Goal: Task Accomplishment & Management: Manage account settings

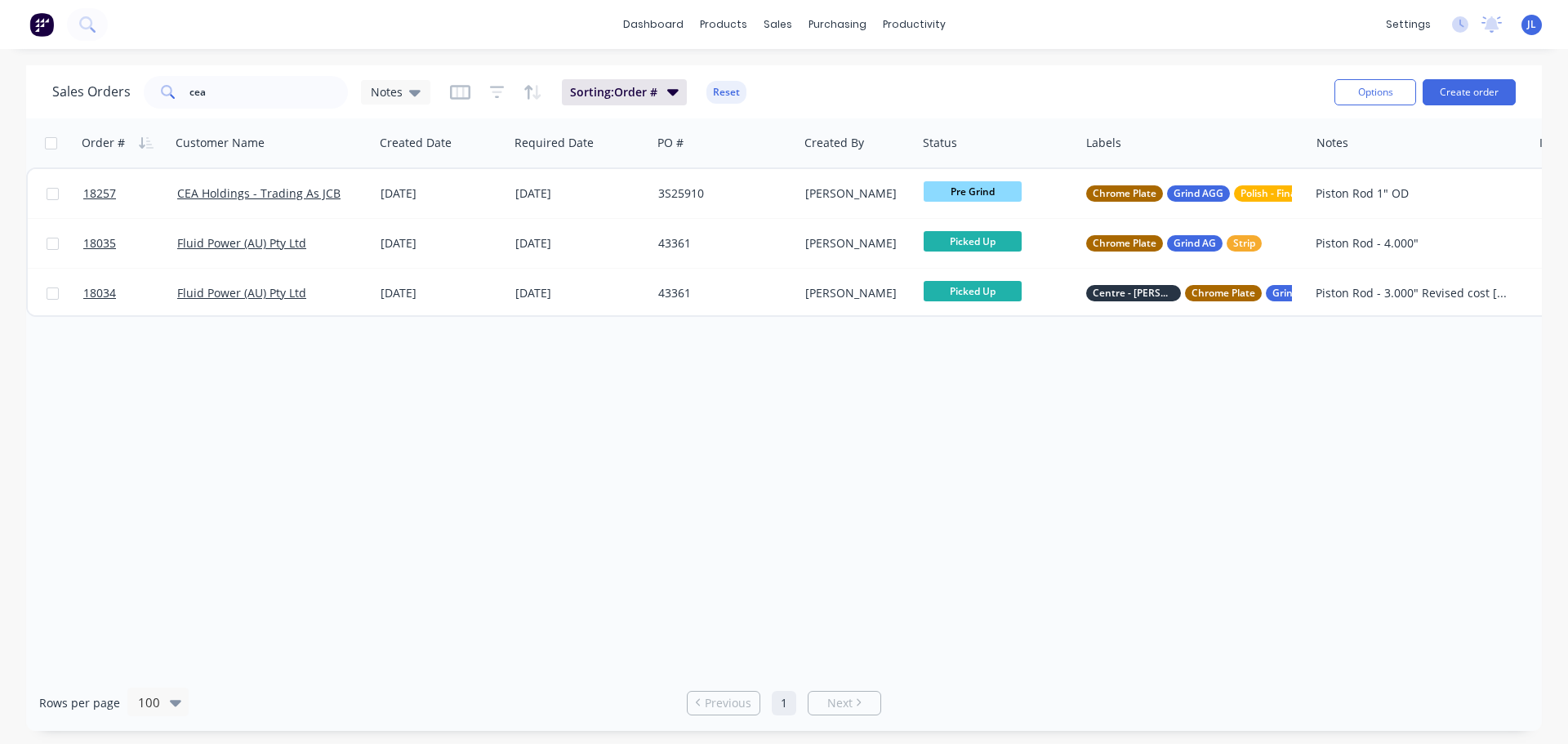
click at [263, 71] on div "Sales Orders cea Notes Sorting: Order # Reset Options Create order" at bounding box center [784, 92] width 1516 height 53
click at [257, 90] on input "cea" at bounding box center [268, 93] width 159 height 32
type input "c"
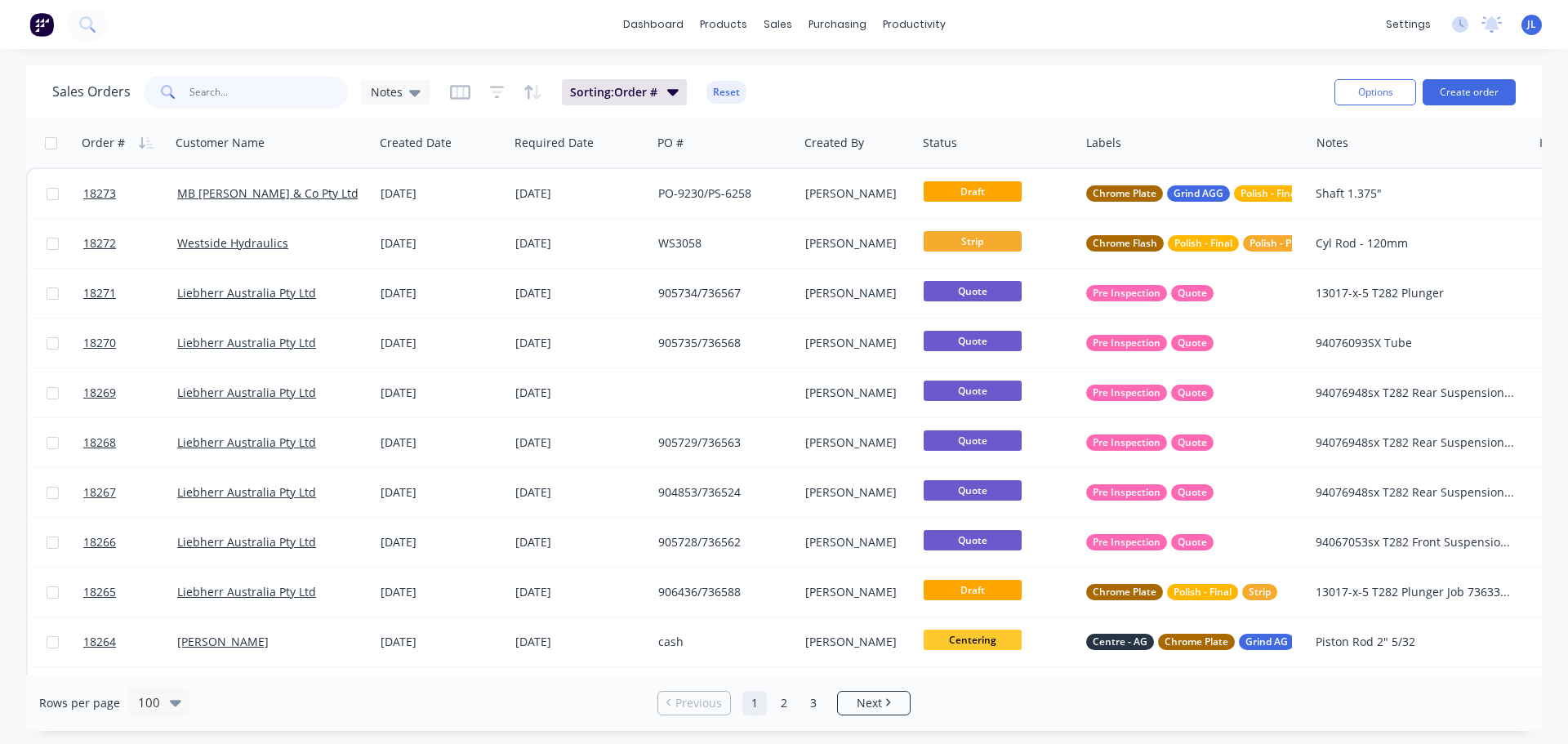
click at [222, 91] on input "text" at bounding box center [268, 93] width 159 height 32
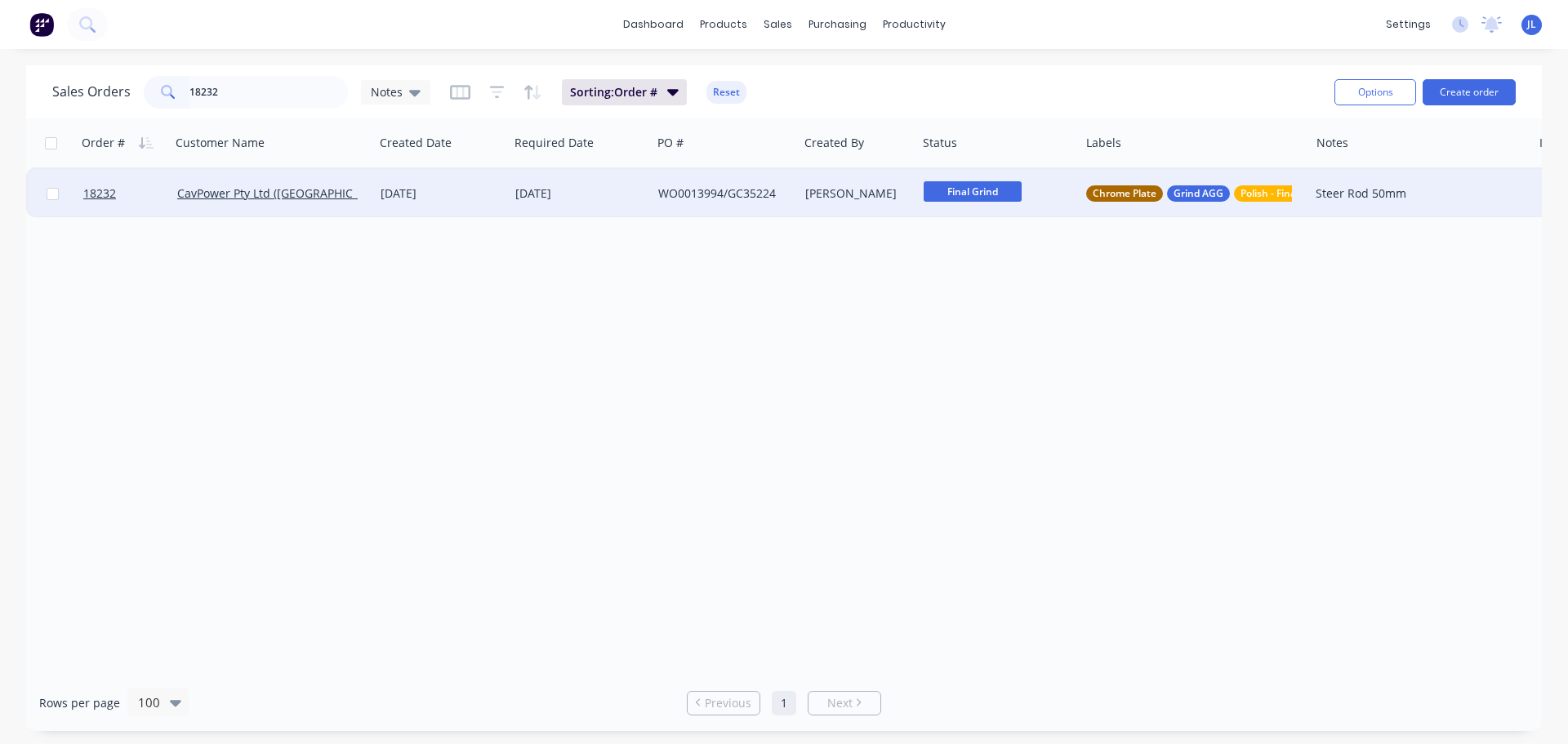
click at [970, 206] on div "Final Grind" at bounding box center [999, 193] width 162 height 49
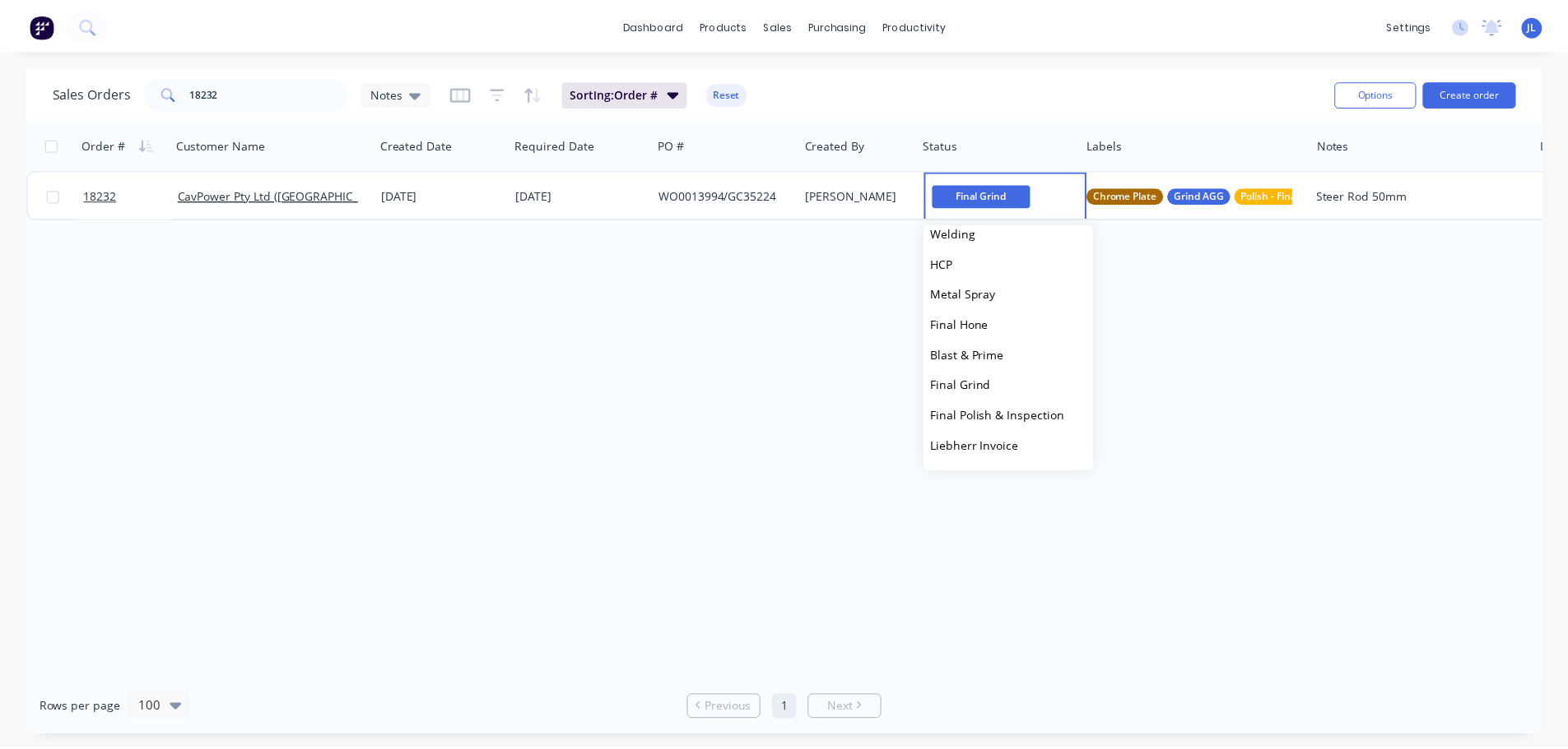
scroll to position [329, 0]
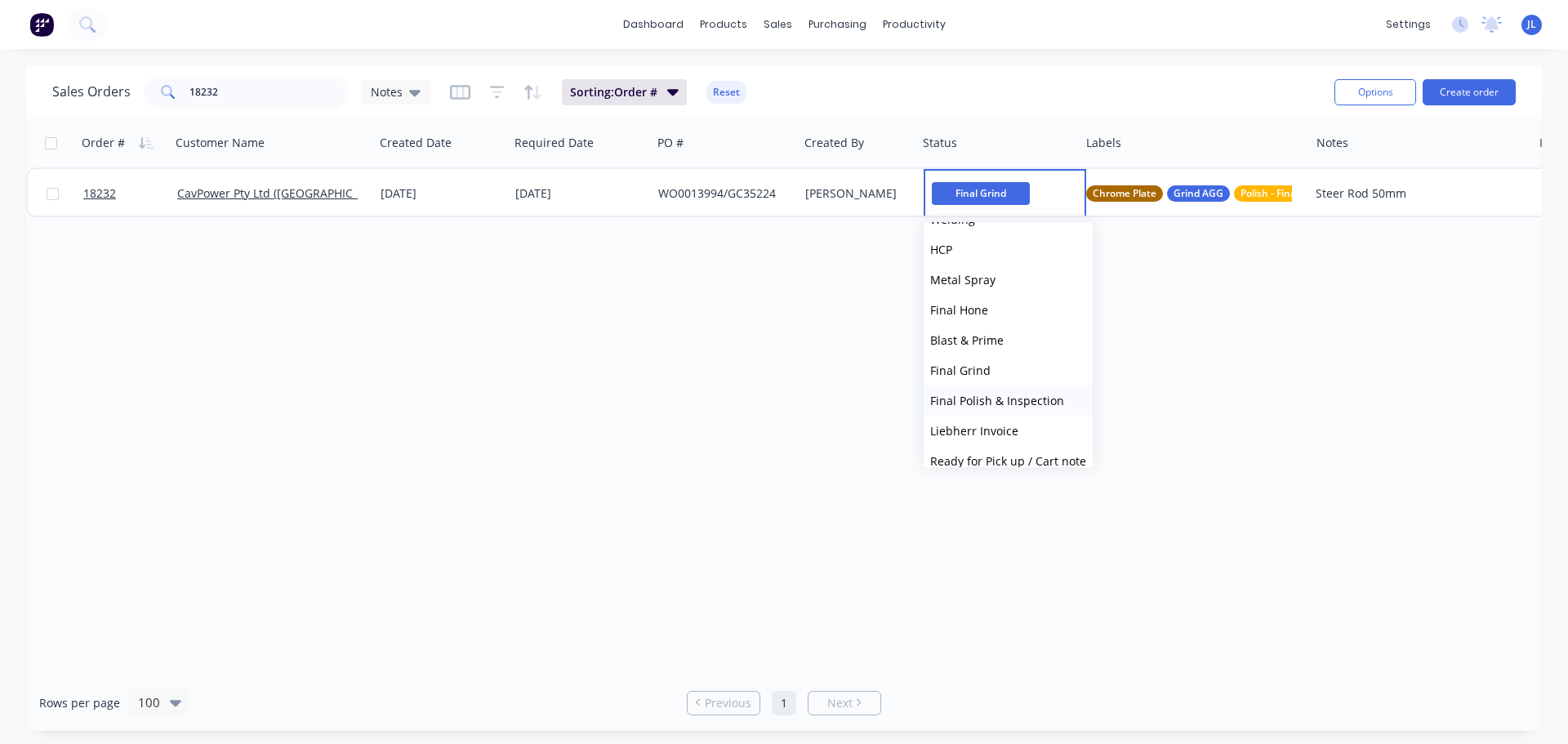
click at [993, 405] on span "Final Polish & Inspection" at bounding box center [997, 400] width 134 height 15
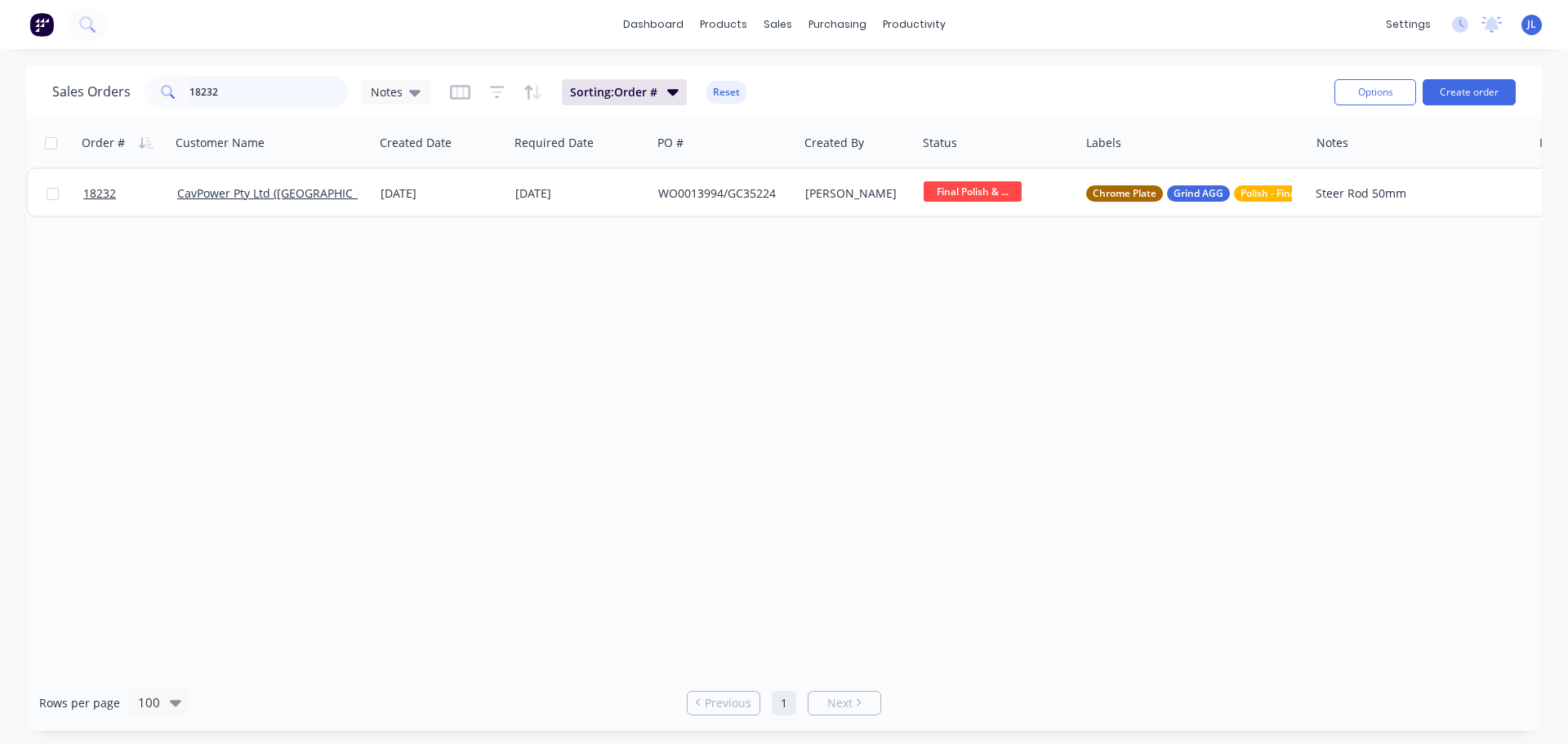
click at [247, 82] on input "18232" at bounding box center [268, 93] width 159 height 32
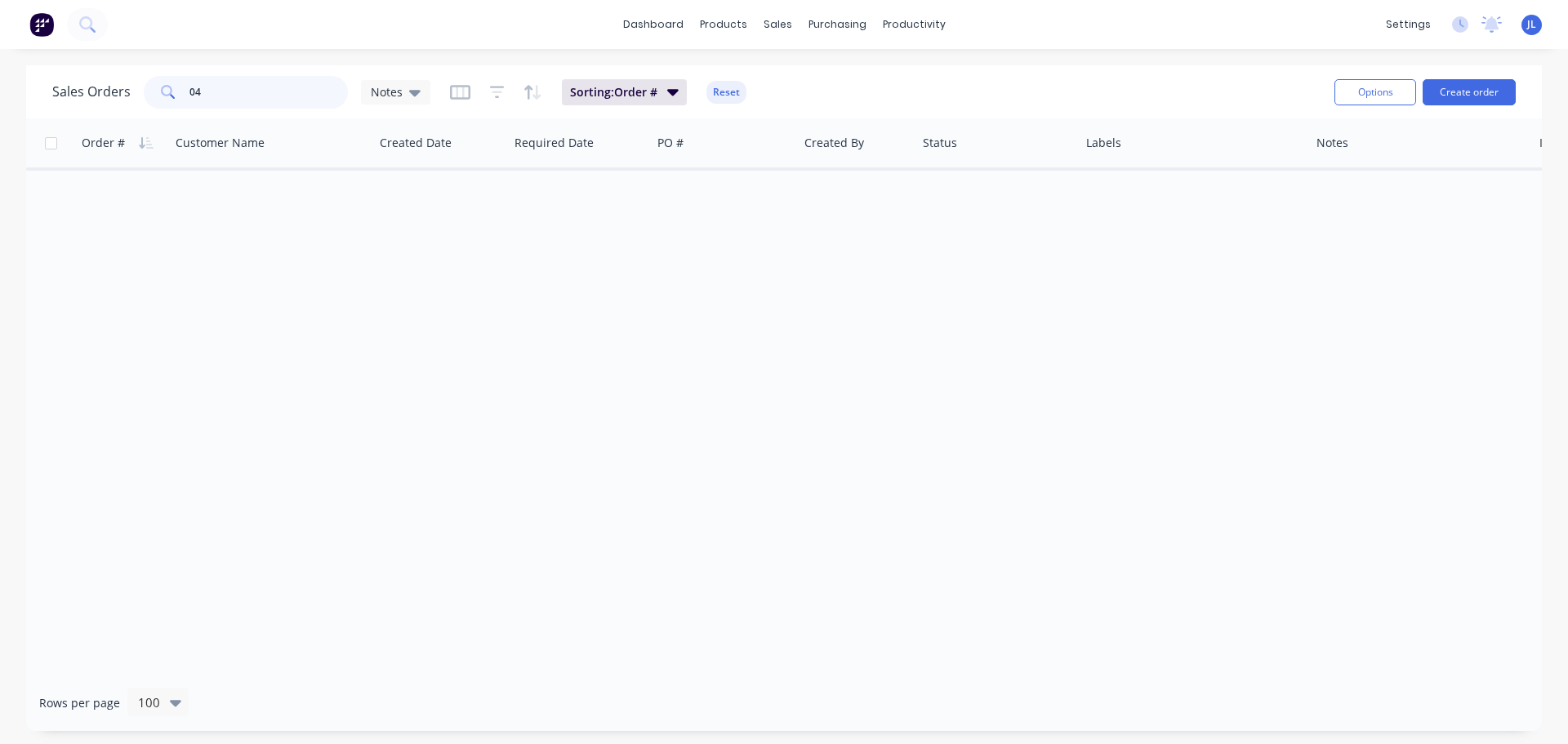
type input "0"
drag, startPoint x: 255, startPoint y: 90, endPoint x: 144, endPoint y: 95, distance: 111.1
click at [144, 95] on div "8244946" at bounding box center [246, 93] width 204 height 32
click at [259, 95] on input "8244946" at bounding box center [268, 93] width 159 height 32
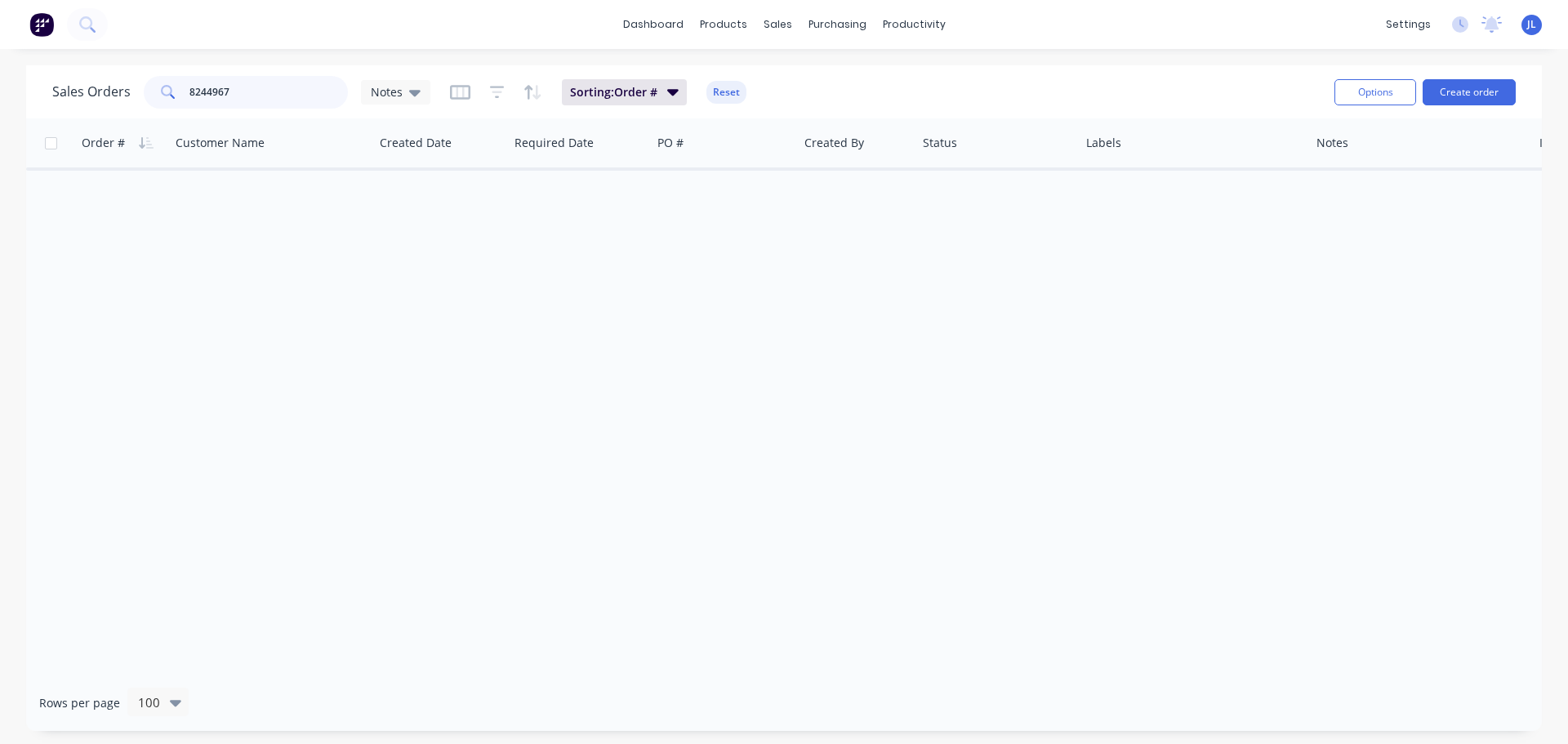
drag, startPoint x: 259, startPoint y: 95, endPoint x: 182, endPoint y: 96, distance: 77.0
click at [182, 96] on div "8244967" at bounding box center [246, 93] width 204 height 32
type input "8244967"
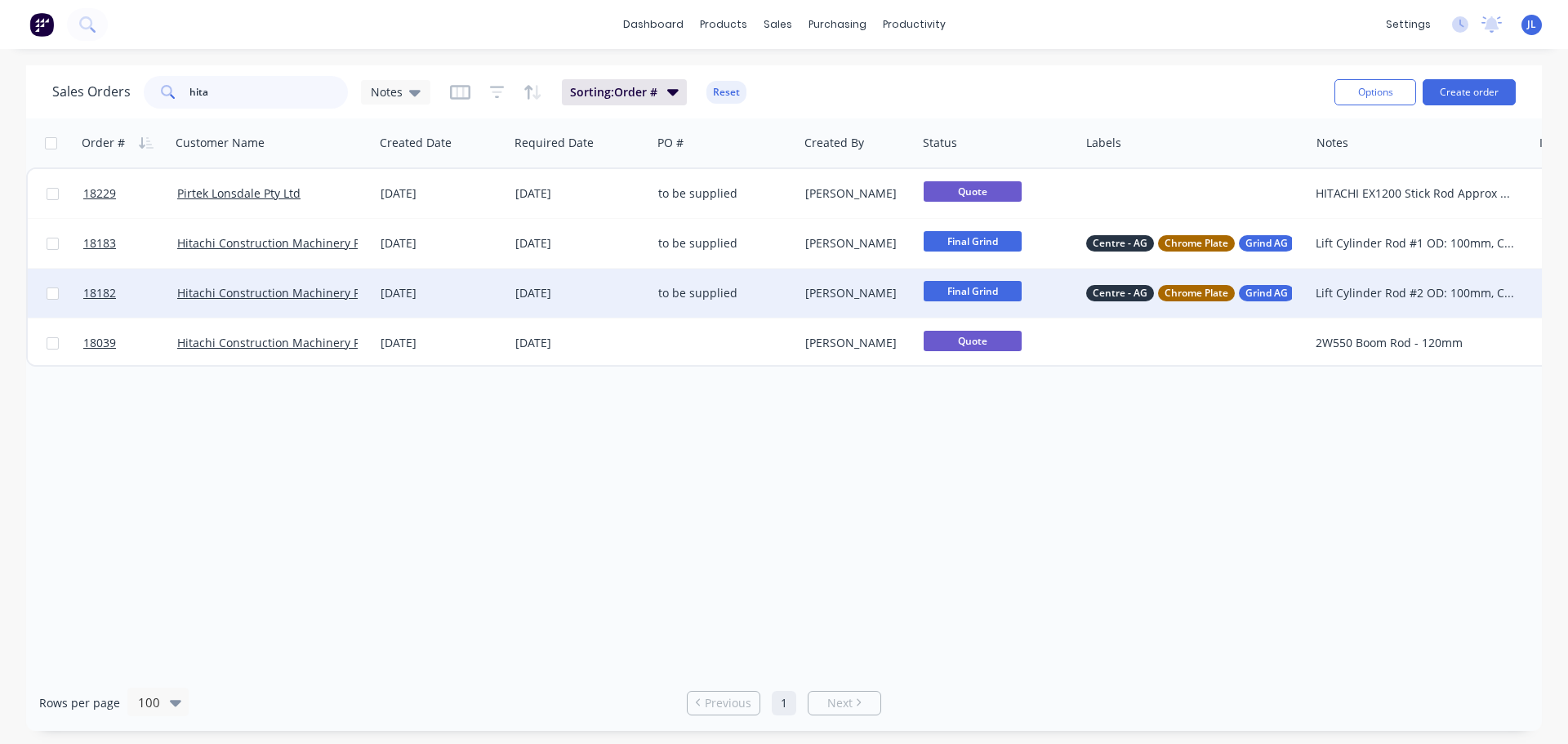
type input "hita"
click at [782, 297] on div "to be supplied" at bounding box center [721, 293] width 127 height 16
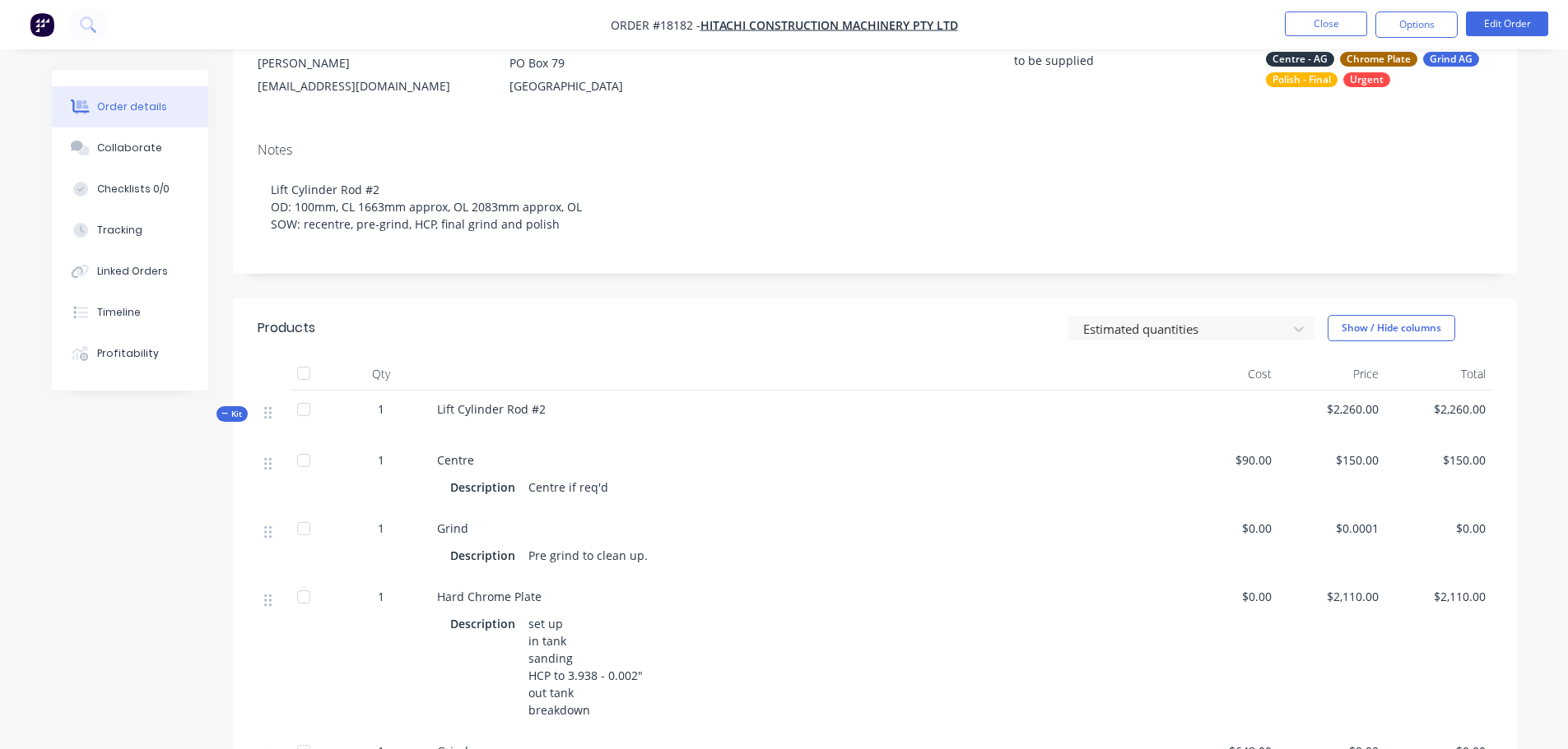
scroll to position [493, 0]
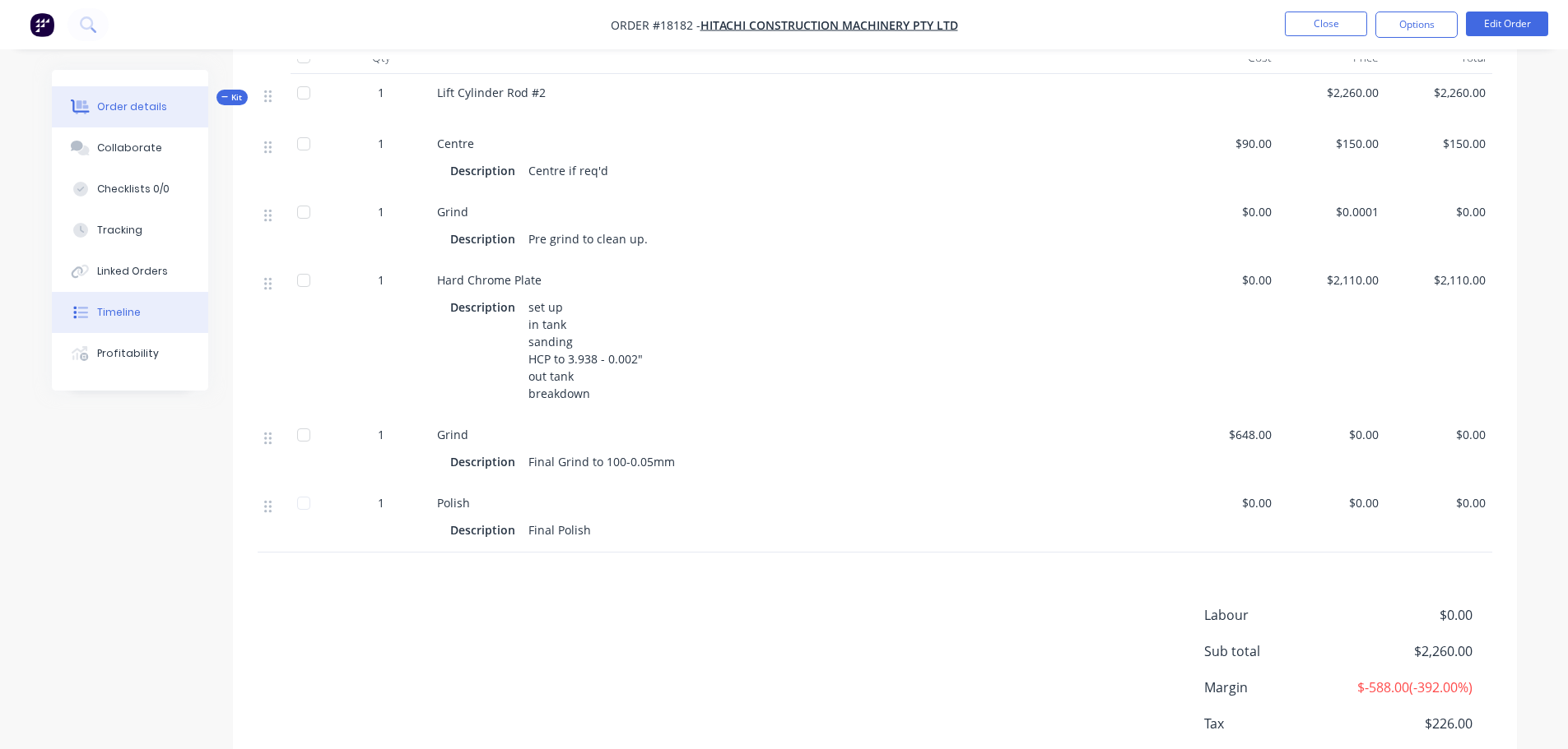
click at [131, 312] on div "Timeline" at bounding box center [118, 312] width 43 height 14
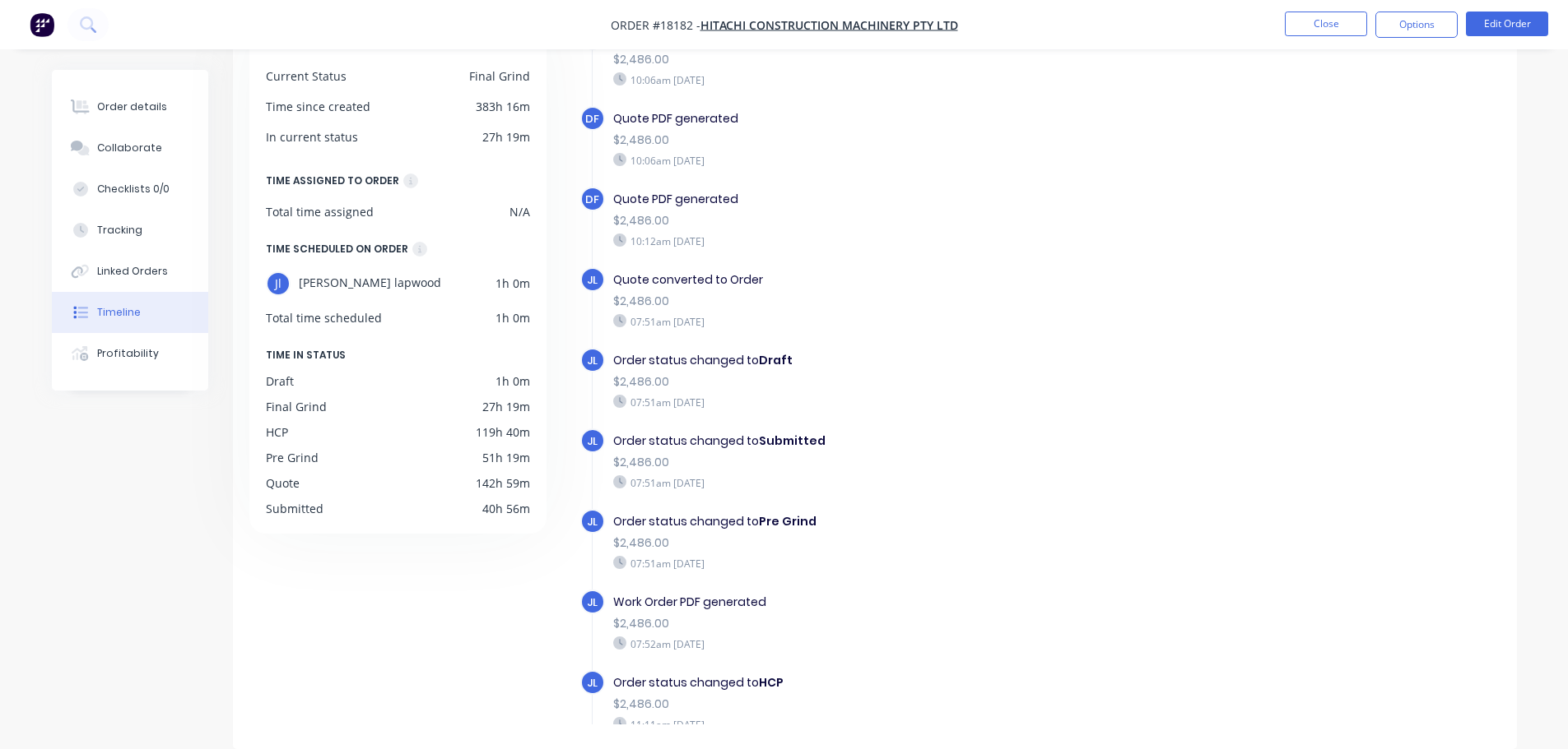
scroll to position [769, 0]
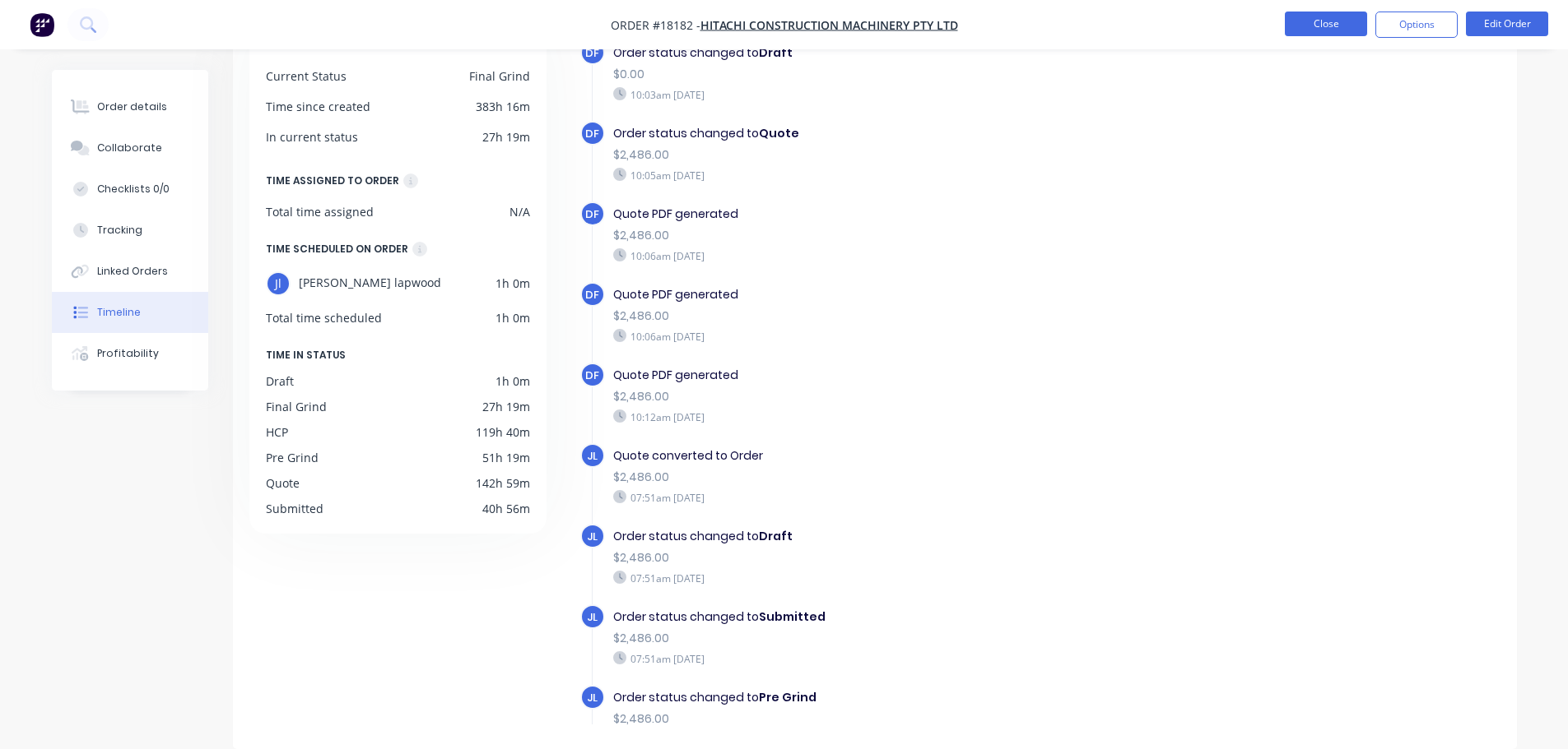
click at [1317, 26] on button "Close" at bounding box center [1326, 24] width 83 height 25
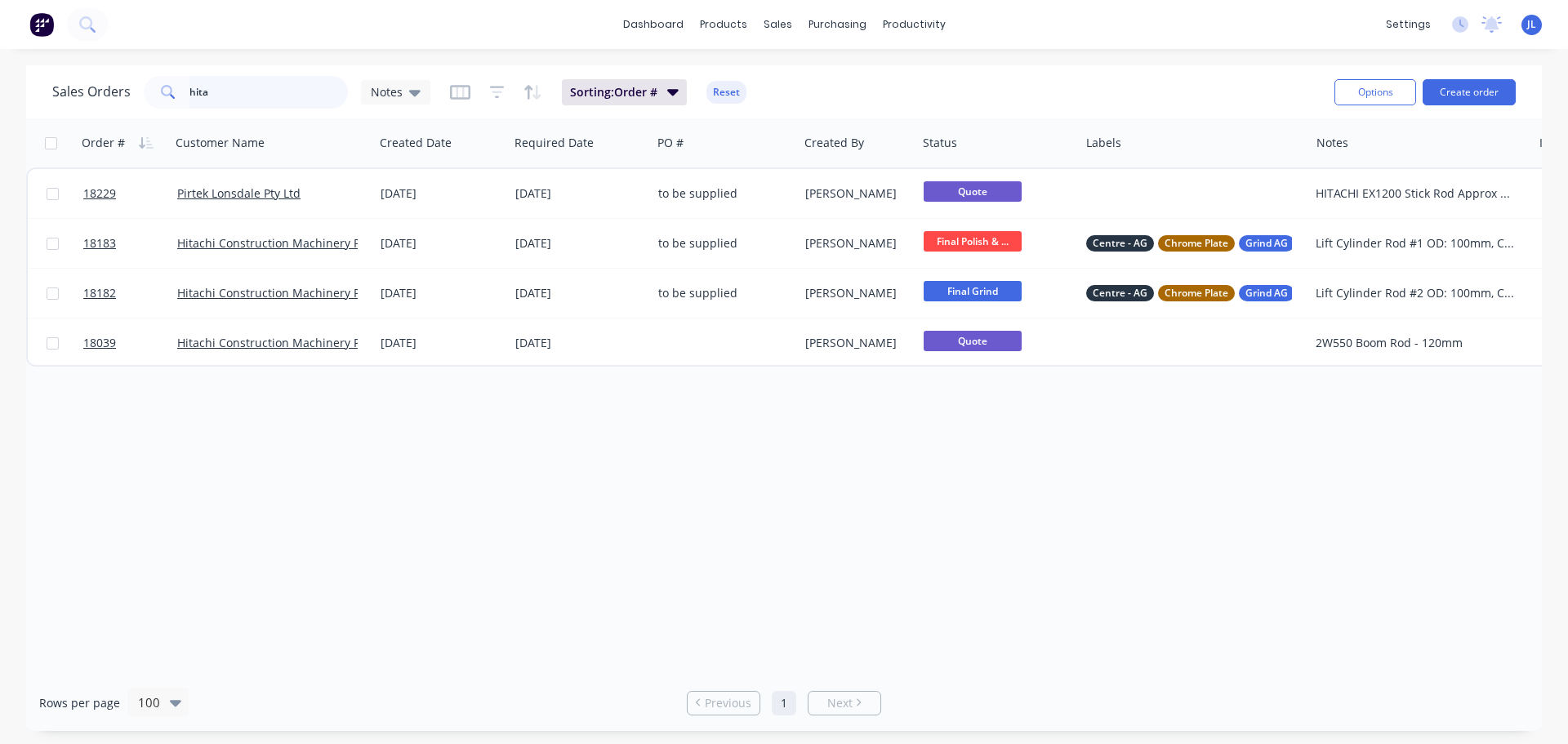
click at [262, 94] on input "hita" at bounding box center [268, 93] width 159 height 32
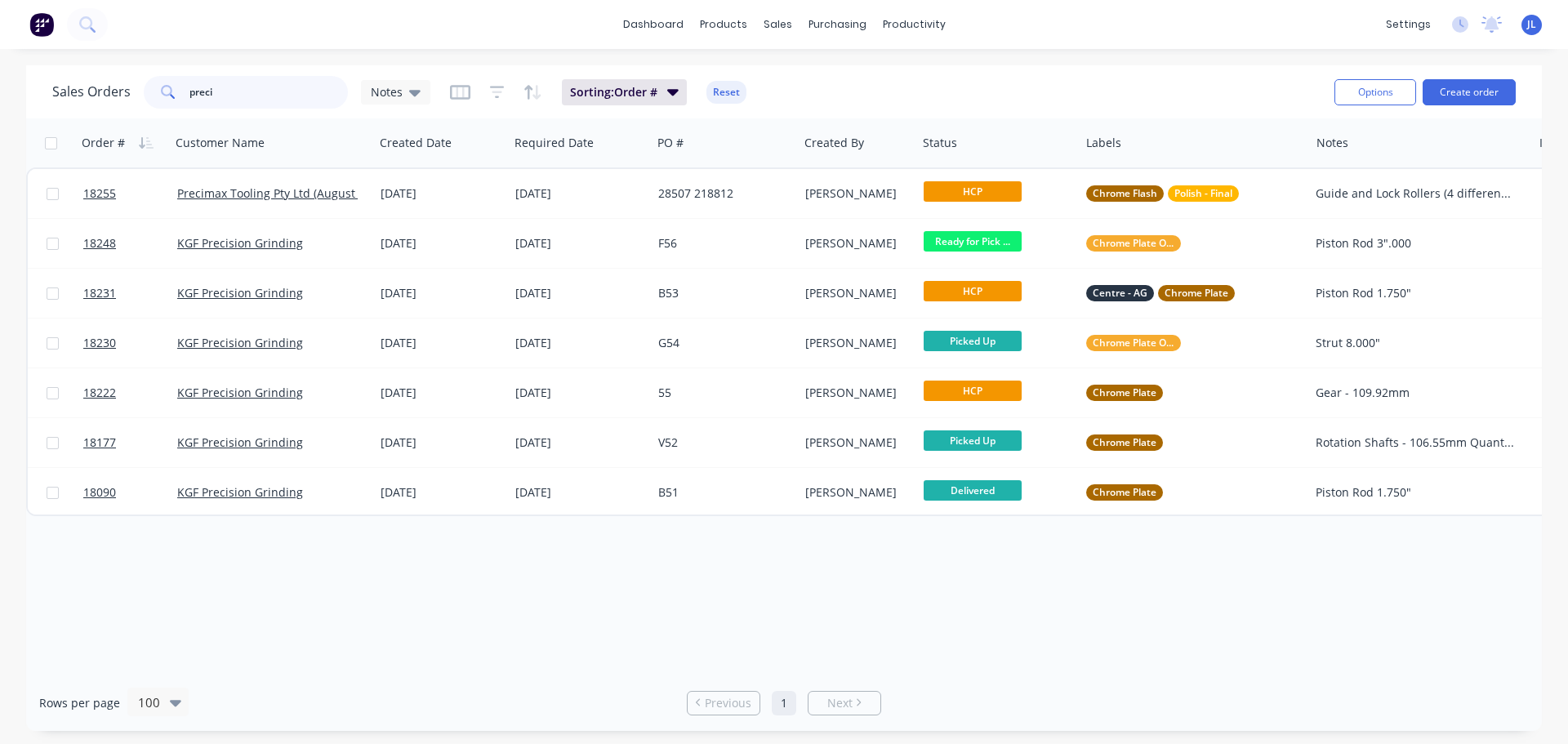
type input "preci"
click at [935, 14] on div "productivity" at bounding box center [914, 25] width 79 height 25
click at [946, 79] on div "Workflow" at bounding box center [942, 77] width 49 height 14
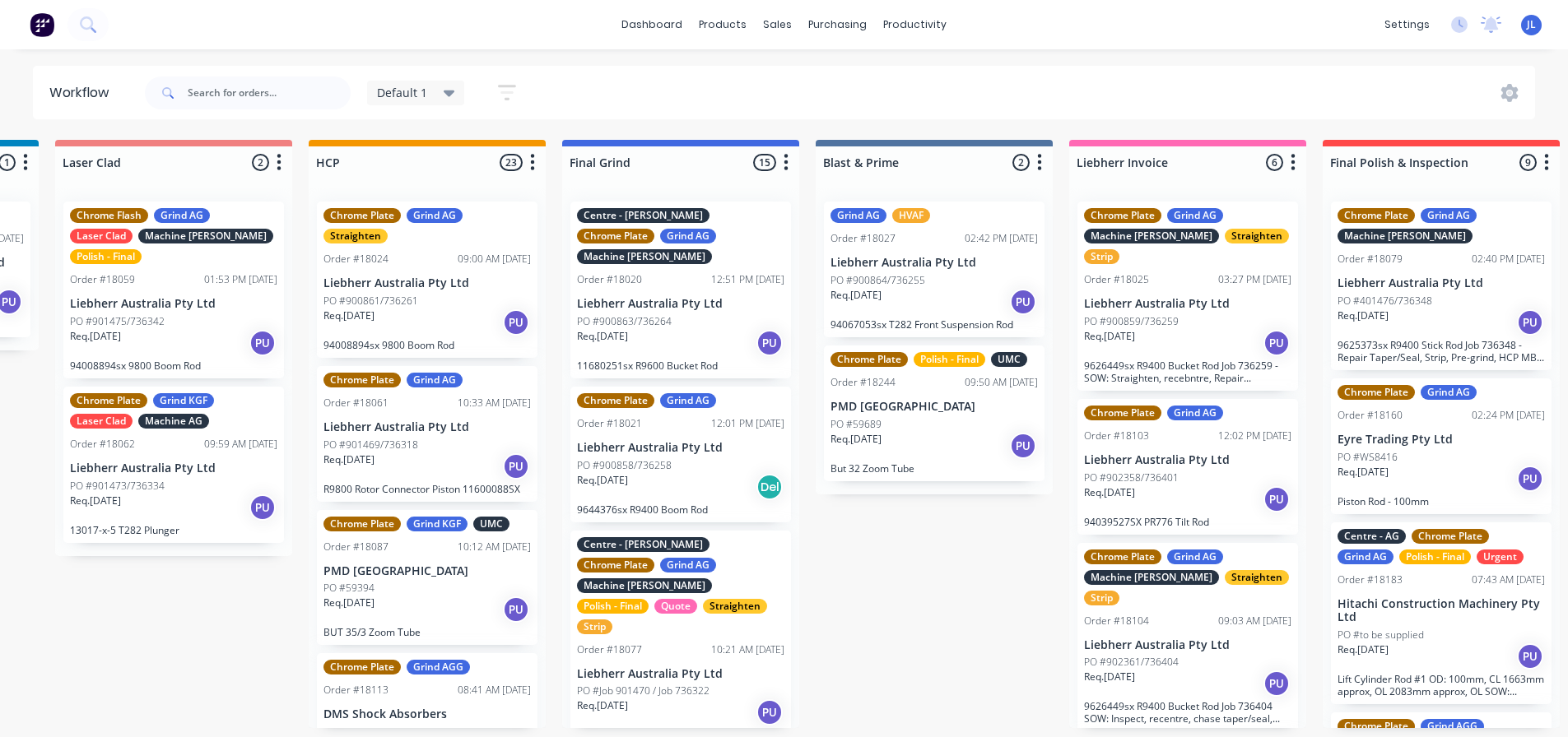
scroll to position [0, 2512]
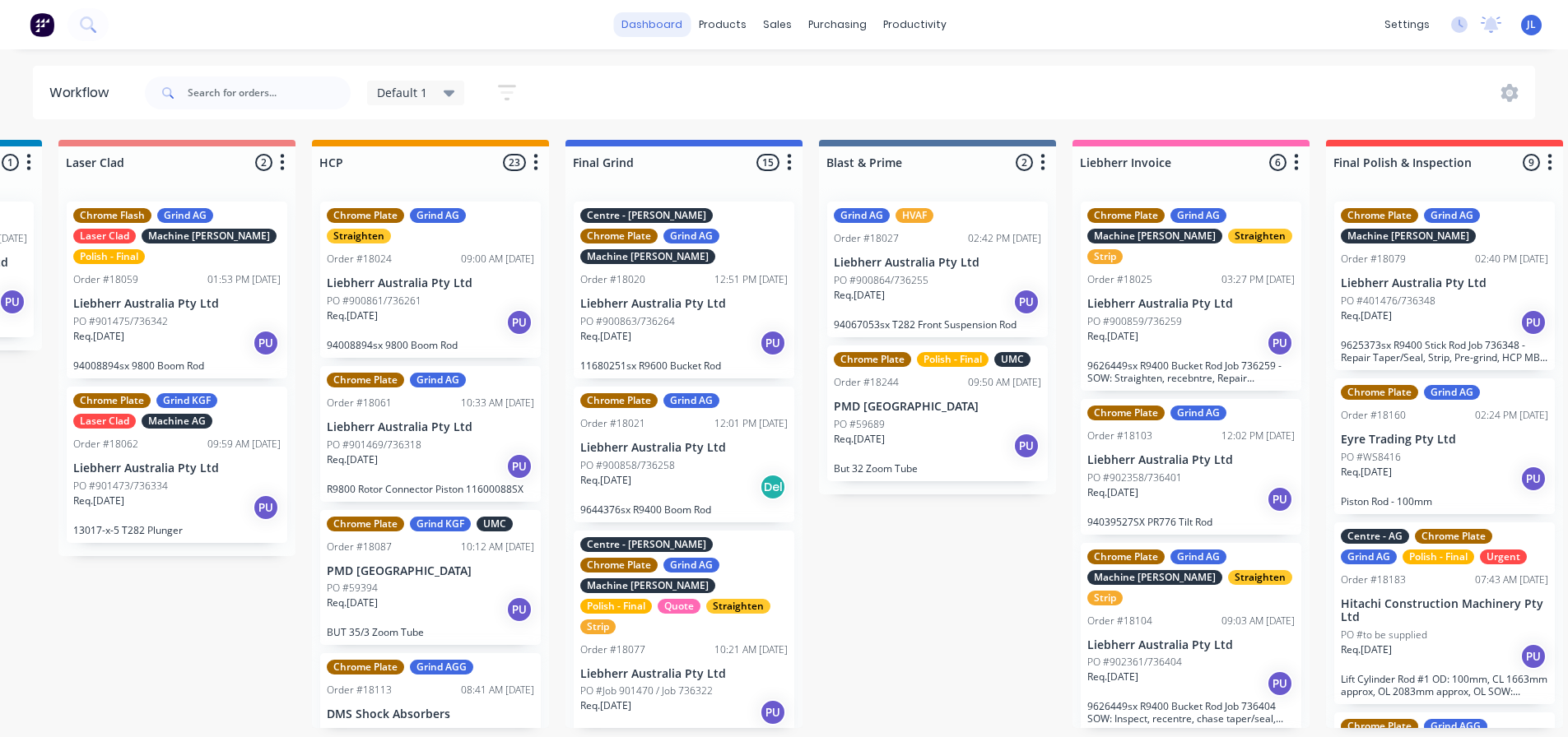
click at [669, 27] on link "dashboard" at bounding box center [651, 25] width 77 height 25
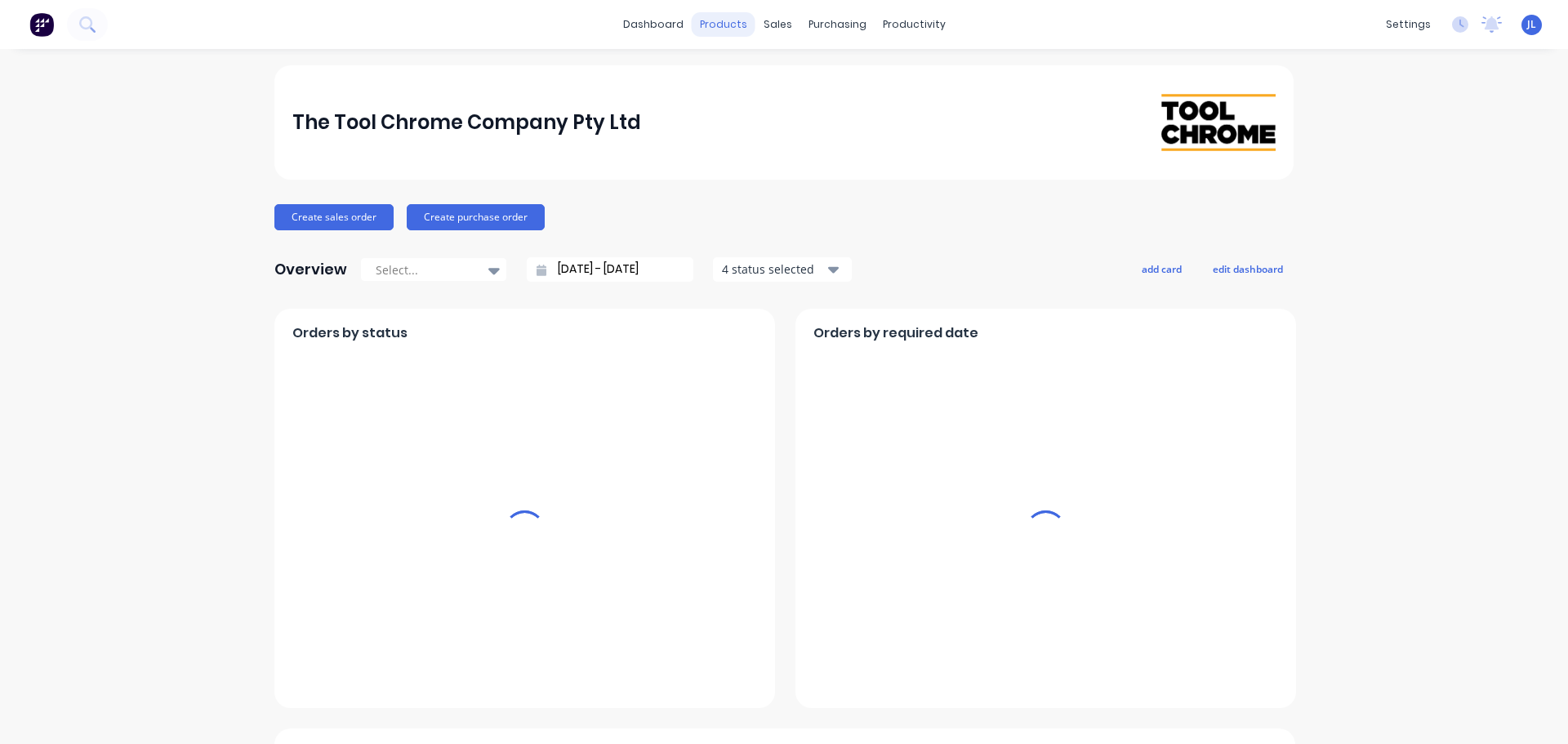
click at [721, 26] on div "products" at bounding box center [724, 25] width 64 height 25
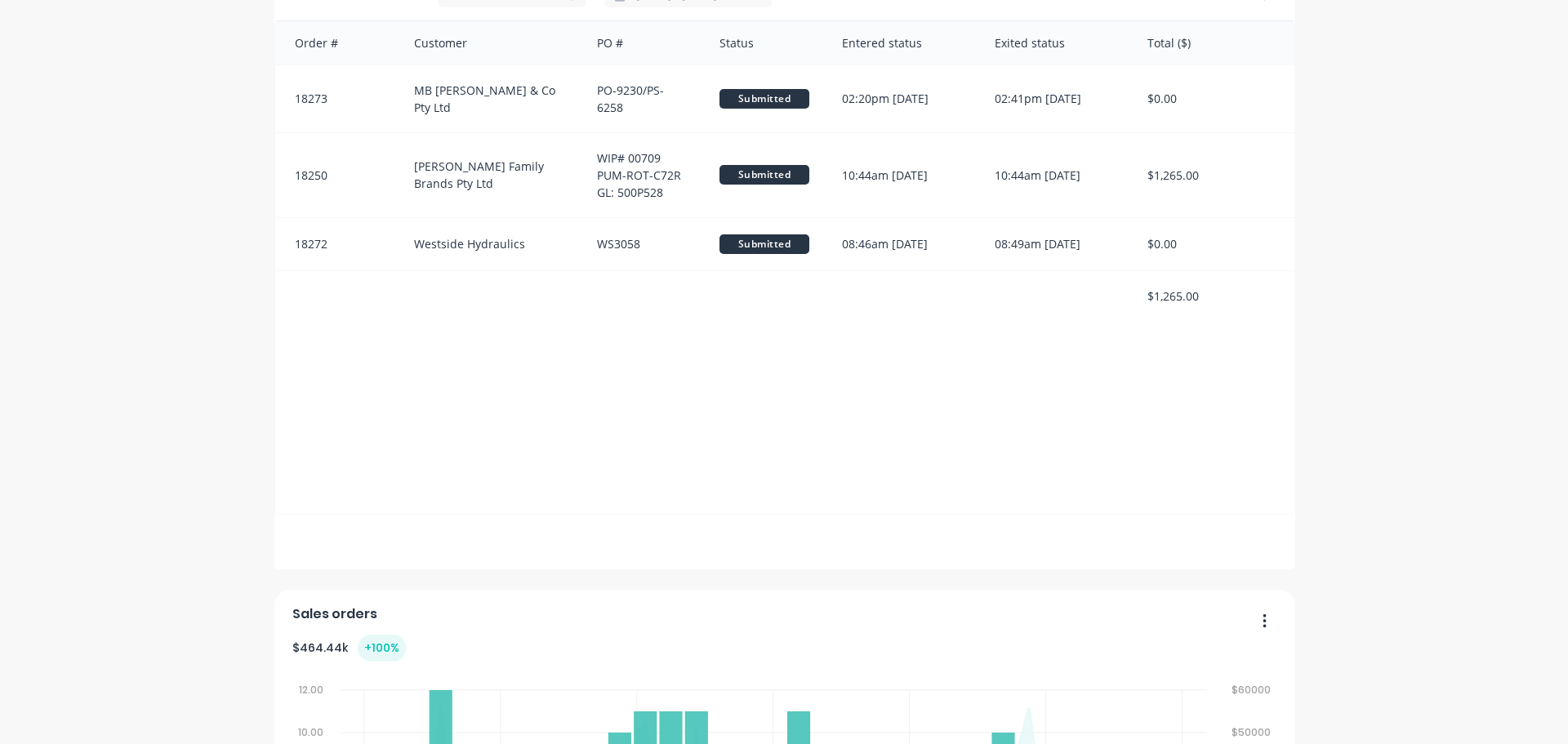
scroll to position [947, 0]
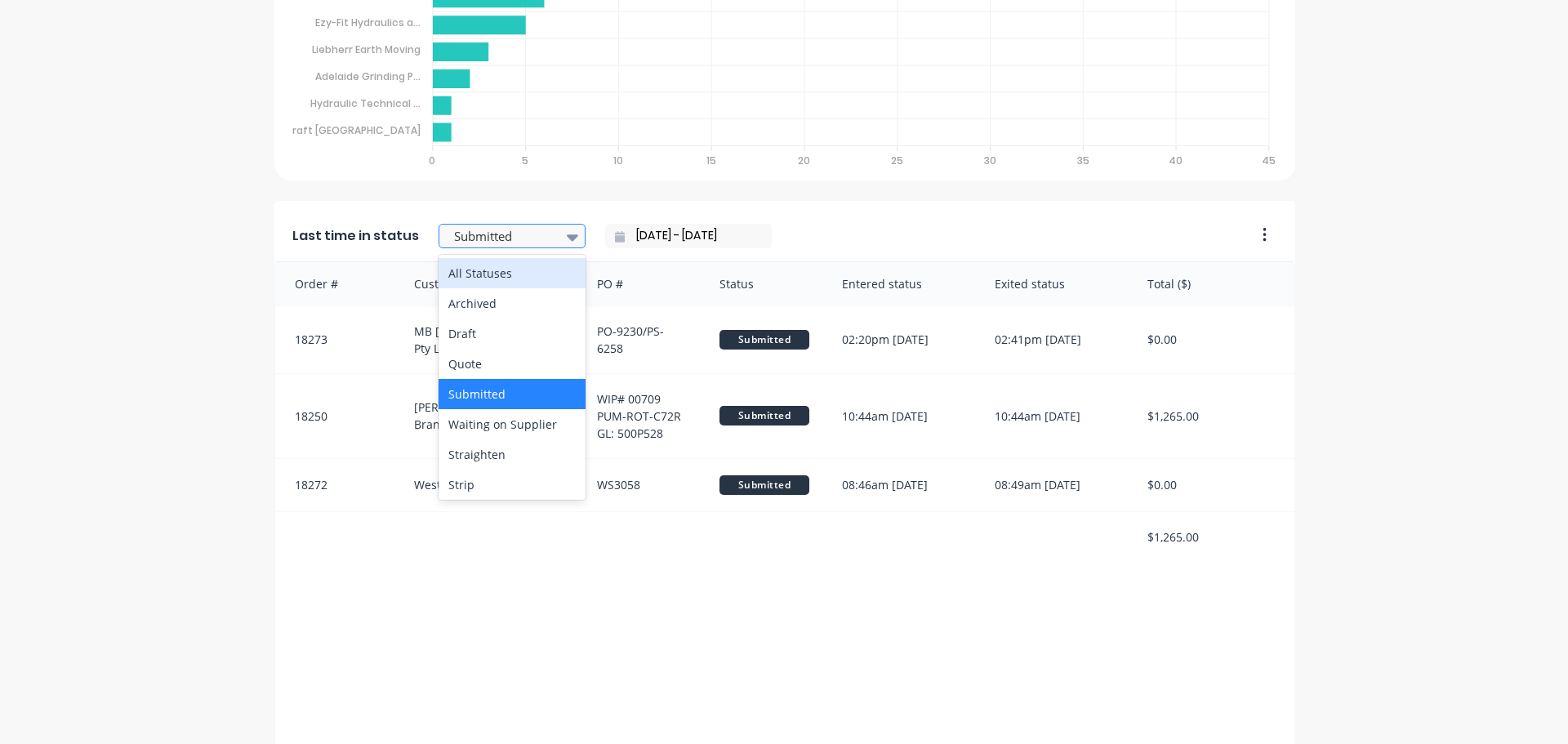
click at [567, 235] on icon at bounding box center [573, 238] width 11 height 7
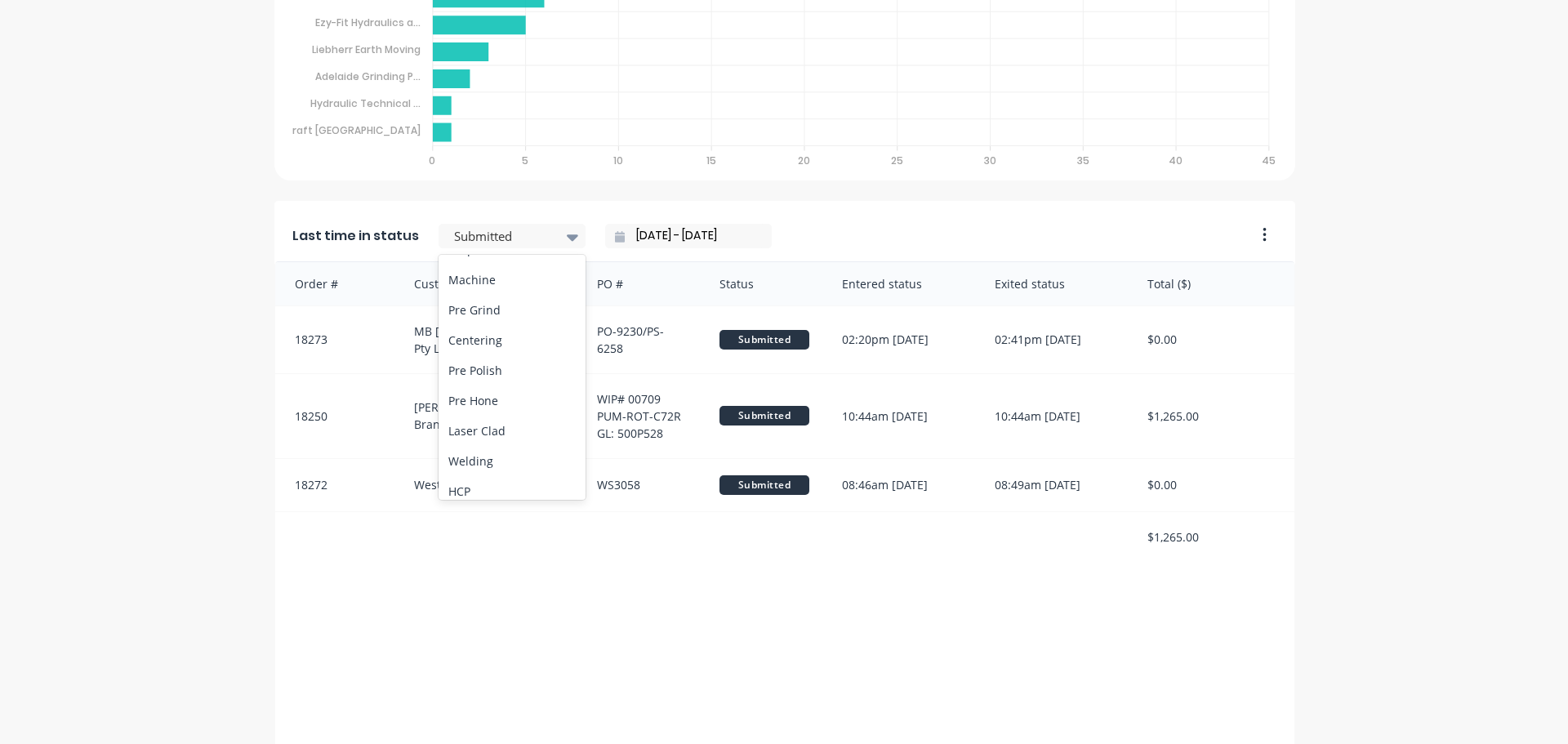
scroll to position [238, 0]
click at [491, 313] on div "Pre Grind" at bounding box center [512, 308] width 147 height 31
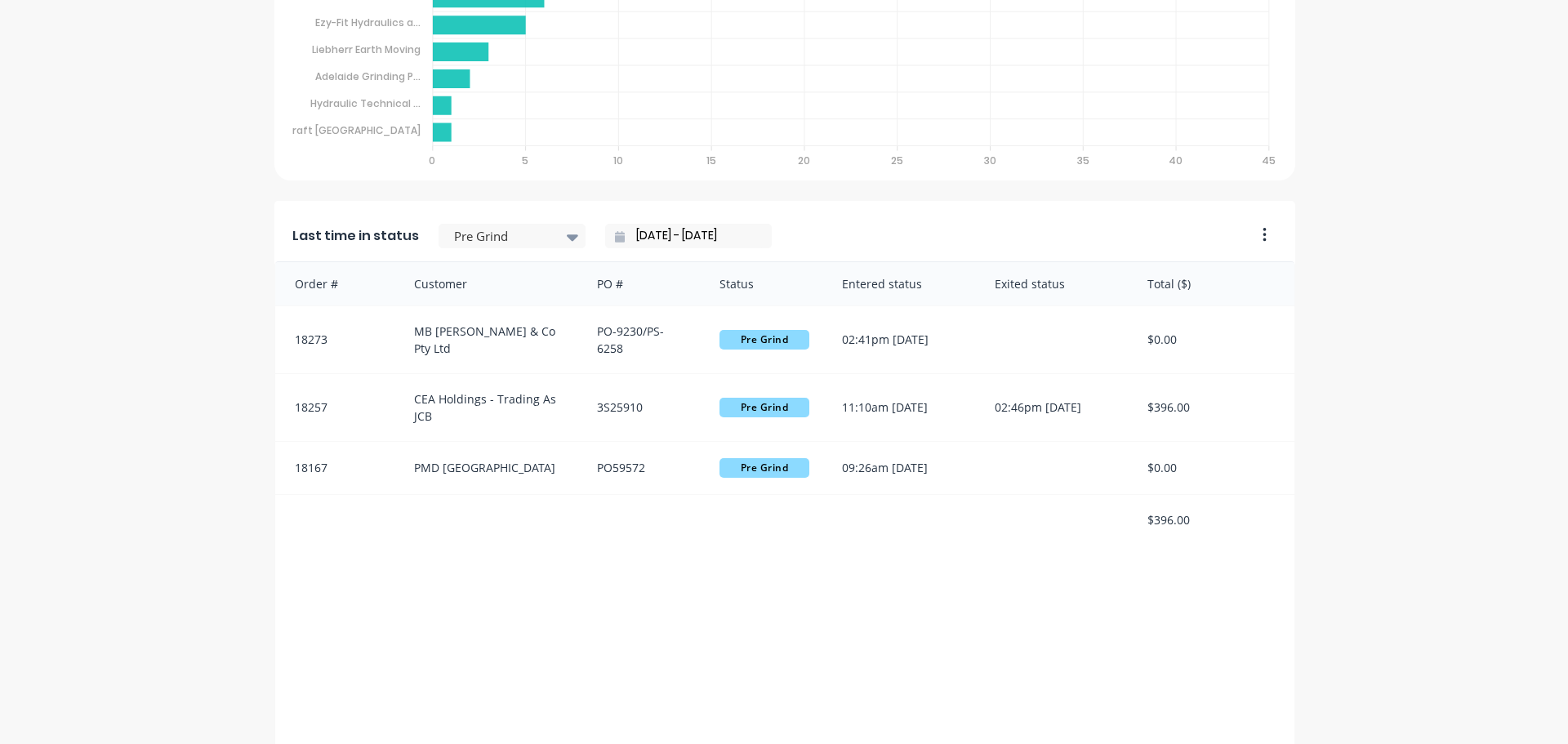
click at [634, 235] on input "[DATE] - [DATE]" at bounding box center [694, 236] width 140 height 25
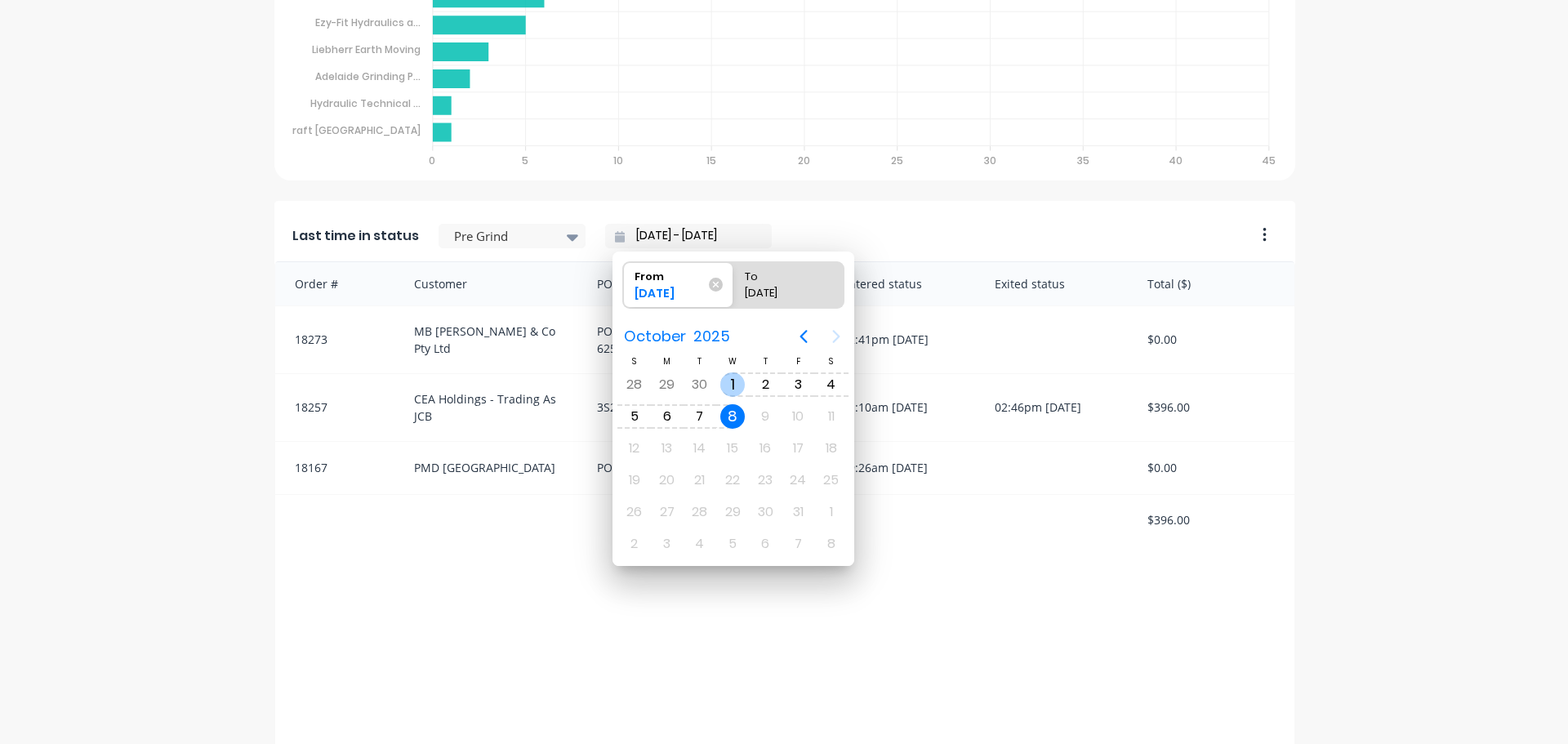
click at [735, 381] on div "1" at bounding box center [732, 385] width 25 height 25
type input "[DATE] - [DATE]"
radio input "false"
radio input "true"
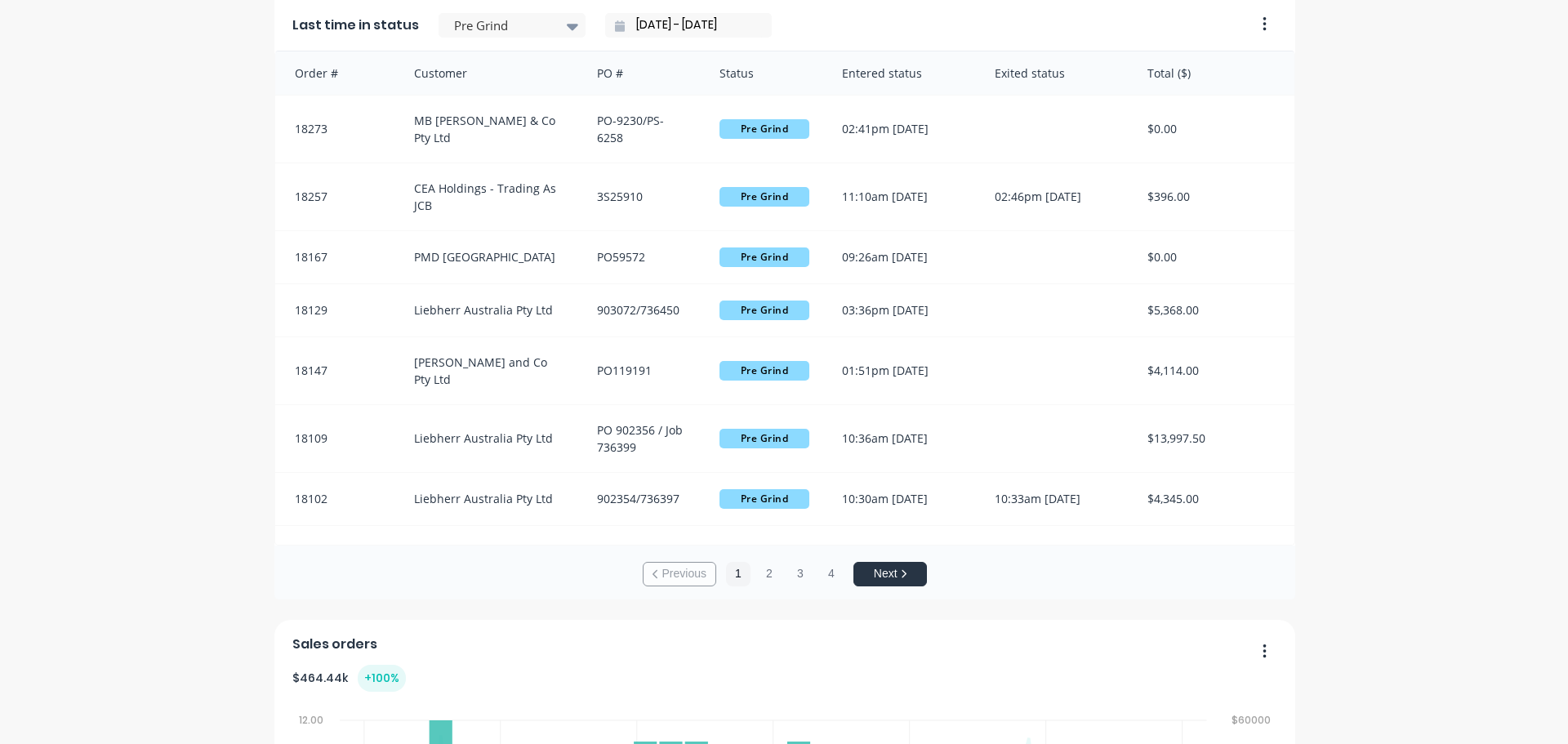
scroll to position [1076, 0]
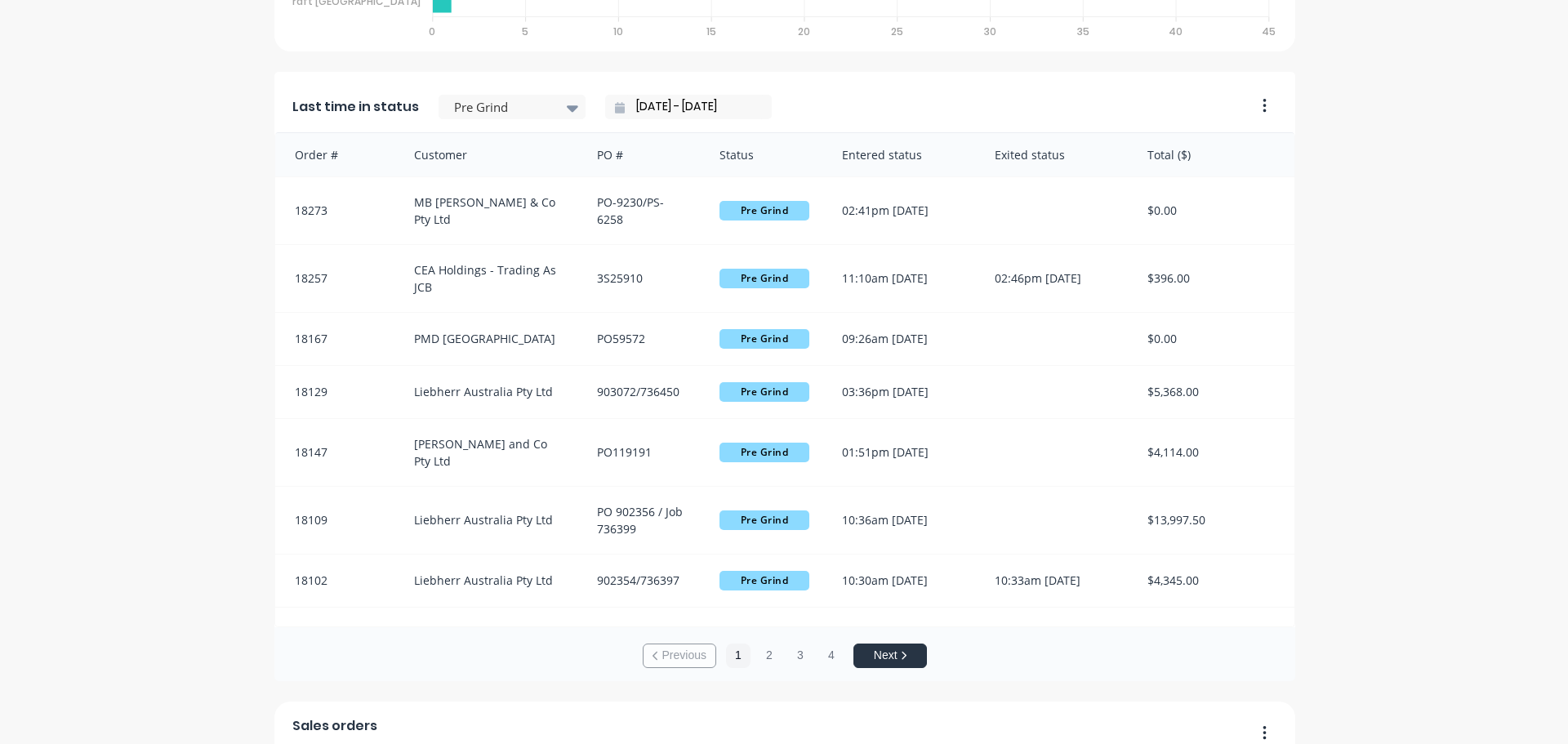
click at [1262, 105] on icon "button" at bounding box center [1264, 105] width 4 height 16
click at [1342, 231] on div "The Tool Chrome Company Pty Ltd Create sales order Create purchase order Overvi…" at bounding box center [784, 674] width 1568 height 3372
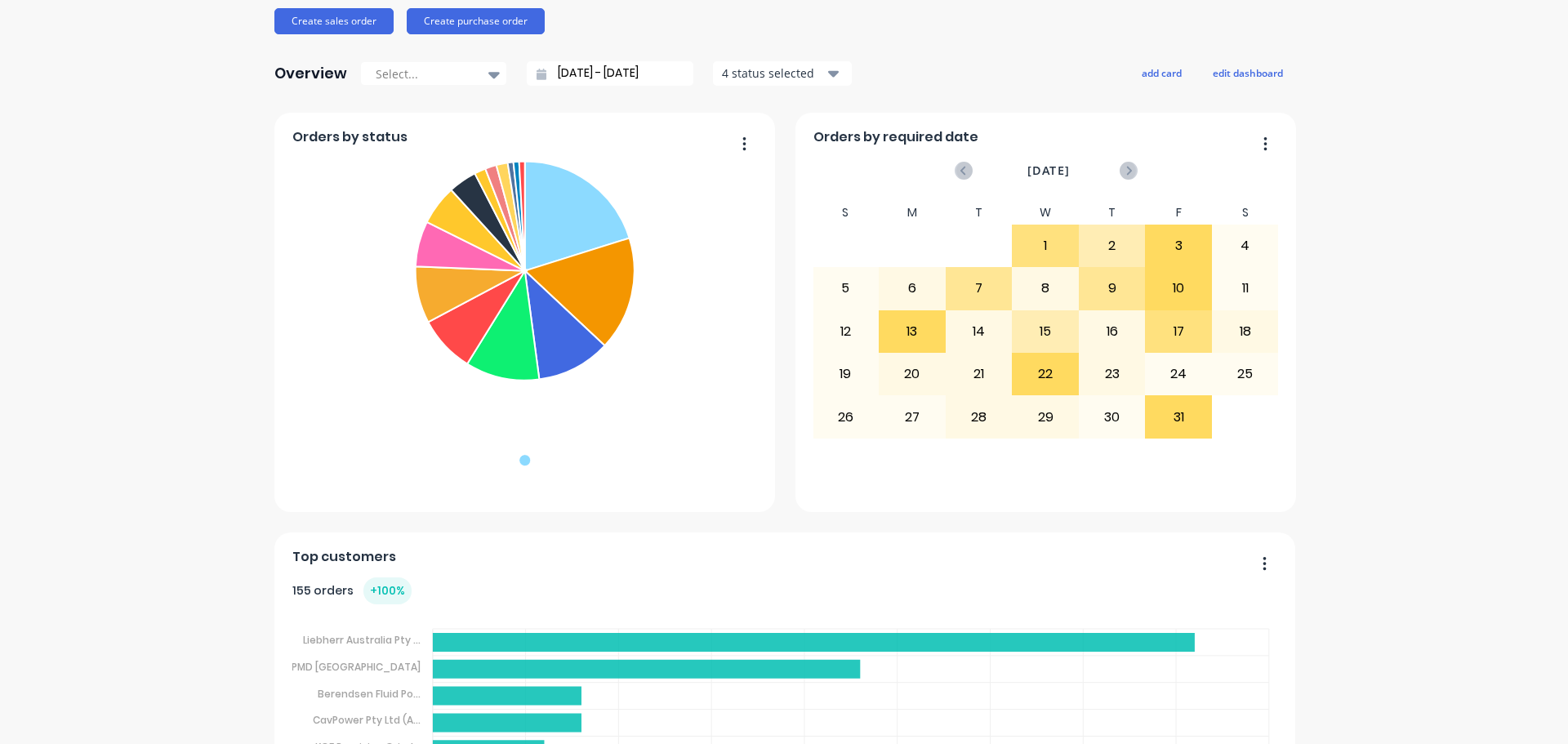
scroll to position [178, 0]
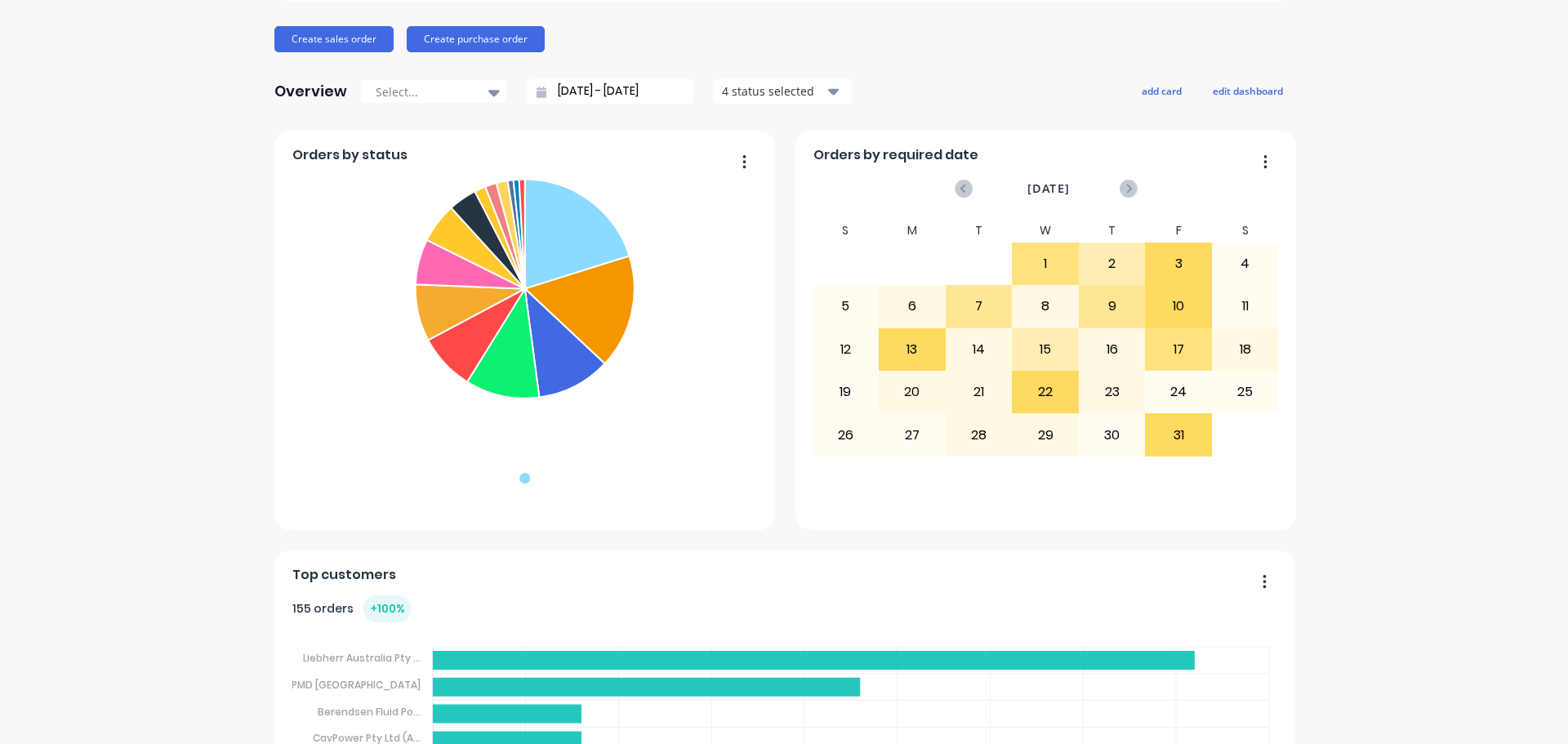
click at [743, 159] on icon "button" at bounding box center [745, 161] width 4 height 16
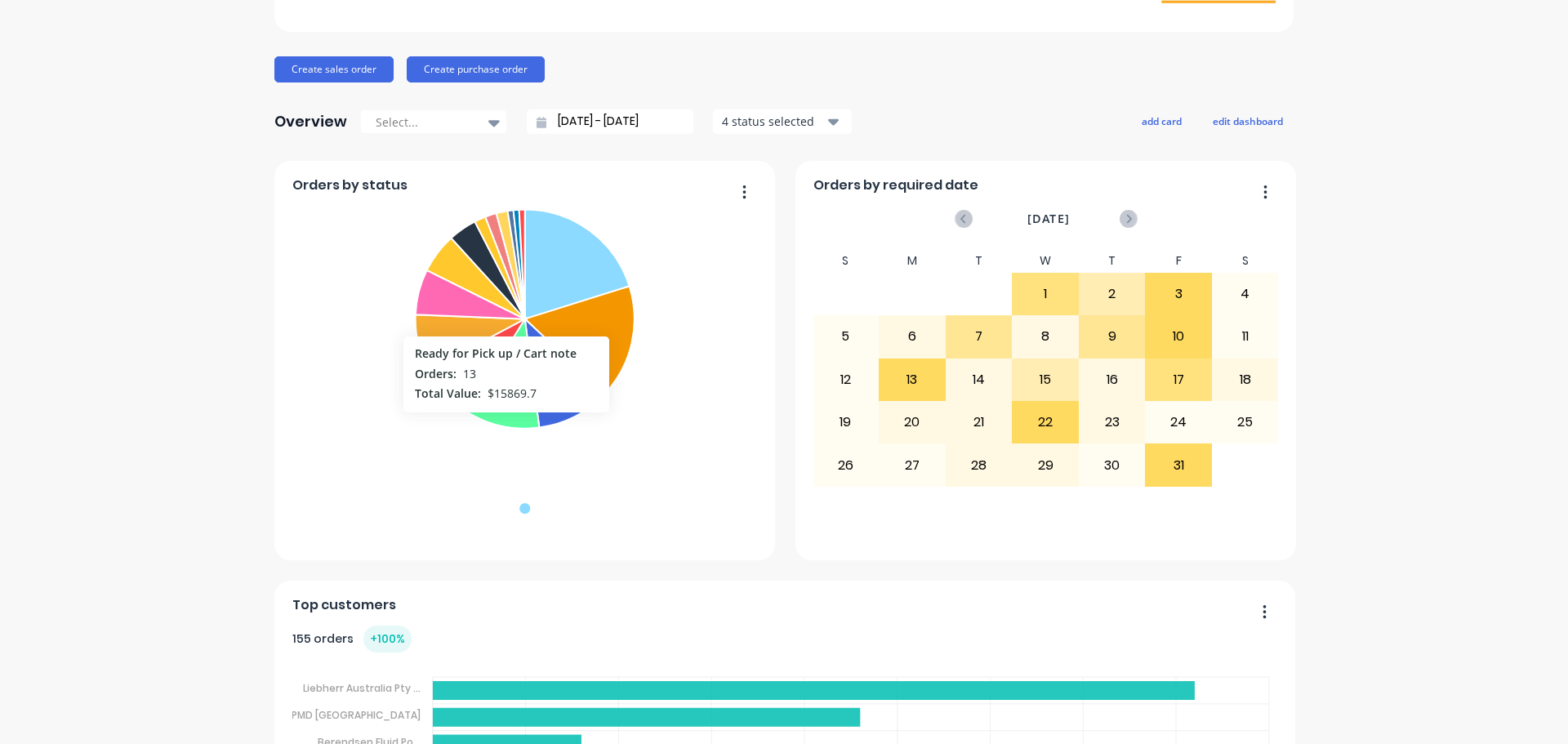
scroll to position [0, 0]
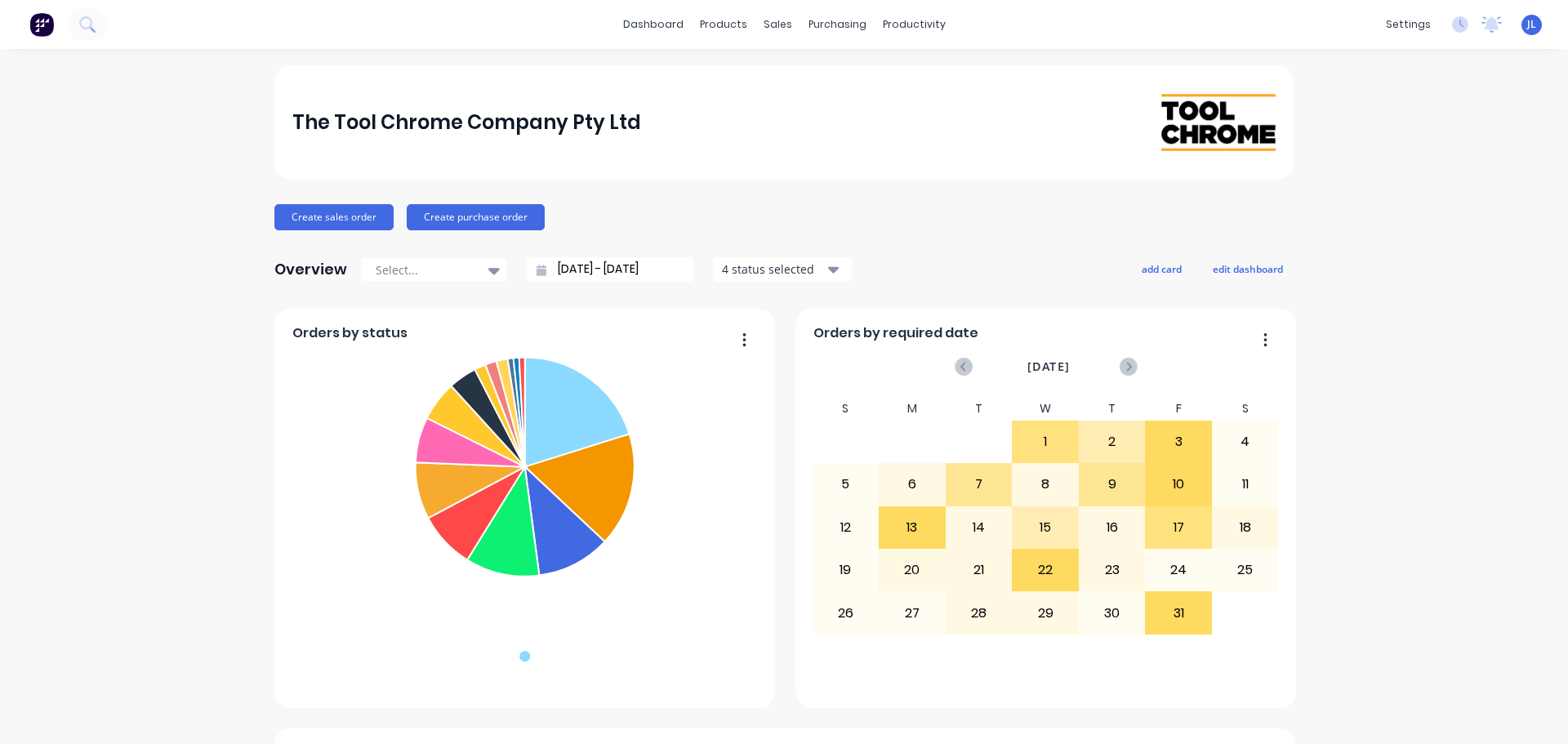
click at [613, 268] on input "[DATE] - [DATE]" at bounding box center [616, 269] width 140 height 25
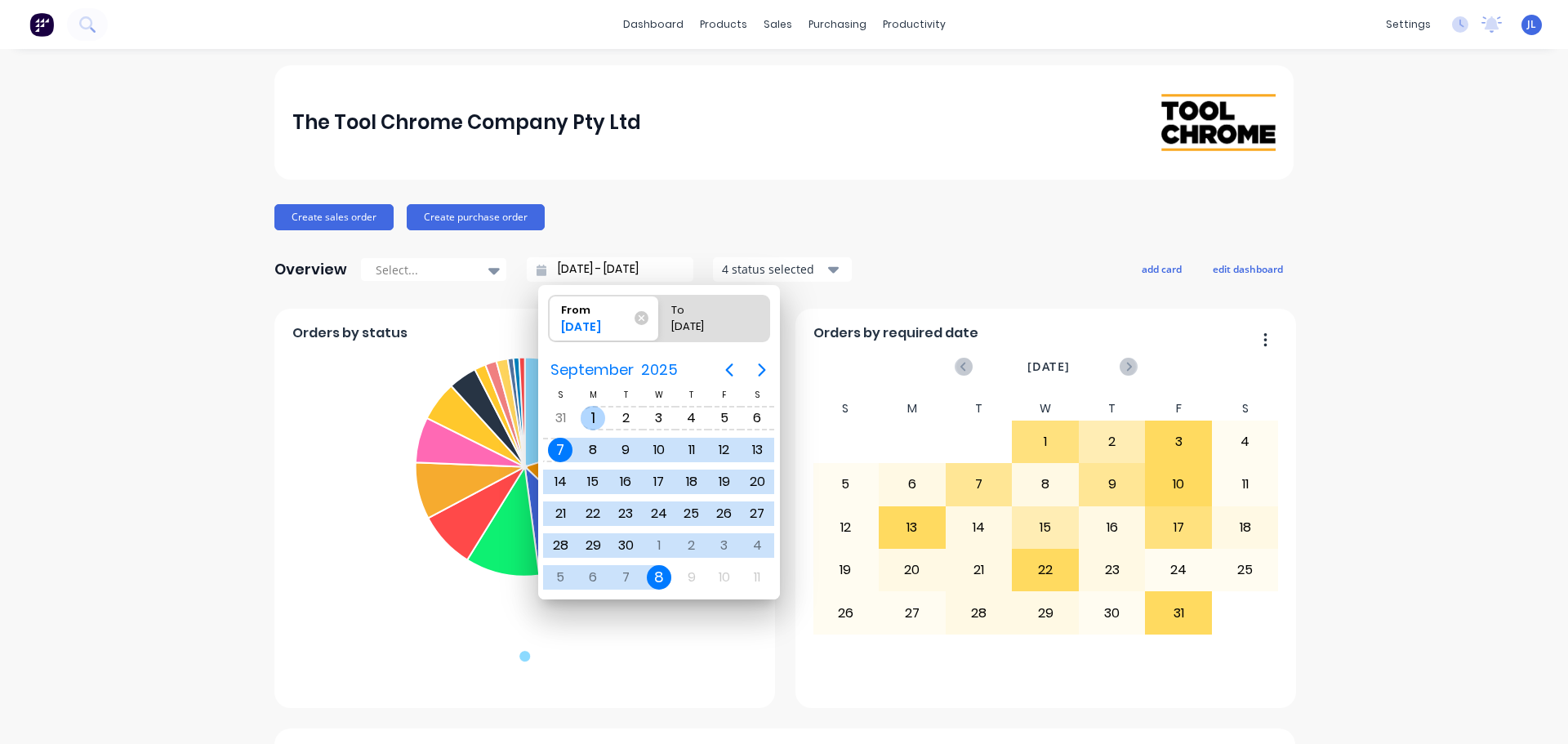
click at [584, 413] on div "1" at bounding box center [593, 418] width 25 height 25
type input "[DATE] - [DATE]"
radio input "false"
radio input "true"
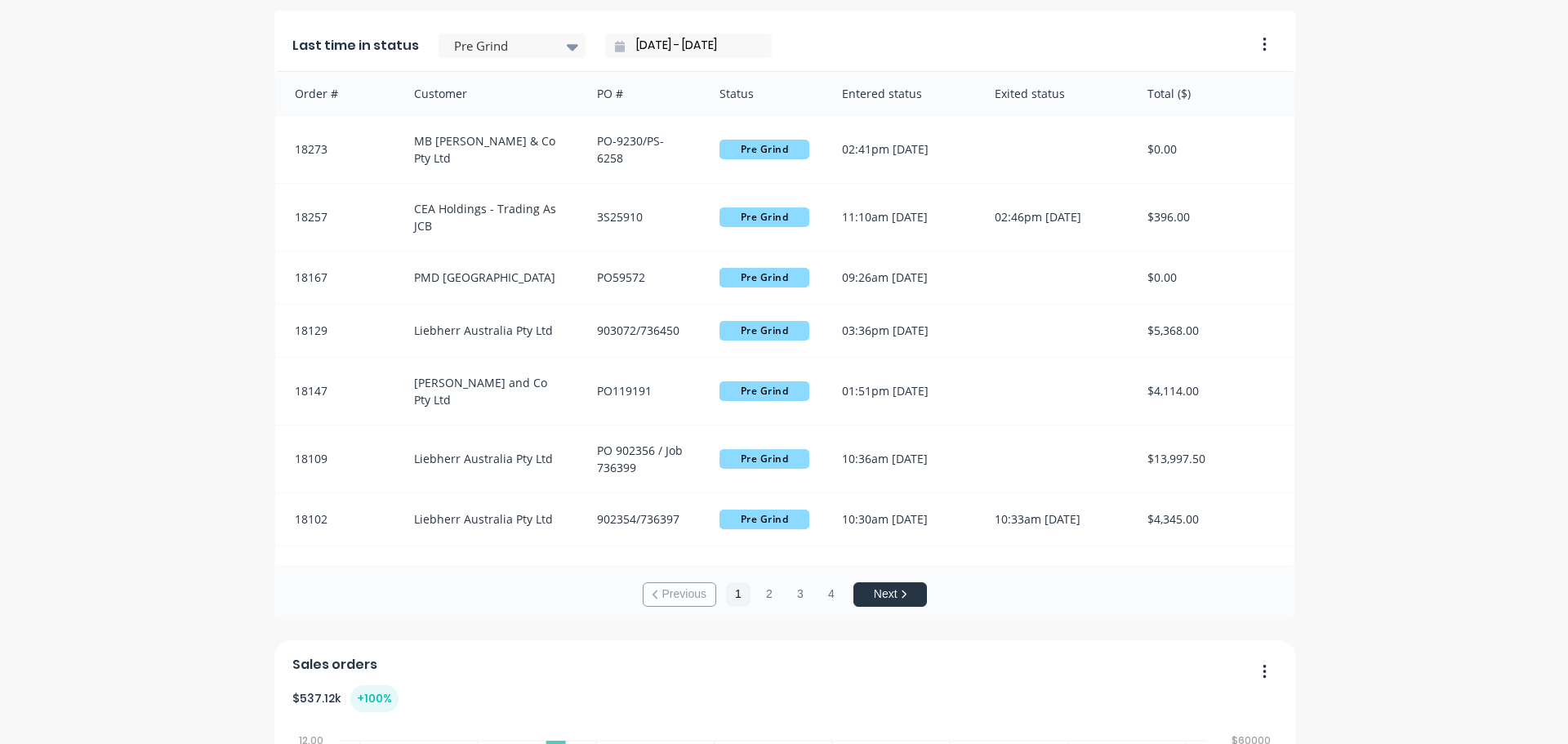
scroll to position [1165, 0]
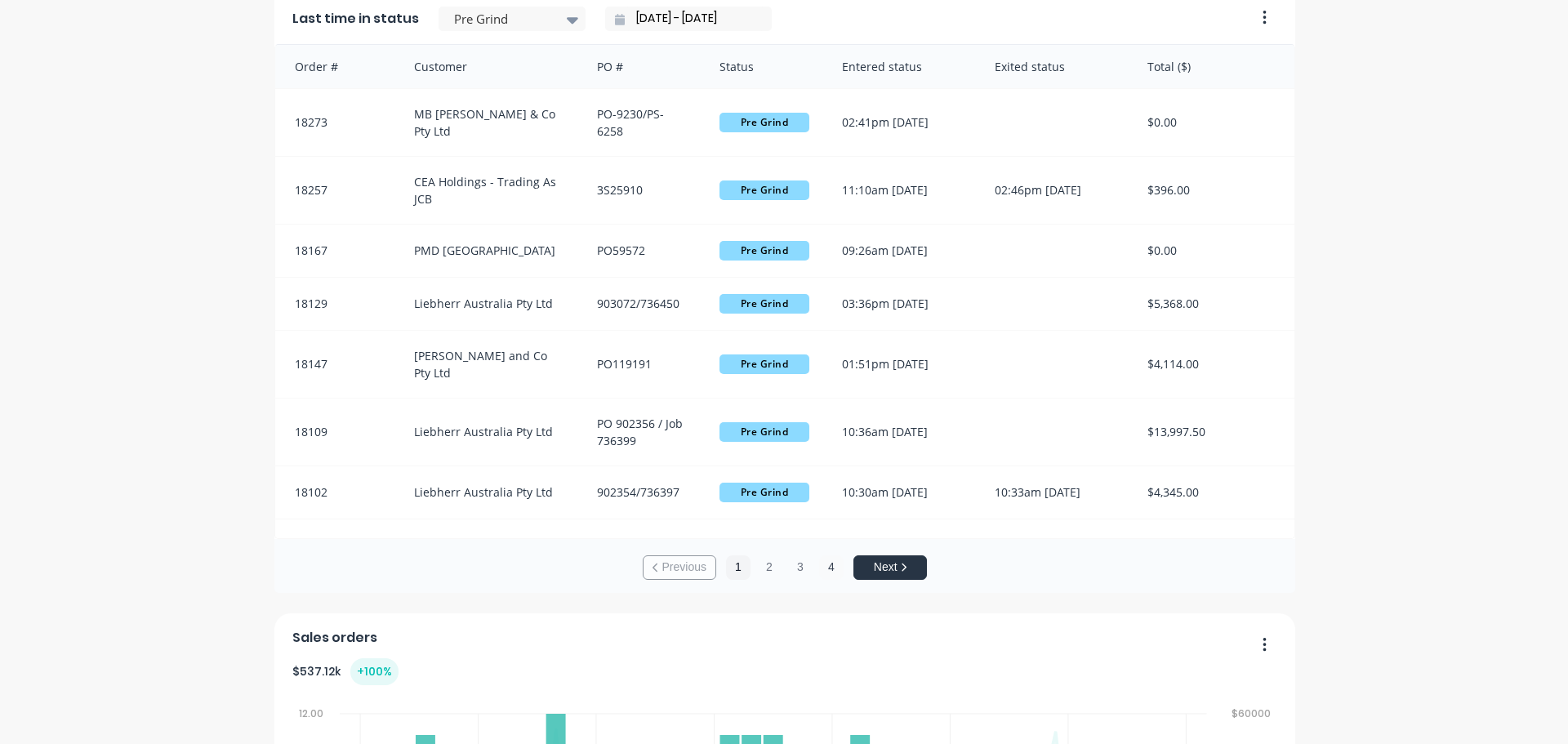
click at [823, 560] on button "4" at bounding box center [832, 568] width 25 height 25
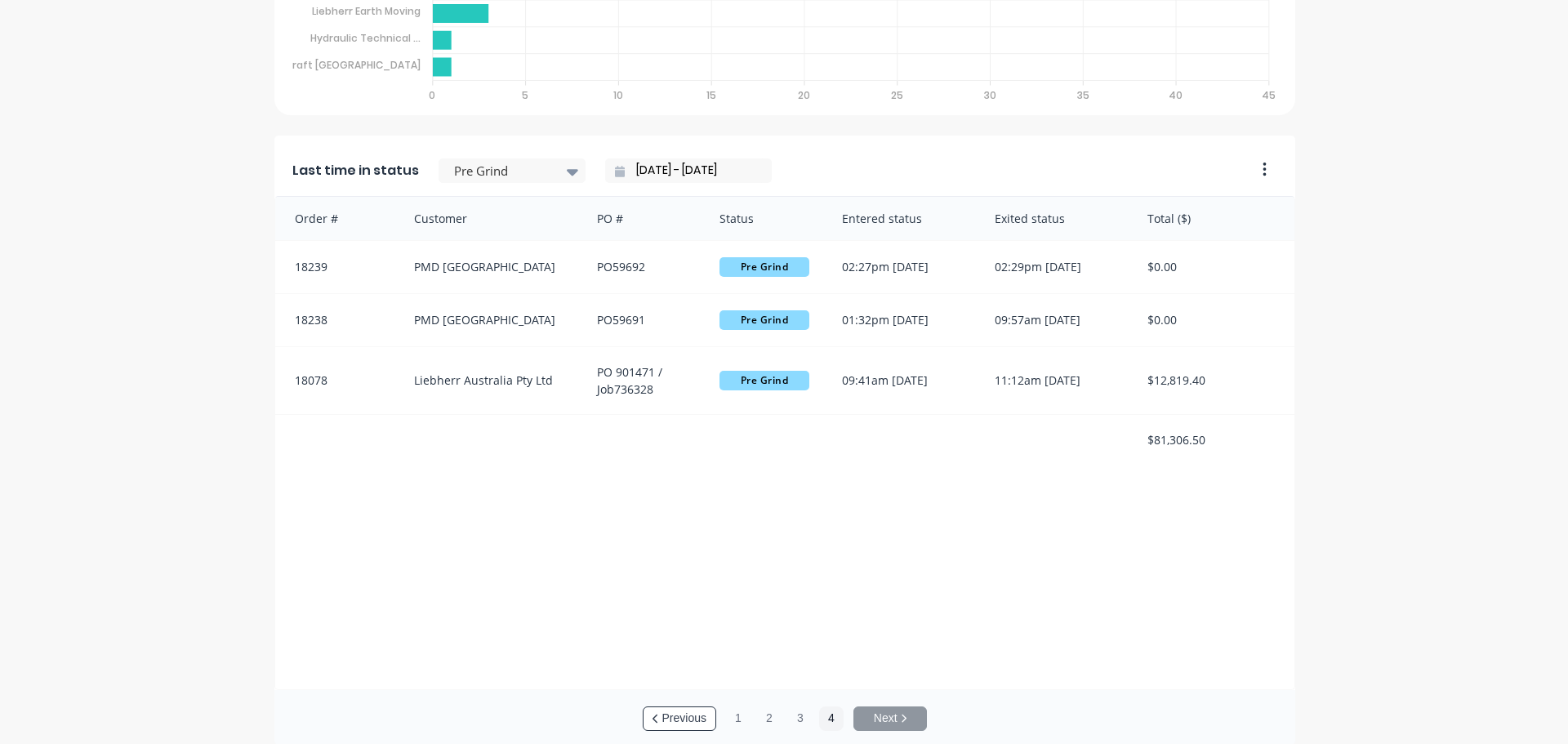
scroll to position [1002, 0]
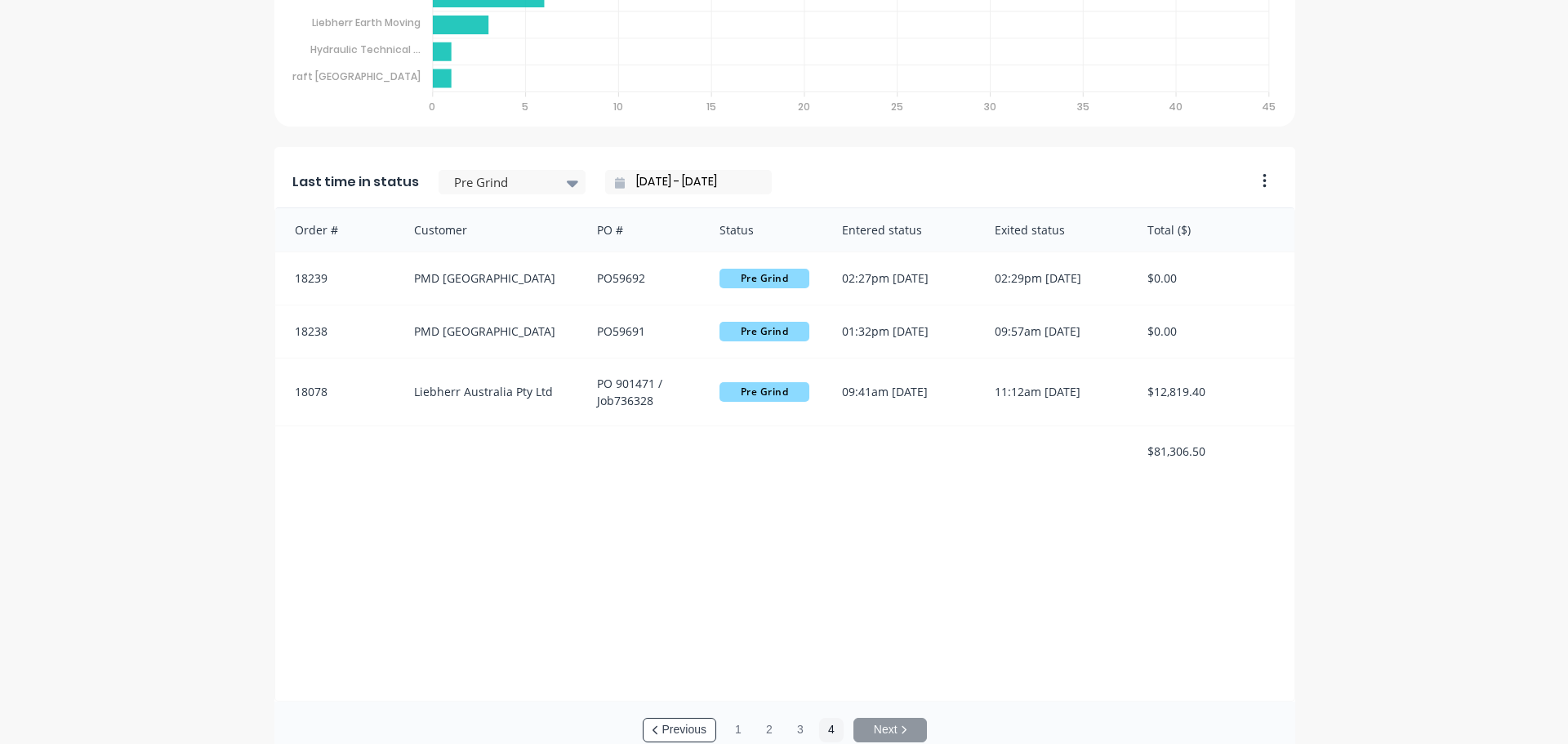
click at [972, 539] on div "Order # Customer PO # Status Entered status Exited status Total ($) 18239 PMD A…" at bounding box center [784, 455] width 1021 height 495
click at [799, 729] on button "3" at bounding box center [800, 731] width 25 height 25
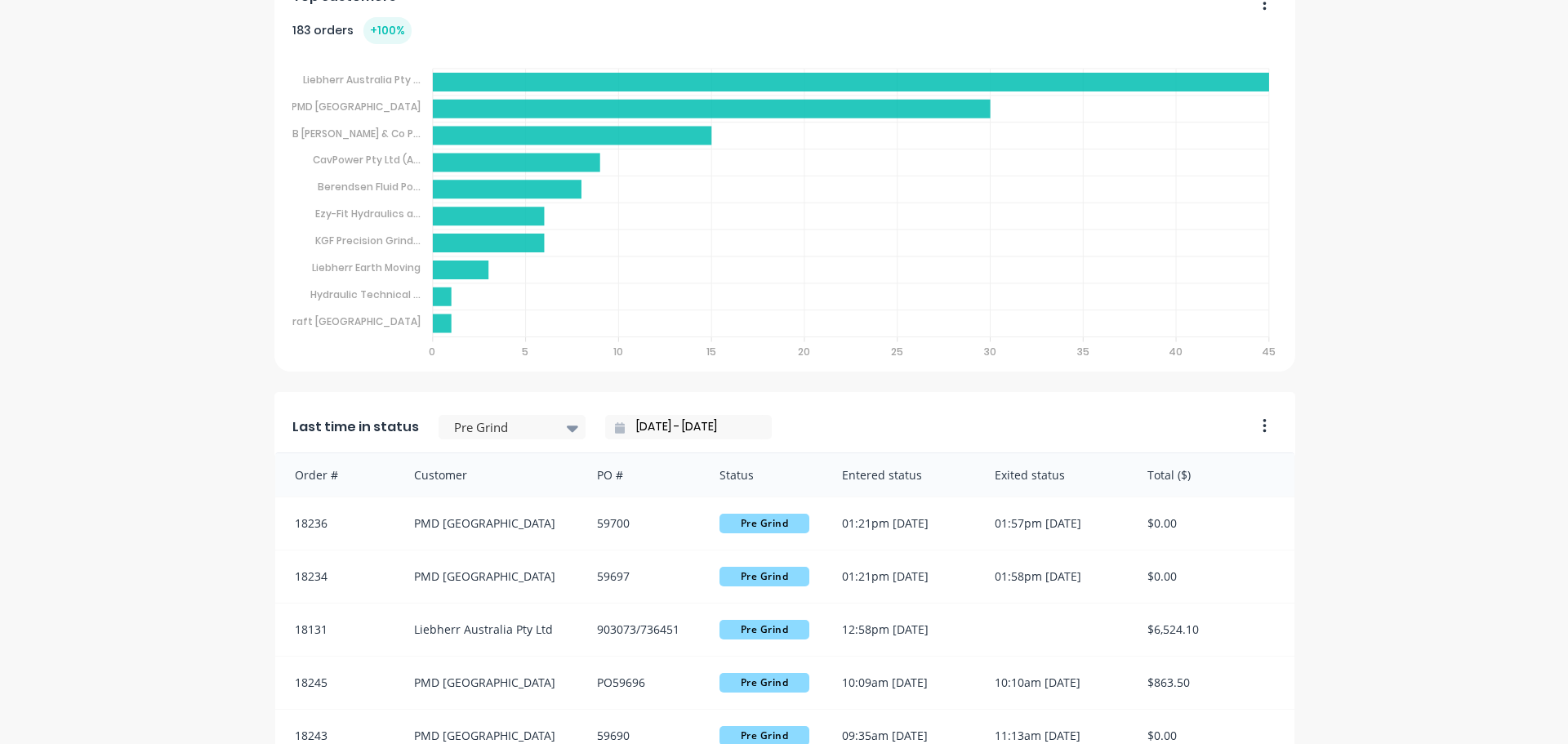
scroll to position [3, 0]
click at [664, 427] on input "01/10/25 - 08/10/25" at bounding box center [694, 425] width 140 height 25
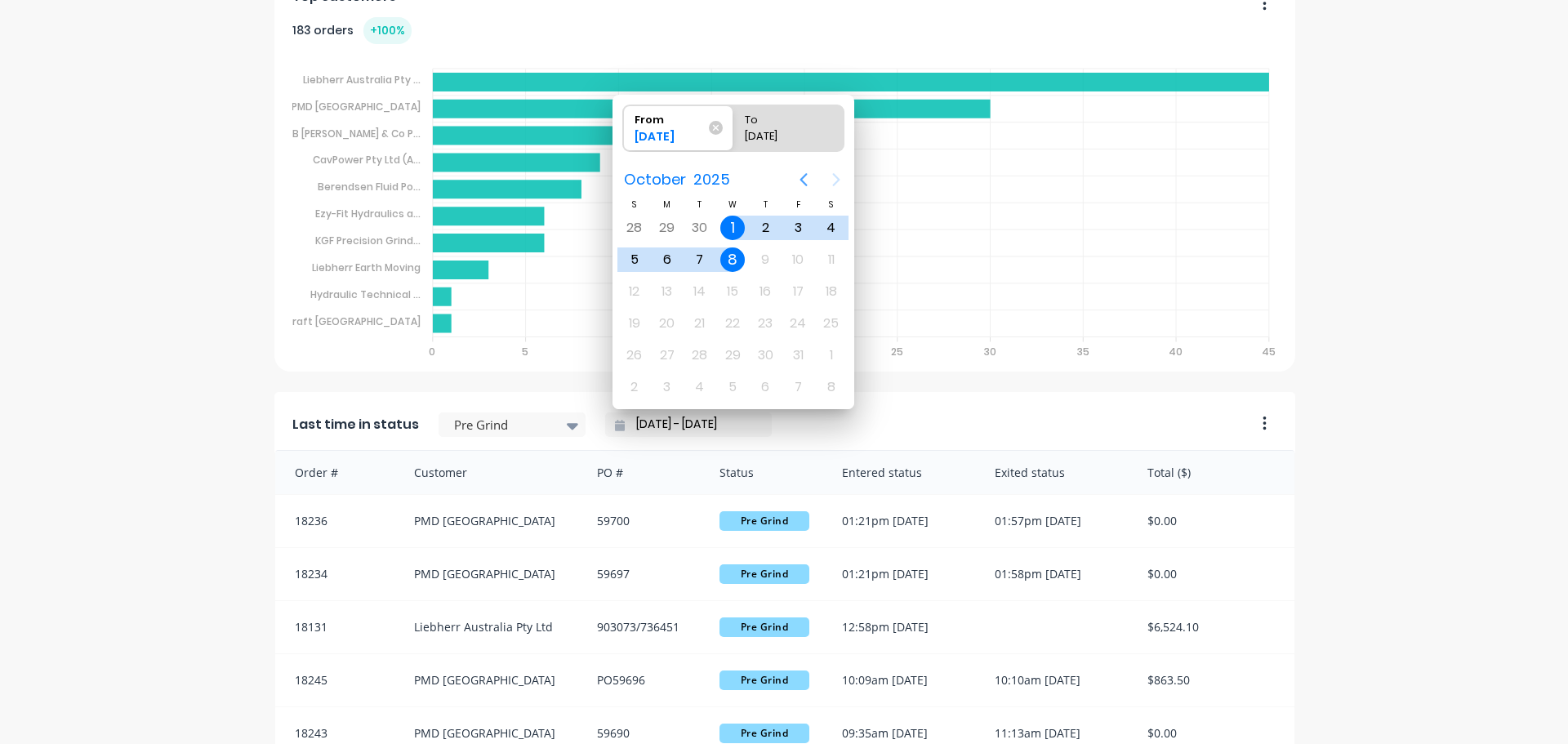
click at [799, 183] on icon "Previous page" at bounding box center [803, 180] width 20 height 20
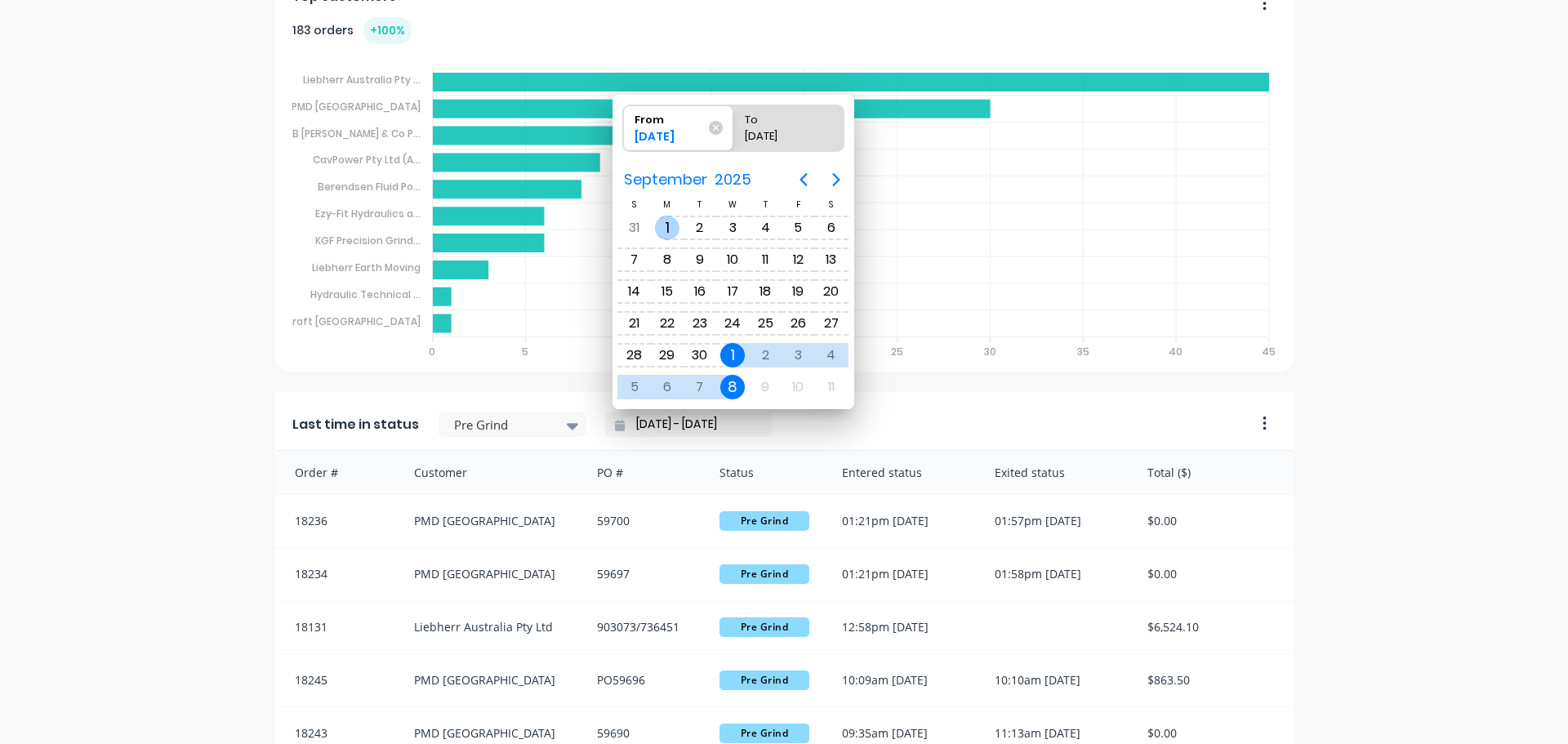
click at [672, 229] on div "1" at bounding box center [667, 228] width 25 height 25
type input "01/09/25 - 08/10/25"
radio input "false"
radio input "true"
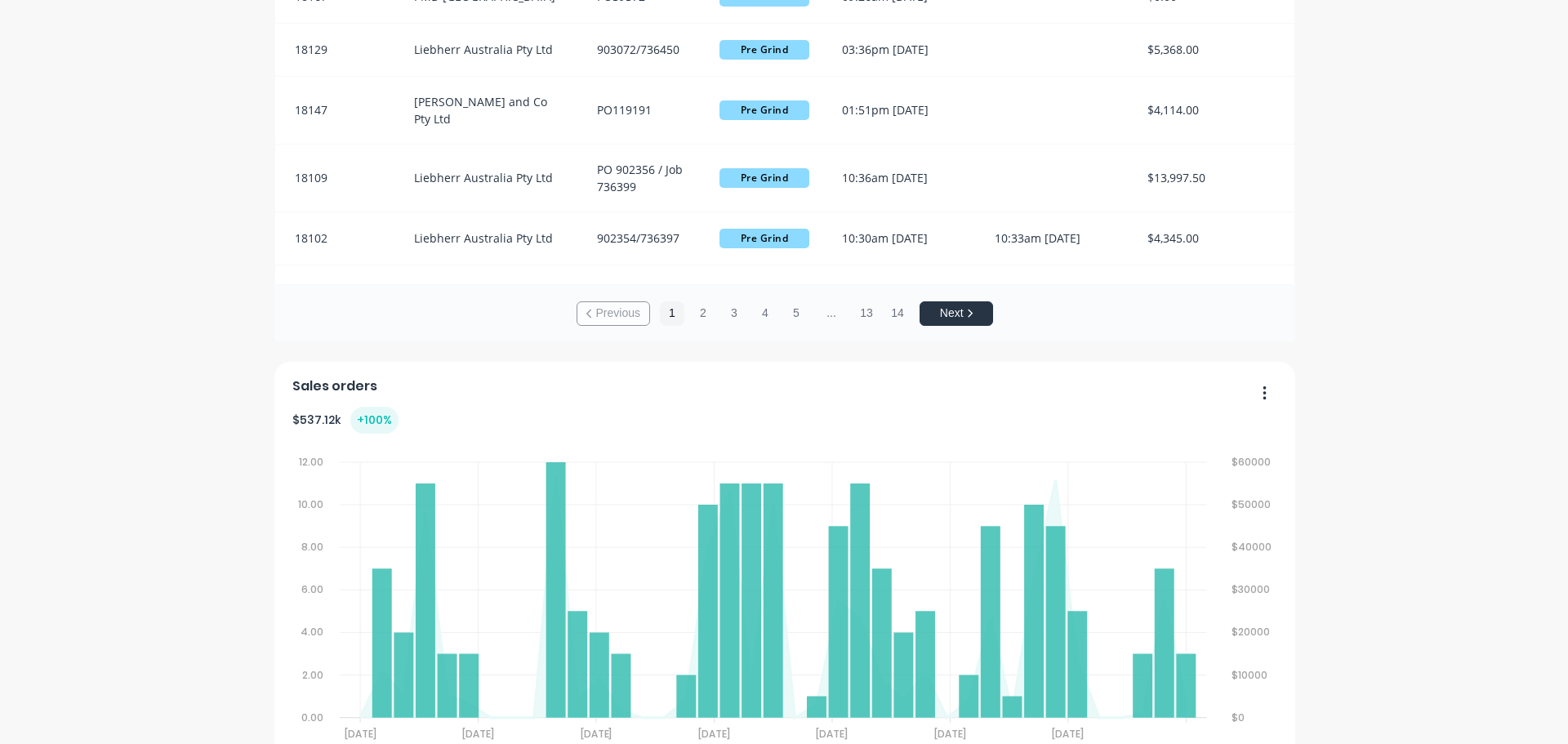
scroll to position [1243, 0]
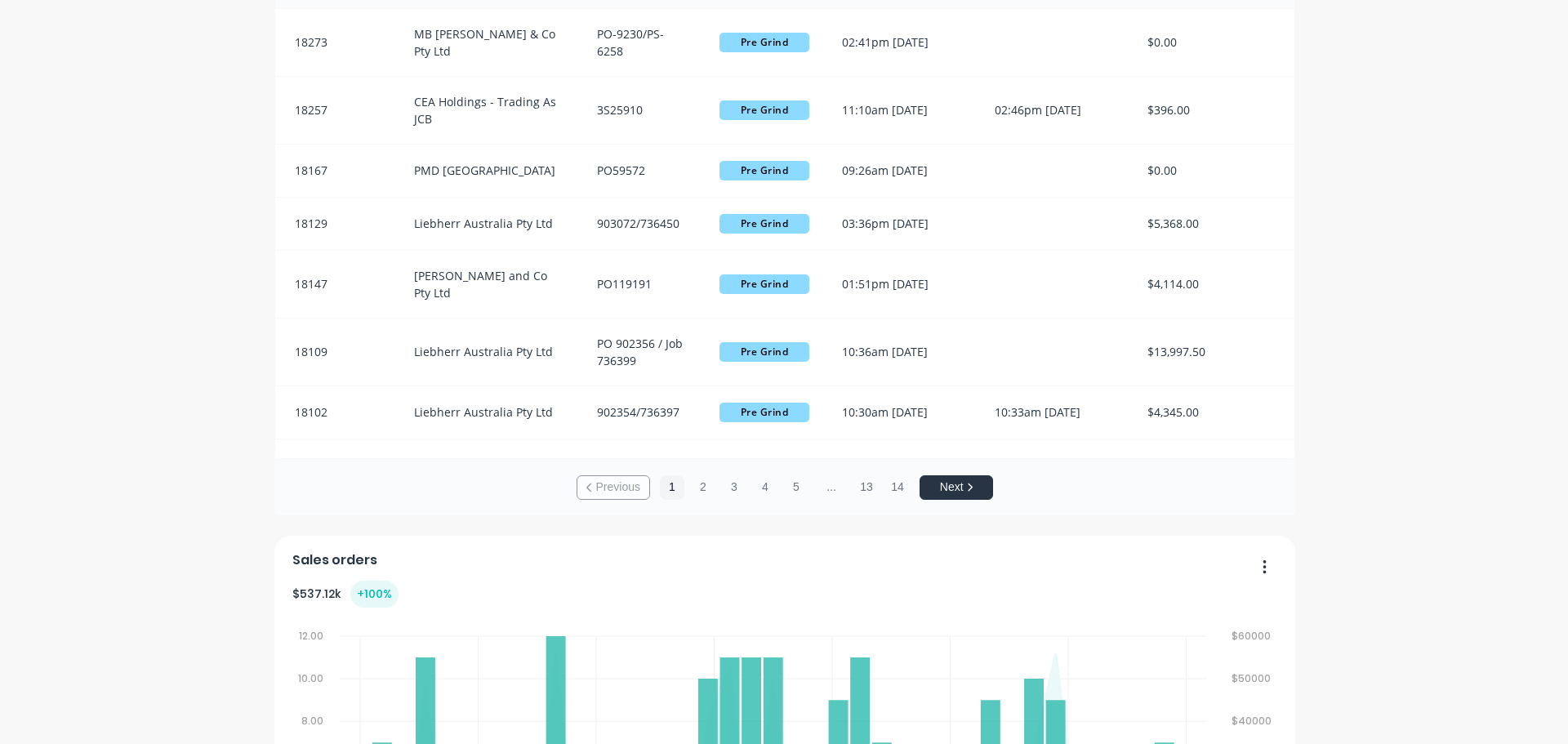
click at [879, 489] on div "Previous 1 2 3 4 5 ... 13 14 Next" at bounding box center [784, 488] width 1021 height 57
click at [890, 487] on button "14" at bounding box center [898, 488] width 25 height 25
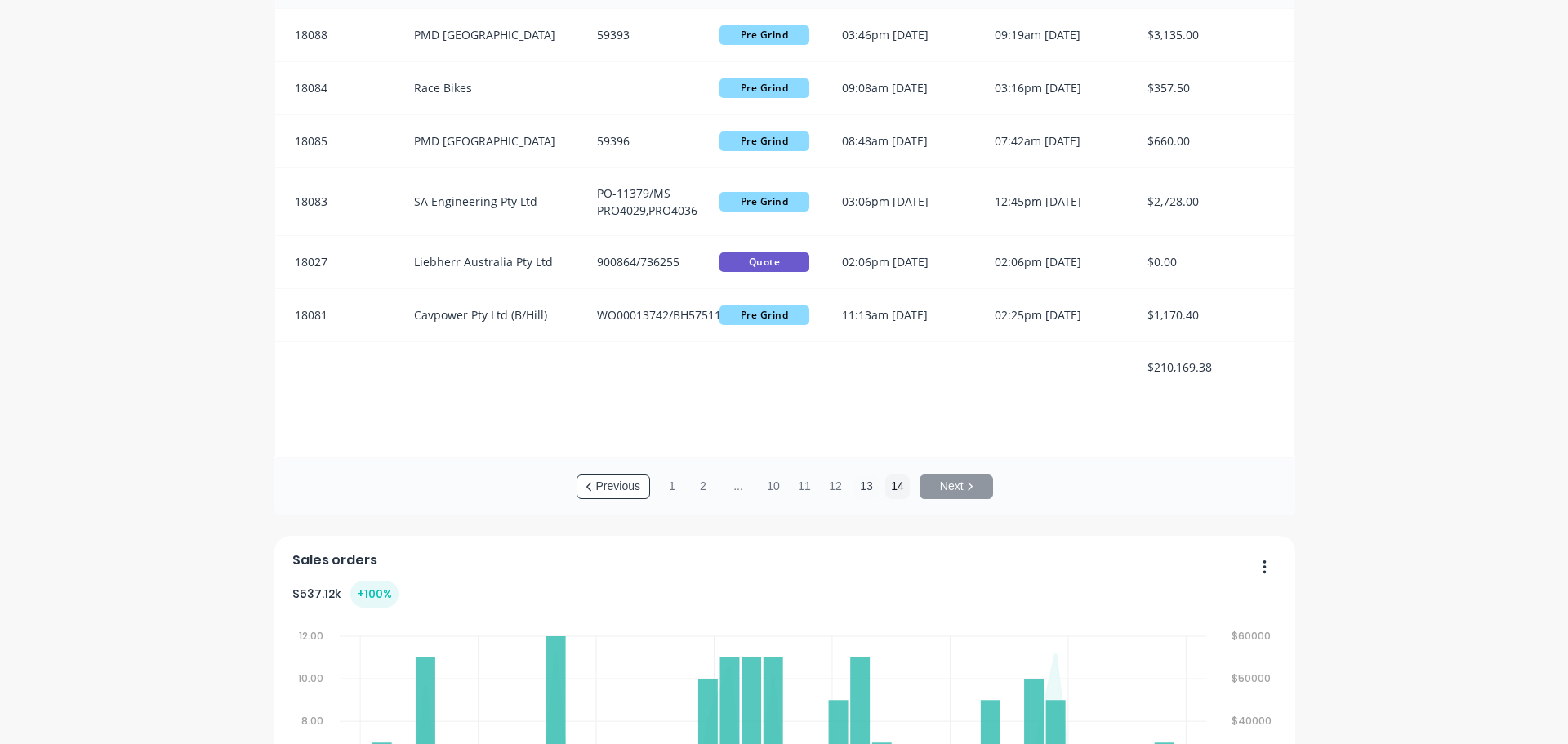
click at [861, 495] on button "13" at bounding box center [867, 487] width 25 height 25
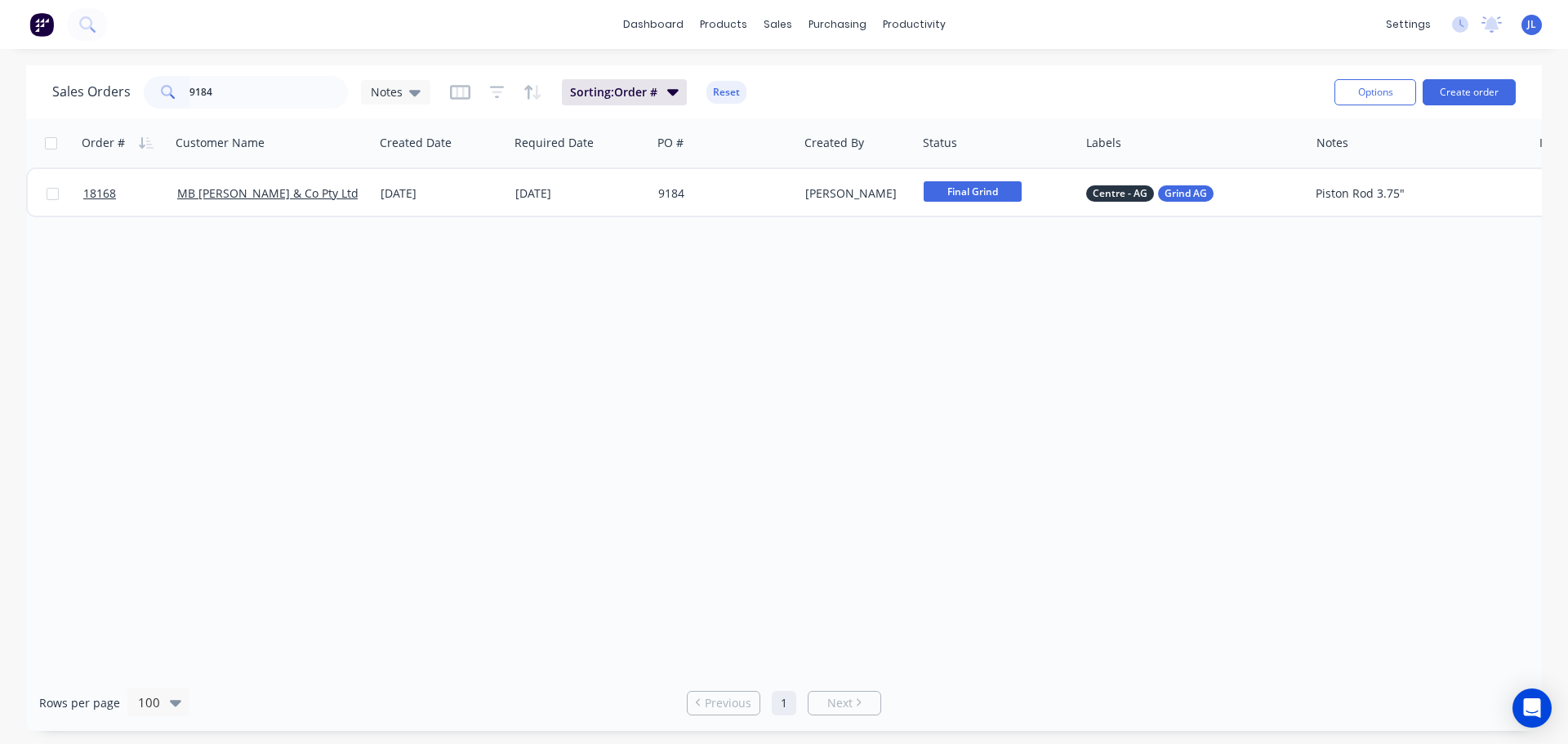
click at [156, 87] on div "9184" at bounding box center [246, 93] width 204 height 32
click at [222, 88] on input "18168" at bounding box center [268, 93] width 159 height 32
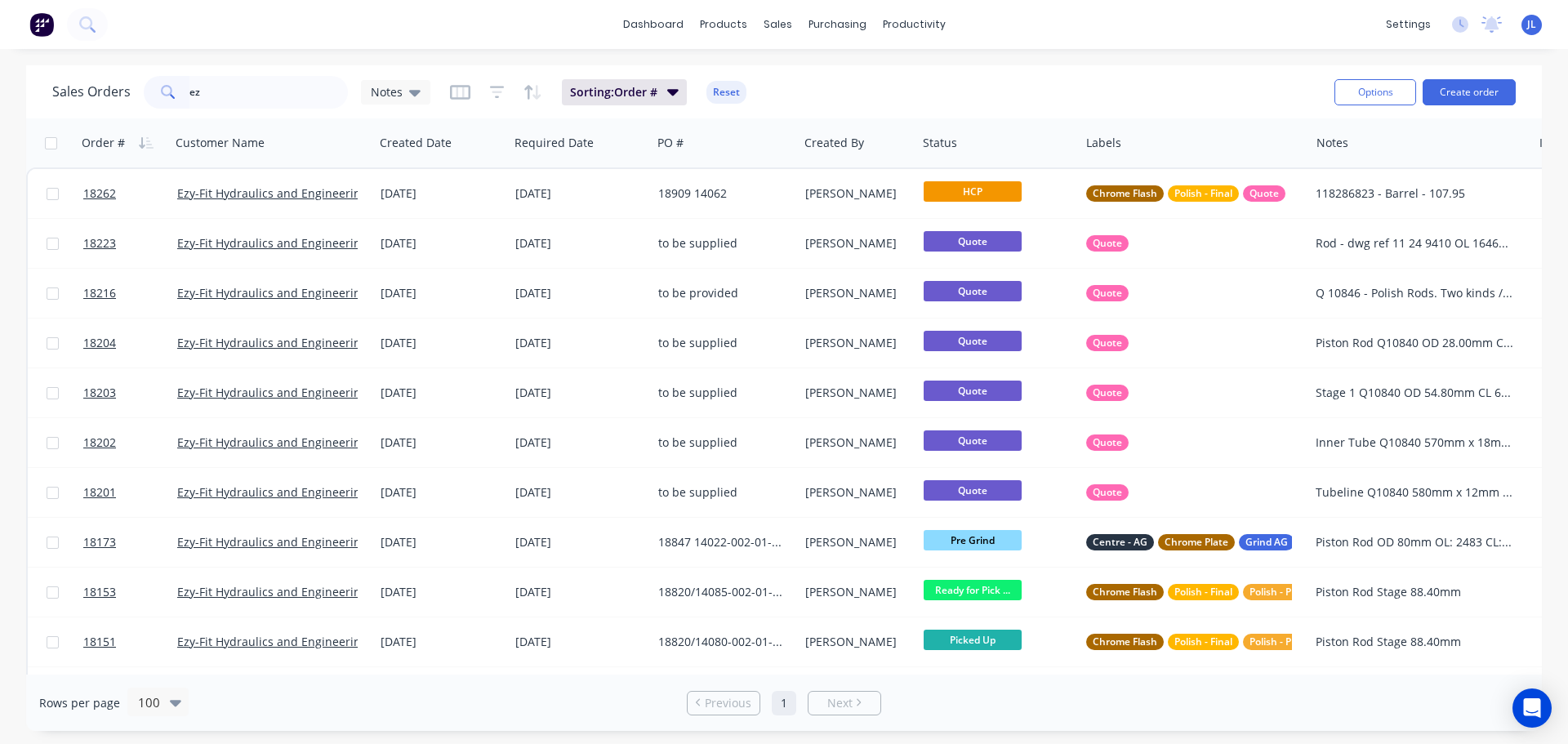
type input "e"
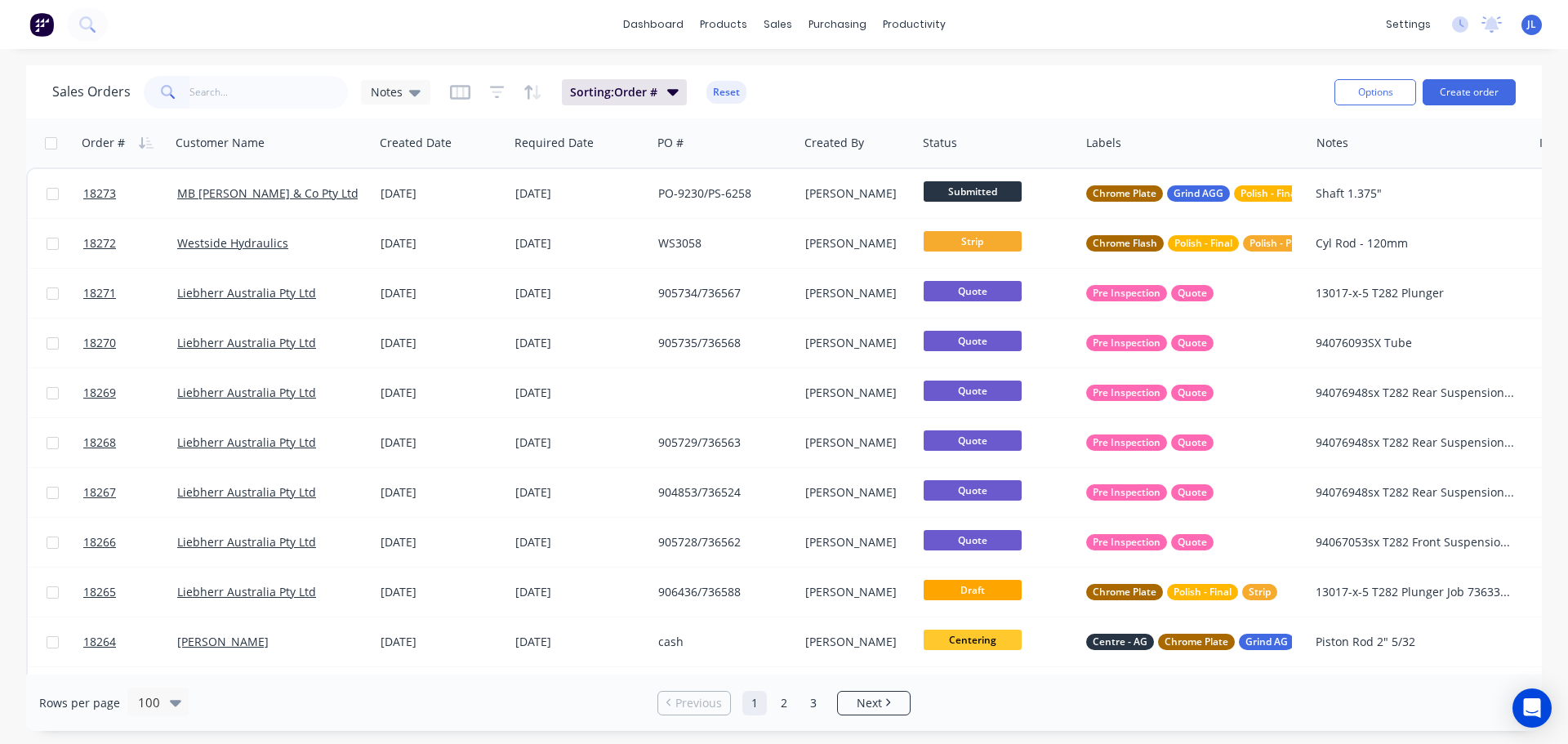
click at [303, 89] on input "text" at bounding box center [268, 93] width 159 height 32
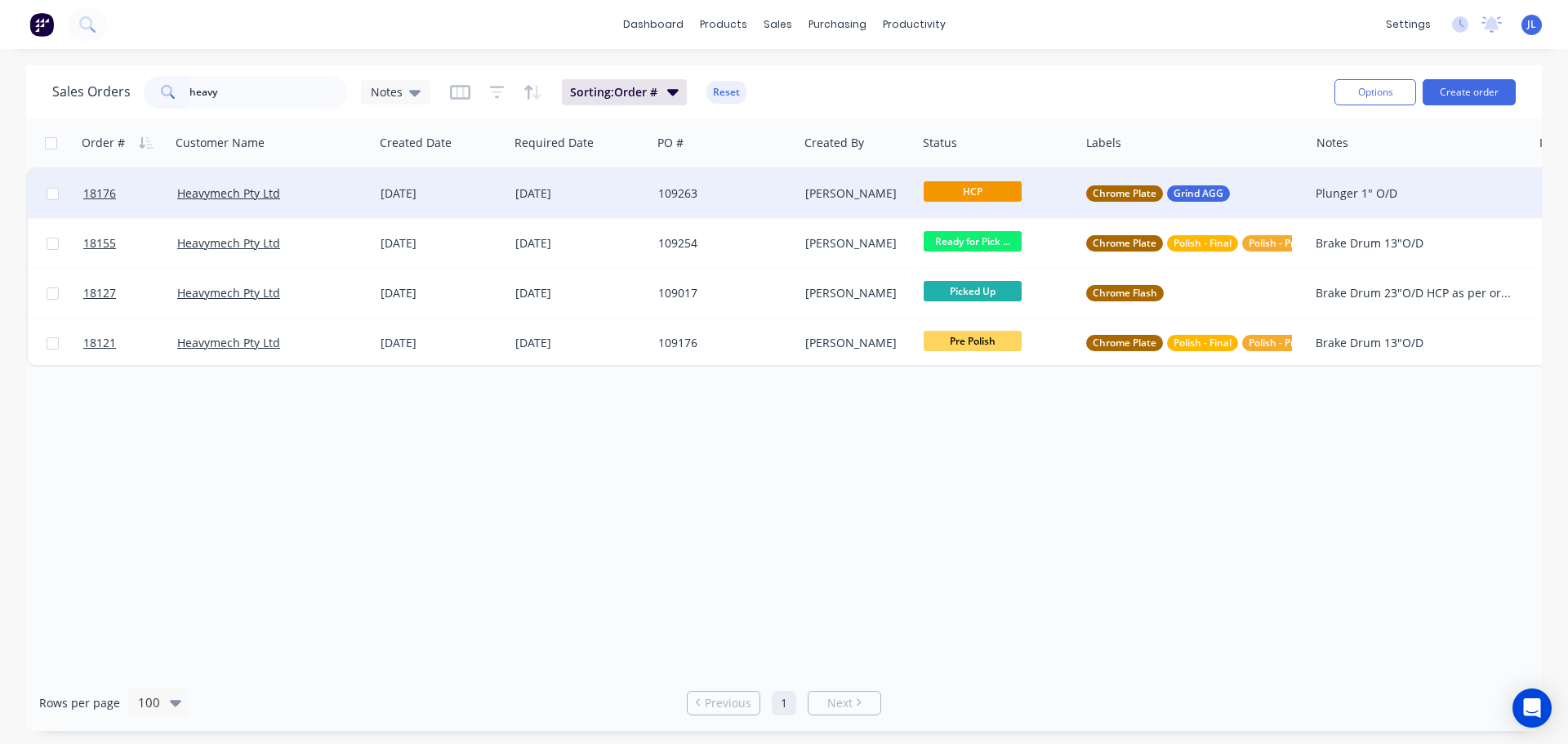
type input "heavy"
click at [710, 196] on div "109263" at bounding box center [721, 193] width 127 height 16
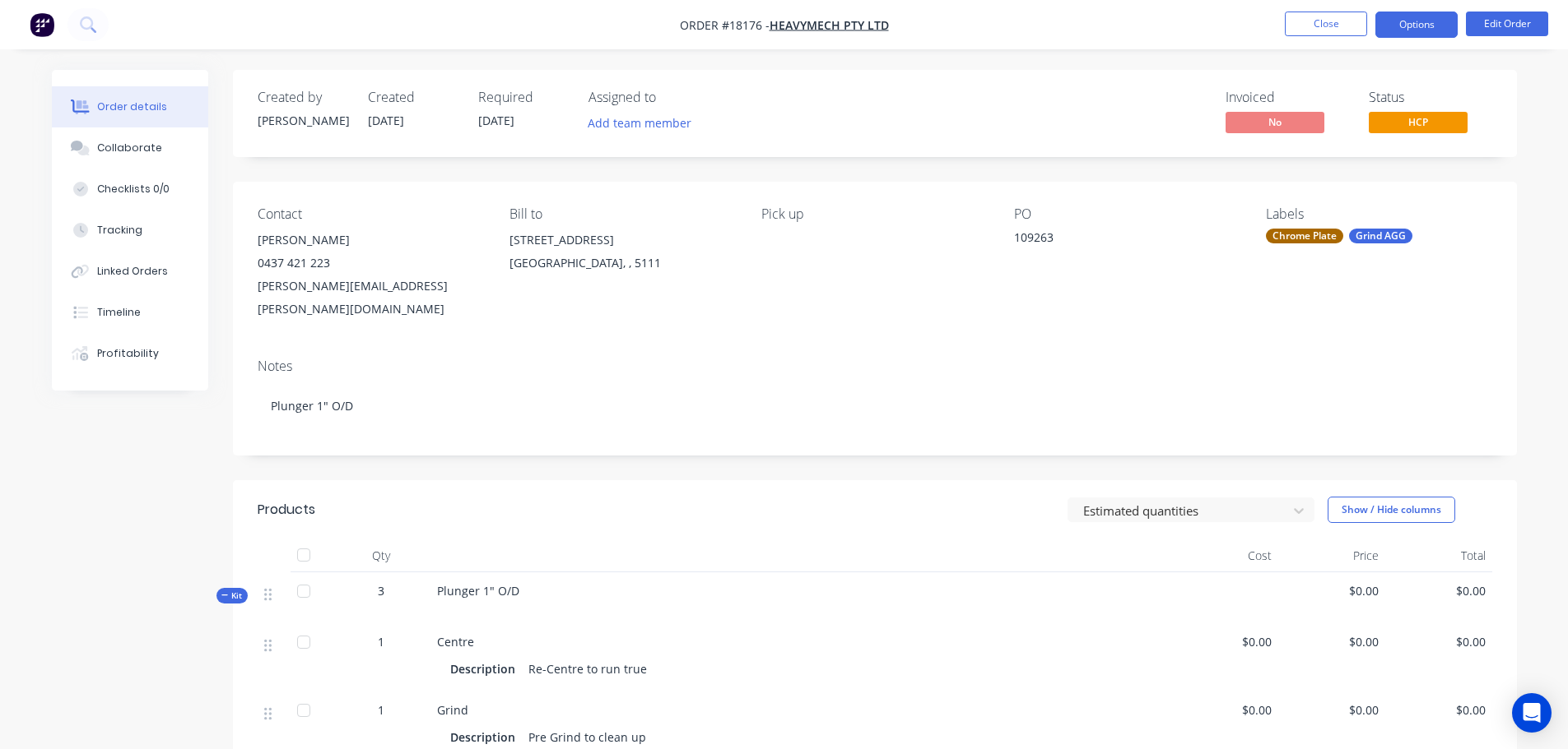
click at [1398, 36] on button "Options" at bounding box center [1416, 24] width 83 height 26
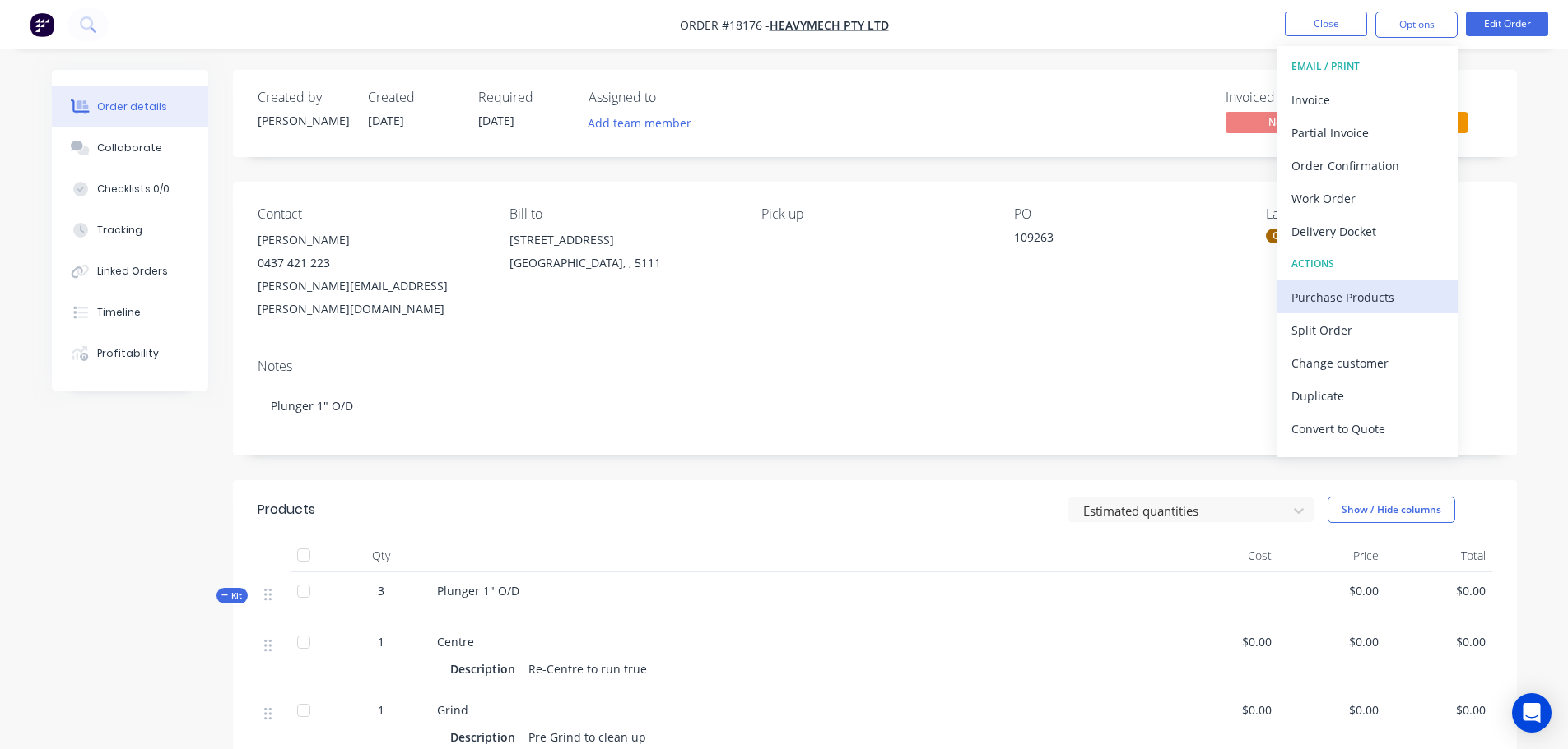
click at [1339, 299] on div "Purchase Products" at bounding box center [1366, 297] width 151 height 24
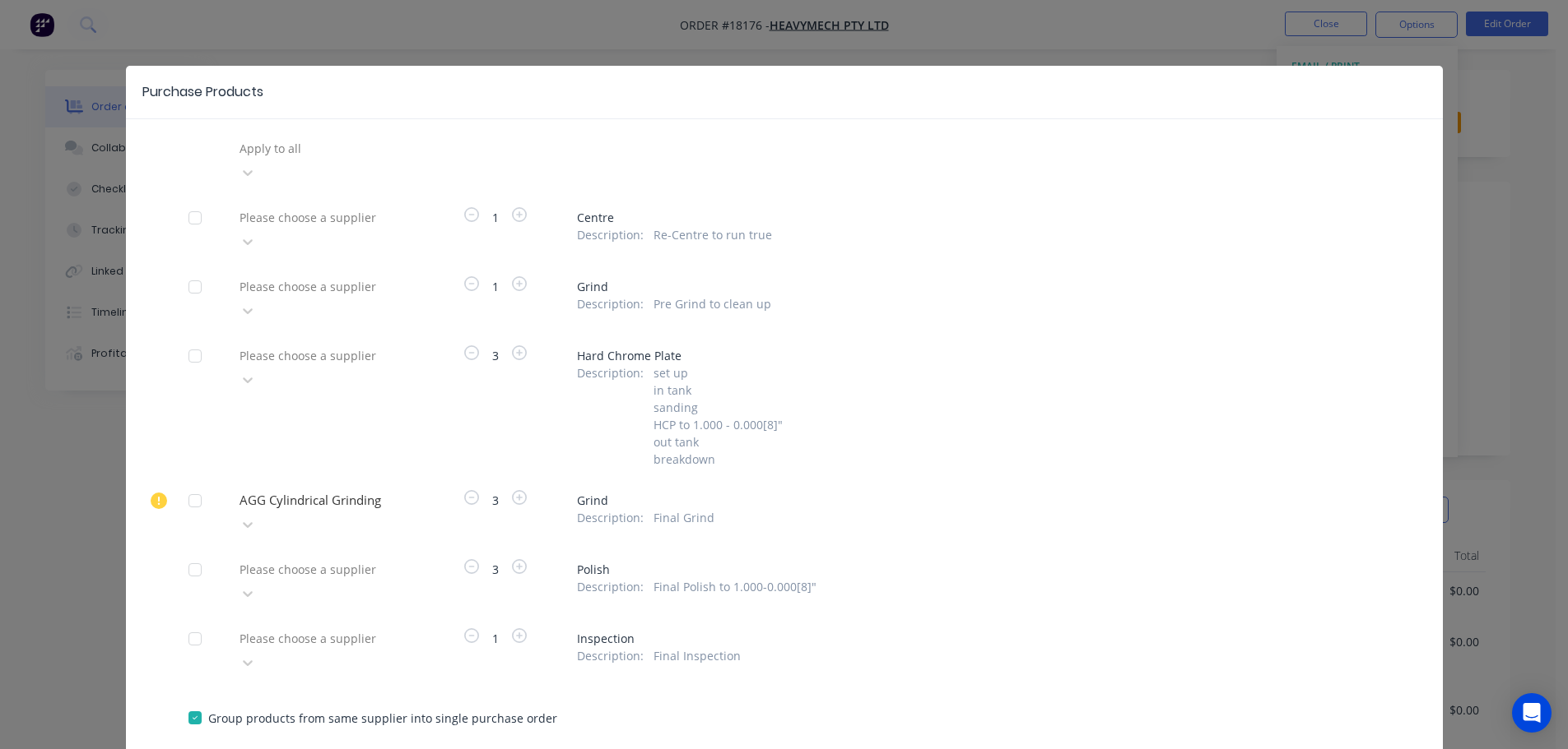
click at [187, 485] on div at bounding box center [195, 501] width 33 height 33
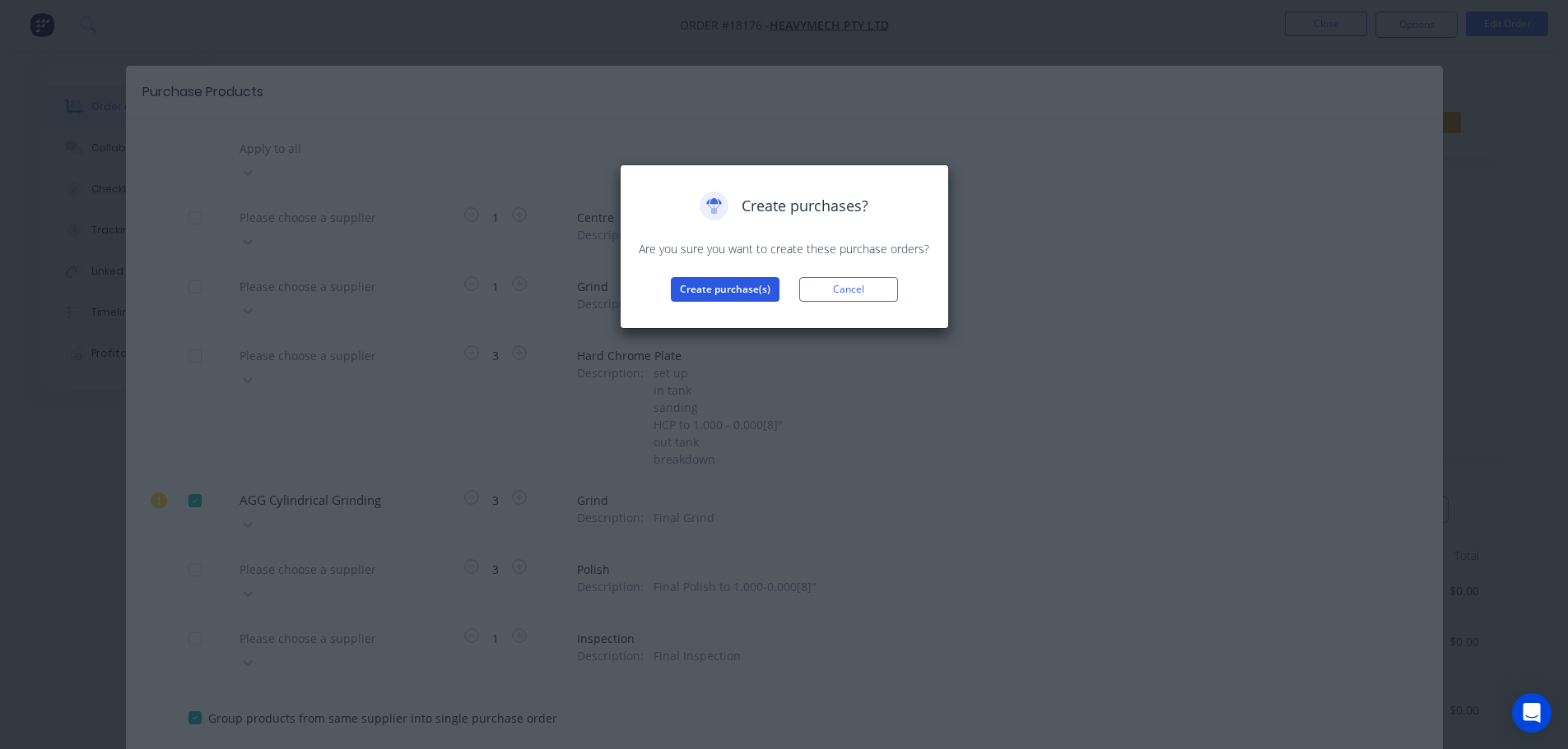
click at [754, 293] on button "Create purchase(s)" at bounding box center [724, 289] width 109 height 25
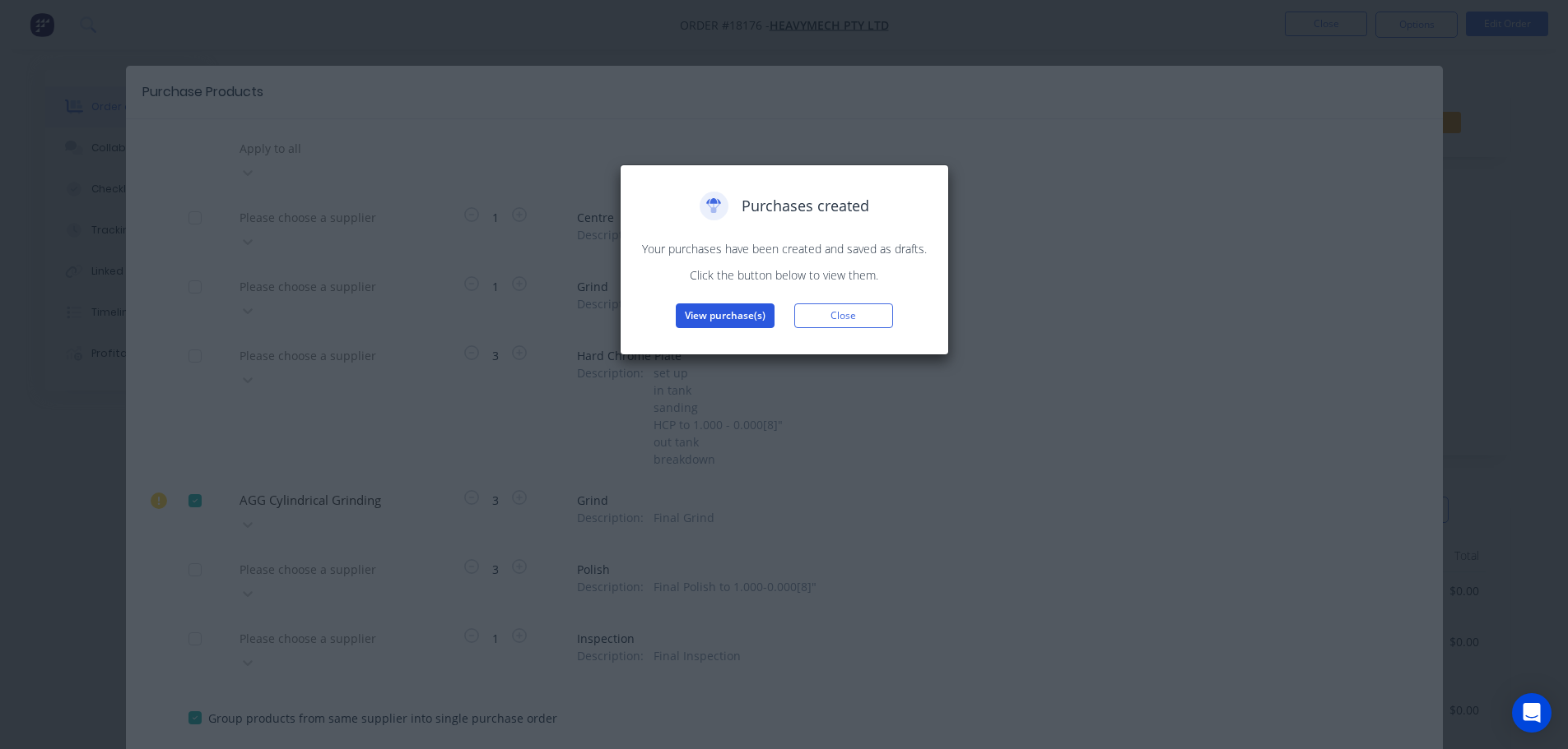
click at [743, 314] on button "View purchase(s)" at bounding box center [724, 316] width 99 height 25
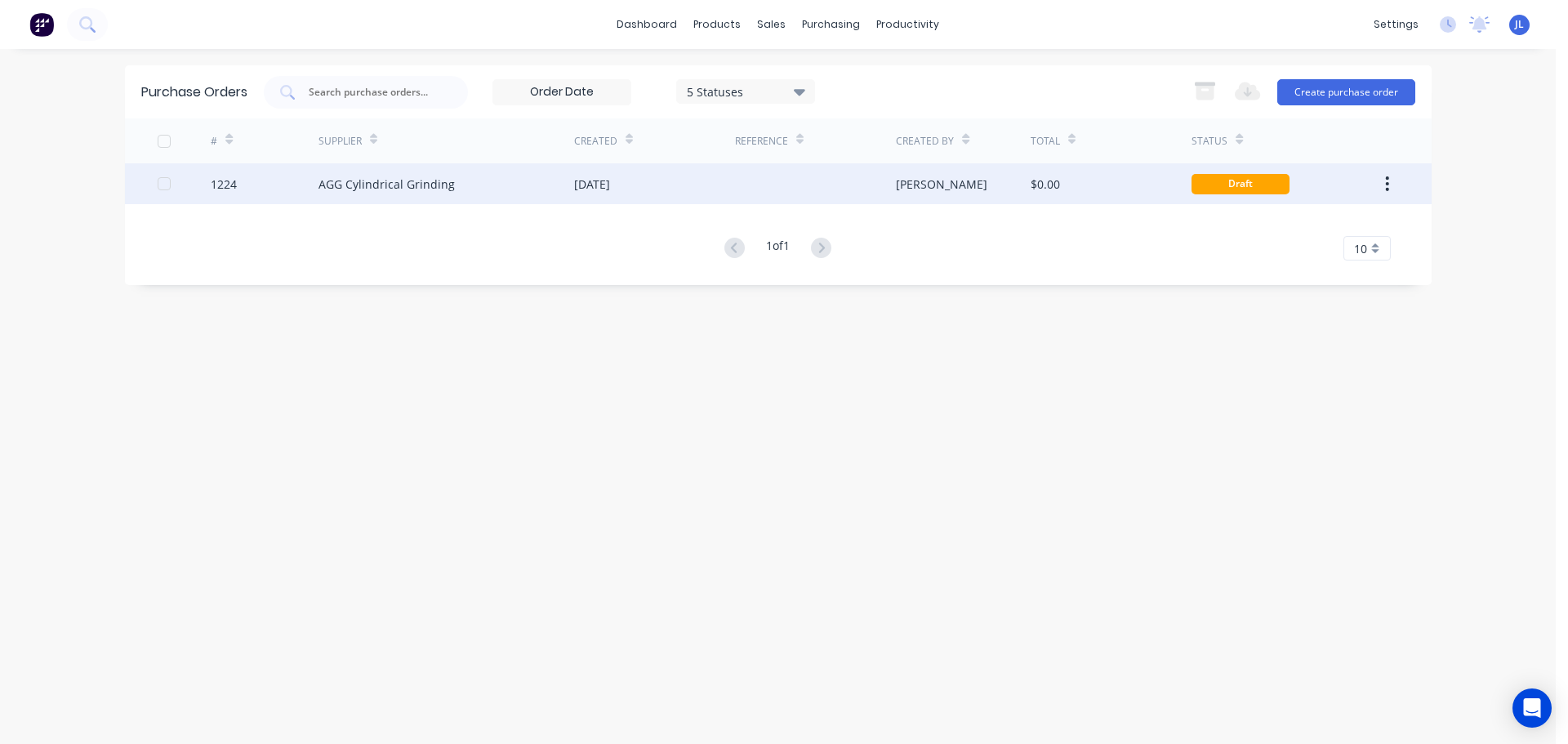
click at [867, 200] on div at bounding box center [816, 183] width 161 height 41
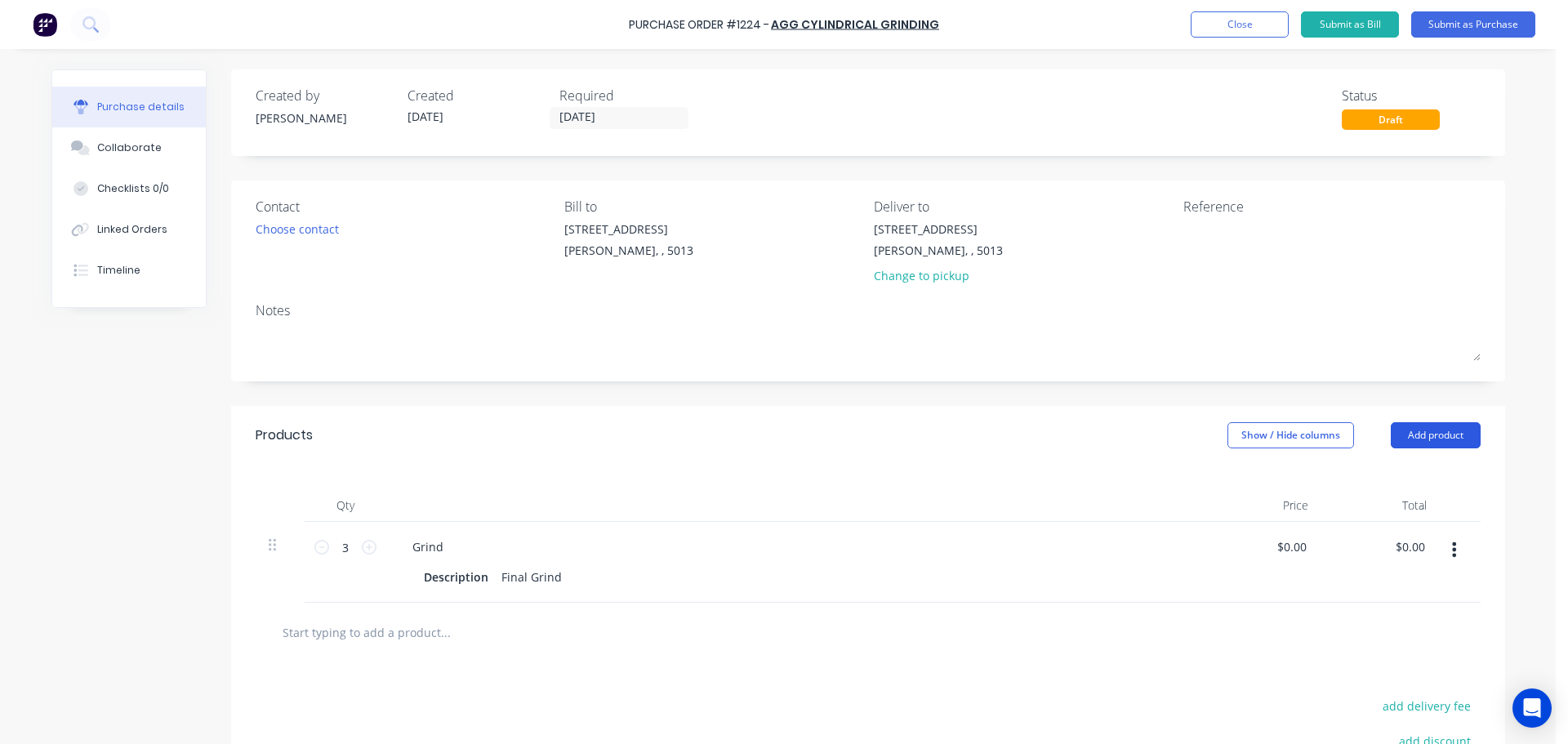
click at [1413, 438] on button "Add product" at bounding box center [1436, 435] width 90 height 26
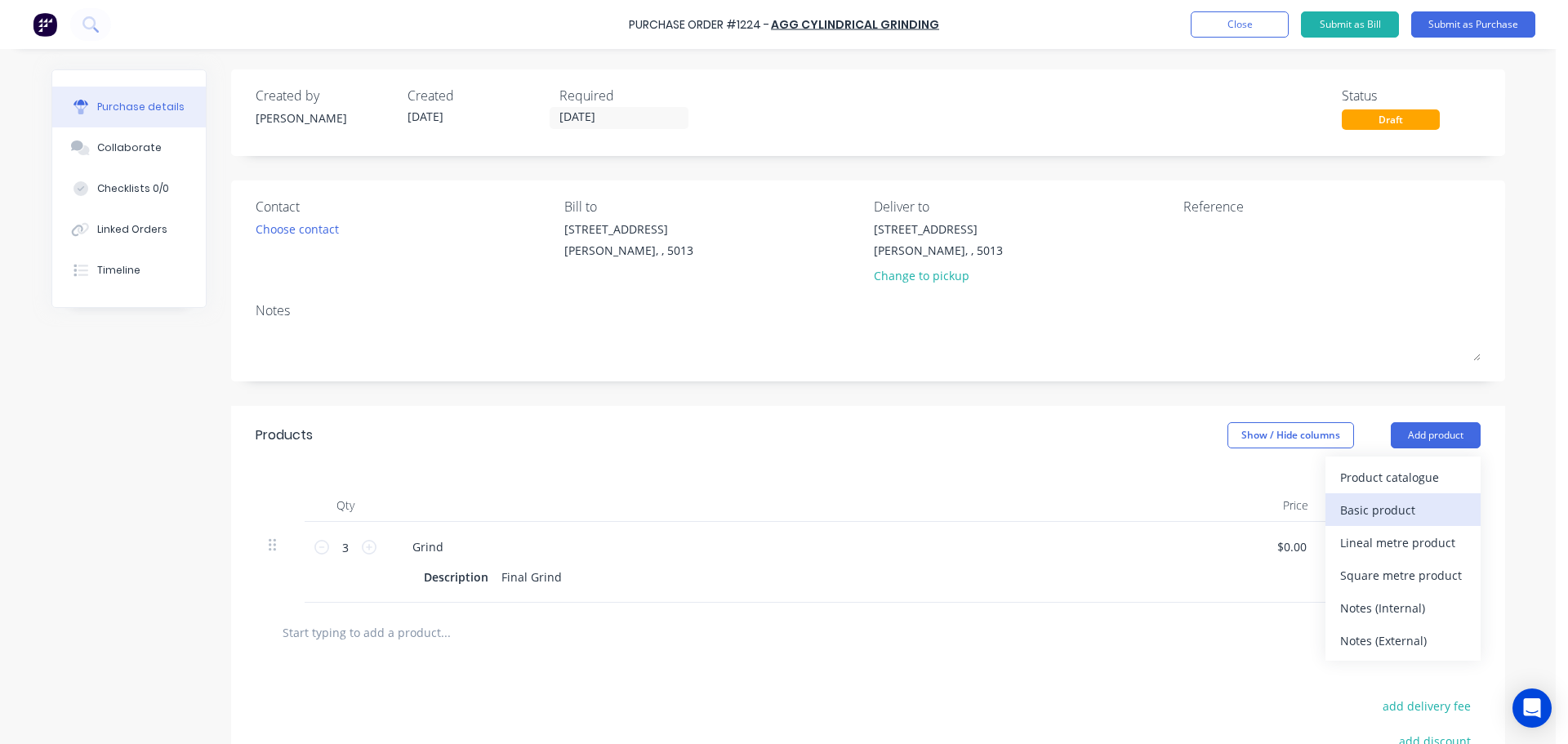
click at [1390, 510] on div "Basic product" at bounding box center [1404, 510] width 126 height 24
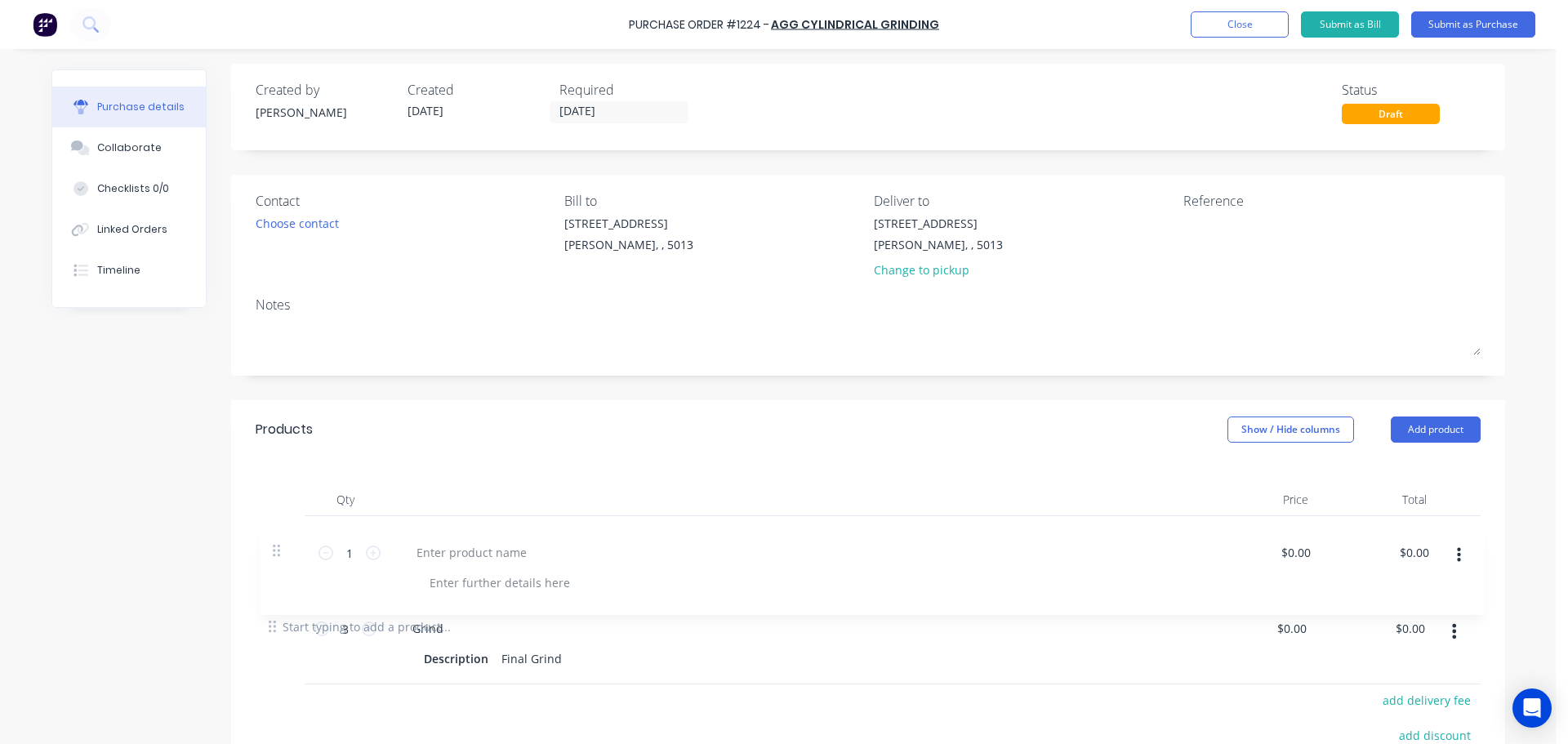
scroll to position [7, 0]
drag, startPoint x: 272, startPoint y: 630, endPoint x: 287, endPoint y: 469, distance: 161.7
click at [287, 469] on div "Qty Price Total 3 3 Grind Description Final Grind $0.00 $0.00 $0.00 $0.00 1 1 $…" at bounding box center [868, 527] width 1274 height 138
type input "1"
type input "3"
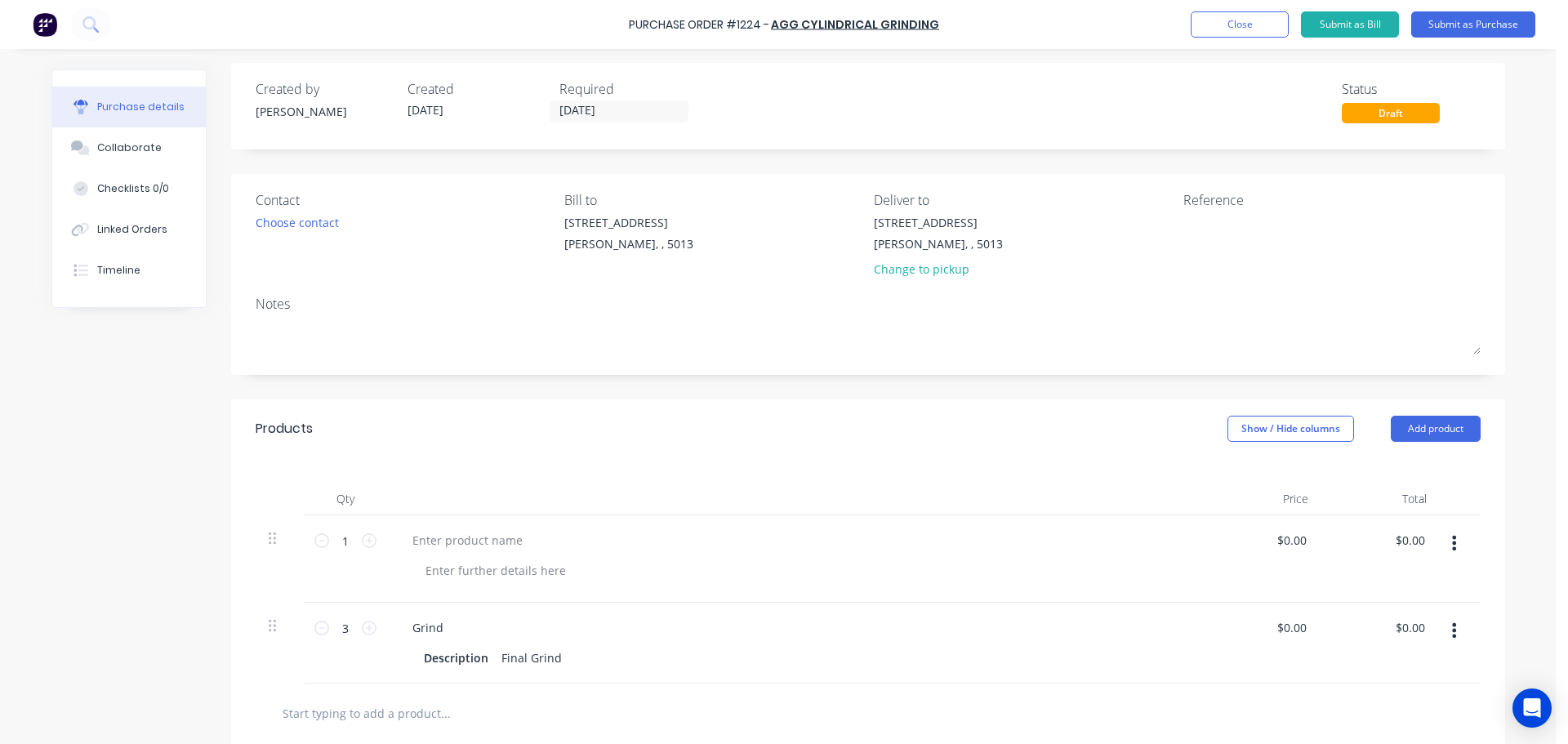
click at [365, 551] on div "1 1" at bounding box center [346, 541] width 55 height 25
click at [365, 549] on div "1 1" at bounding box center [346, 541] width 55 height 25
click at [364, 545] on icon at bounding box center [369, 541] width 14 height 14
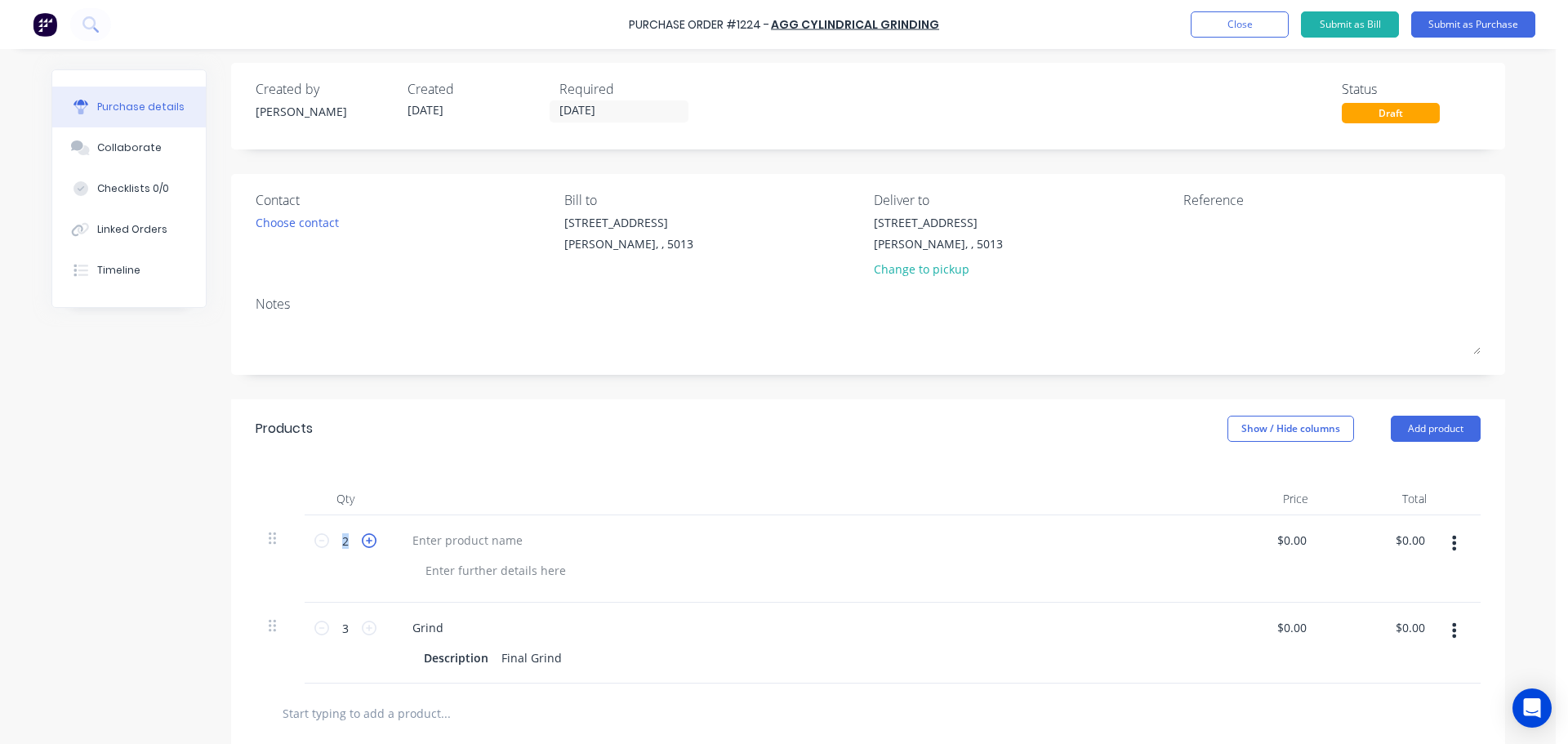
type input "3"
click at [459, 538] on div at bounding box center [467, 540] width 137 height 24
click at [1217, 232] on textarea at bounding box center [1285, 232] width 204 height 36
type textarea "x"
type textarea "T"
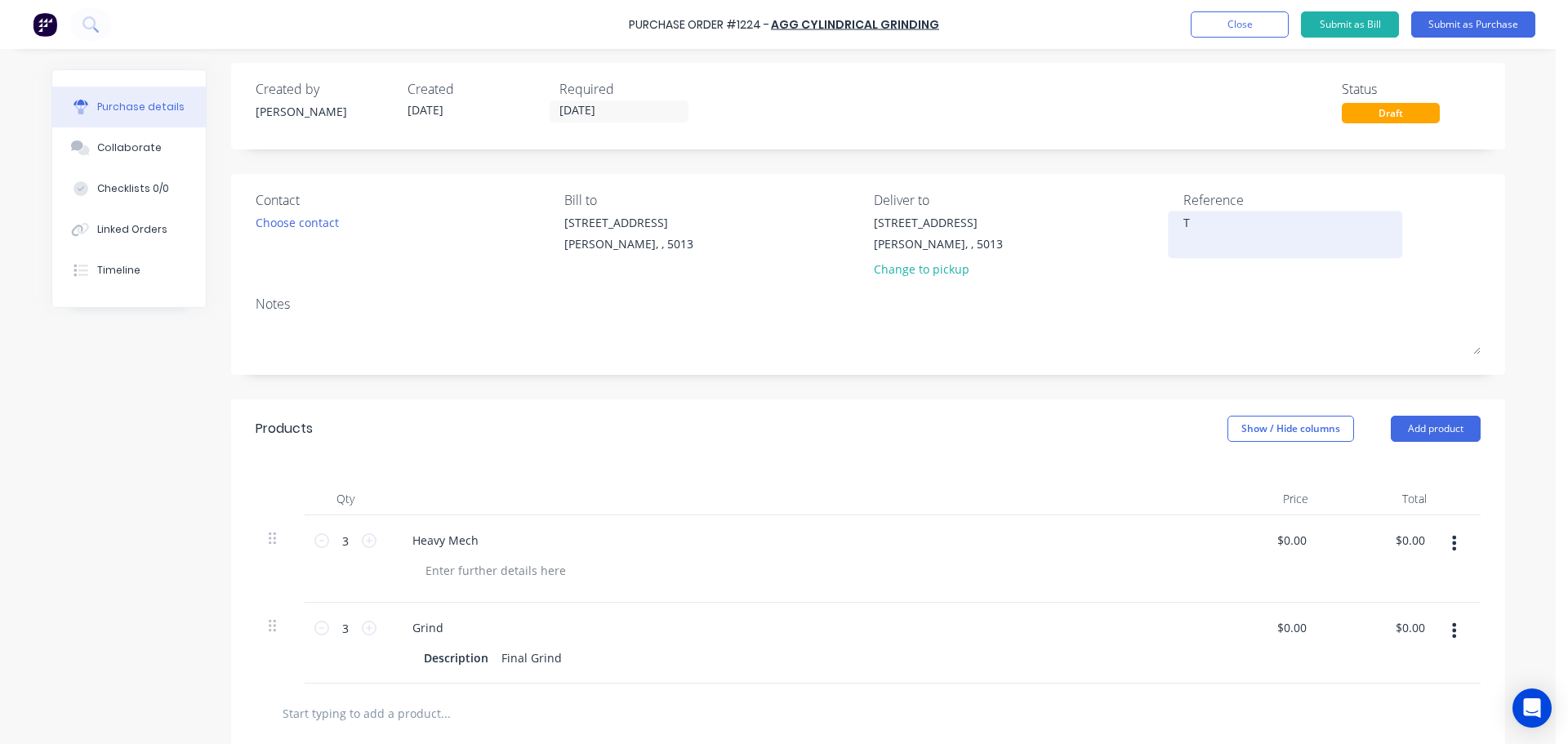
type textarea "x"
type textarea "TC"
type textarea "x"
type textarea "TC1"
type textarea "x"
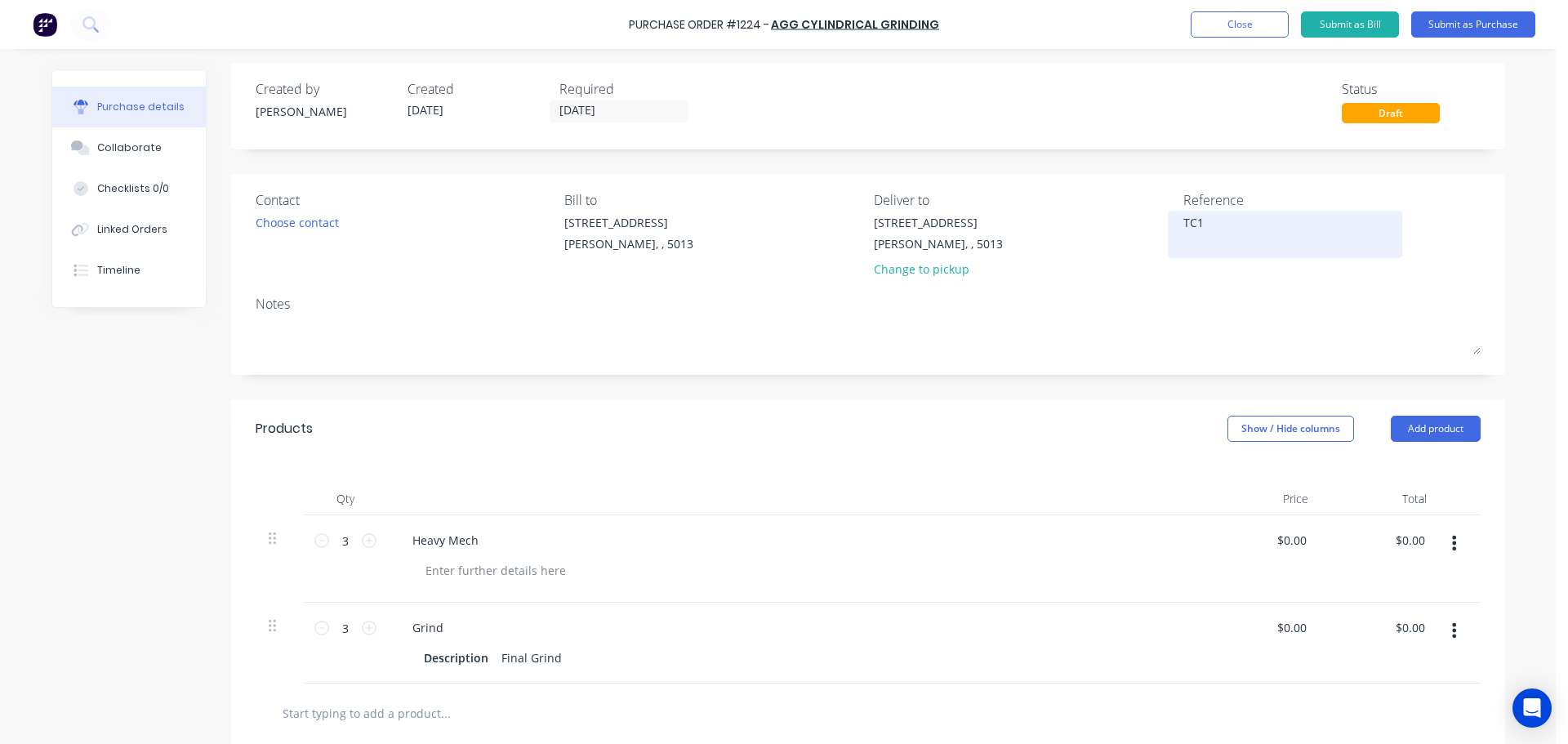
type textarea "TC18"
type textarea "x"
type textarea "TC181"
type textarea "x"
type textarea "TC1817"
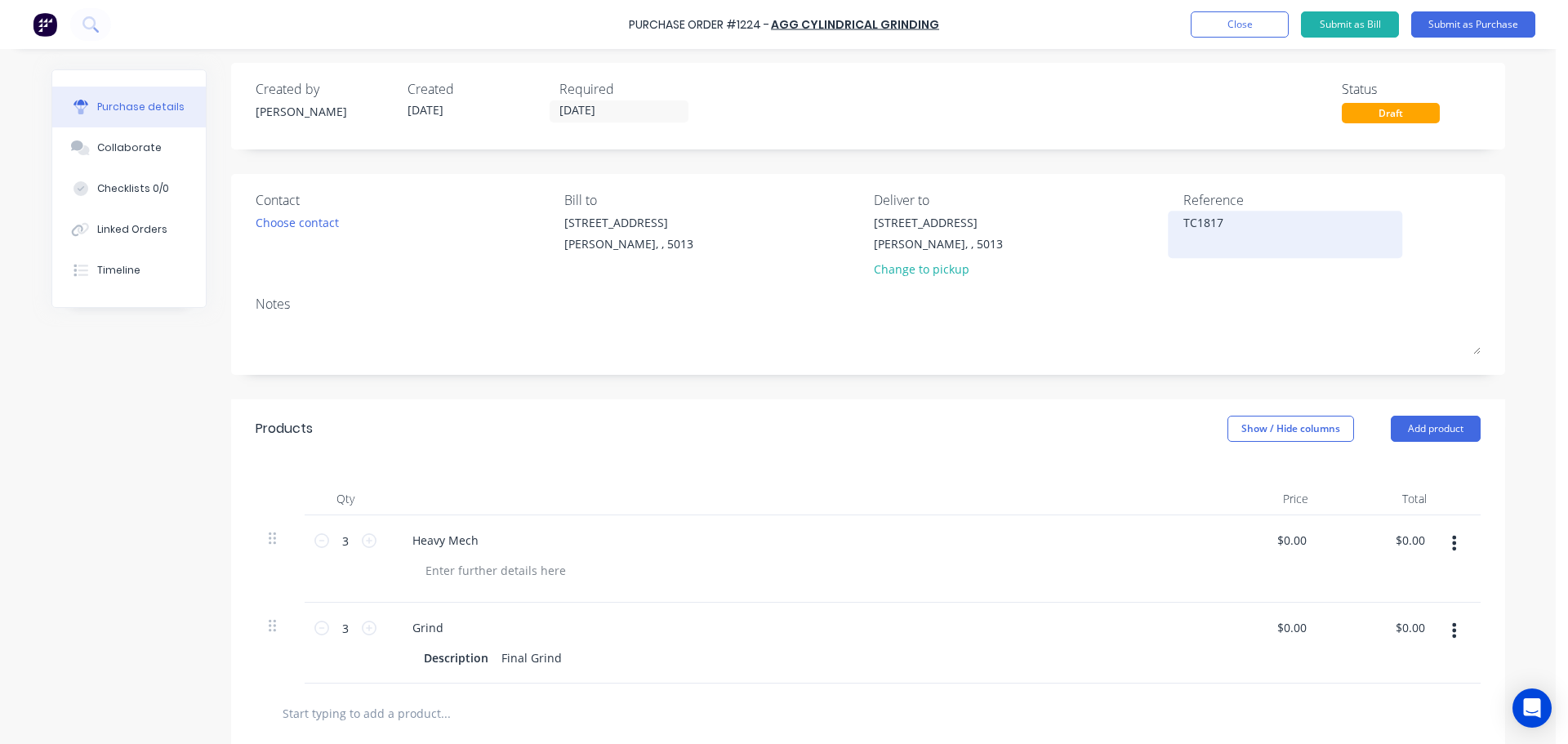
type textarea "x"
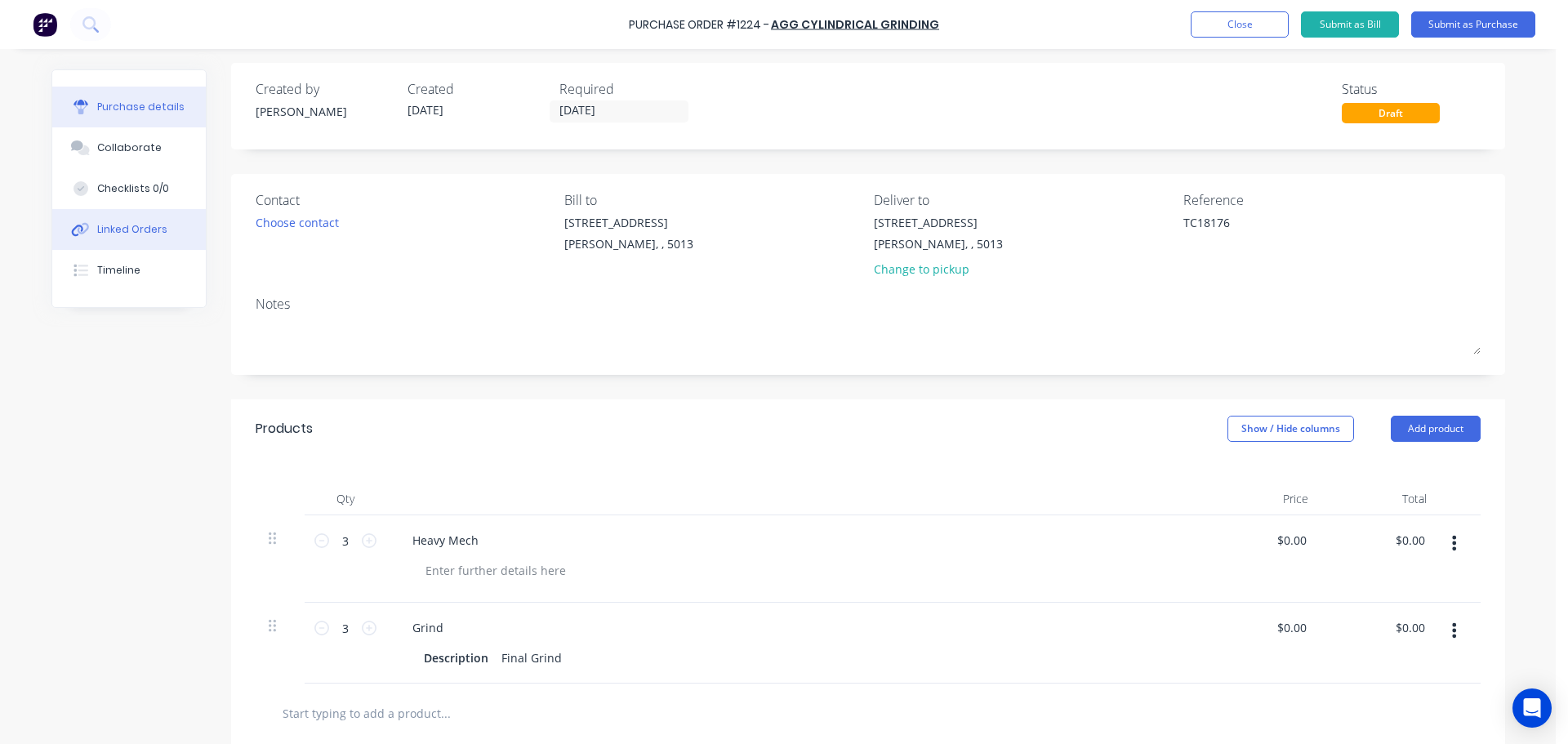
type textarea "TC18176"
type textarea "x"
type textarea "TC18176"
click at [116, 214] on button "Linked Orders" at bounding box center [129, 229] width 154 height 41
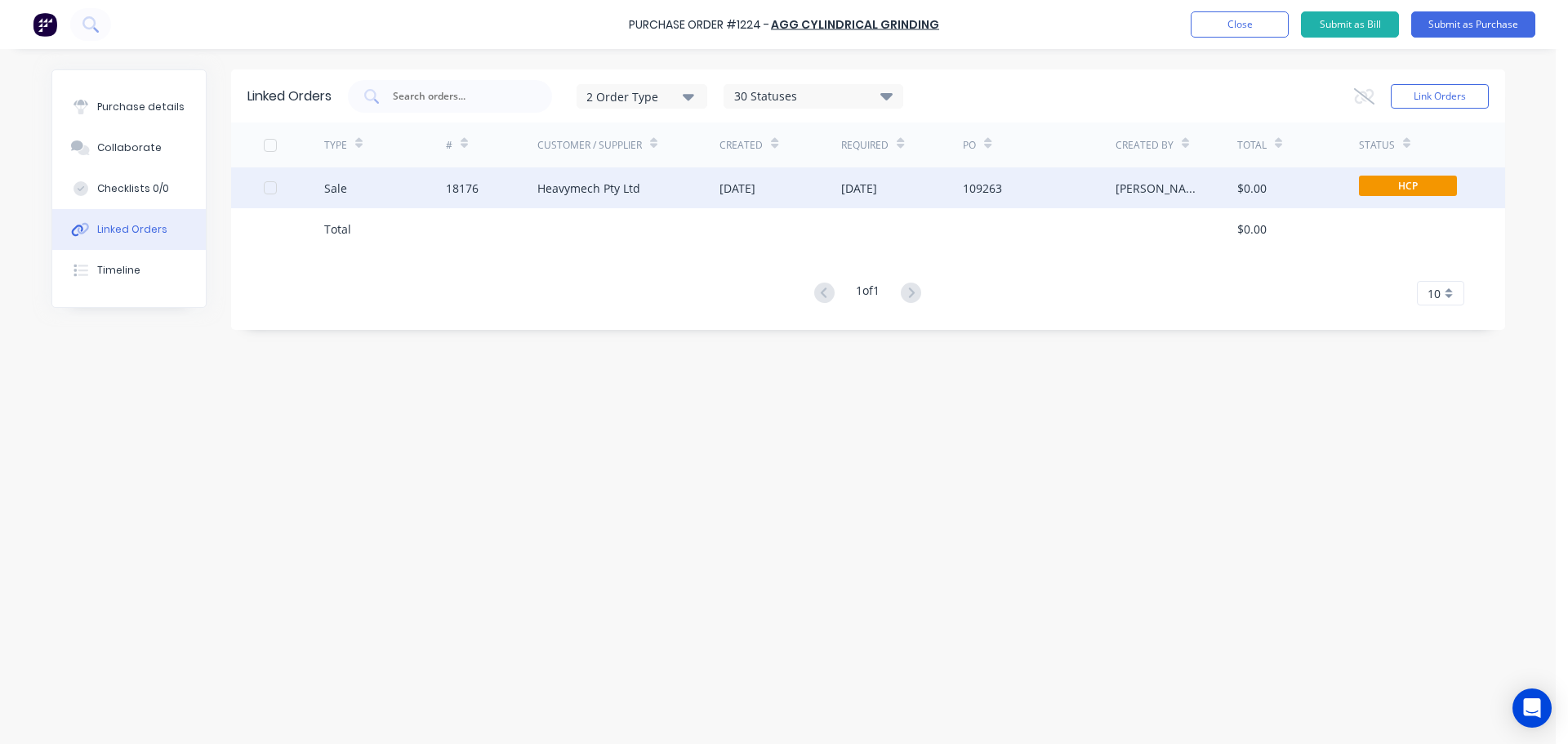
click at [667, 196] on div "Heavymech Pty Ltd" at bounding box center [629, 187] width 183 height 41
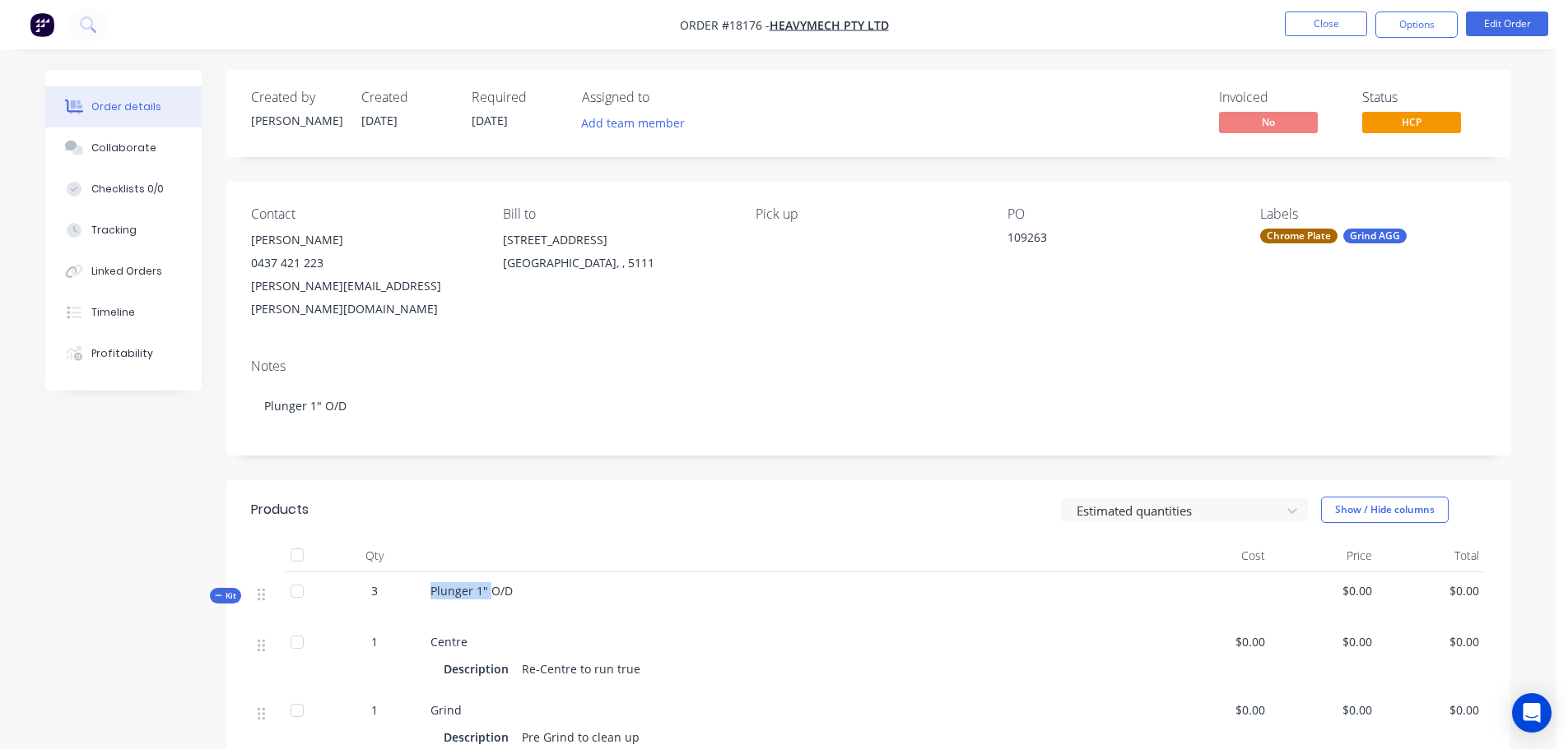
drag, startPoint x: 431, startPoint y: 568, endPoint x: 490, endPoint y: 568, distance: 59.0
click at [490, 583] on span "Plunger 1" O/D" at bounding box center [471, 590] width 83 height 15
click at [459, 583] on span "Plunger 1" O/D" at bounding box center [471, 590] width 83 height 15
click at [468, 583] on span "Plunger 1" O/D" at bounding box center [471, 590] width 83 height 15
drag, startPoint x: 469, startPoint y: 568, endPoint x: 443, endPoint y: 568, distance: 26.0
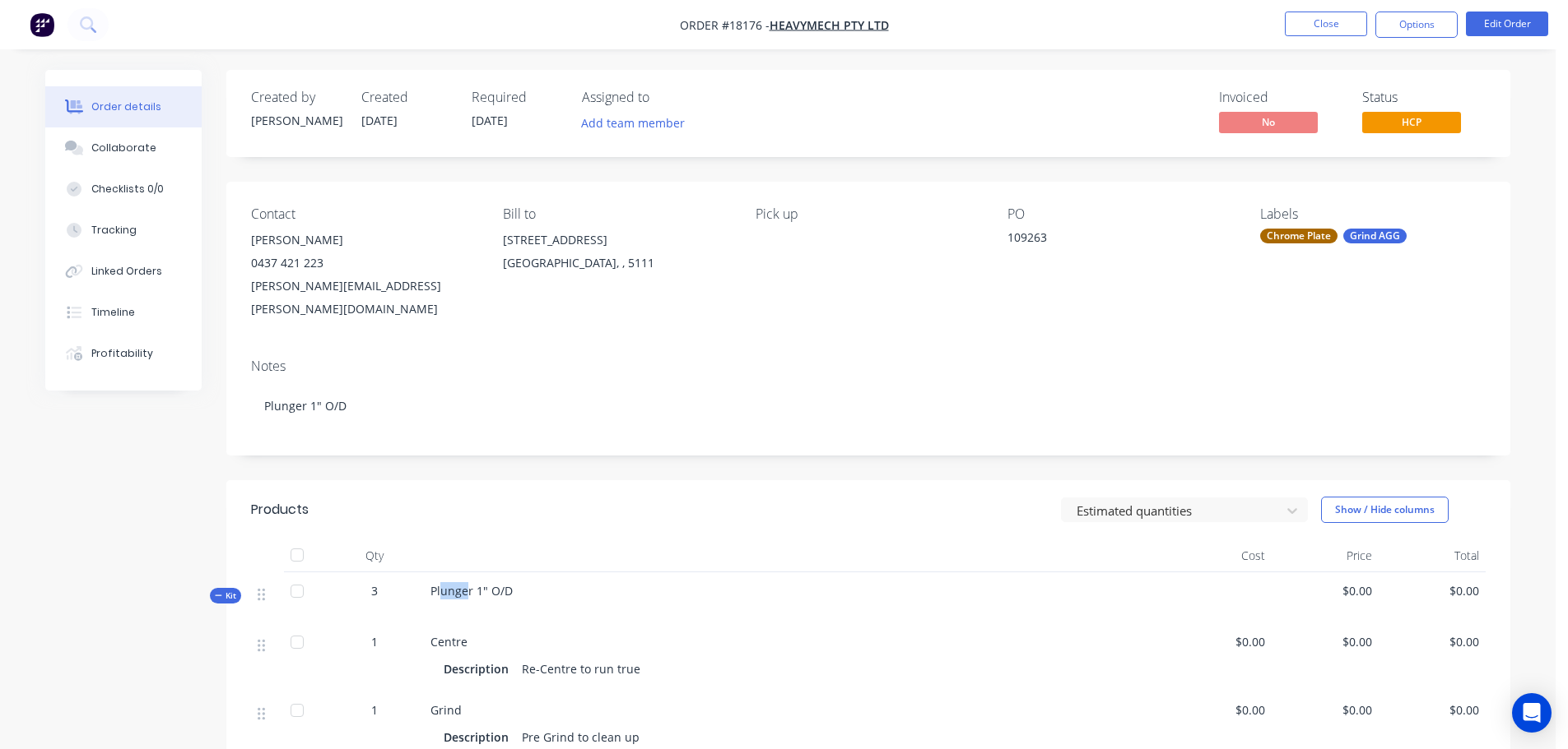
click at [443, 583] on span "Plunger 1" O/D" at bounding box center [471, 590] width 83 height 15
click at [441, 583] on span "Plunger 1" O/D" at bounding box center [471, 590] width 83 height 15
drag, startPoint x: 474, startPoint y: 571, endPoint x: 421, endPoint y: 569, distance: 53.0
click at [421, 572] on div "Kit 3 Plunger 1" O/D $0.00 $0.00" at bounding box center [868, 597] width 1234 height 51
copy div "Plunger"
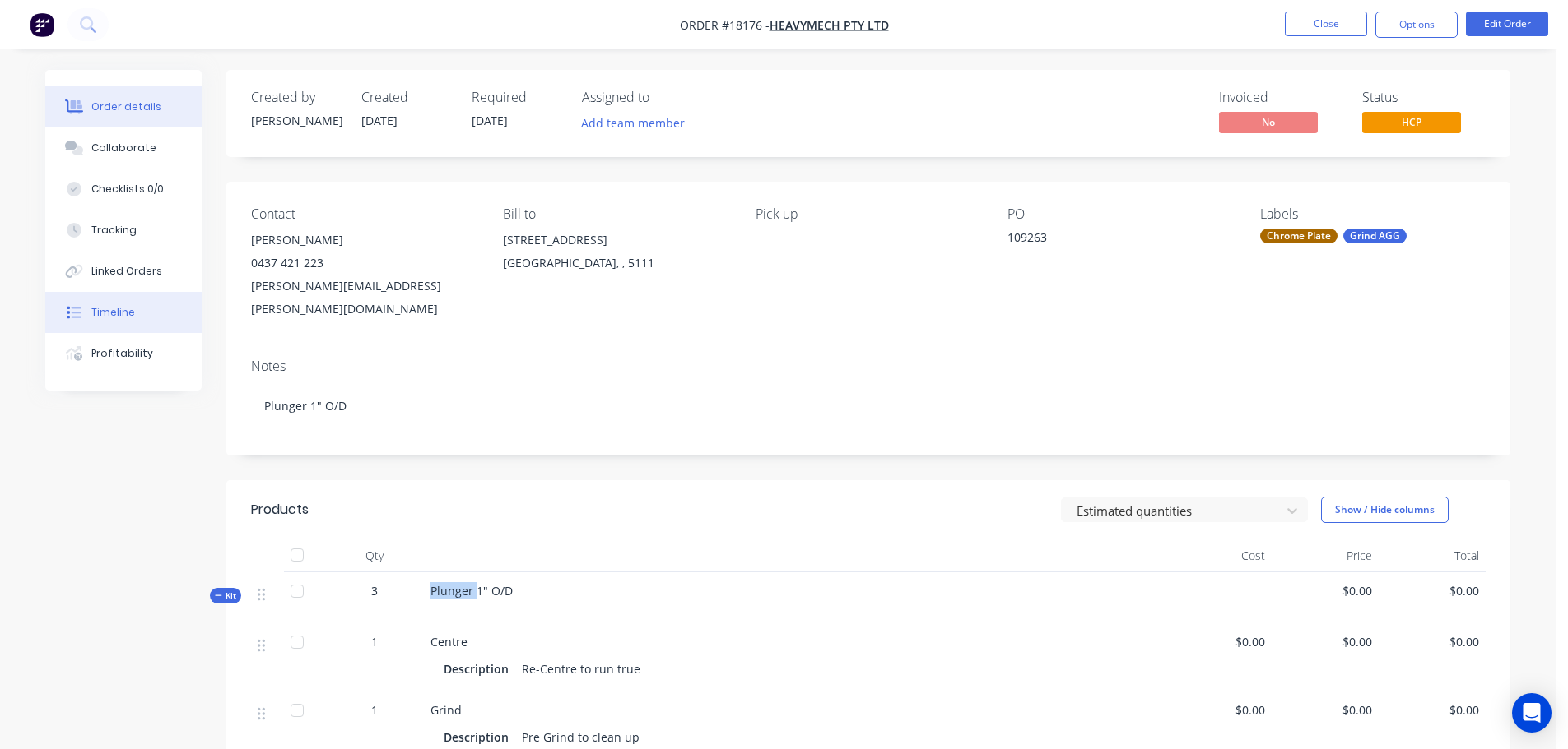
click at [116, 315] on div "Timeline" at bounding box center [113, 312] width 43 height 14
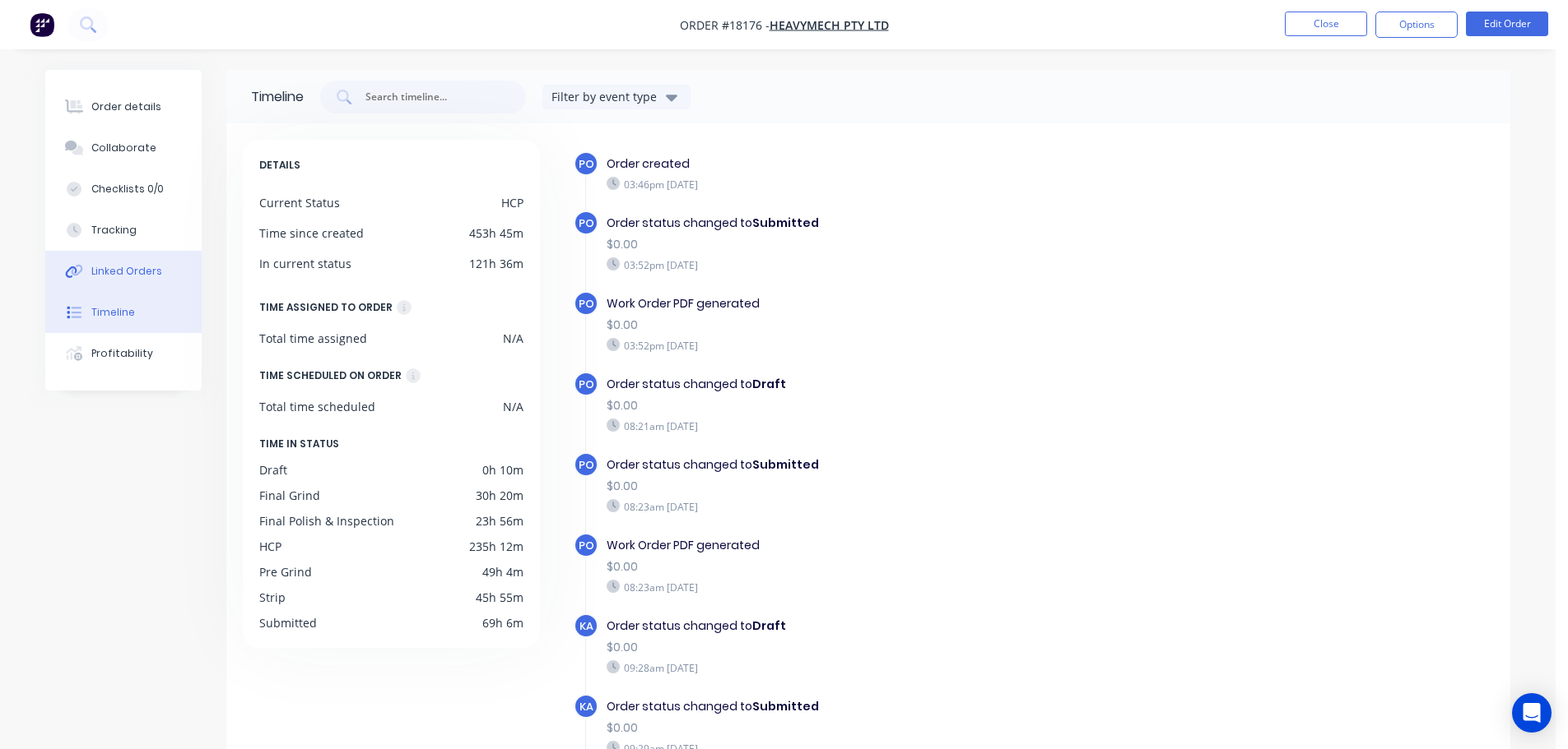
click at [133, 282] on button "Linked Orders" at bounding box center [123, 271] width 157 height 41
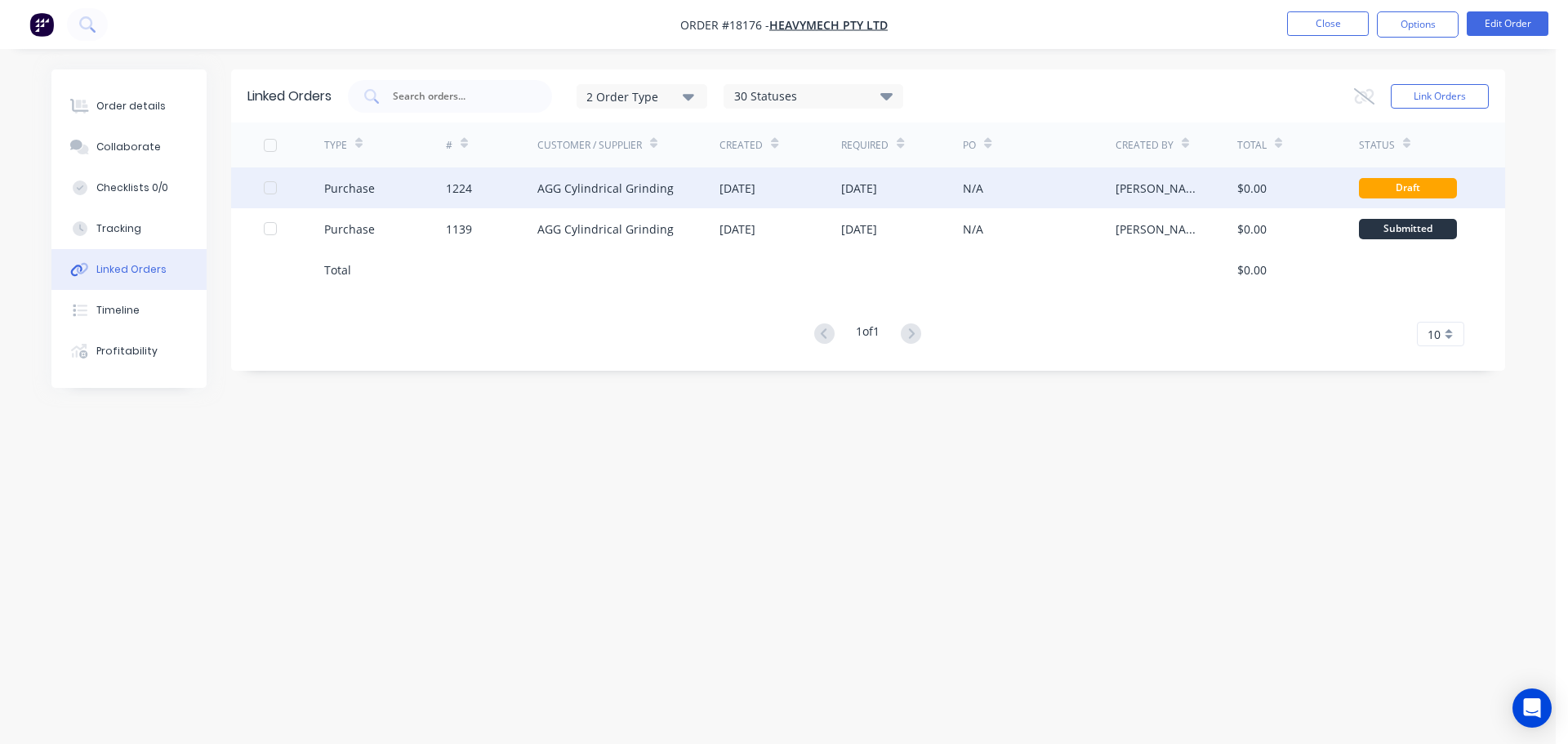
click at [636, 178] on div "AGG Cylindrical Grinding" at bounding box center [629, 187] width 183 height 41
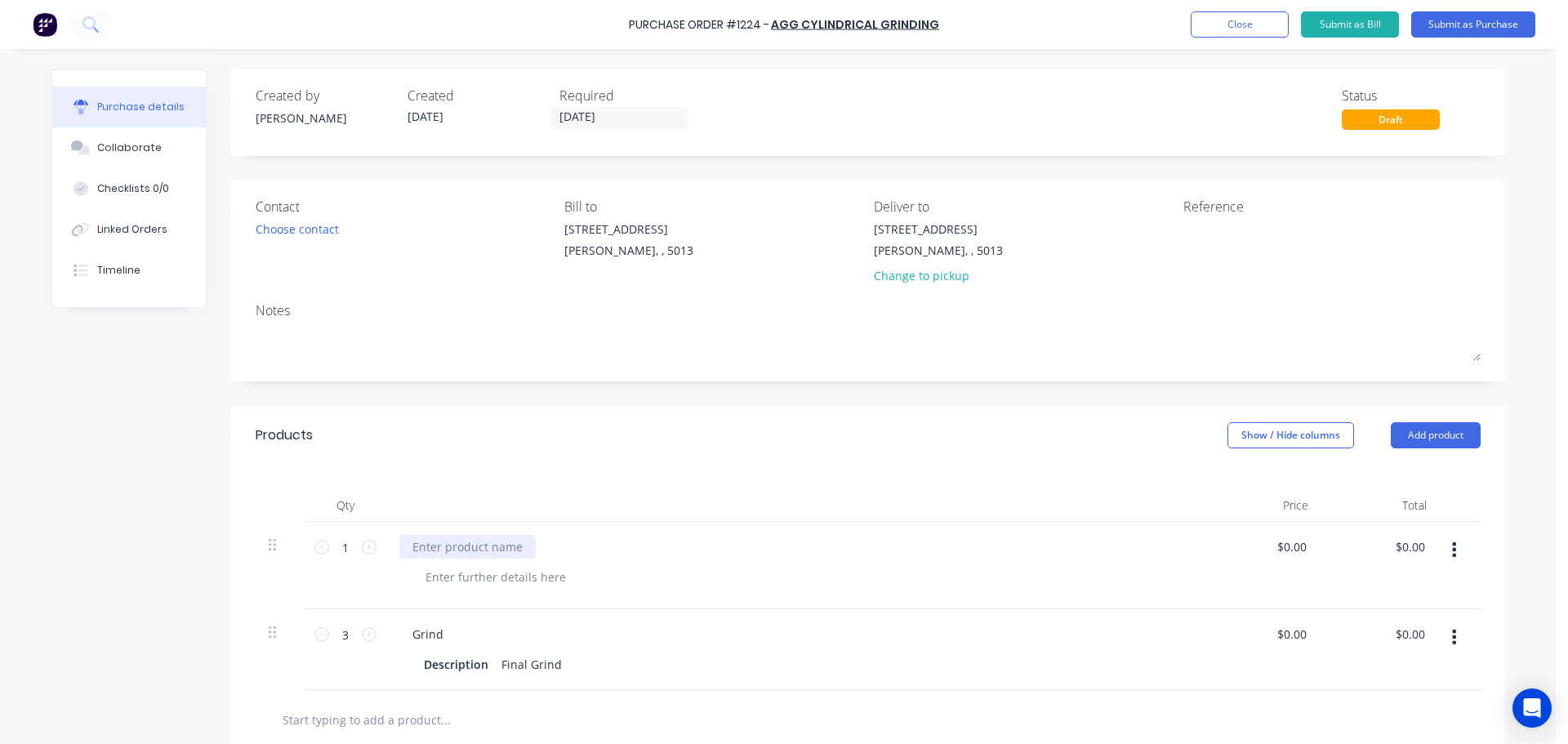
click at [505, 536] on div at bounding box center [467, 546] width 137 height 24
click at [1201, 257] on div at bounding box center [1285, 241] width 204 height 41
click at [1201, 245] on textarea at bounding box center [1285, 239] width 204 height 36
type textarea "TC"
type textarea "x"
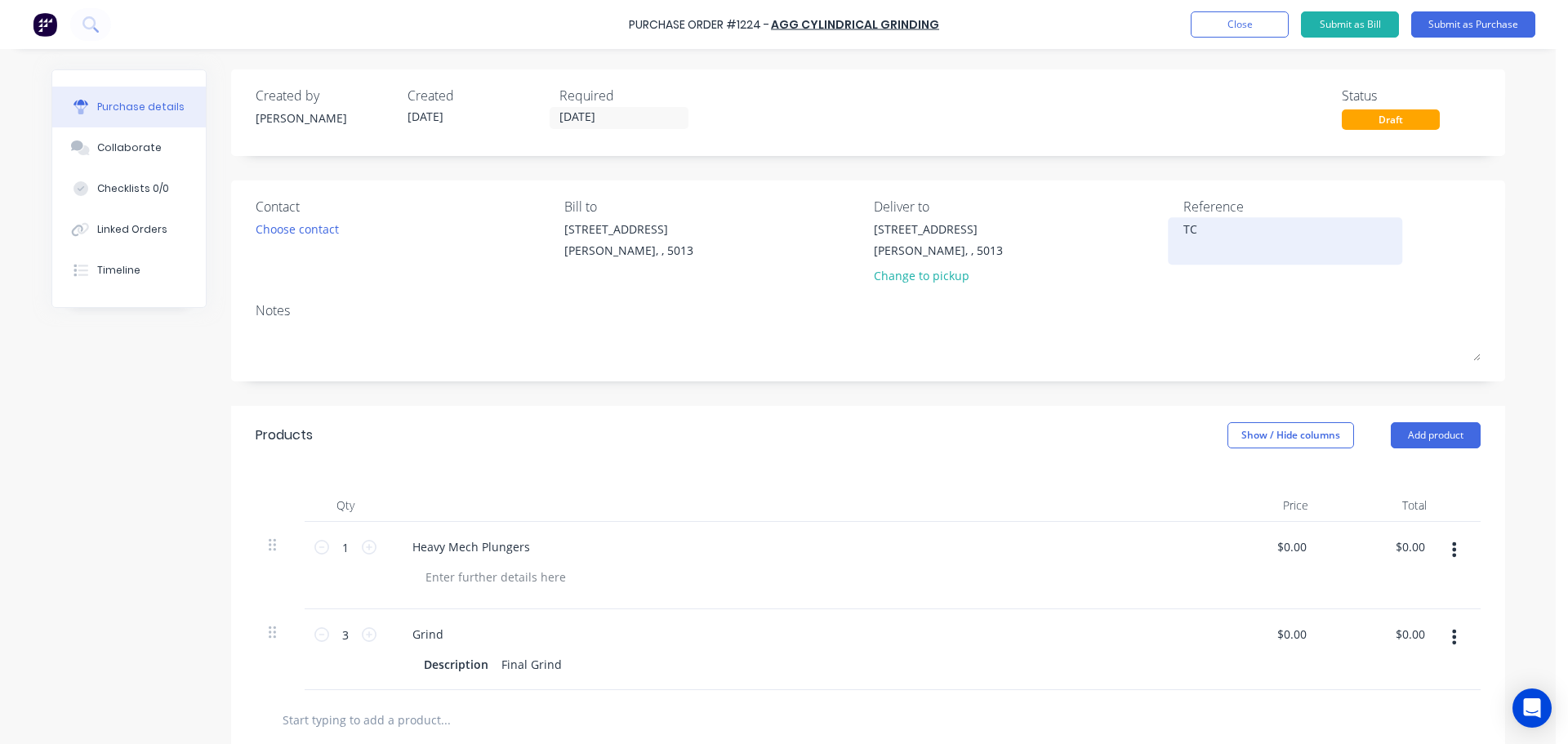
type textarea "TC1"
type textarea "x"
type textarea "TC18"
type textarea "x"
type textarea "TC181"
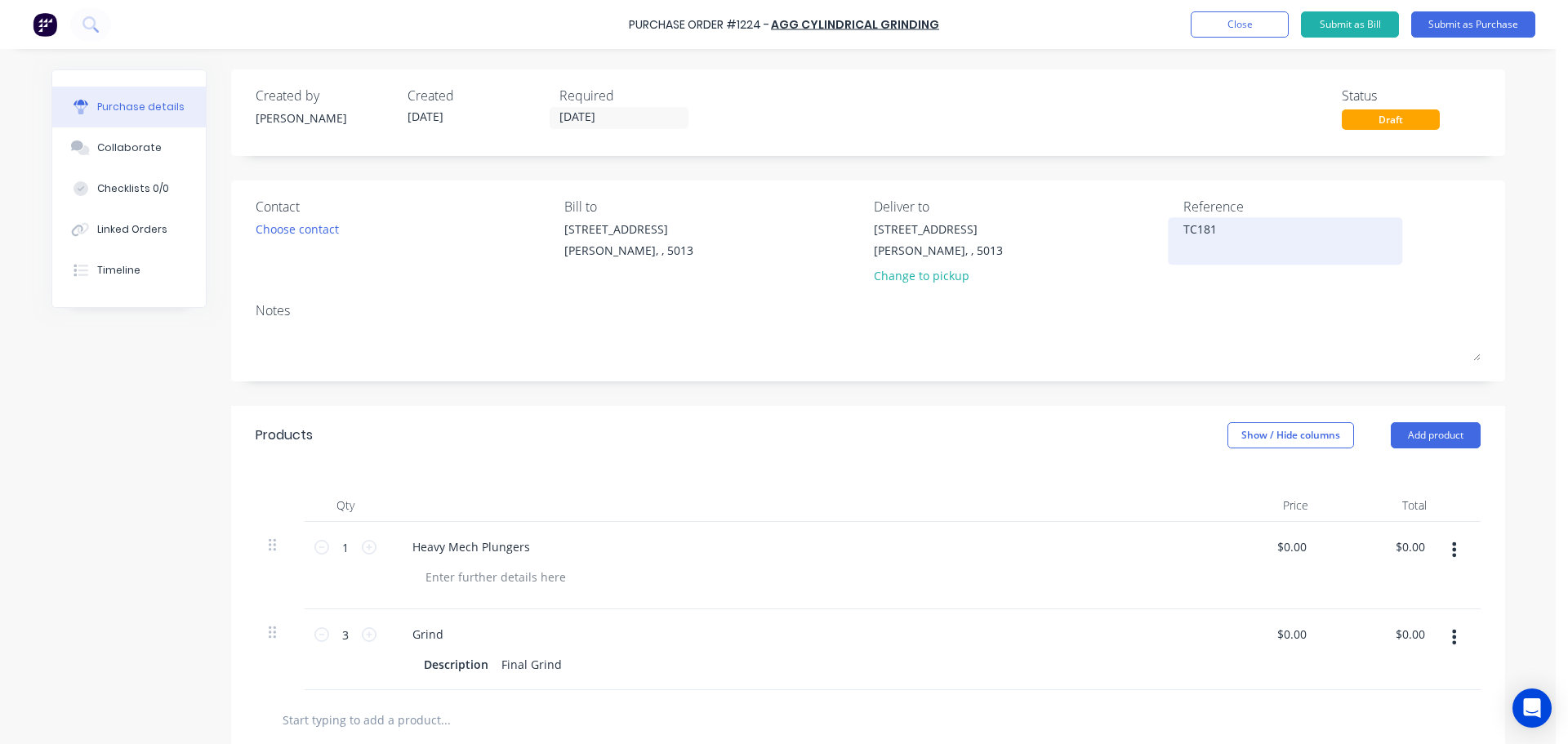
type textarea "x"
type textarea "TC1817"
type textarea "x"
type textarea "TC18176"
type textarea "x"
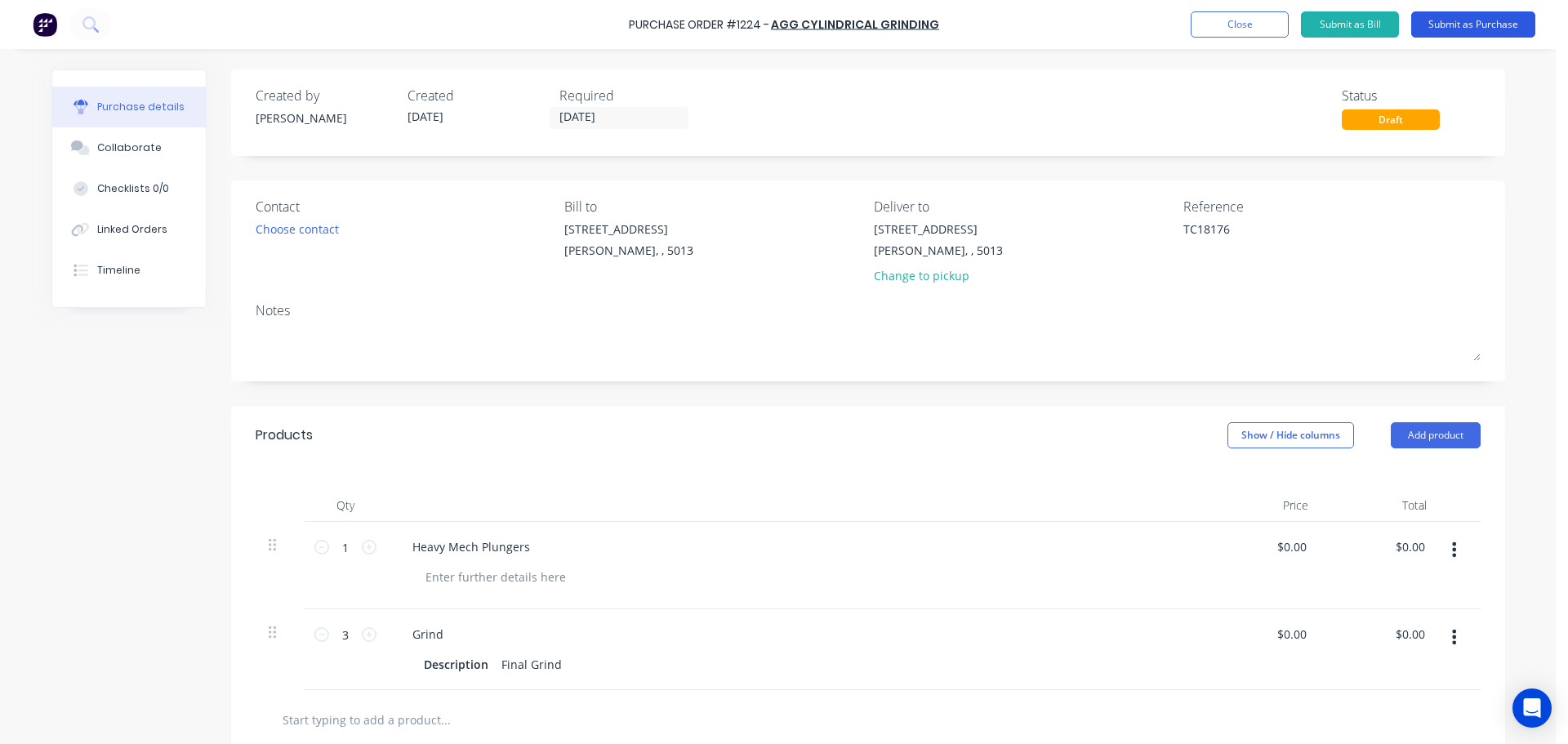
type textarea "TC18176"
click at [1467, 31] on button "Submit as Purchase" at bounding box center [1473, 24] width 124 height 26
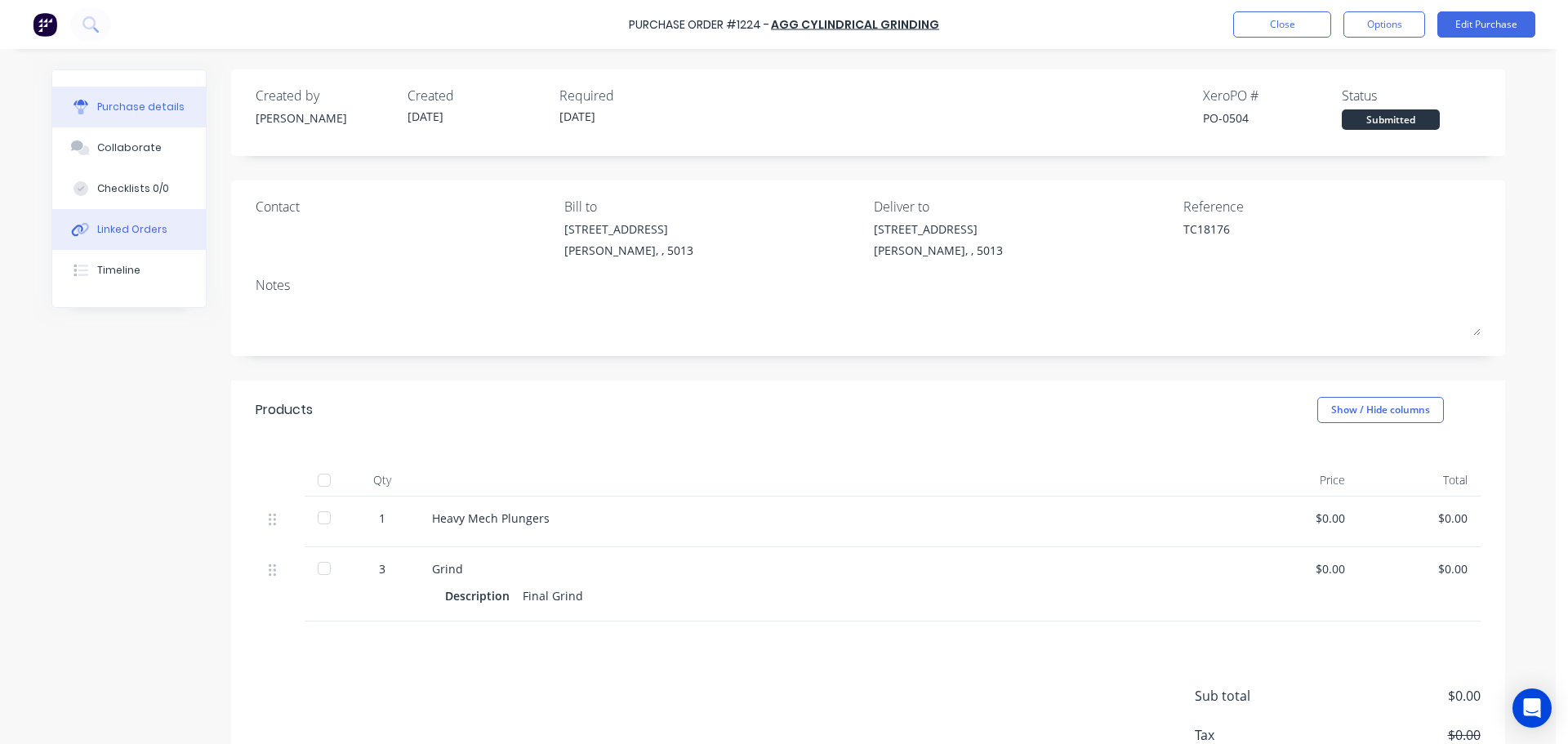
click at [153, 231] on div "Linked Orders" at bounding box center [133, 229] width 71 height 14
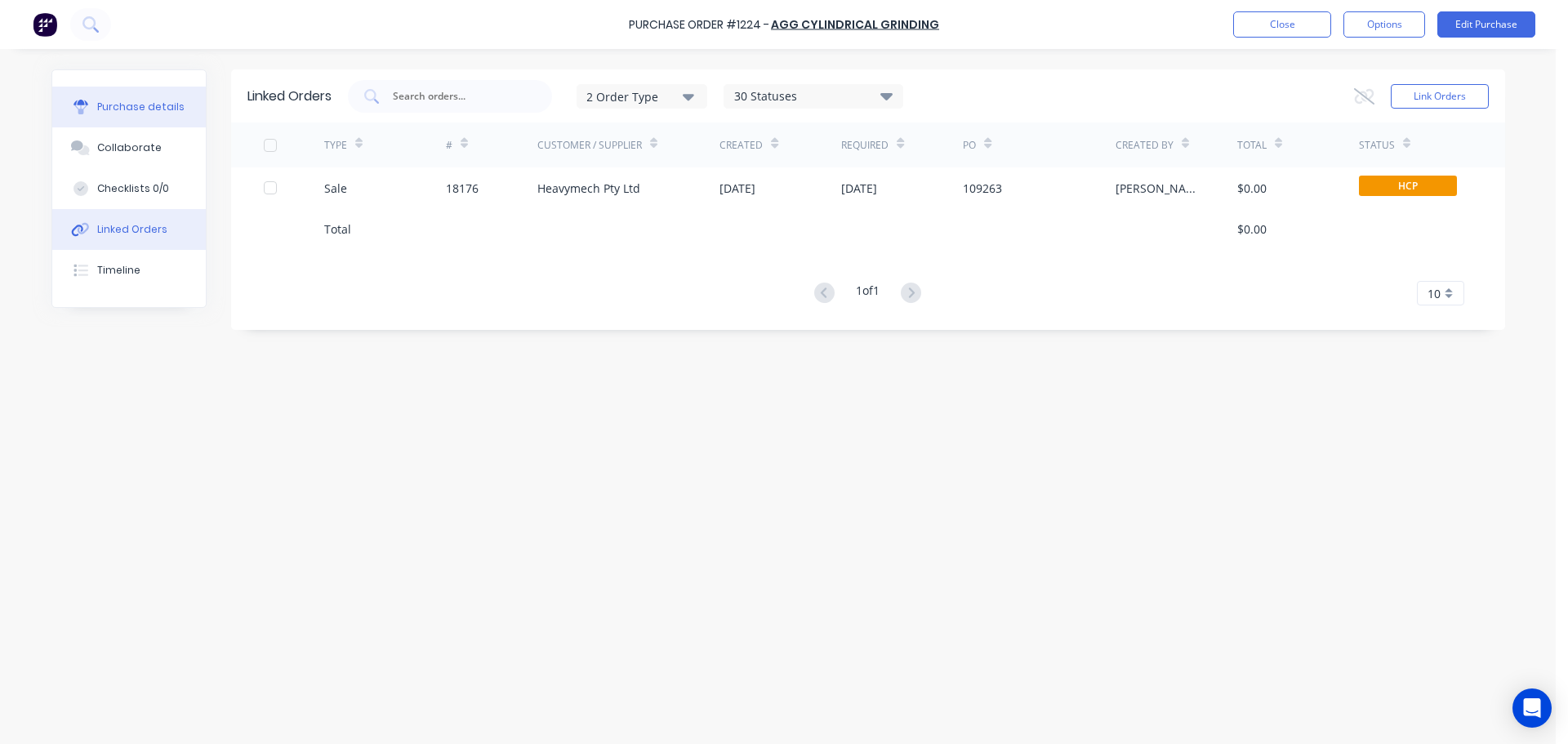
click at [142, 110] on div "Purchase details" at bounding box center [141, 106] width 88 height 14
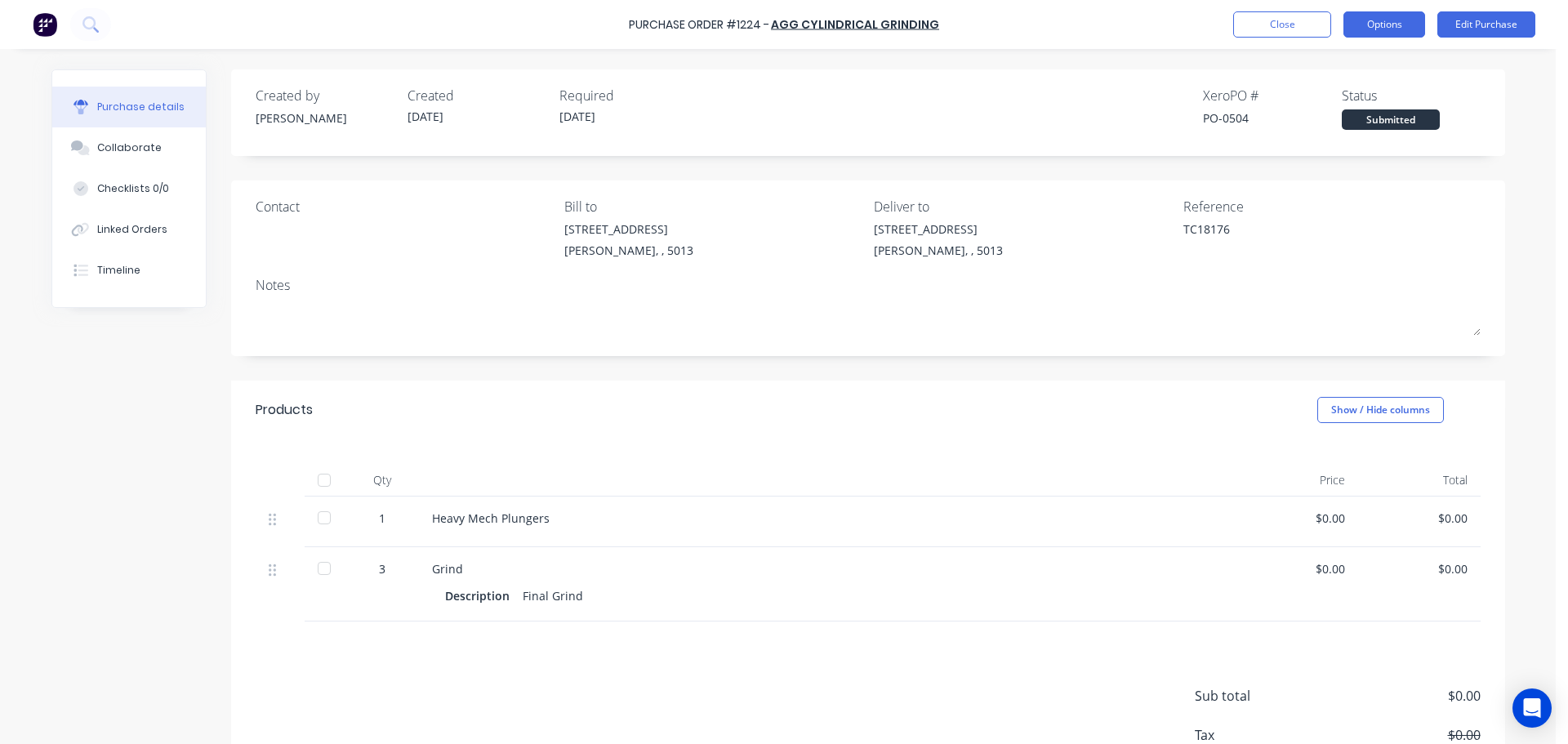
click at [1375, 27] on button "Options" at bounding box center [1385, 24] width 82 height 26
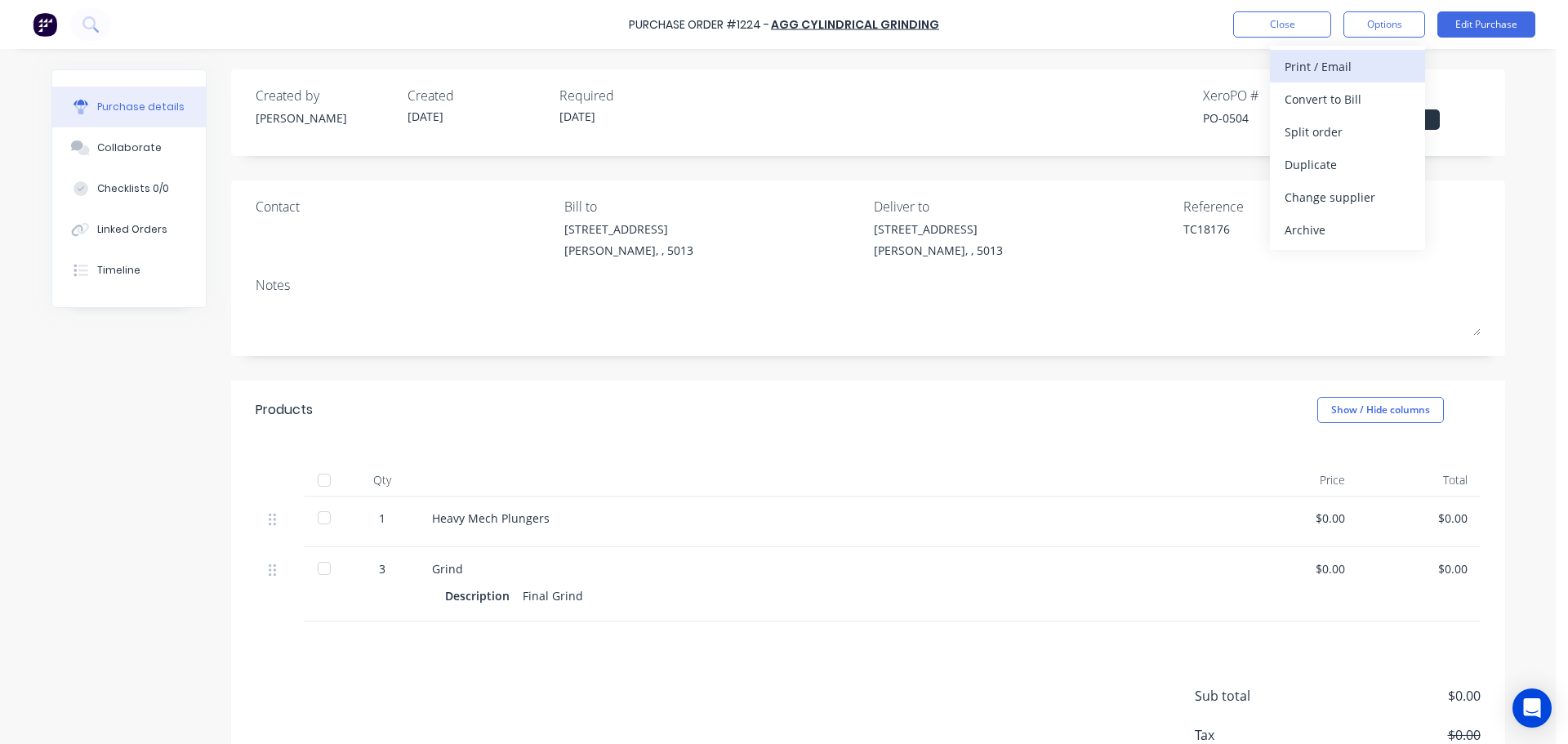
click at [1342, 75] on div "Print / Email" at bounding box center [1348, 66] width 126 height 24
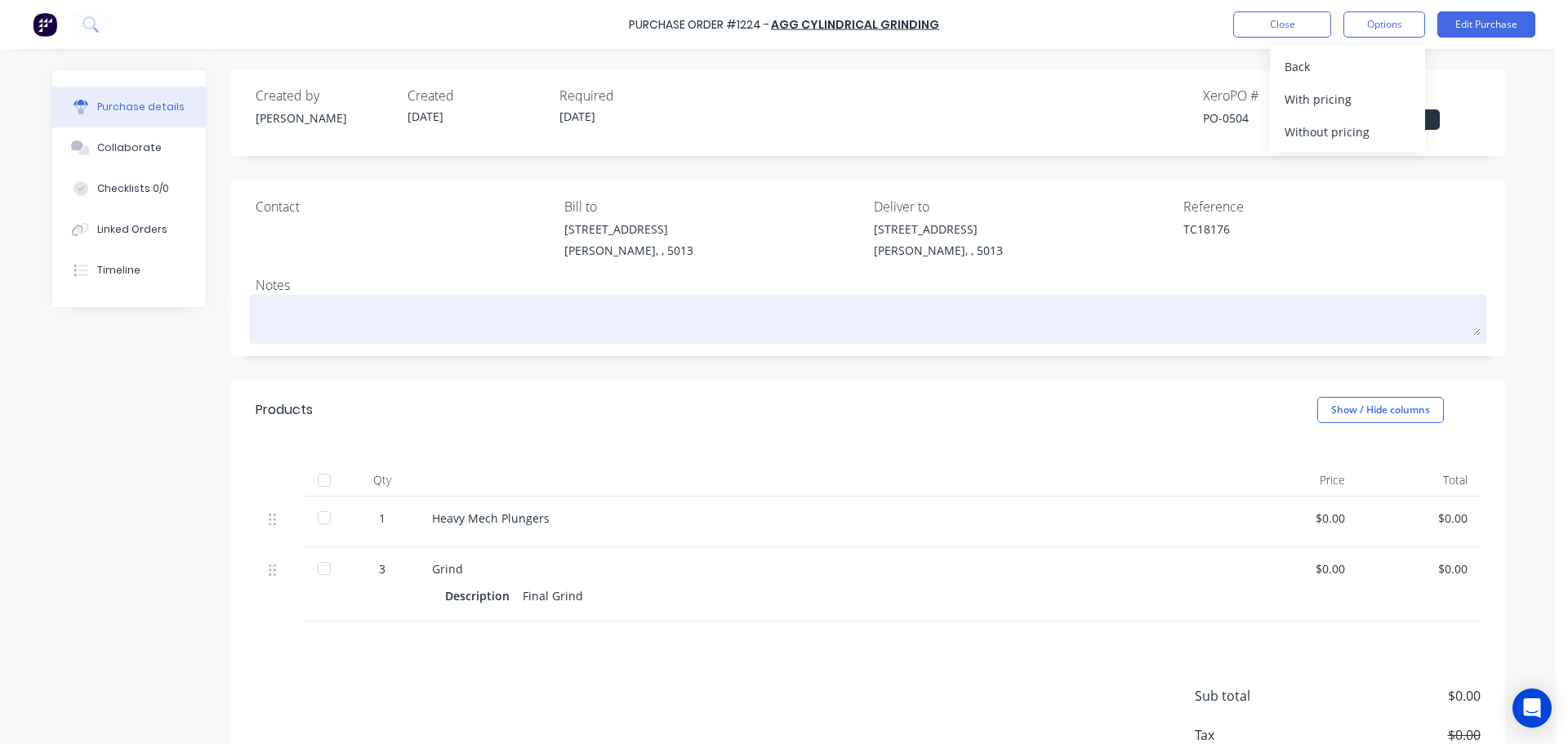
click at [1064, 332] on textarea at bounding box center [868, 317] width 1225 height 36
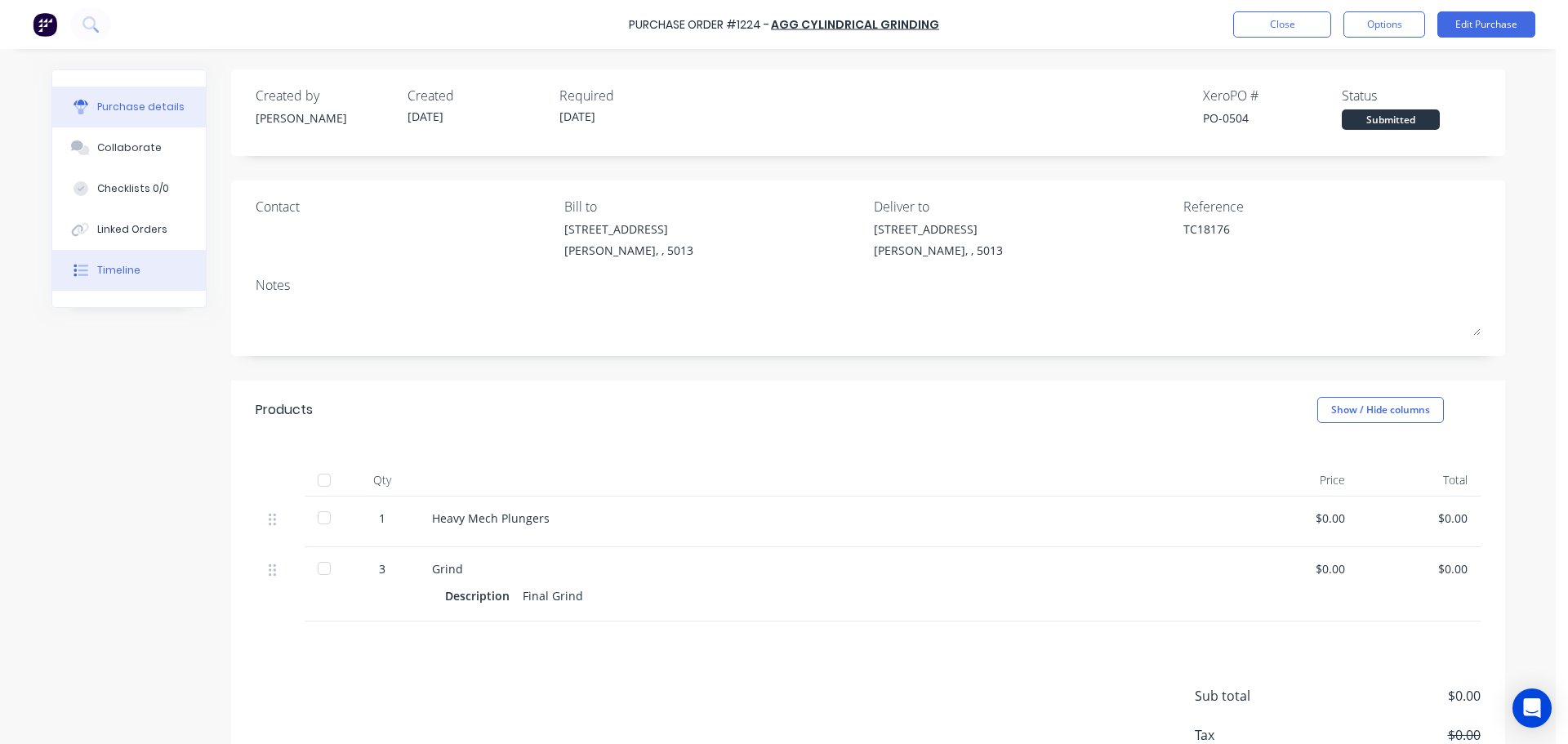
click at [168, 257] on button "Timeline" at bounding box center [129, 270] width 154 height 41
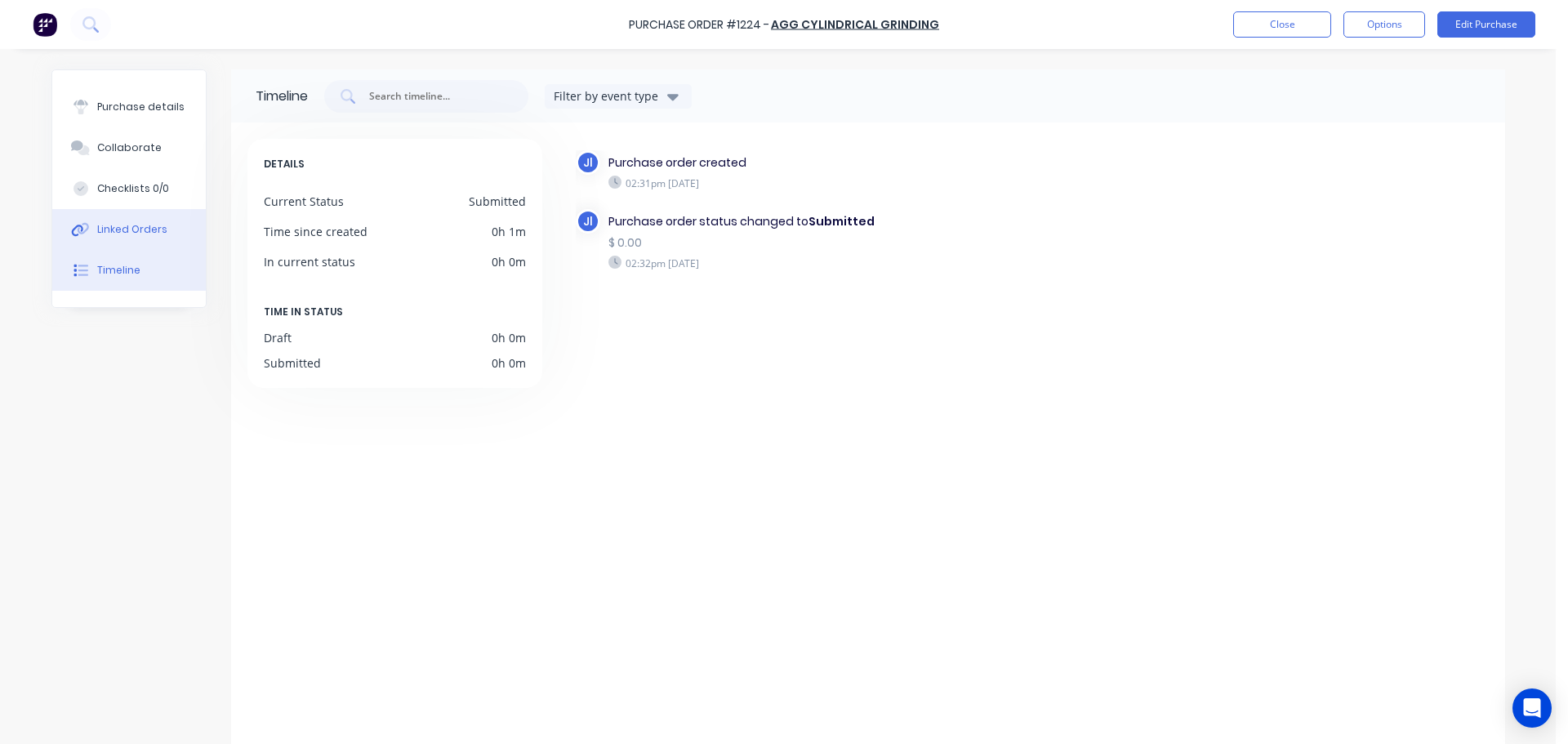
click at [160, 224] on button "Linked Orders" at bounding box center [129, 229] width 154 height 41
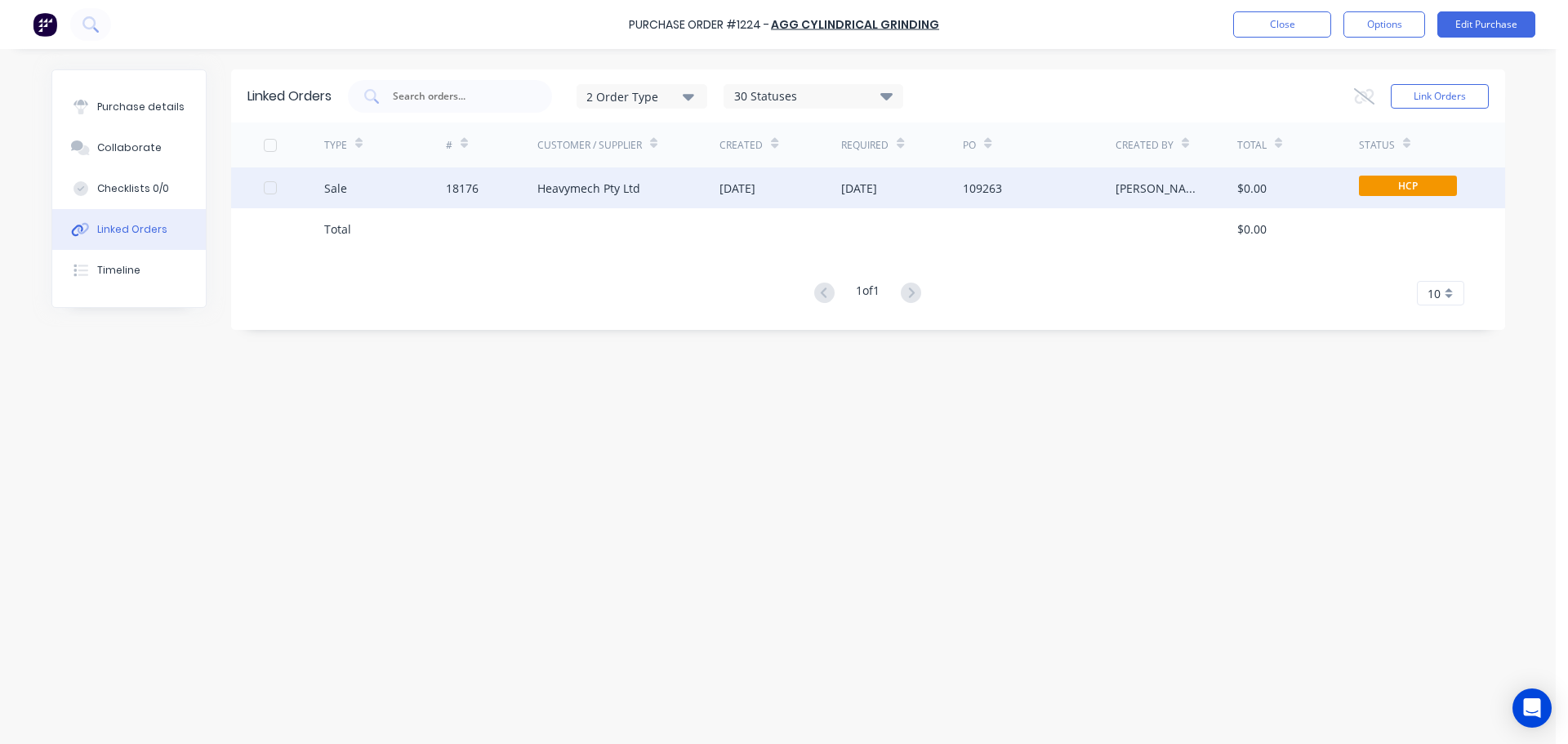
click at [678, 202] on div "Heavymech Pty Ltd" at bounding box center [629, 187] width 183 height 41
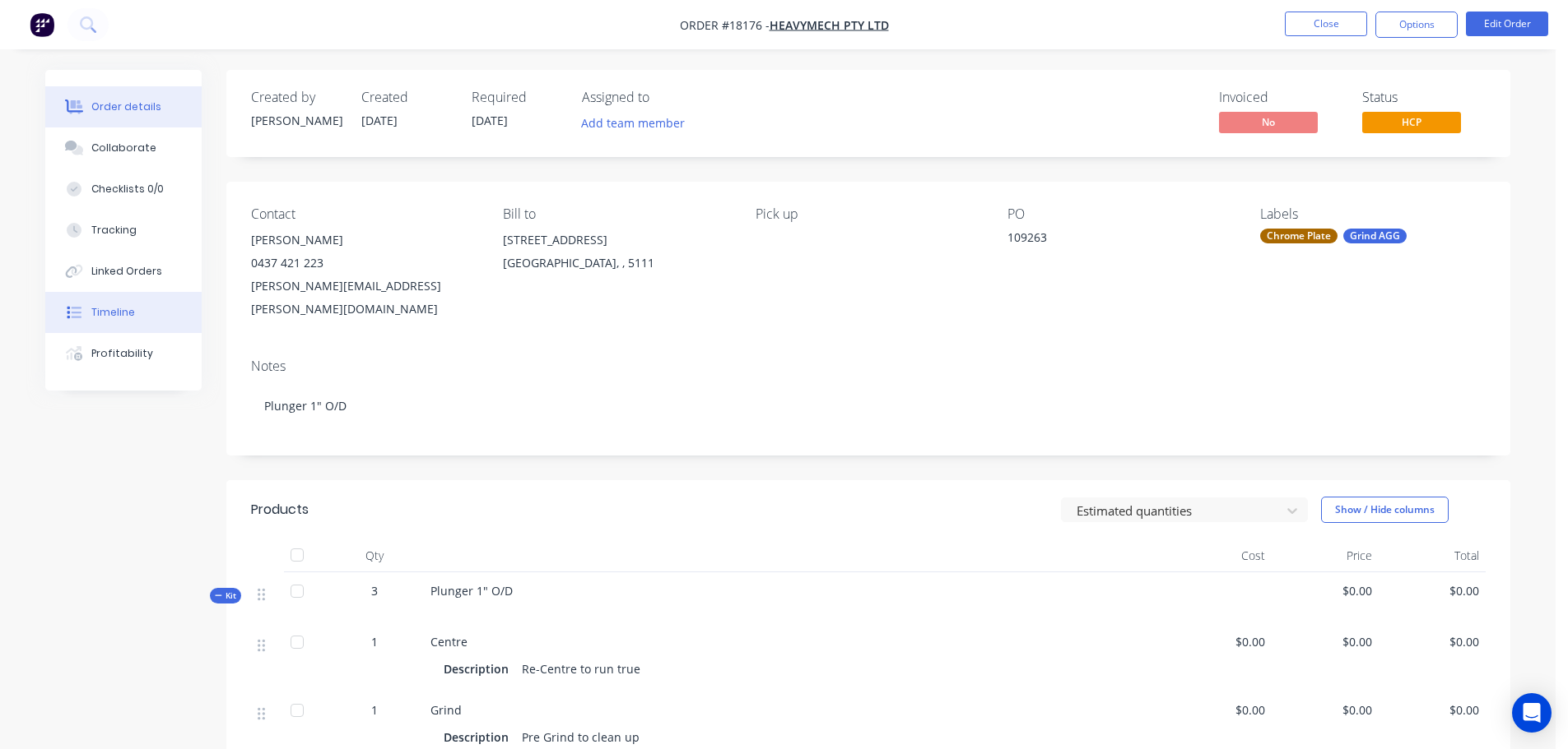
click at [94, 312] on div "Timeline" at bounding box center [113, 312] width 43 height 14
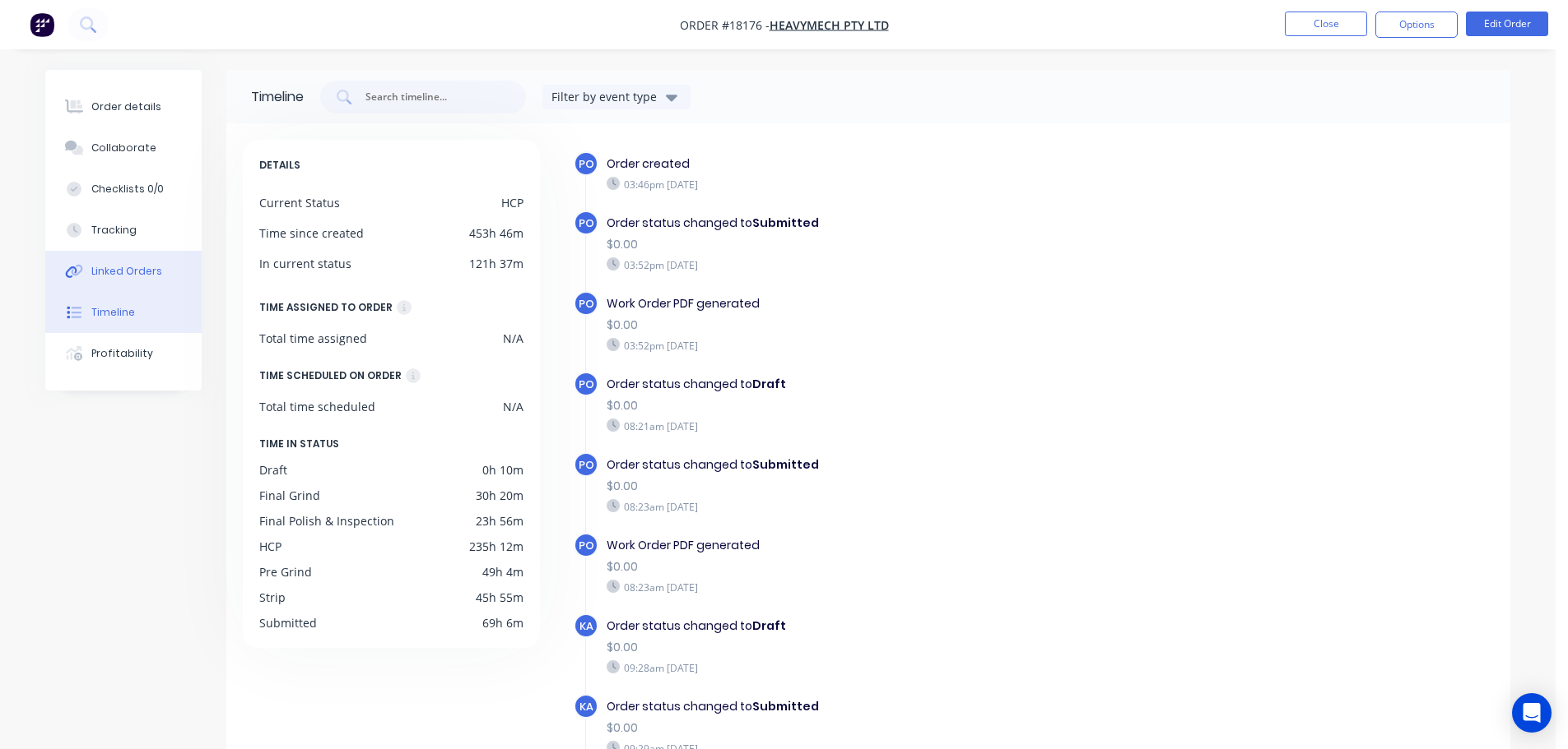
click at [134, 258] on button "Linked Orders" at bounding box center [123, 271] width 157 height 41
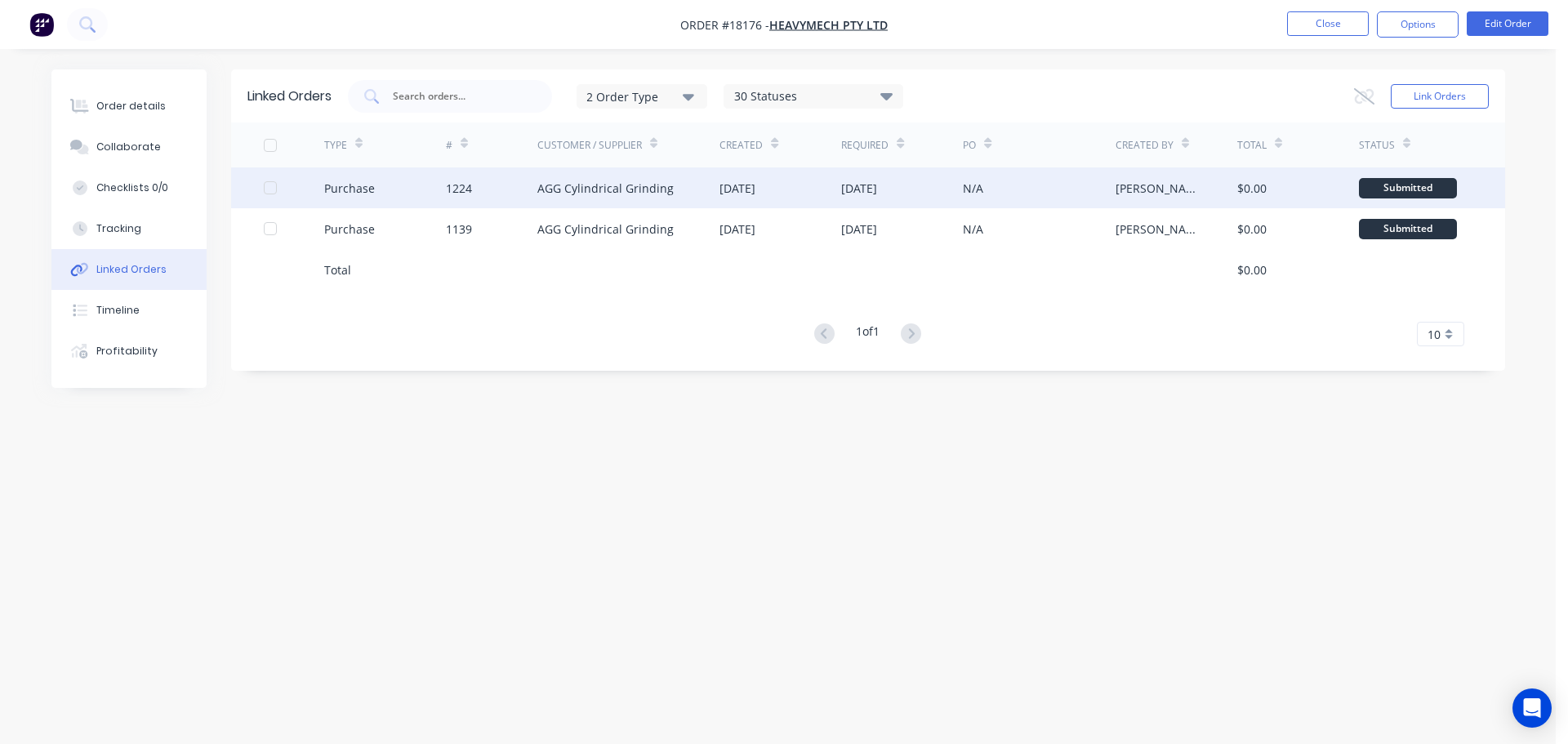
click at [954, 172] on div "[DATE]" at bounding box center [901, 187] width 121 height 41
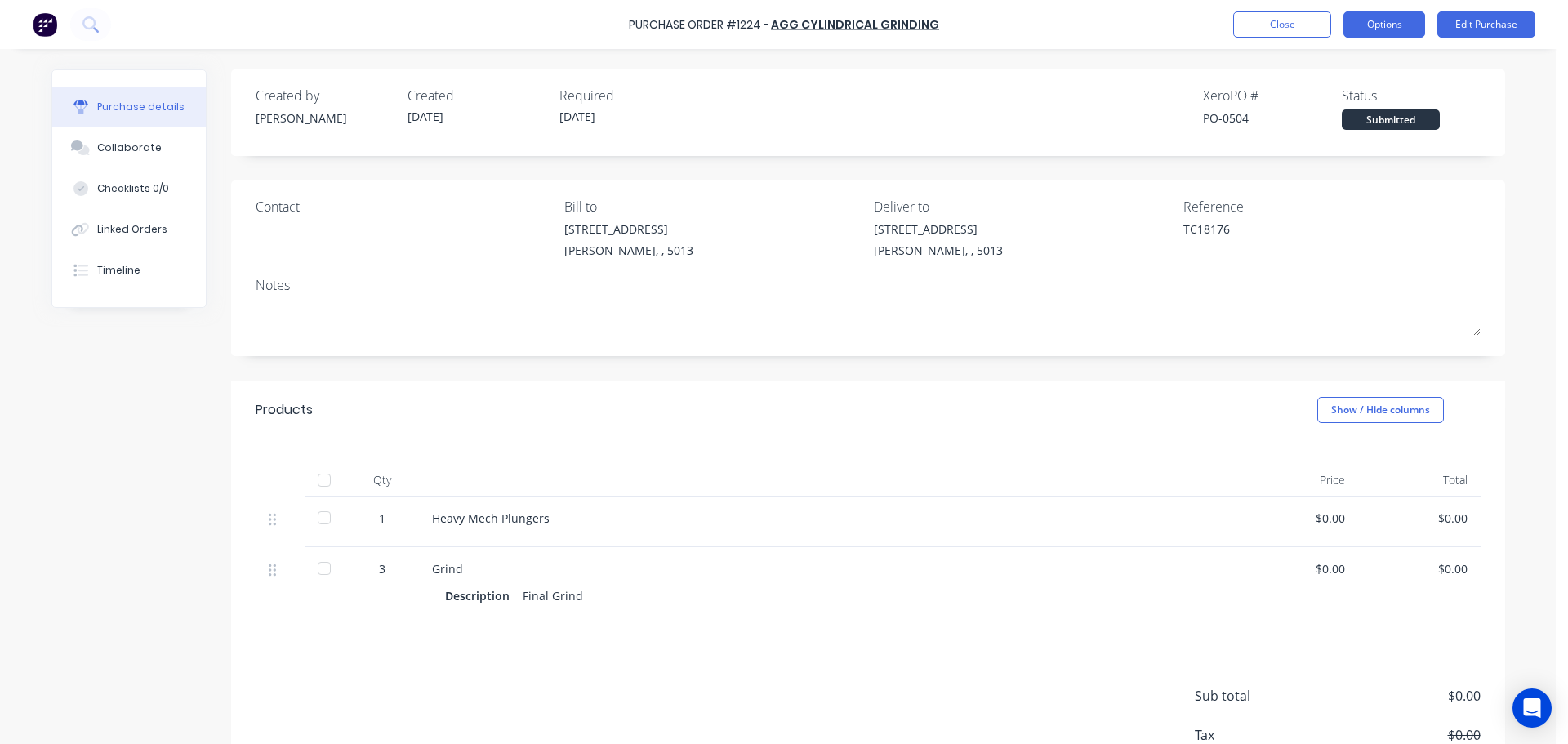
click at [1365, 27] on button "Options" at bounding box center [1385, 24] width 82 height 26
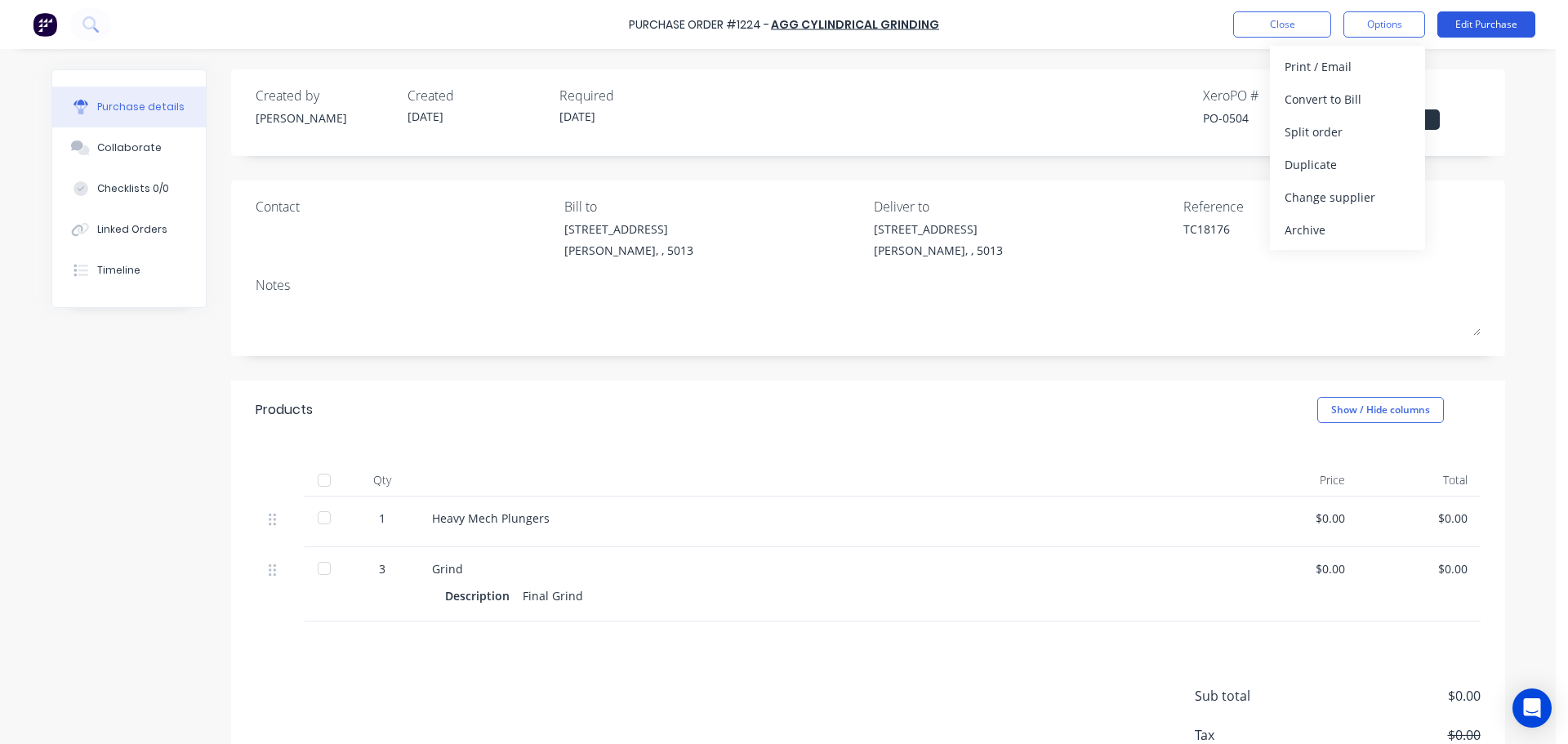
click at [1482, 32] on button "Edit Purchase" at bounding box center [1487, 24] width 98 height 26
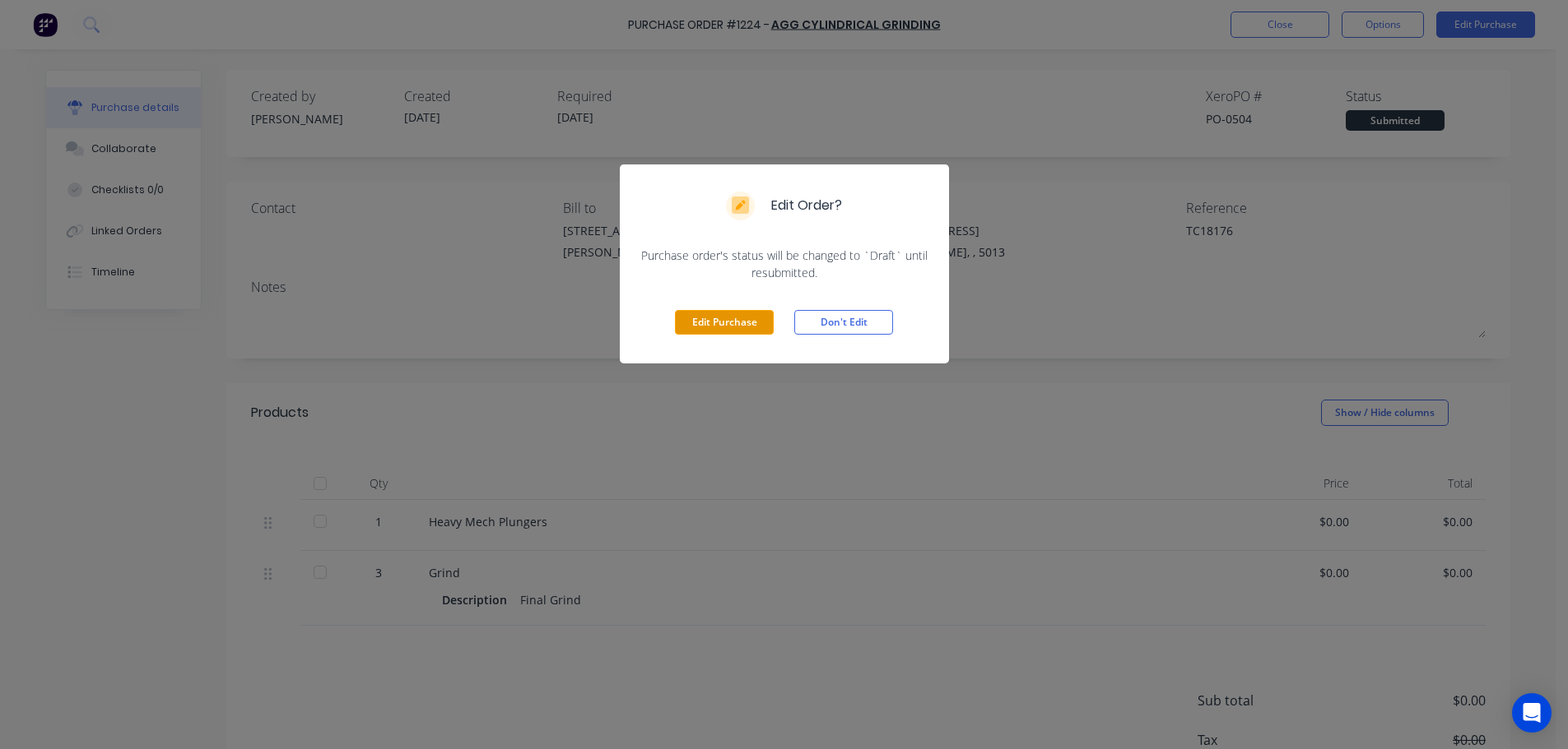
click at [731, 320] on button "Edit Purchase" at bounding box center [723, 322] width 99 height 25
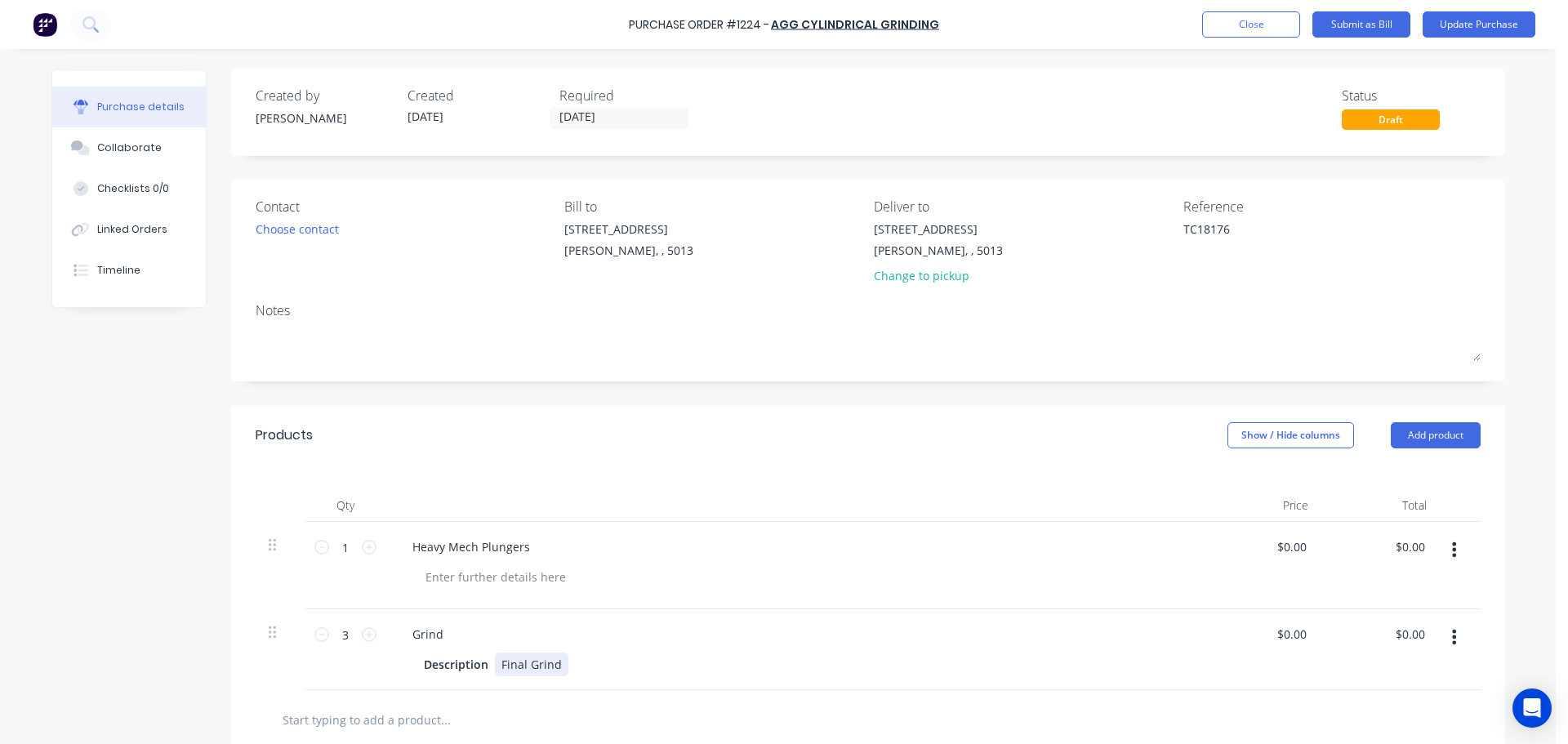
type textarea "x"
click at [568, 661] on div "Description Final Grind" at bounding box center [792, 664] width 749 height 24
click at [724, 422] on div "Products Show / Hide columns Add product" at bounding box center [868, 436] width 1274 height 59
click at [1475, 26] on button "Update Purchase" at bounding box center [1479, 24] width 113 height 26
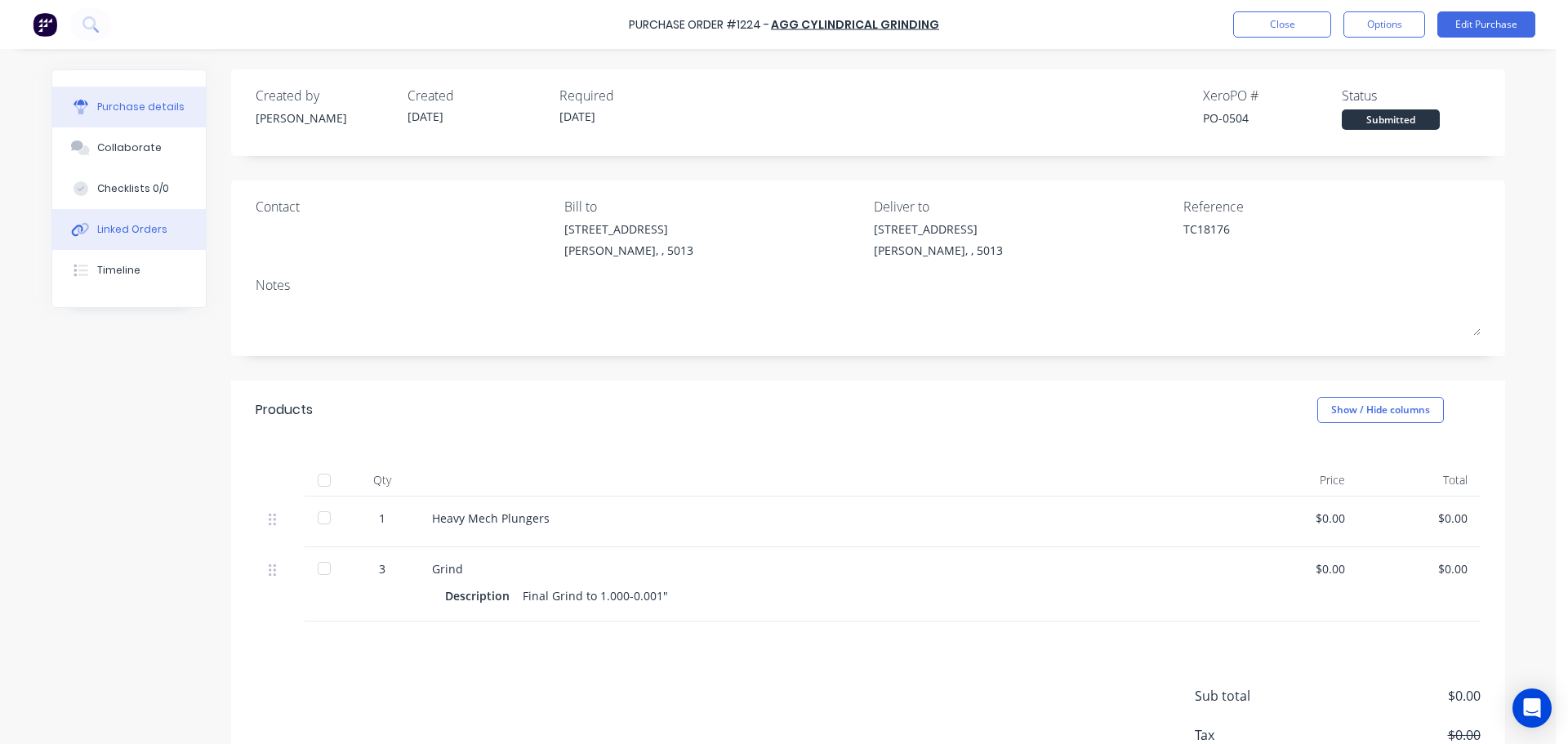
click at [120, 235] on div "Linked Orders" at bounding box center [133, 229] width 71 height 14
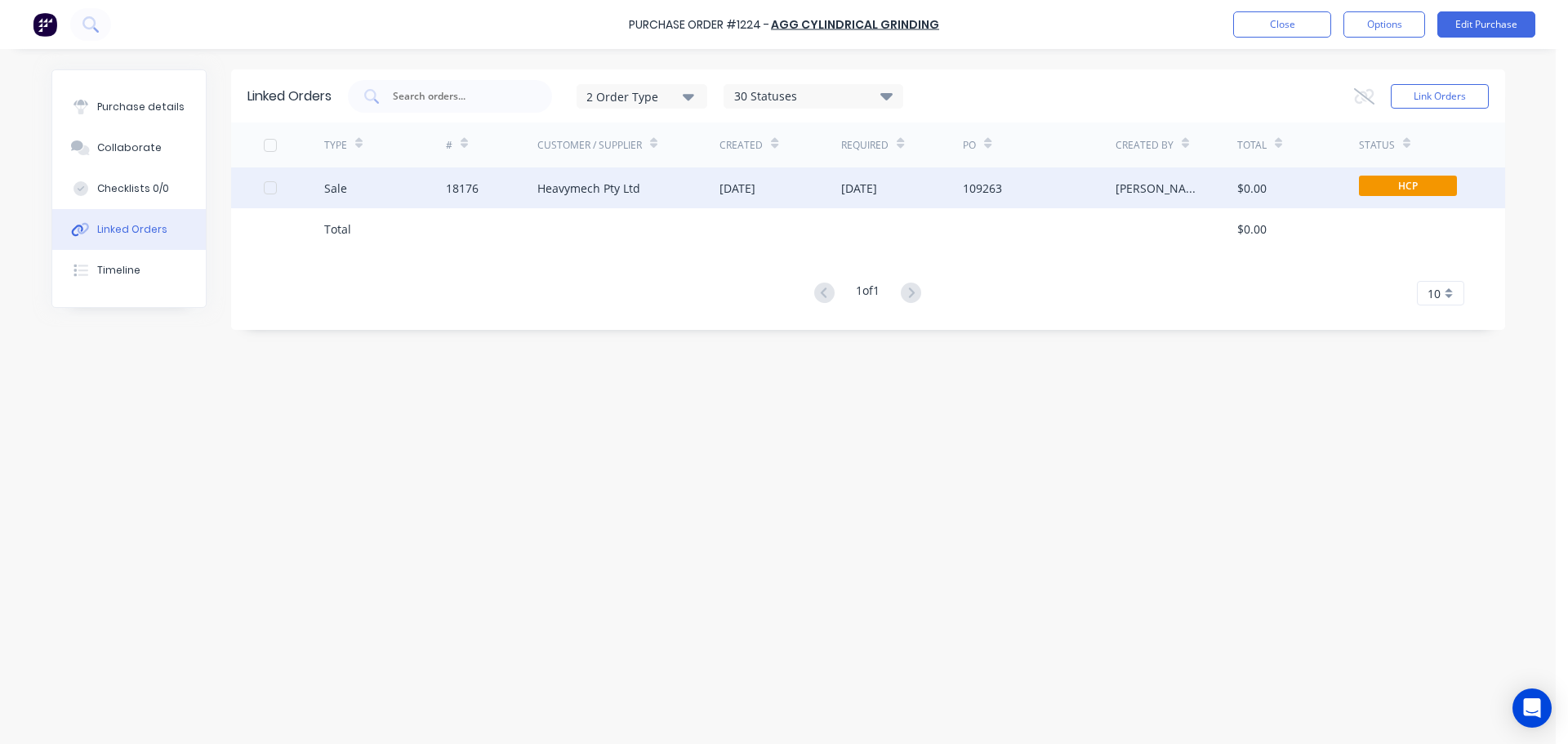
click at [567, 192] on div "Heavymech Pty Ltd" at bounding box center [589, 188] width 103 height 17
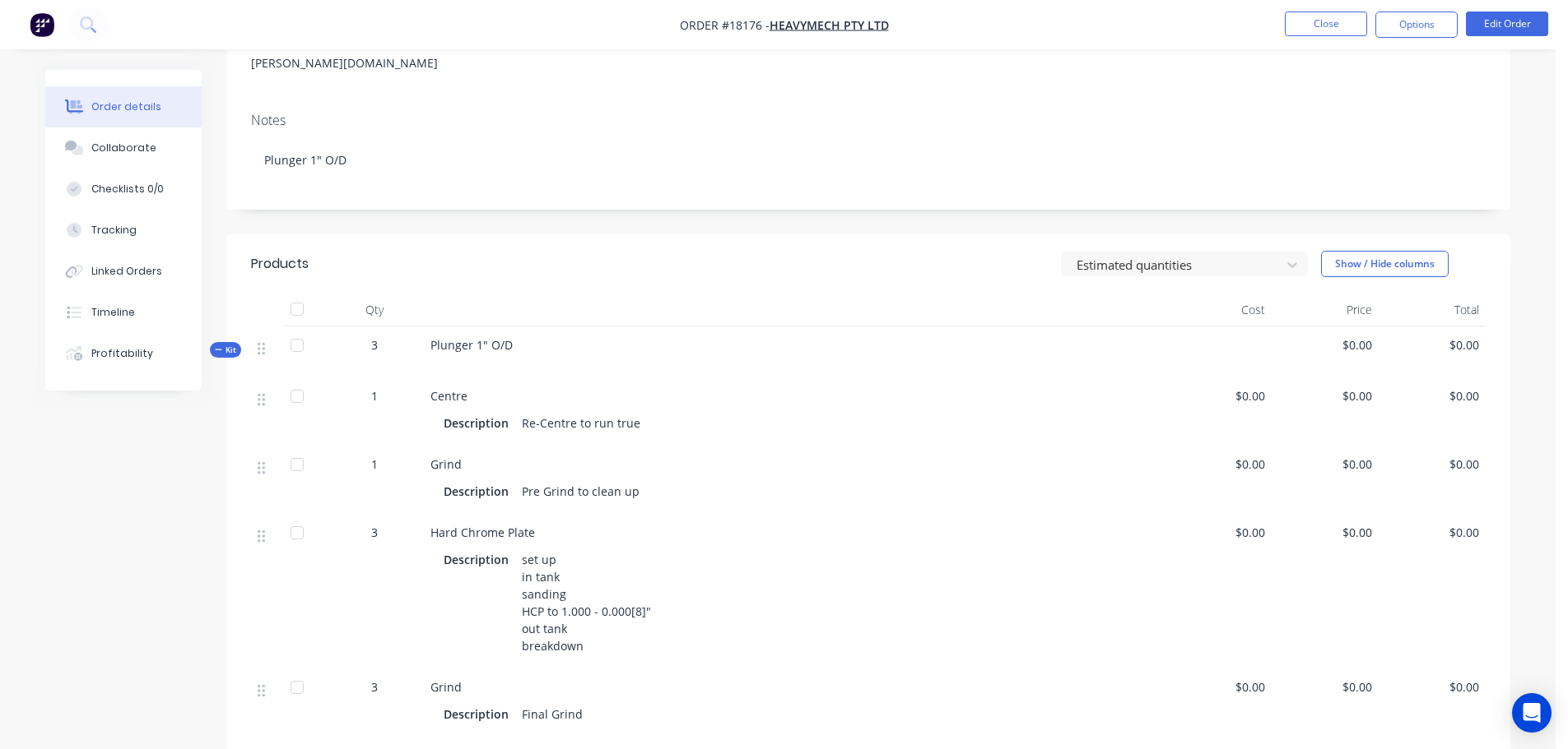
scroll to position [412, 0]
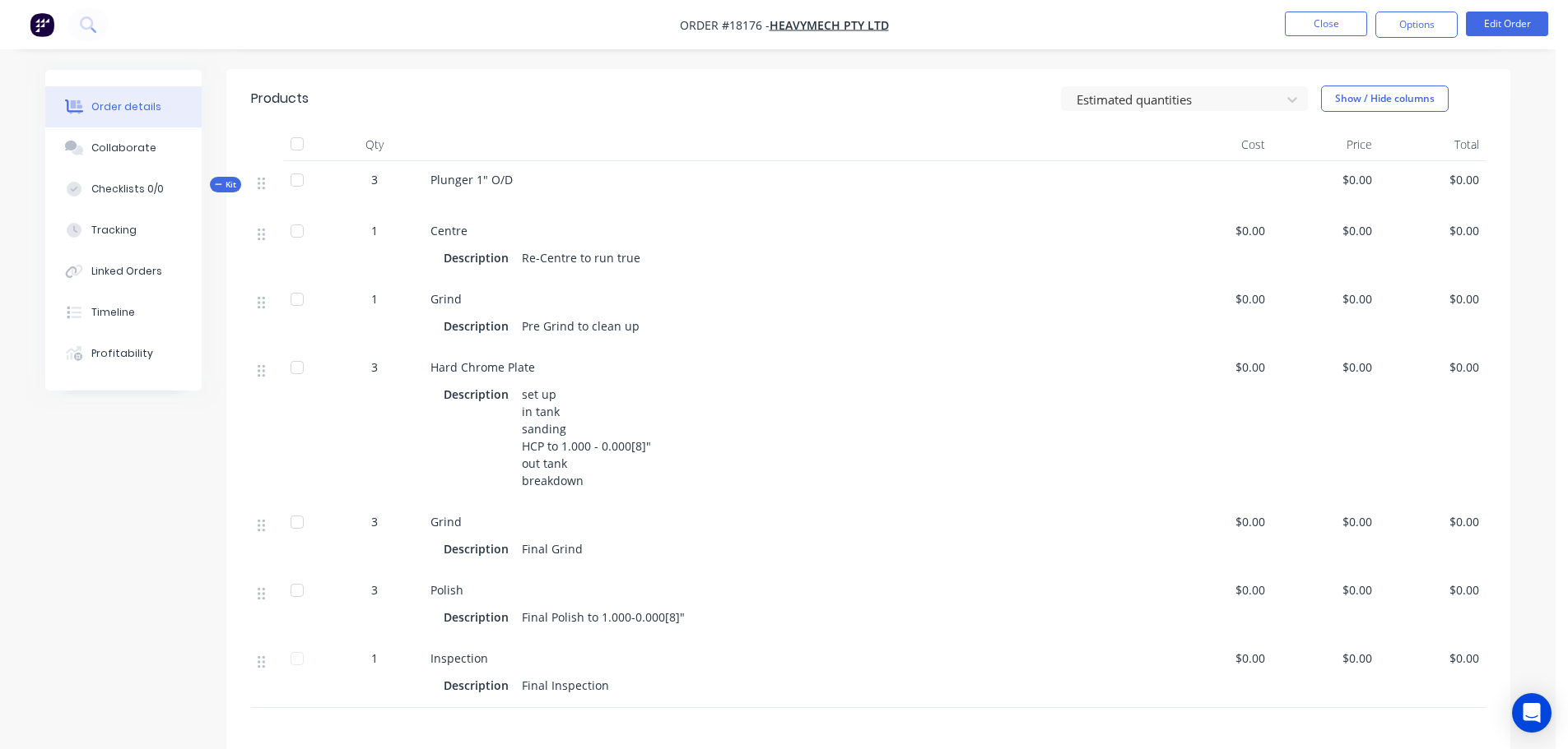
drag, startPoint x: 597, startPoint y: 594, endPoint x: 721, endPoint y: 594, distance: 124.0
click at [721, 606] on div "Description Final Polish to 1.000-0.000[8]"" at bounding box center [794, 617] width 701 height 24
drag, startPoint x: 649, startPoint y: 590, endPoint x: 688, endPoint y: 404, distance: 190.0
click at [688, 404] on div "Description set up in tank sanding HCP to 1.000 - 0.000[8]" out tank breakdown" at bounding box center [794, 437] width 701 height 111
drag, startPoint x: 599, startPoint y: 594, endPoint x: 694, endPoint y: 597, distance: 95.0
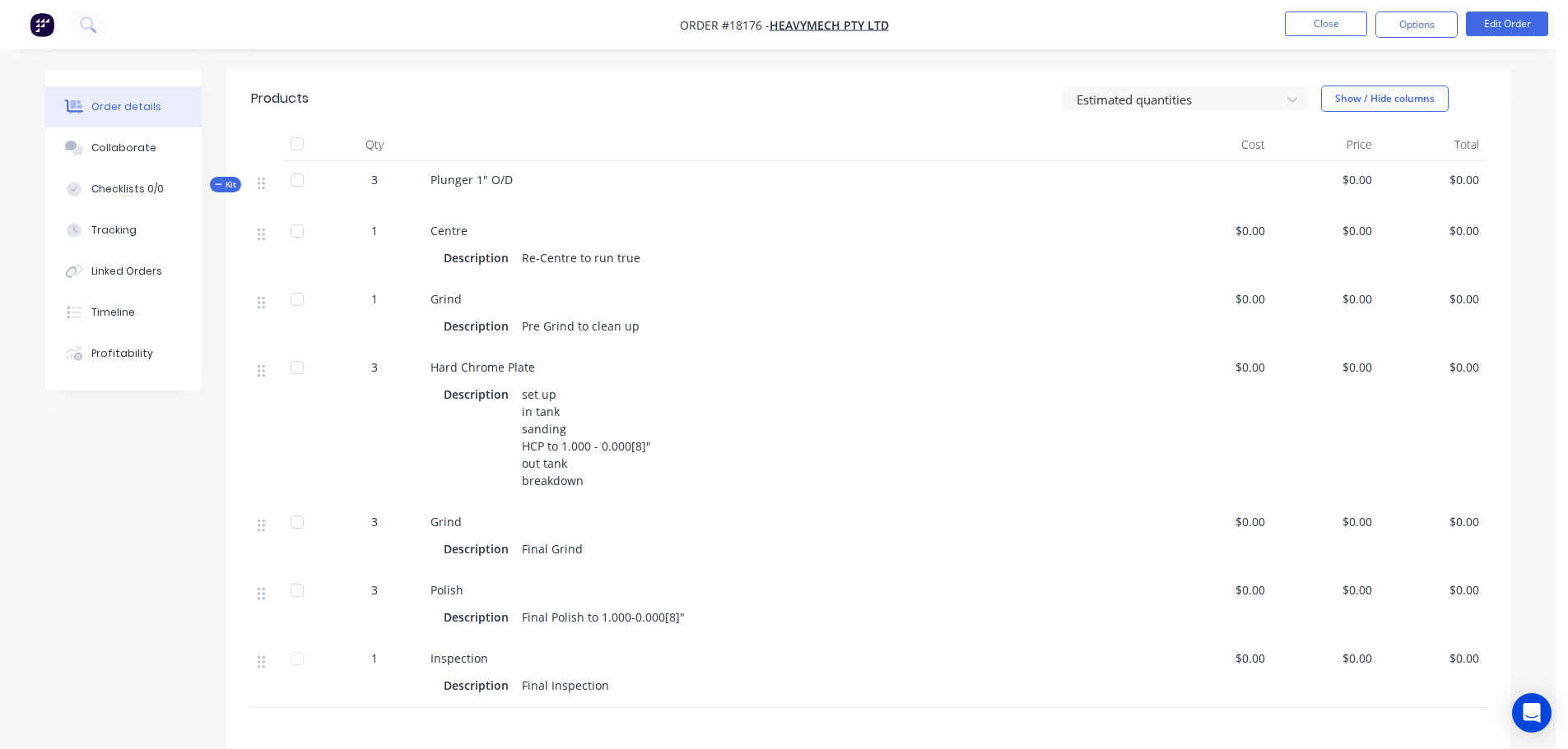
click at [694, 606] on div "Description Final Polish to 1.000-0.000[8]"" at bounding box center [794, 617] width 701 height 24
copy div "1.000-0.000[8]""
click at [128, 292] on button "Timeline" at bounding box center [123, 312] width 157 height 41
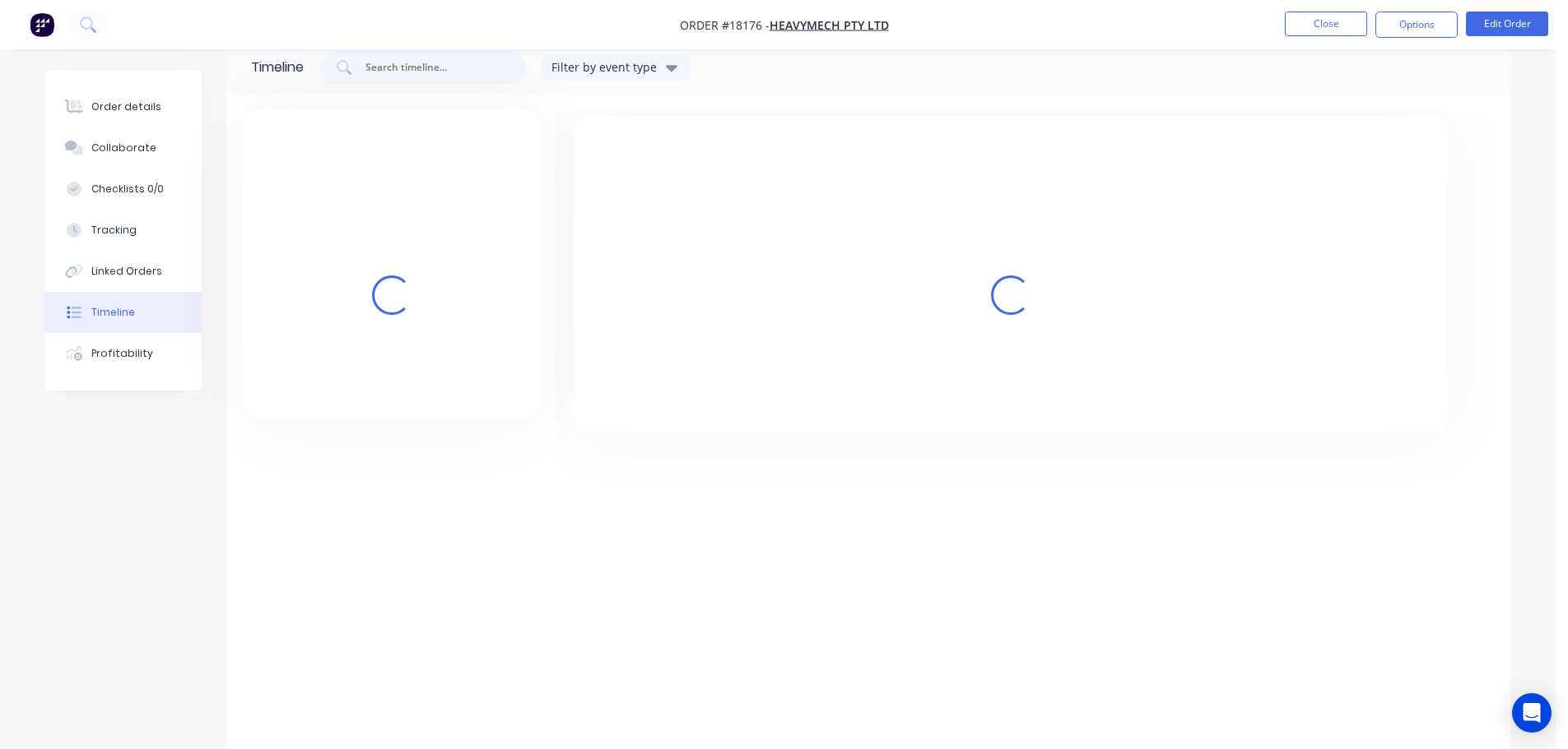
scroll to position [127, 0]
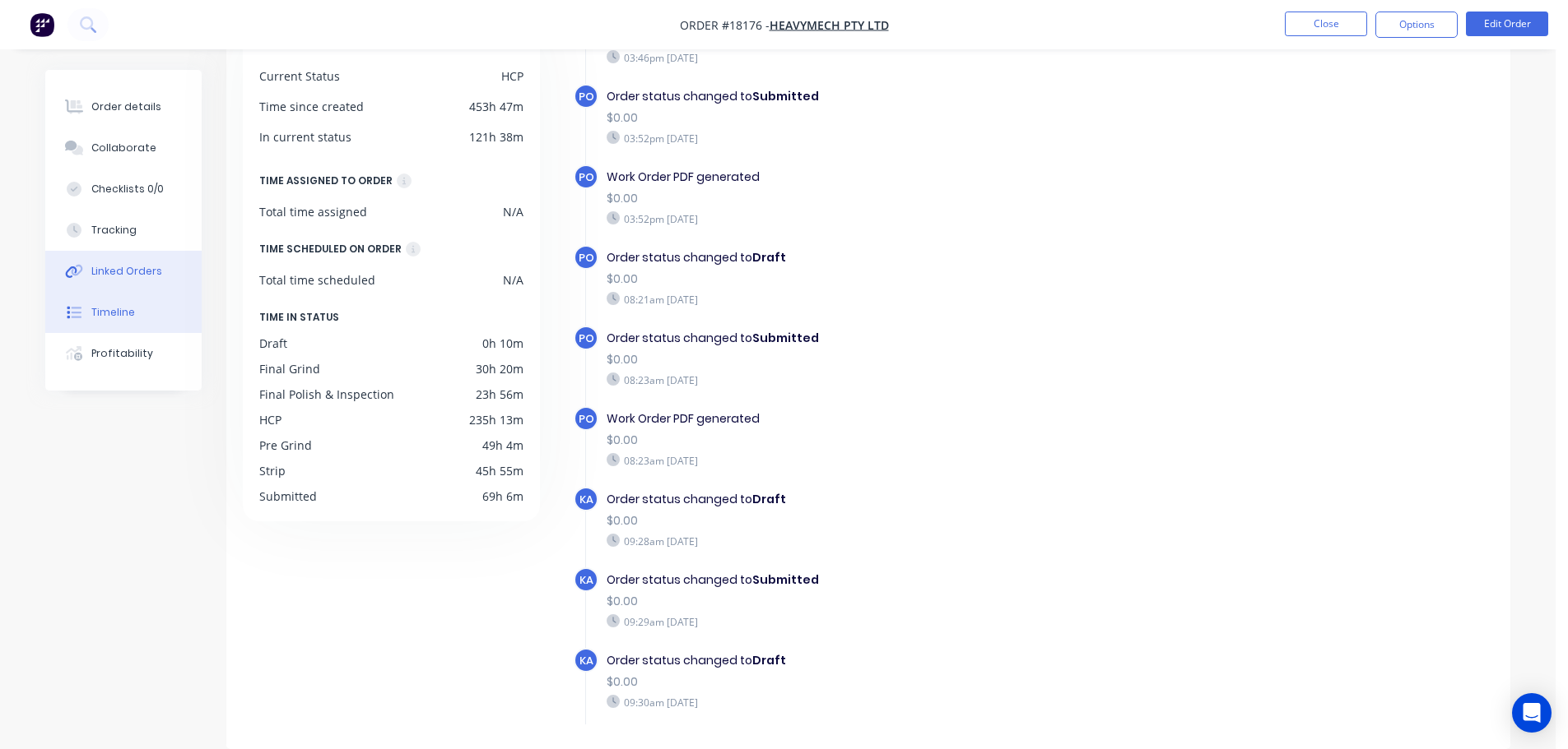
click at [122, 262] on button "Linked Orders" at bounding box center [123, 271] width 157 height 41
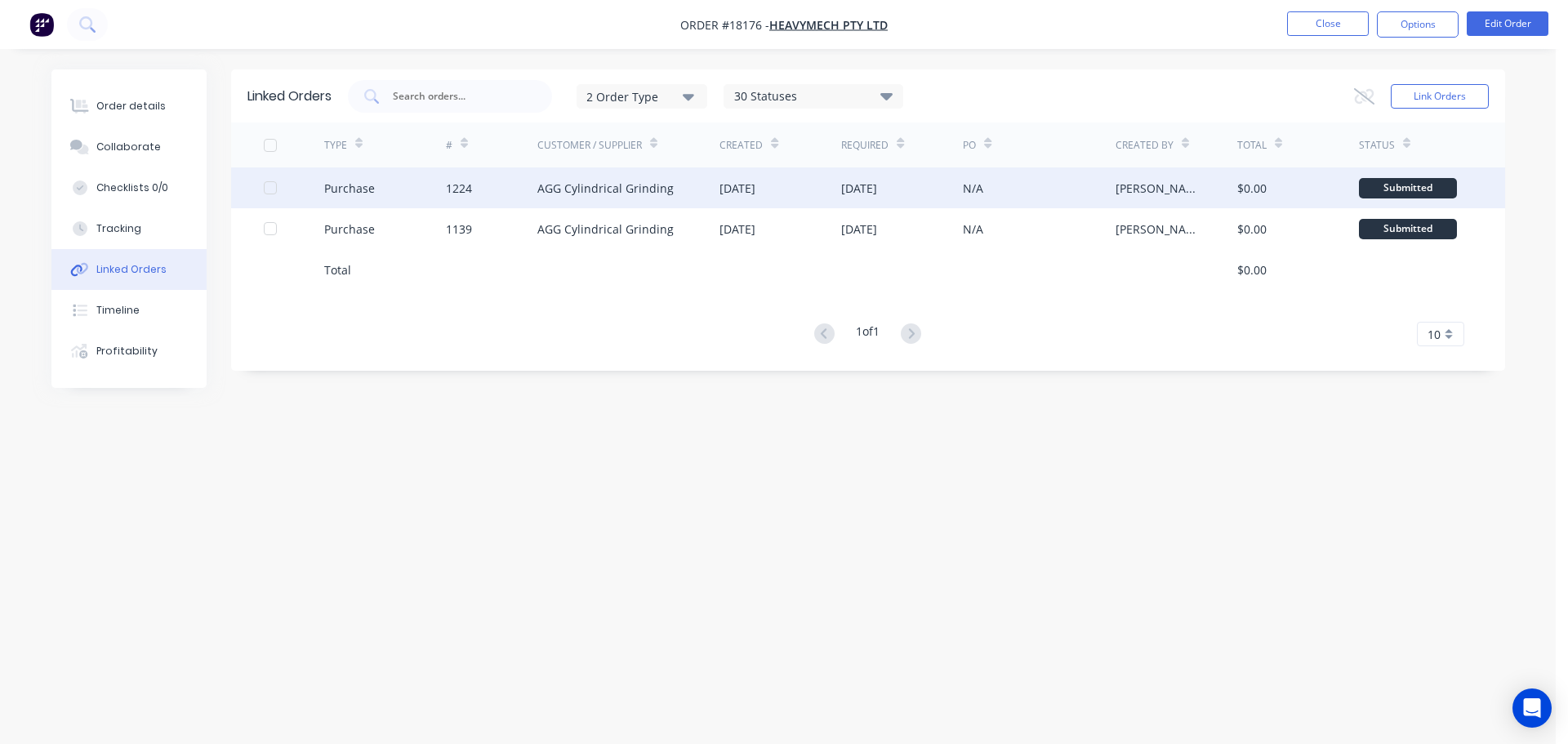
click at [586, 186] on div "AGG Cylindrical Grinding" at bounding box center [605, 188] width 137 height 17
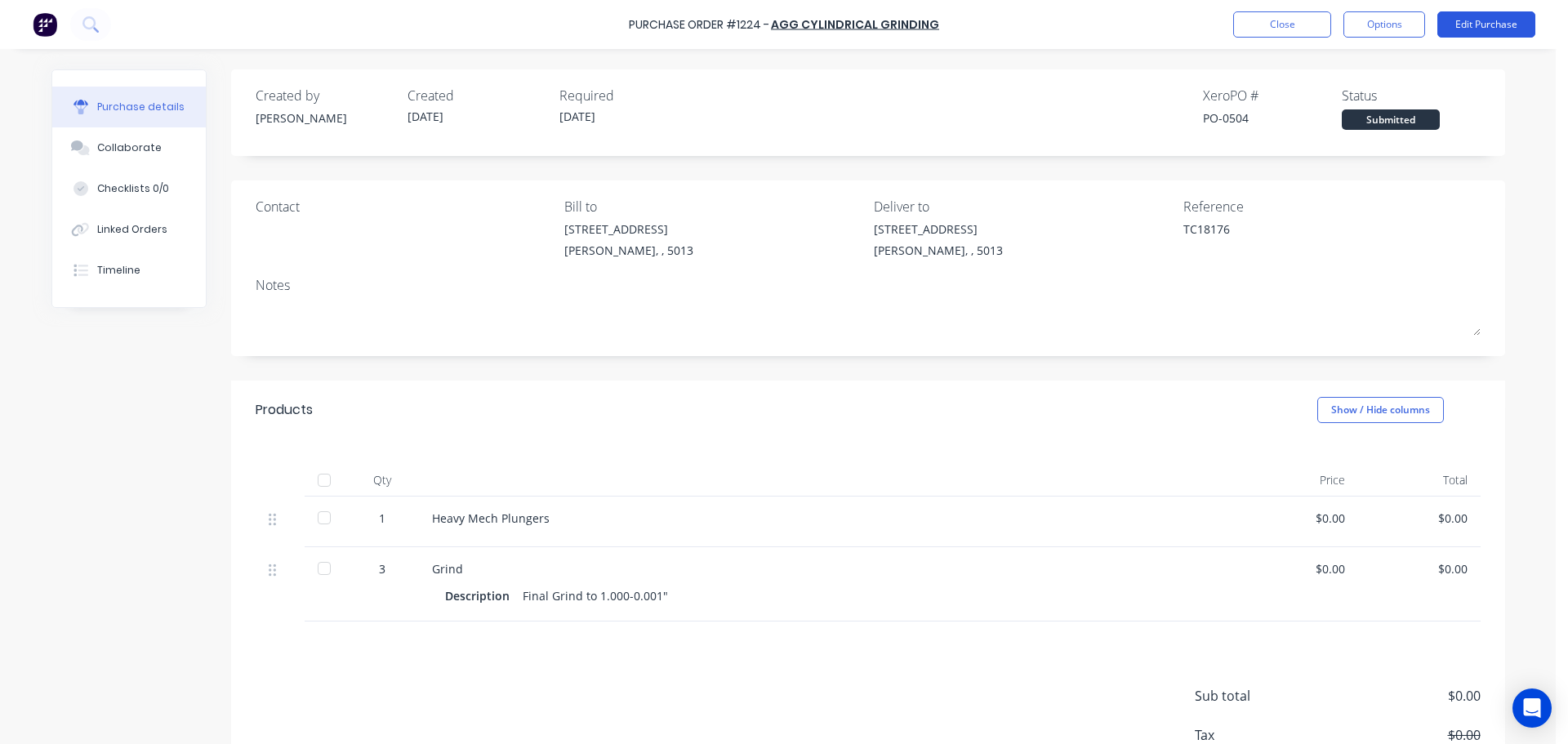
click at [1484, 15] on button "Edit Purchase" at bounding box center [1487, 24] width 98 height 26
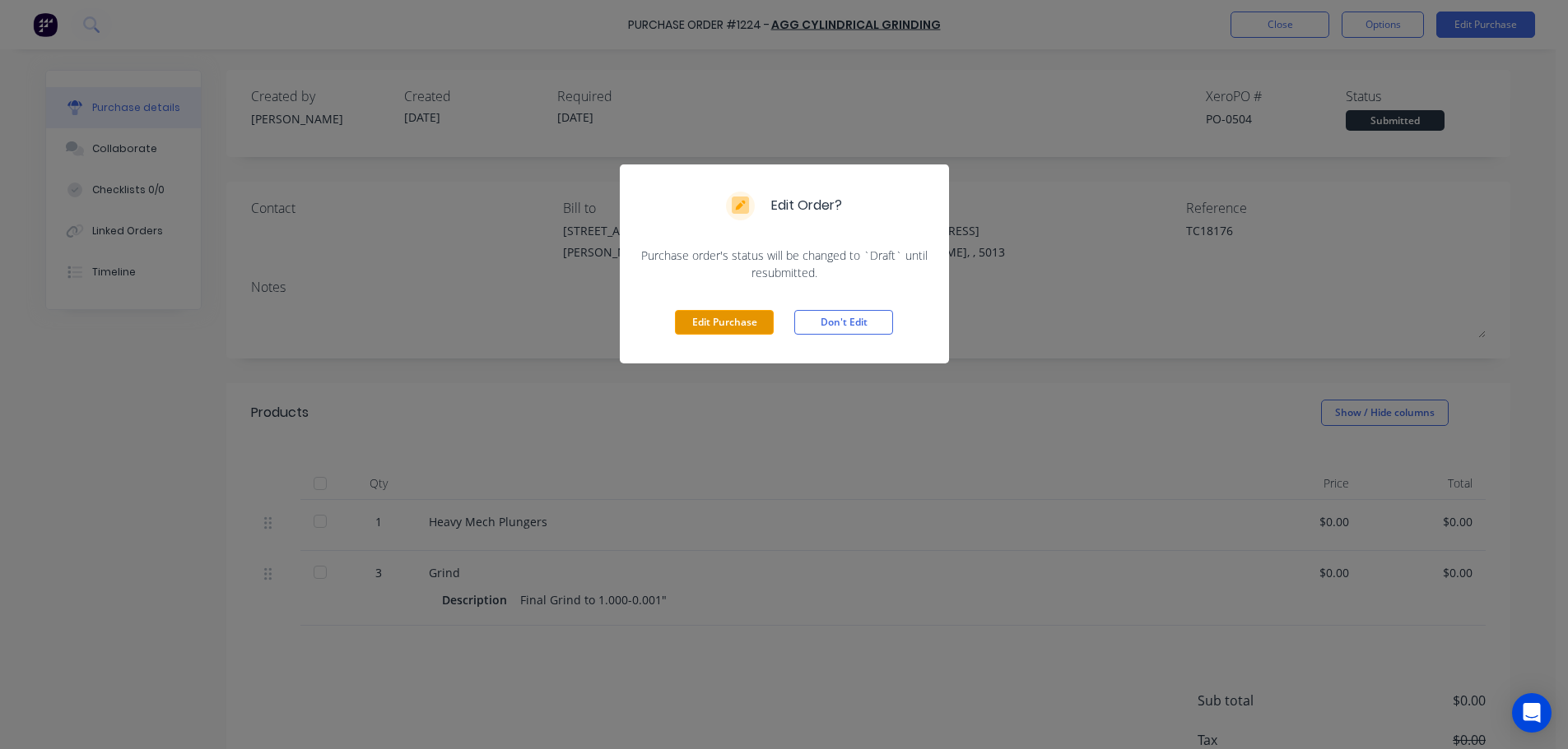
click at [731, 323] on button "Edit Purchase" at bounding box center [723, 322] width 99 height 25
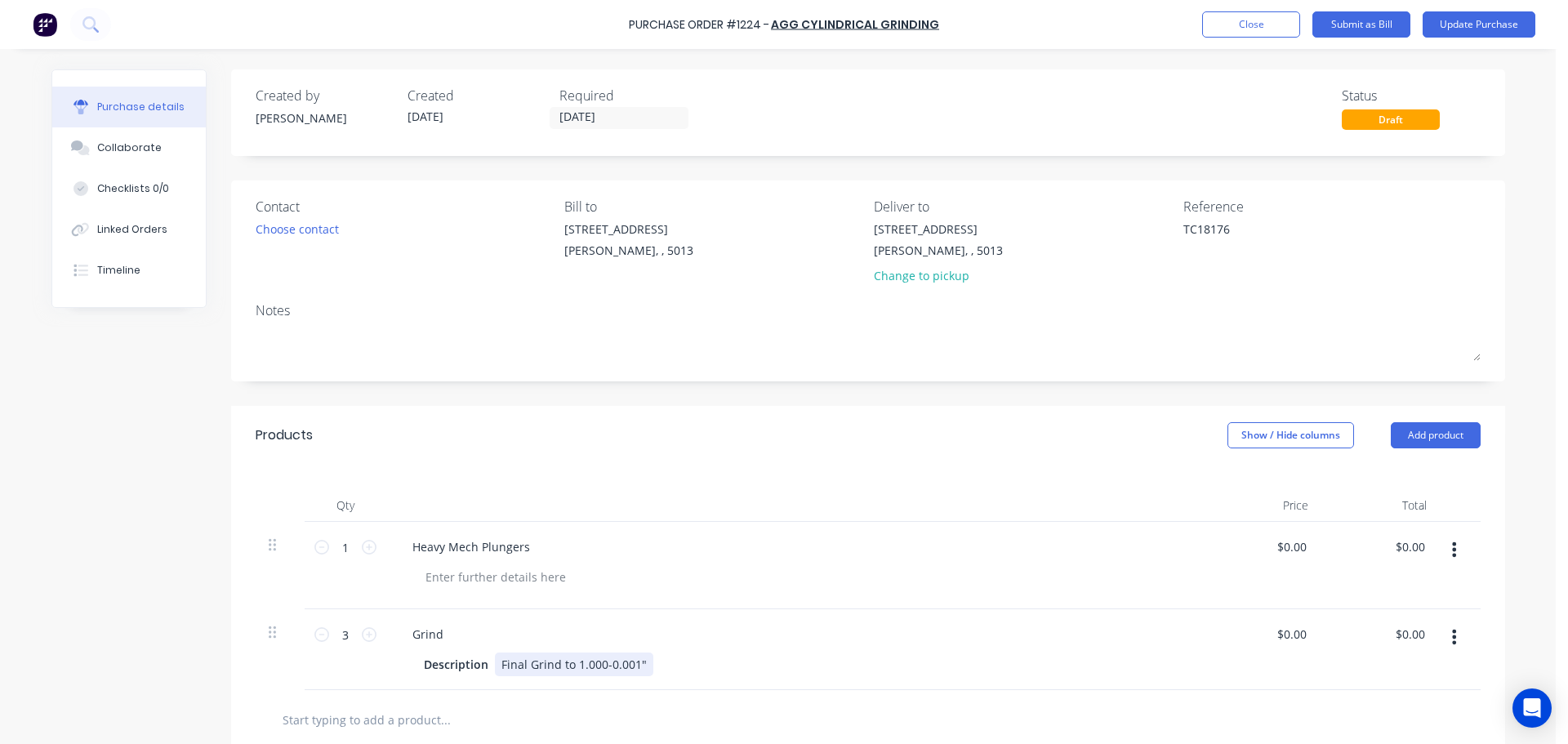
click at [531, 666] on div "Final Grind to 1.000-0.001"" at bounding box center [574, 664] width 159 height 24
type textarea "x"
drag, startPoint x: 570, startPoint y: 663, endPoint x: 644, endPoint y: 668, distance: 74.2
click at [644, 668] on div "Description Final Grind to 1.000-0.001"" at bounding box center [792, 664] width 749 height 24
paste div
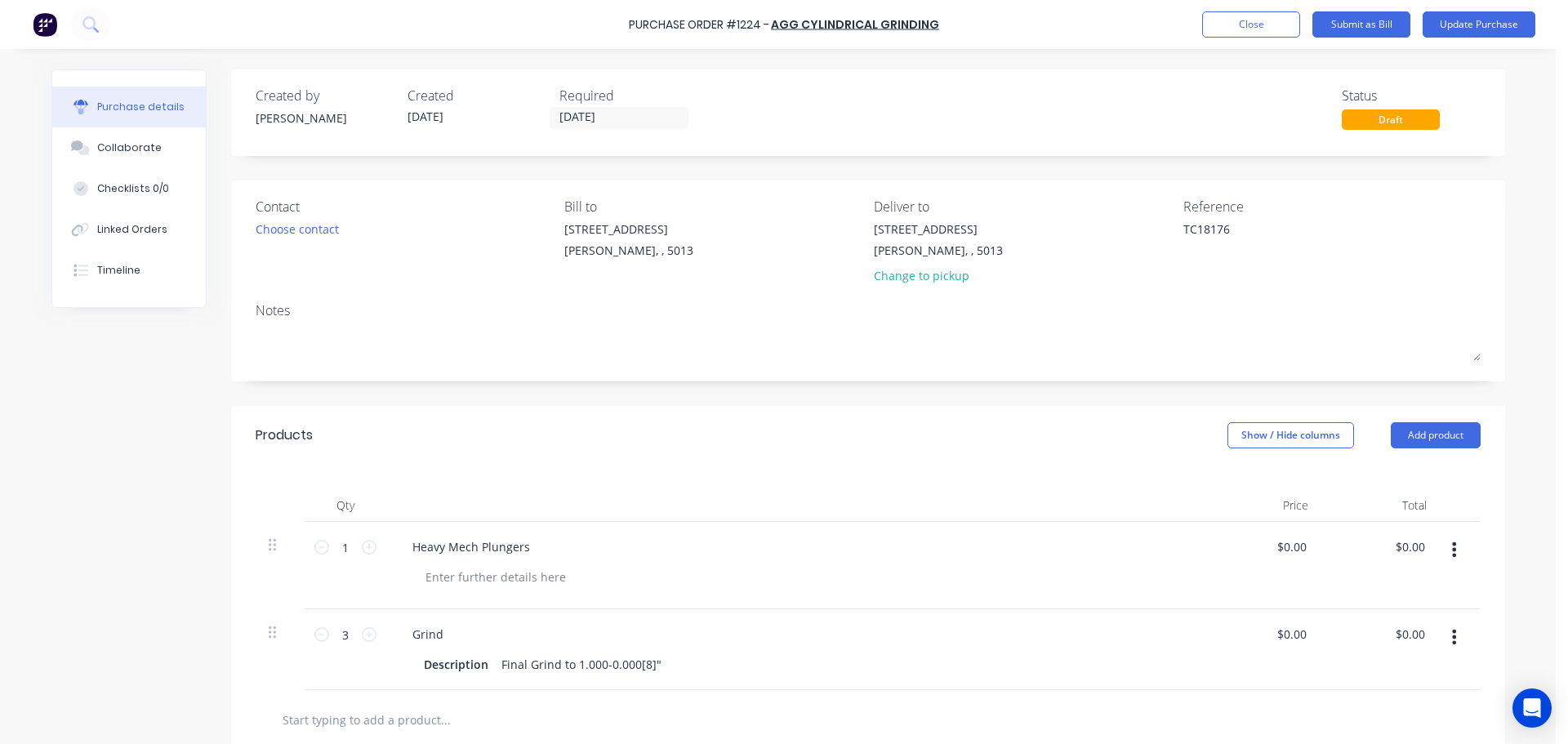
click at [707, 568] on div at bounding box center [801, 577] width 777 height 24
click at [1444, 23] on button "Update Purchase" at bounding box center [1479, 24] width 113 height 26
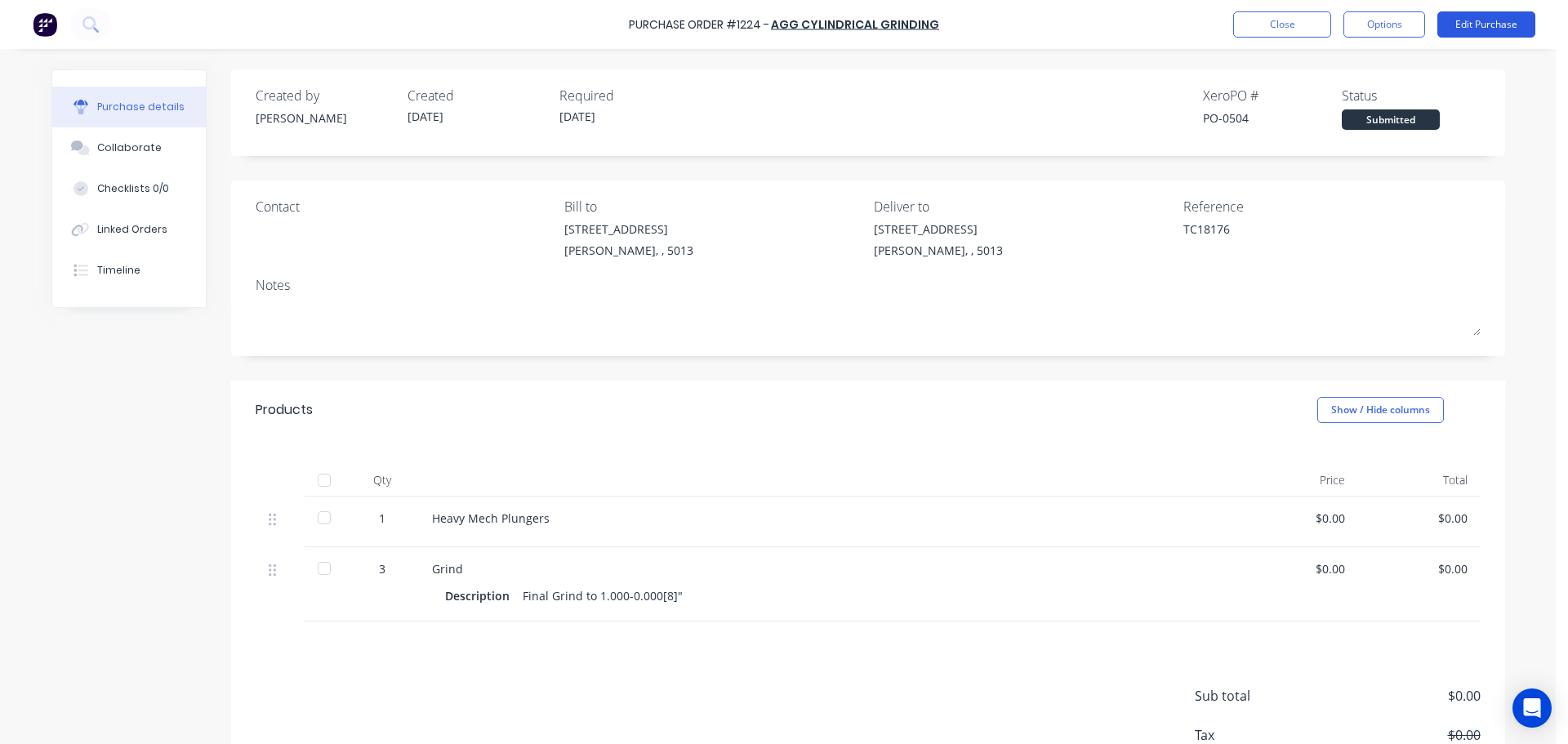
click at [1466, 34] on button "Edit Purchase" at bounding box center [1487, 24] width 98 height 26
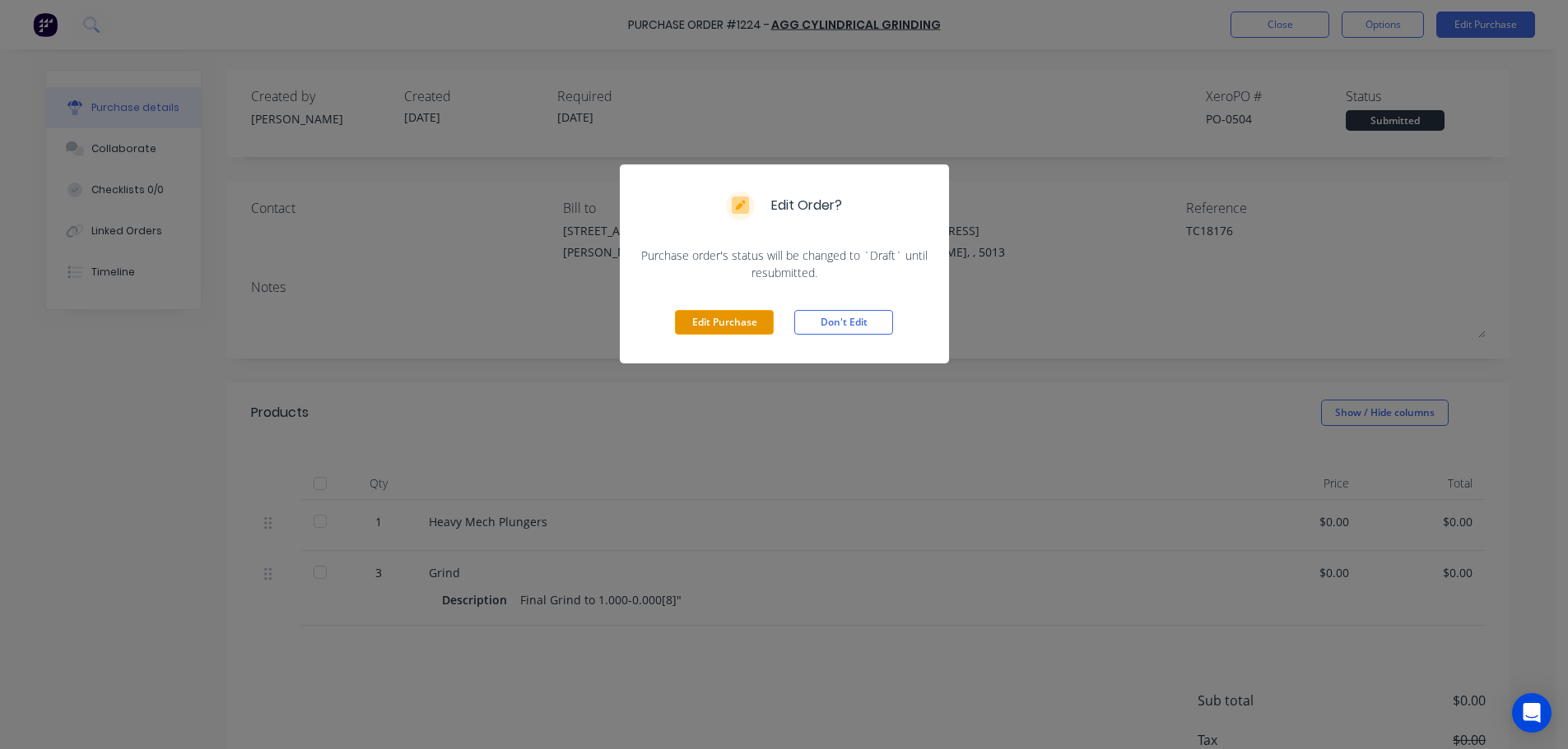
click at [698, 325] on button "Edit Purchase" at bounding box center [723, 322] width 99 height 25
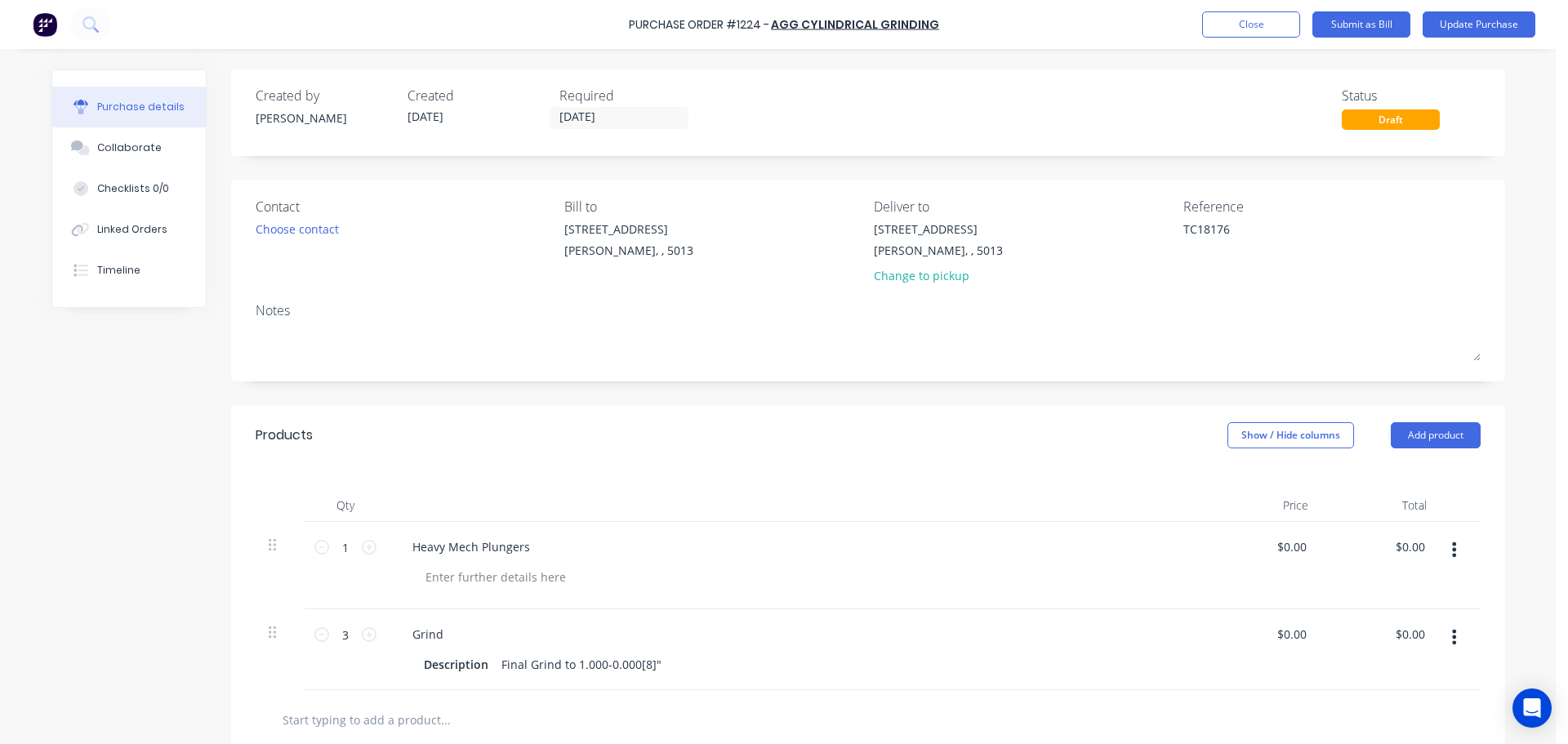
click at [359, 559] on div "1 1" at bounding box center [346, 547] width 55 height 25
click at [365, 551] on icon at bounding box center [369, 546] width 14 height 14
type textarea "x"
type input "2"
click at [365, 551] on icon at bounding box center [369, 546] width 14 height 14
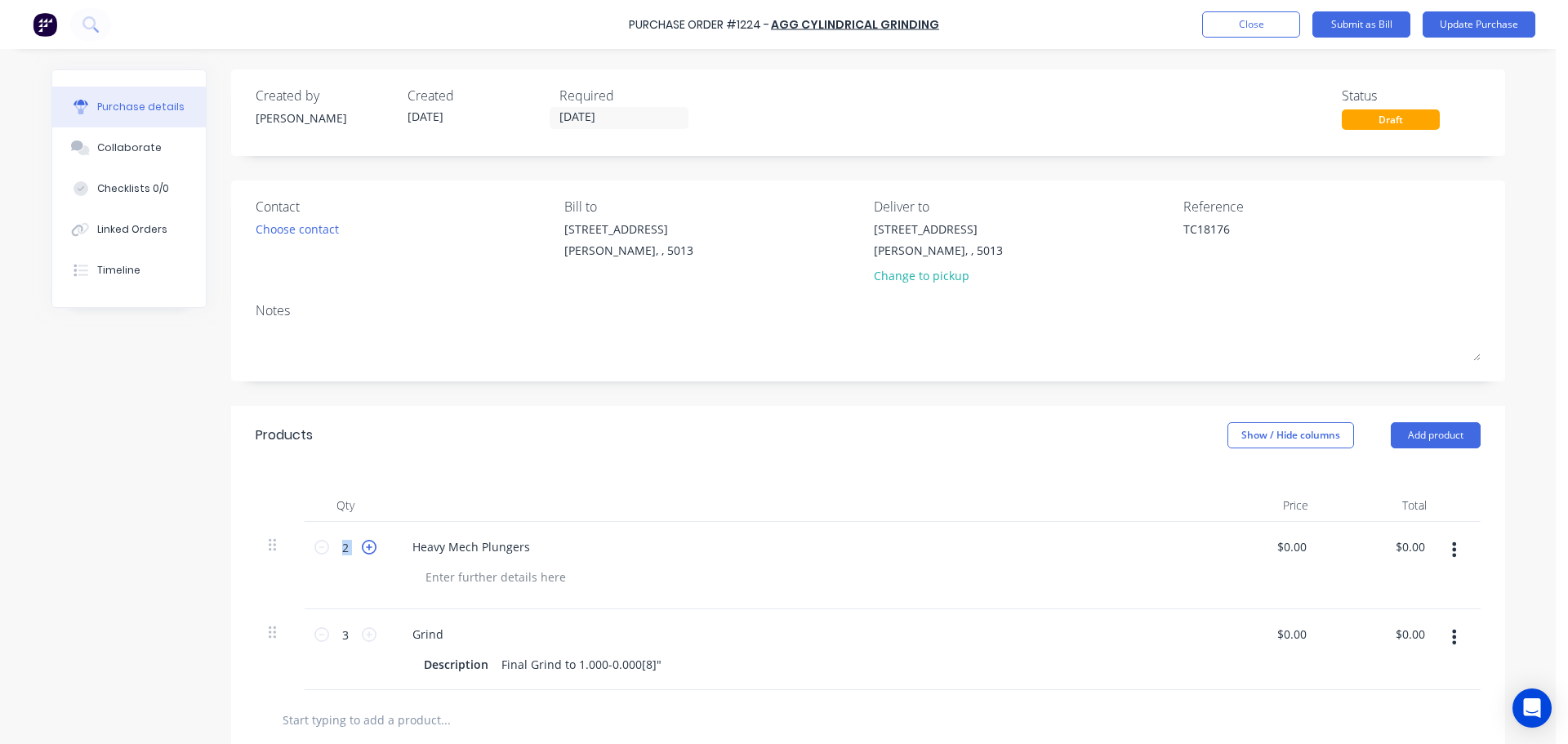
type textarea "x"
type input "3"
click at [896, 415] on div "Products Show / Hide columns Add product" at bounding box center [868, 436] width 1274 height 59
click at [1513, 26] on button "Update Purchase" at bounding box center [1479, 24] width 113 height 26
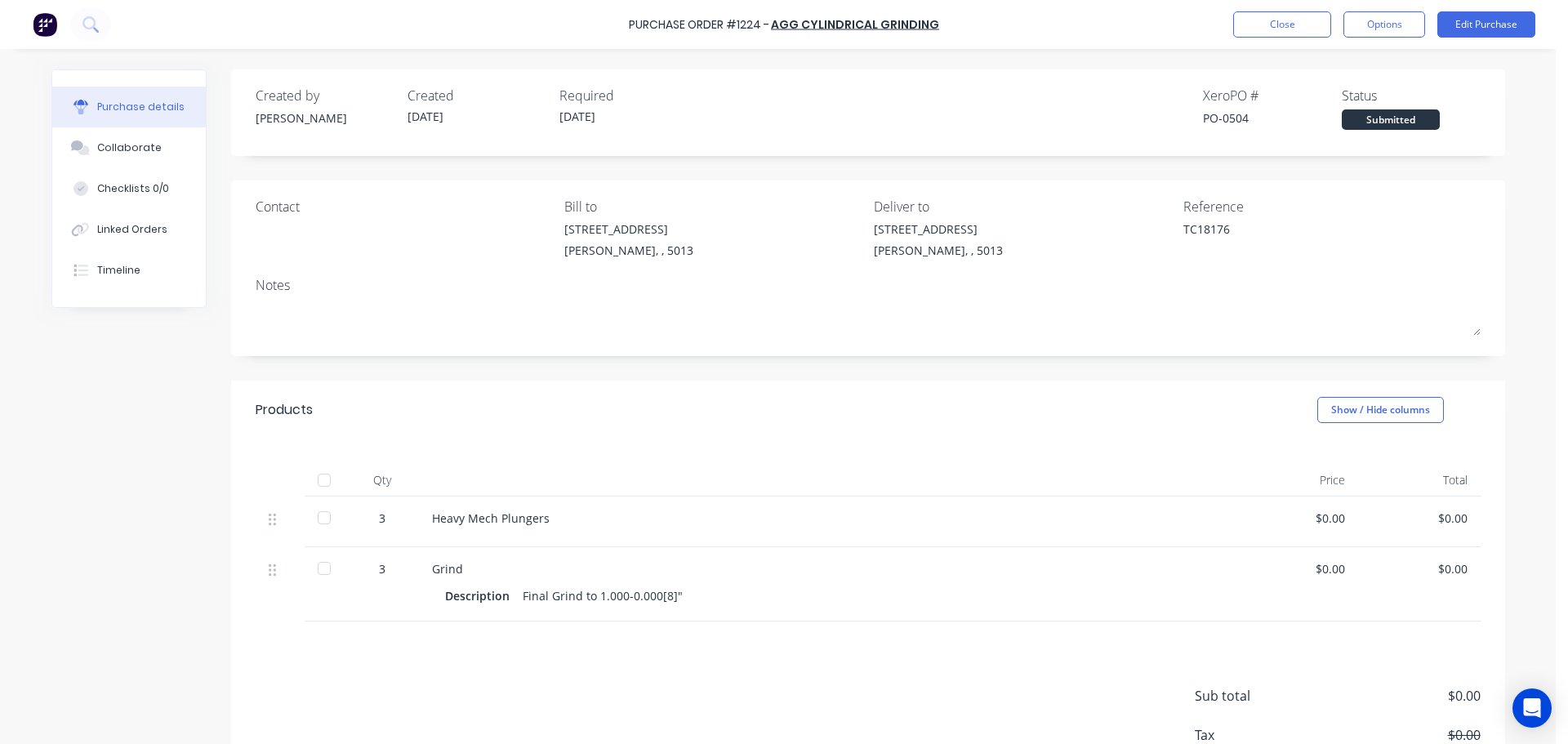
click at [1387, 3] on div "Purchase Order #1224 - AGG Cylindrical Grinding Close Options Edit Purchase" at bounding box center [784, 24] width 1568 height 49
click at [1387, 21] on button "Options" at bounding box center [1385, 24] width 82 height 26
click at [1333, 70] on div "Print / Email" at bounding box center [1348, 66] width 126 height 24
click at [1323, 130] on div "Without pricing" at bounding box center [1348, 132] width 126 height 24
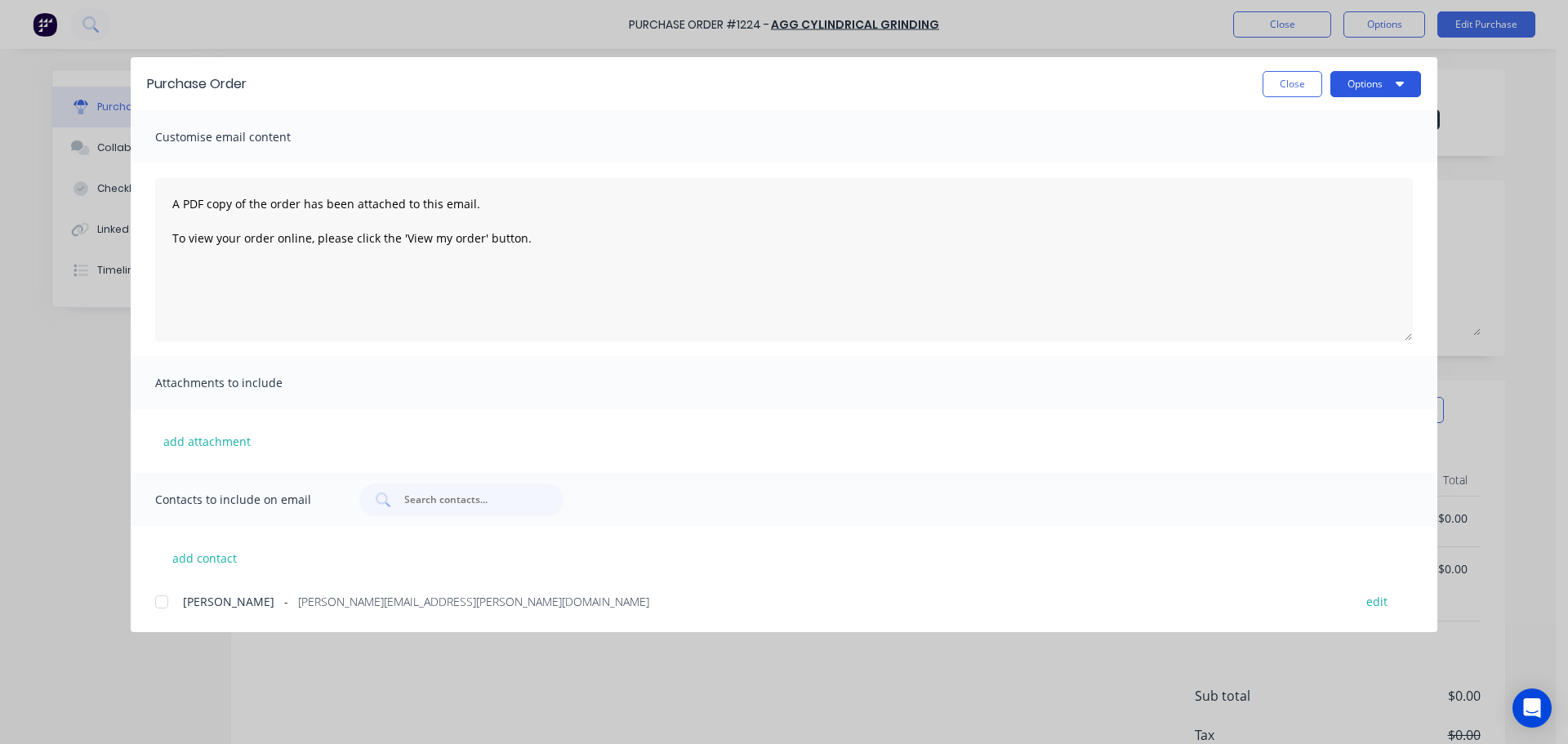
click at [1352, 84] on button "Options" at bounding box center [1375, 83] width 91 height 26
click at [1308, 155] on div "Print" at bounding box center [1344, 158] width 126 height 24
click at [1268, 86] on button "Close" at bounding box center [1292, 83] width 59 height 26
type textarea "x"
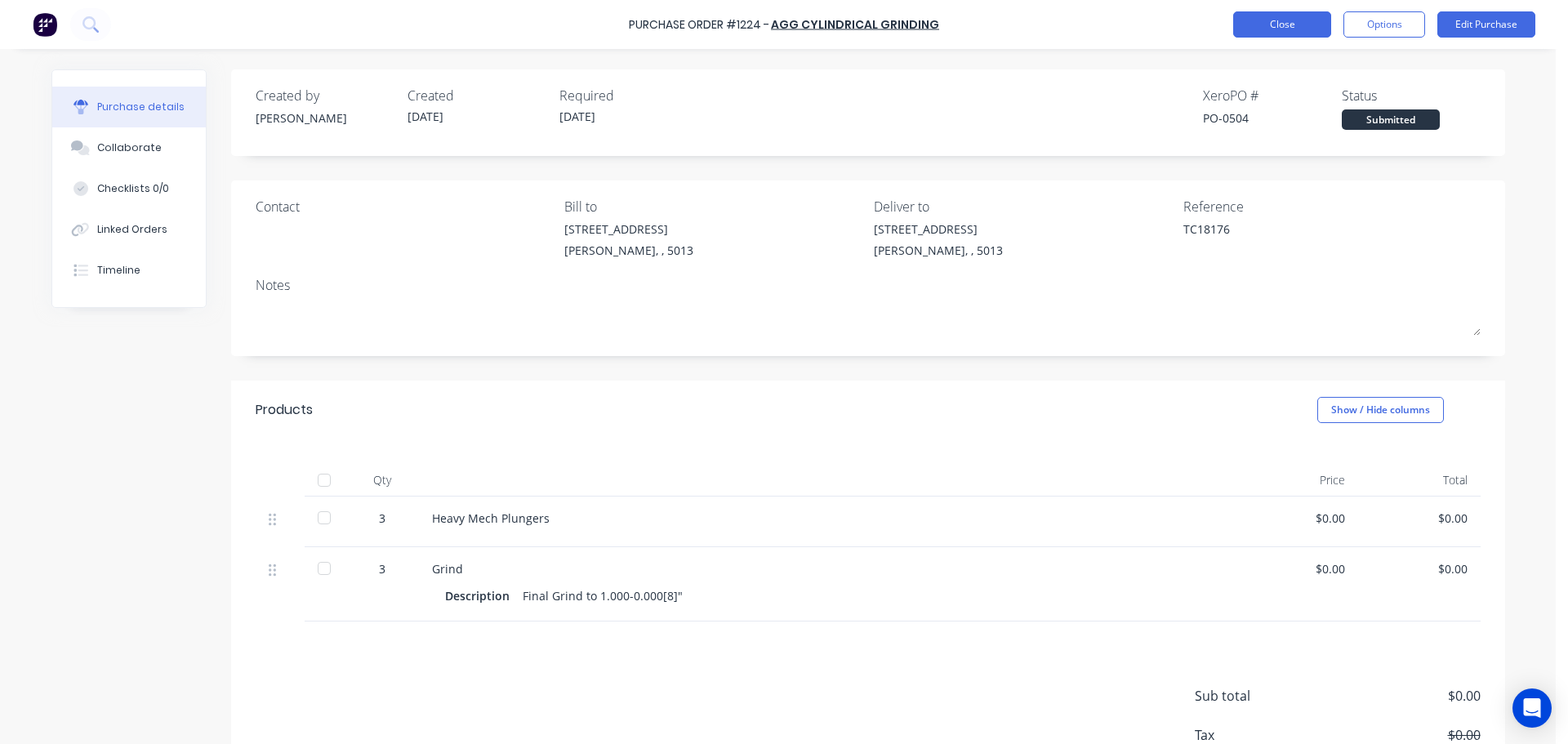
click at [1267, 32] on button "Close" at bounding box center [1282, 24] width 98 height 26
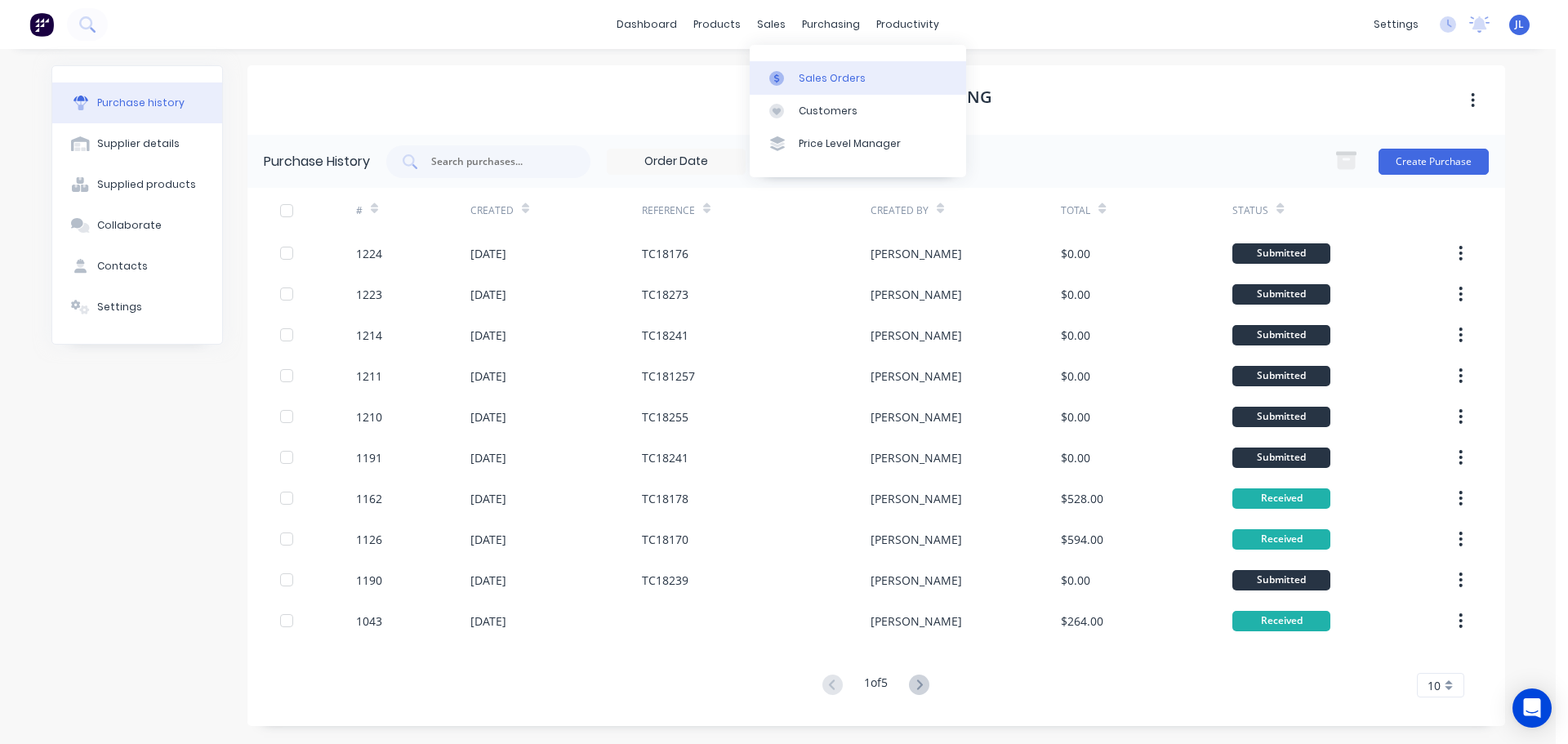
click at [799, 89] on link "Sales Orders" at bounding box center [858, 77] width 217 height 32
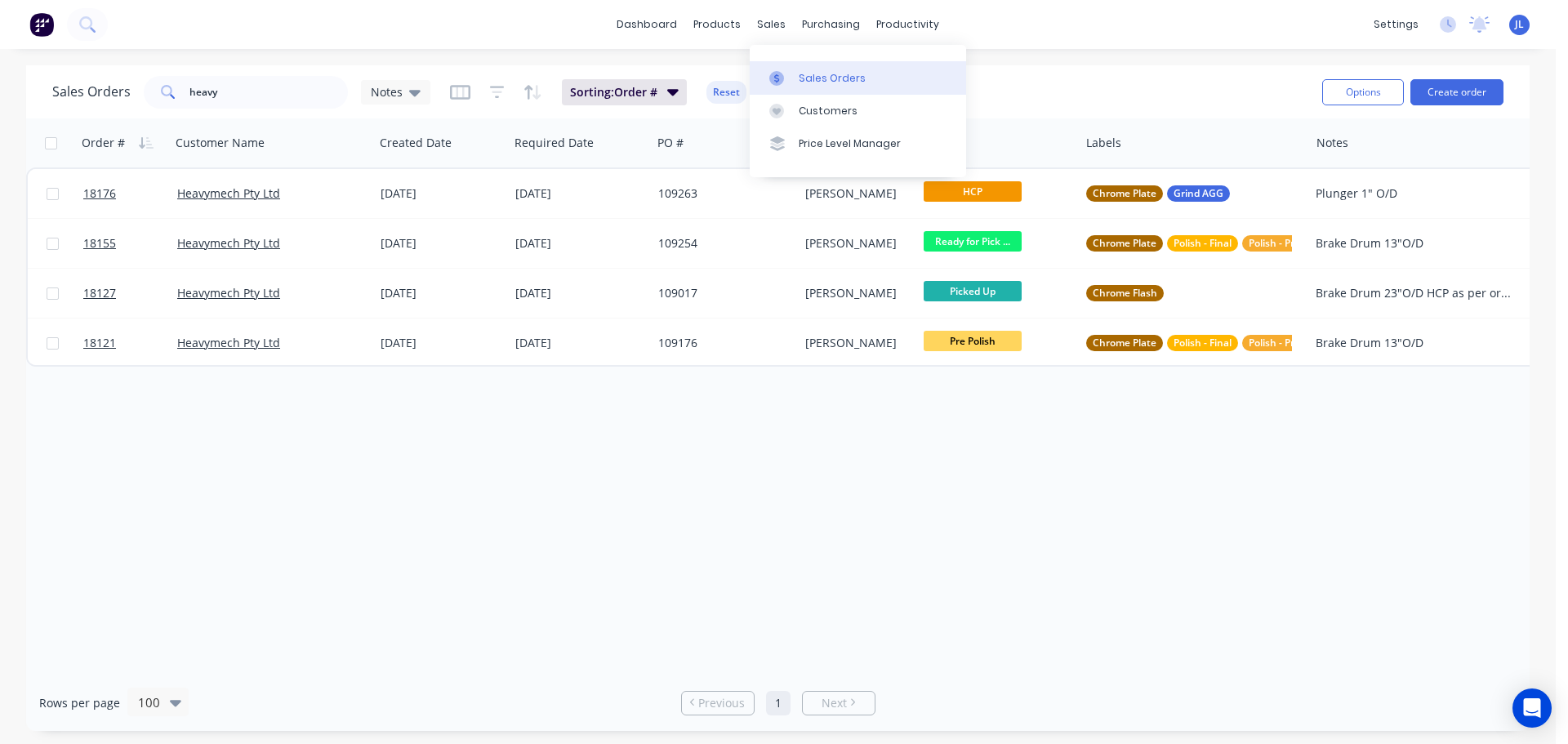
click at [806, 78] on div "Sales Orders" at bounding box center [833, 77] width 67 height 14
click at [277, 99] on input "heavy" at bounding box center [268, 93] width 159 height 32
type input "h"
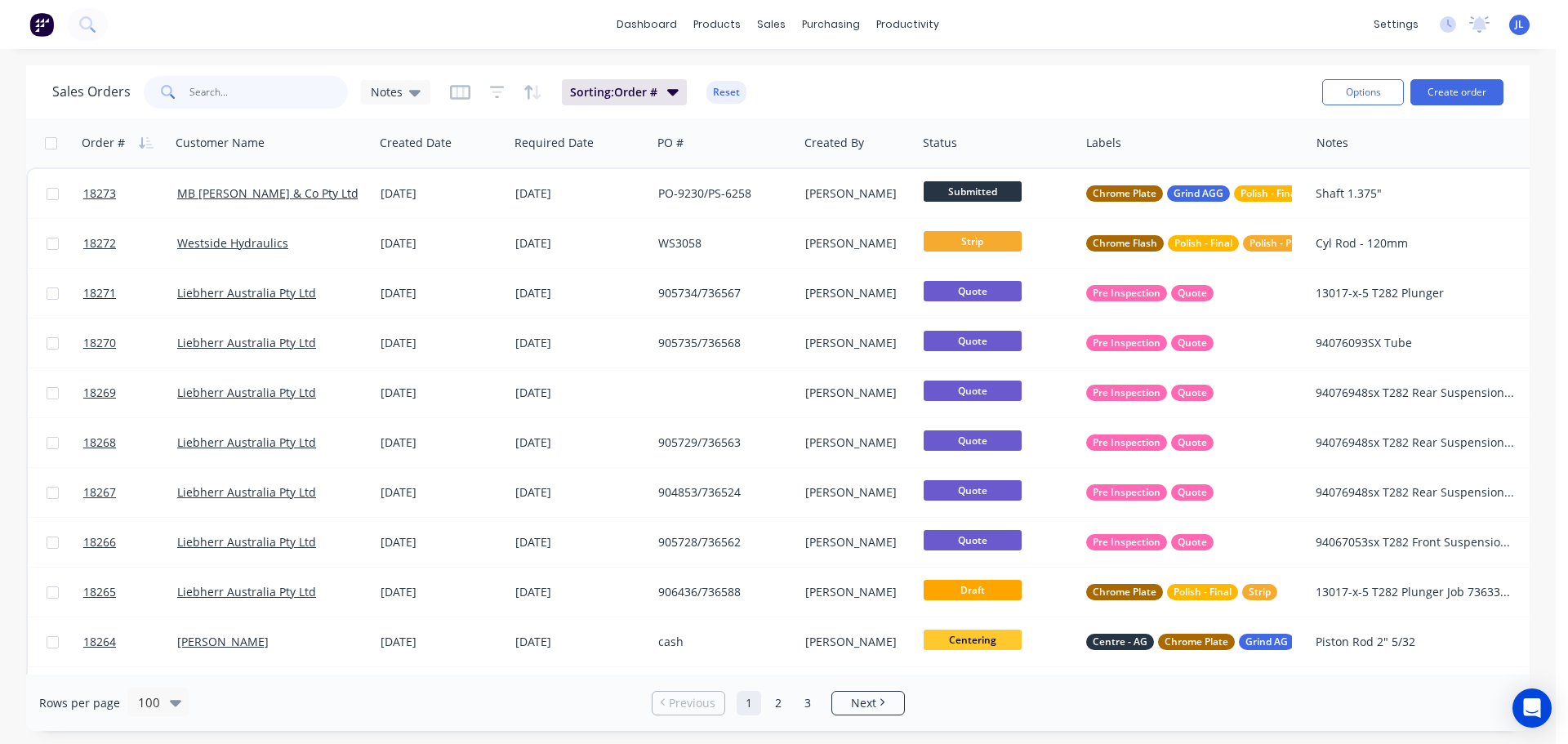
type input "e"
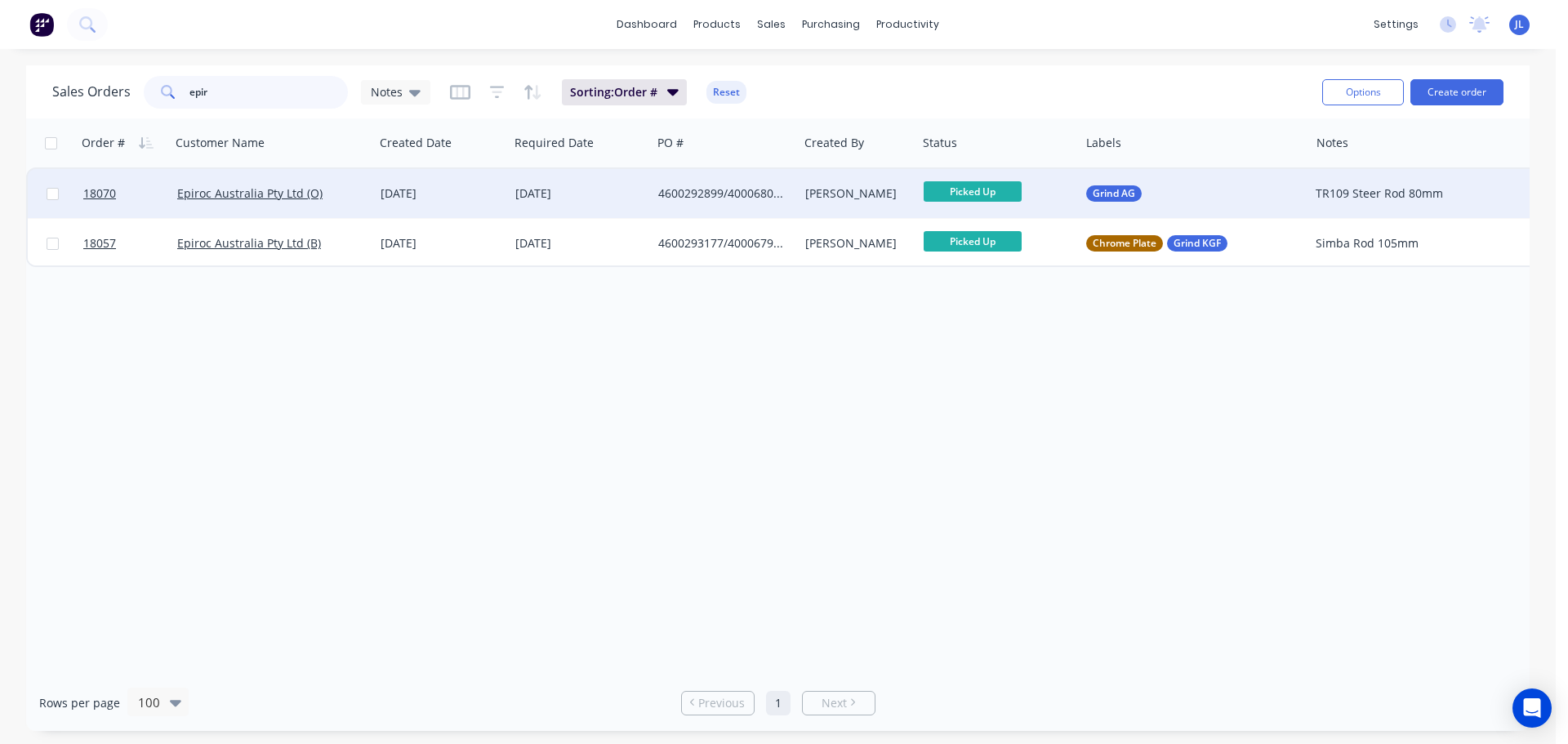
type input "epir"
click at [579, 195] on div "19 Sep 2025" at bounding box center [581, 193] width 130 height 16
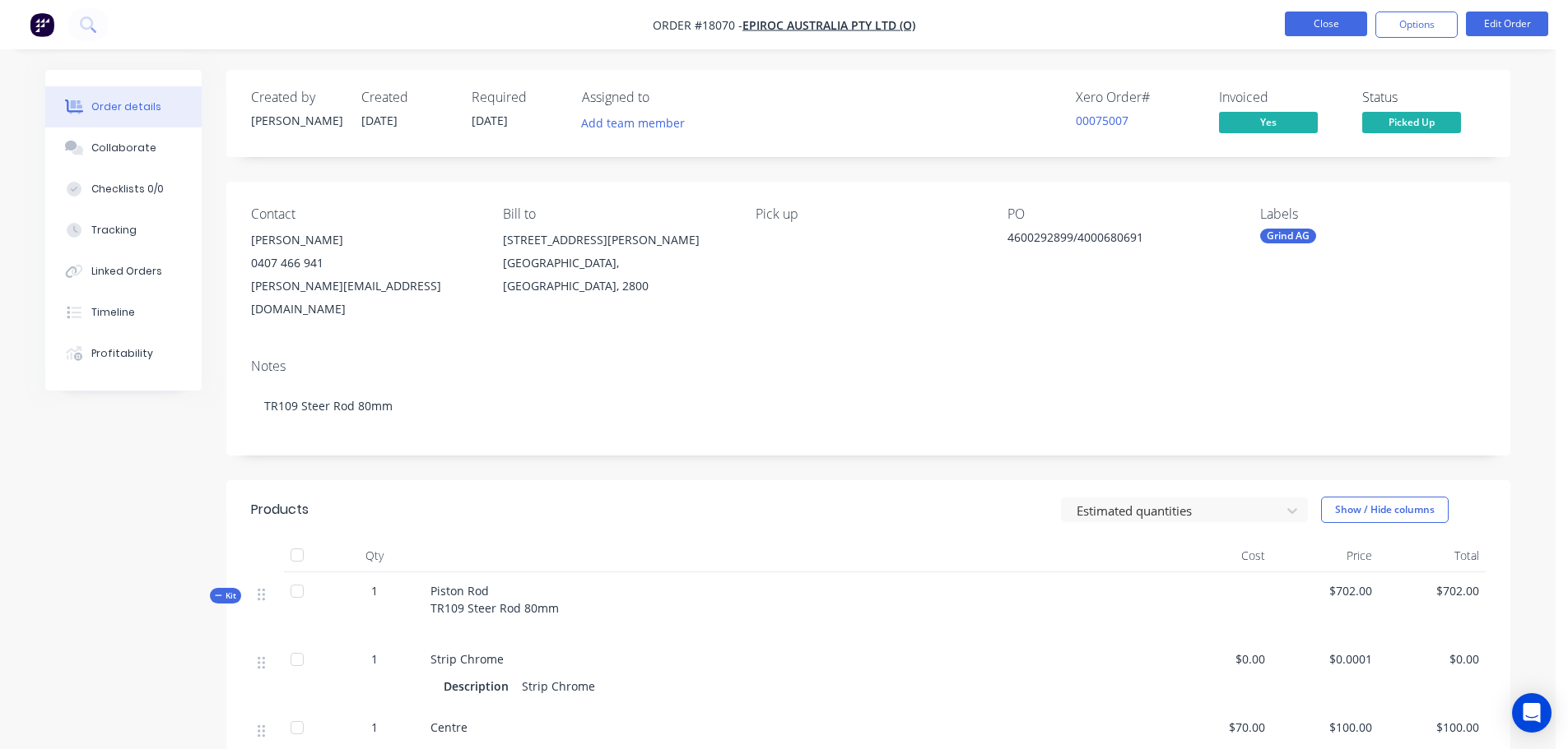
click at [1314, 25] on button "Close" at bounding box center [1326, 24] width 83 height 25
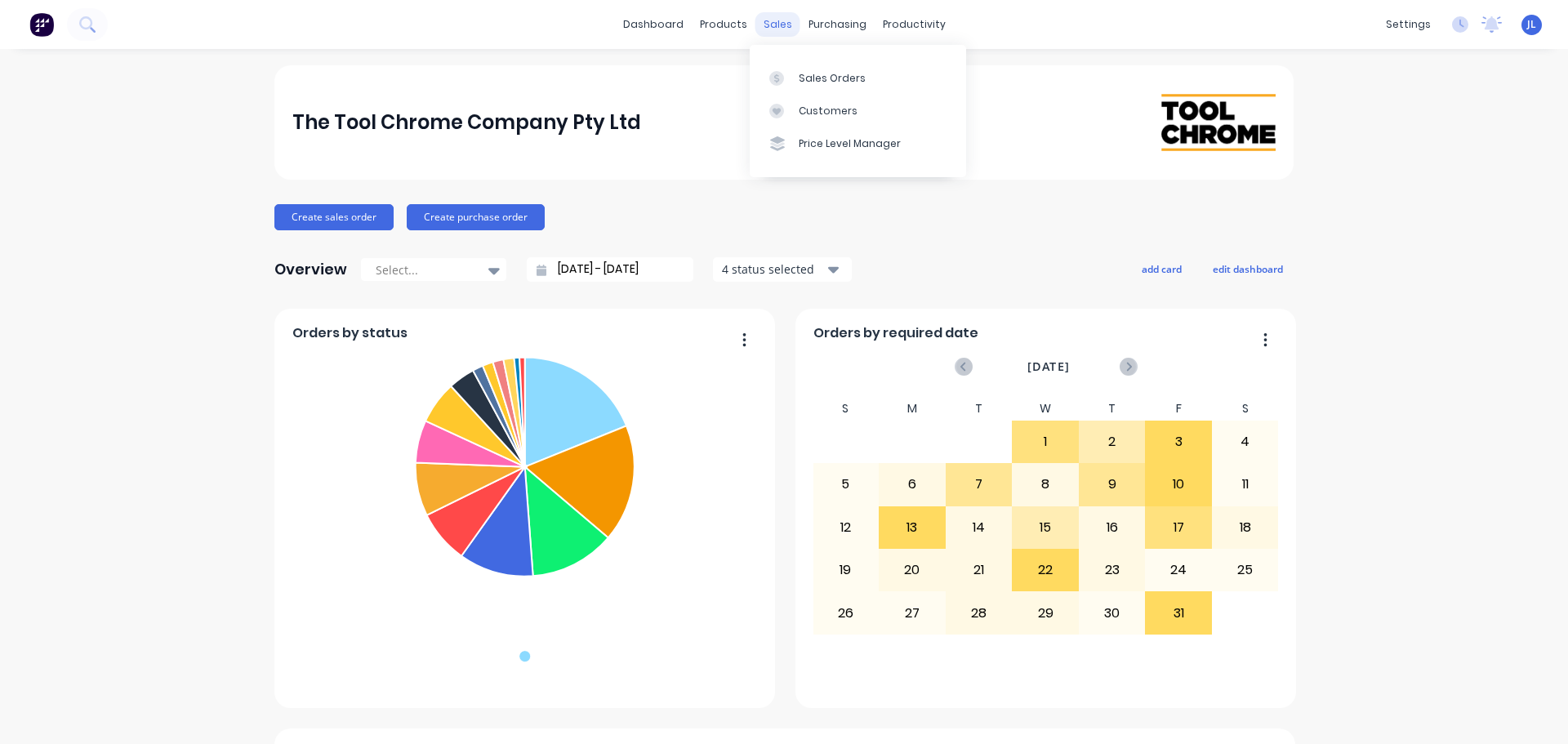
click at [766, 33] on div "sales" at bounding box center [777, 25] width 45 height 25
click at [793, 81] on div at bounding box center [782, 77] width 25 height 14
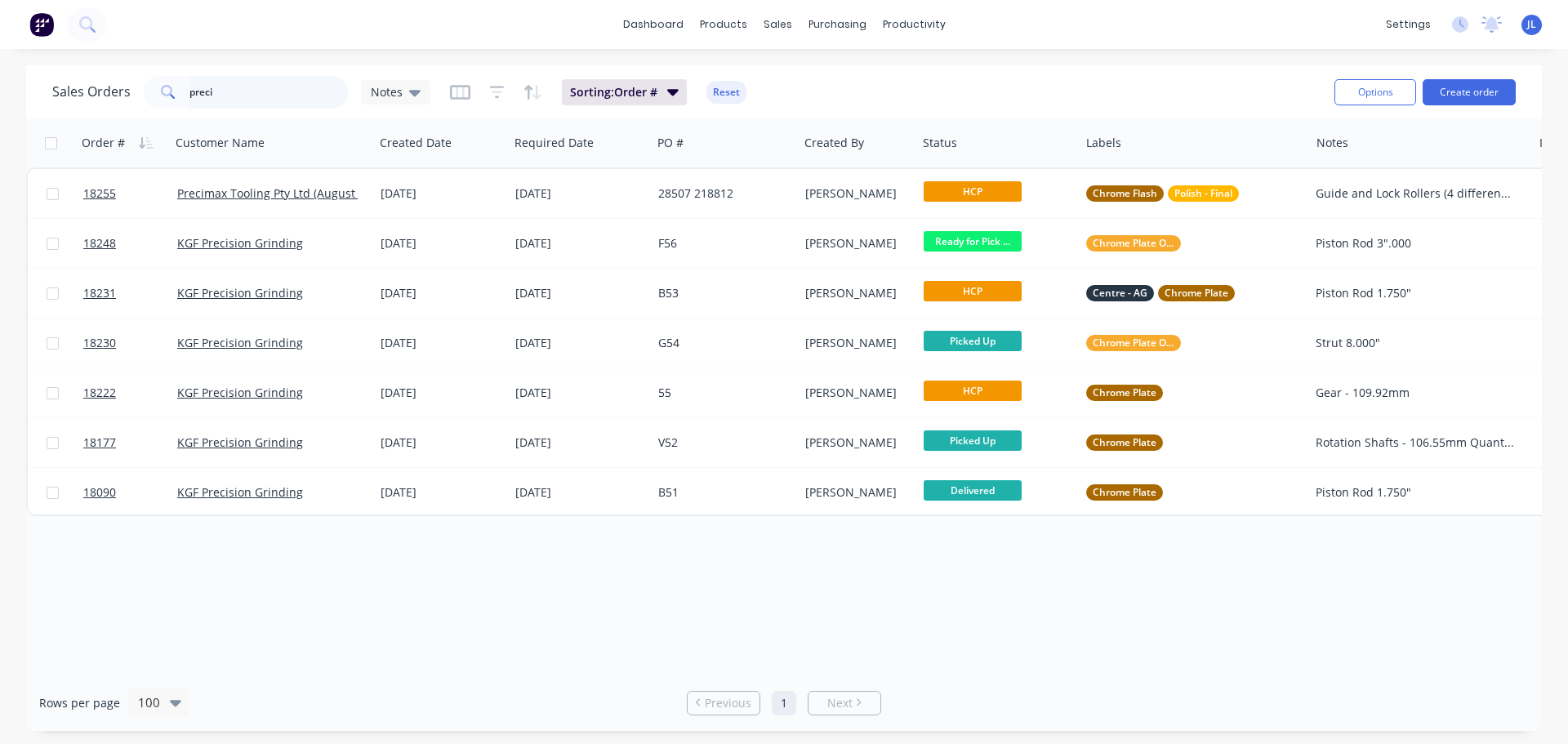
click at [268, 76] on input "preci" at bounding box center [268, 93] width 159 height 32
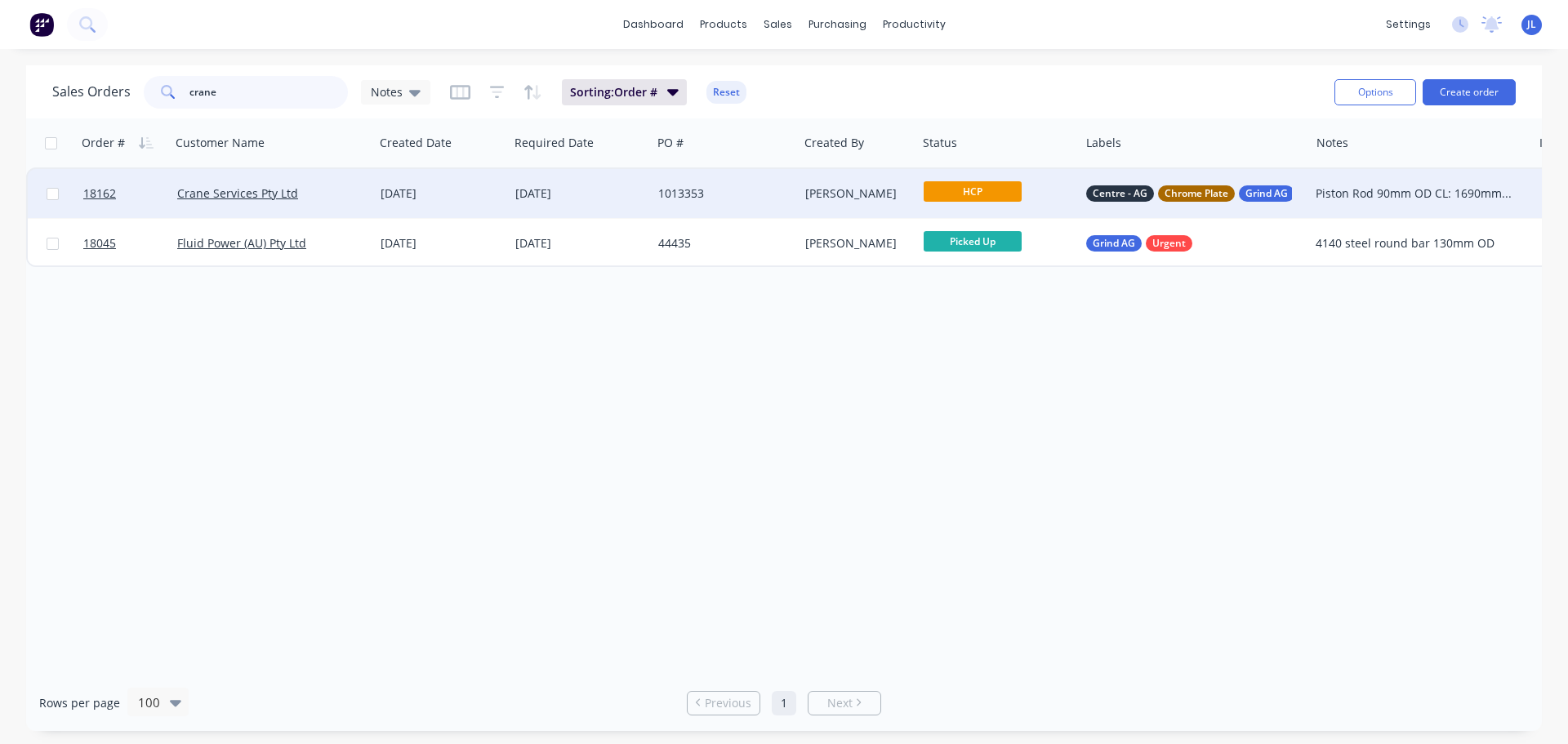
type input "crane"
click at [829, 194] on div "[PERSON_NAME]" at bounding box center [855, 193] width 100 height 16
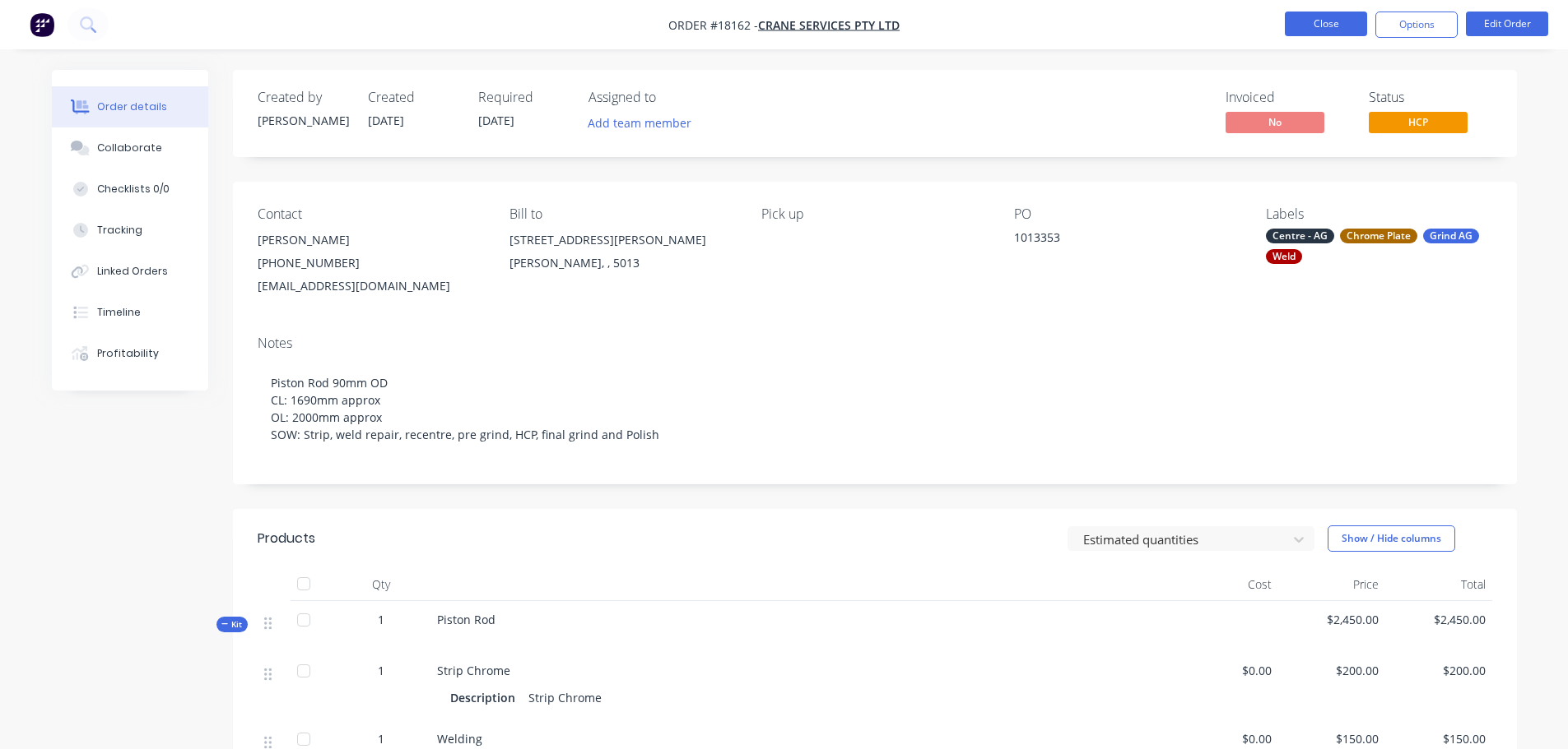
click at [1334, 31] on button "Close" at bounding box center [1326, 24] width 83 height 25
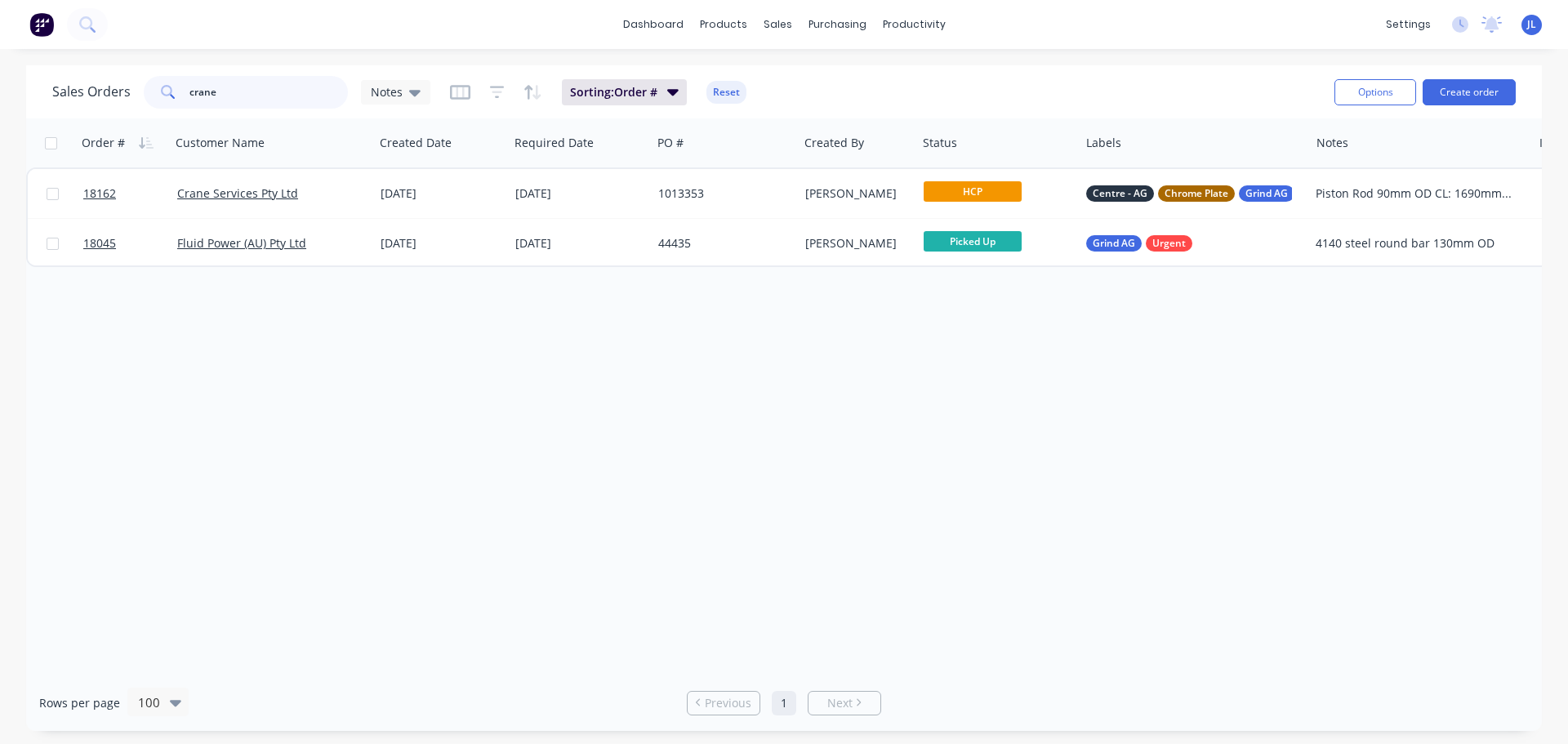
click at [96, 96] on div "Sales Orders crane Notes" at bounding box center [242, 93] width 378 height 32
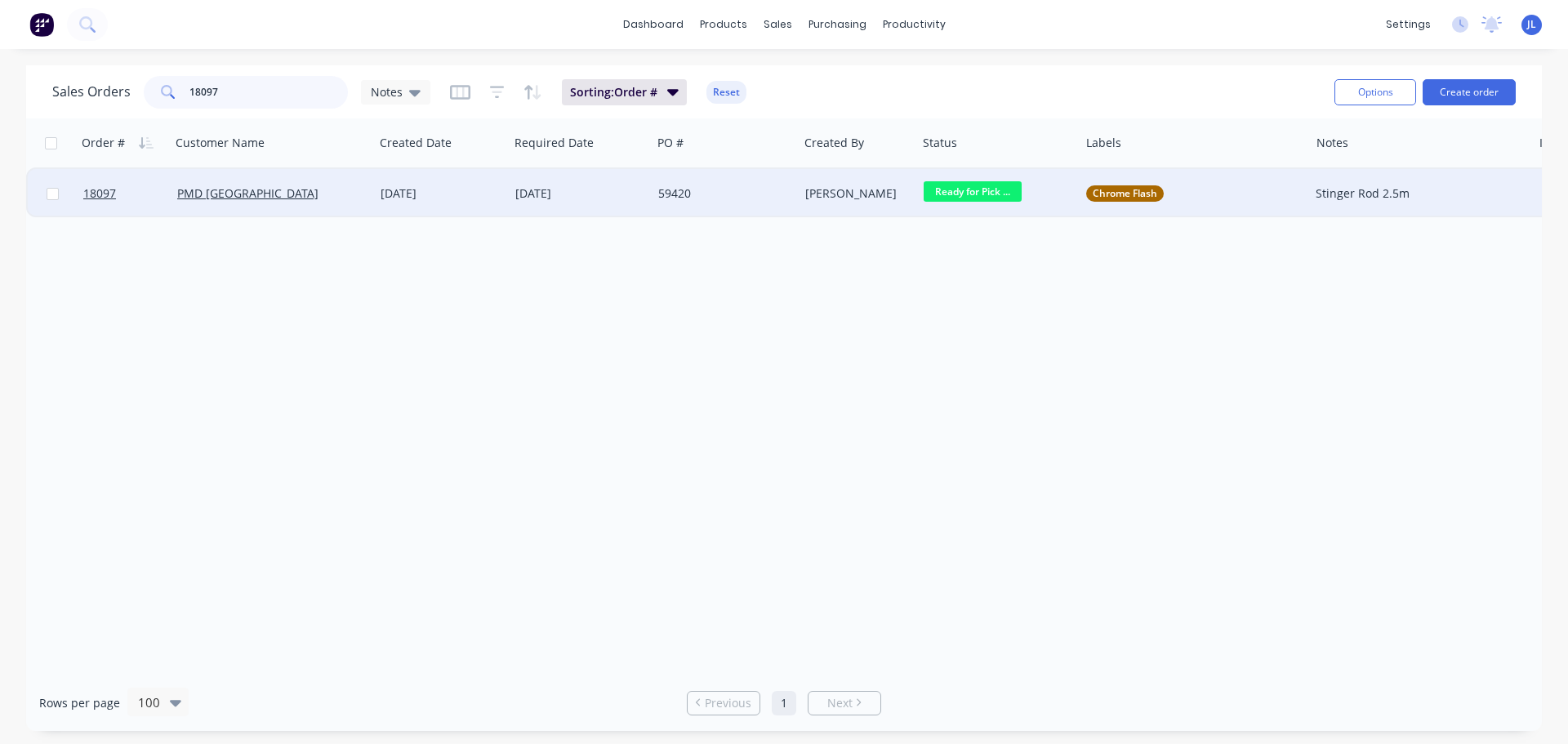
type input "18097"
click at [722, 207] on div "59420" at bounding box center [725, 193] width 146 height 49
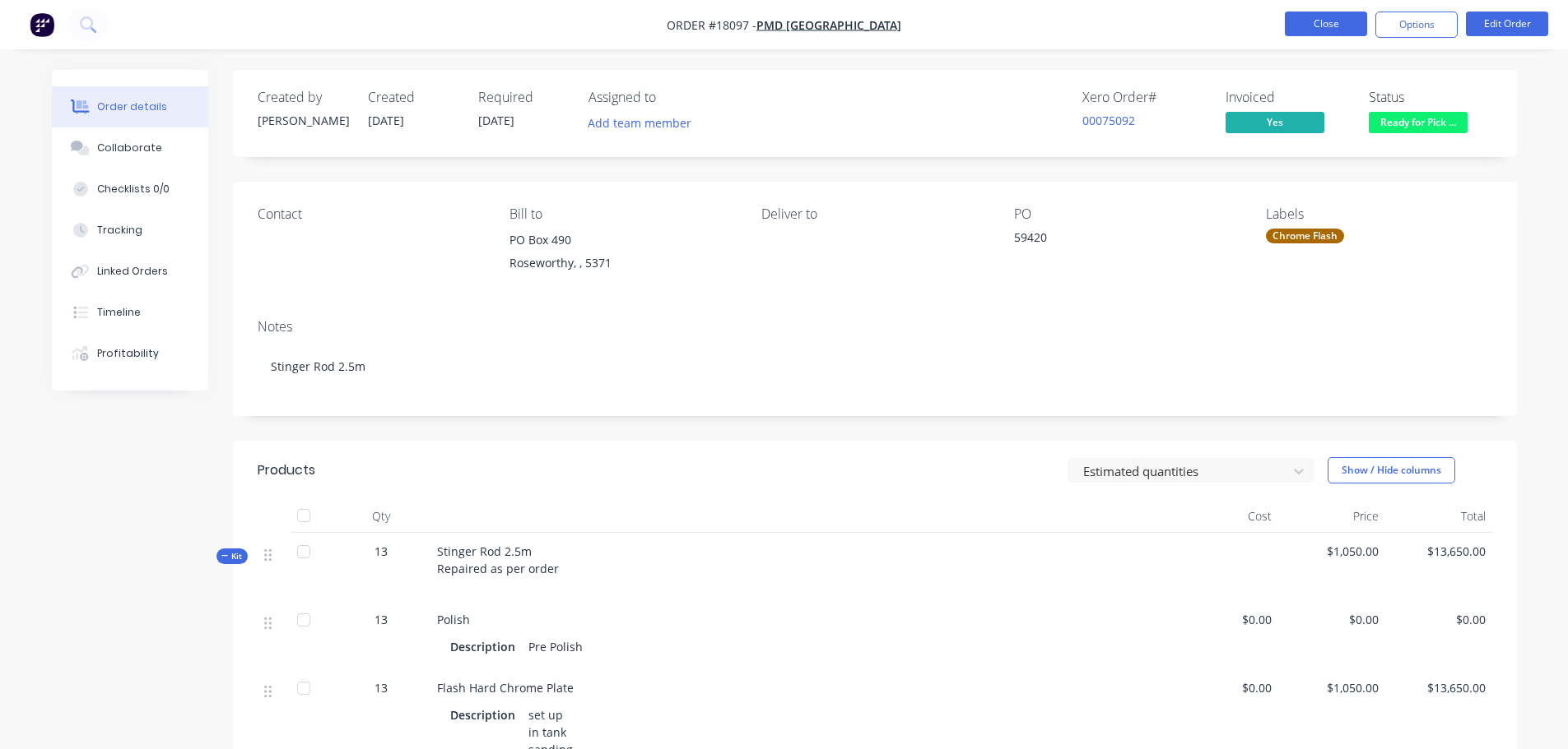
click at [1326, 28] on button "Close" at bounding box center [1326, 24] width 83 height 25
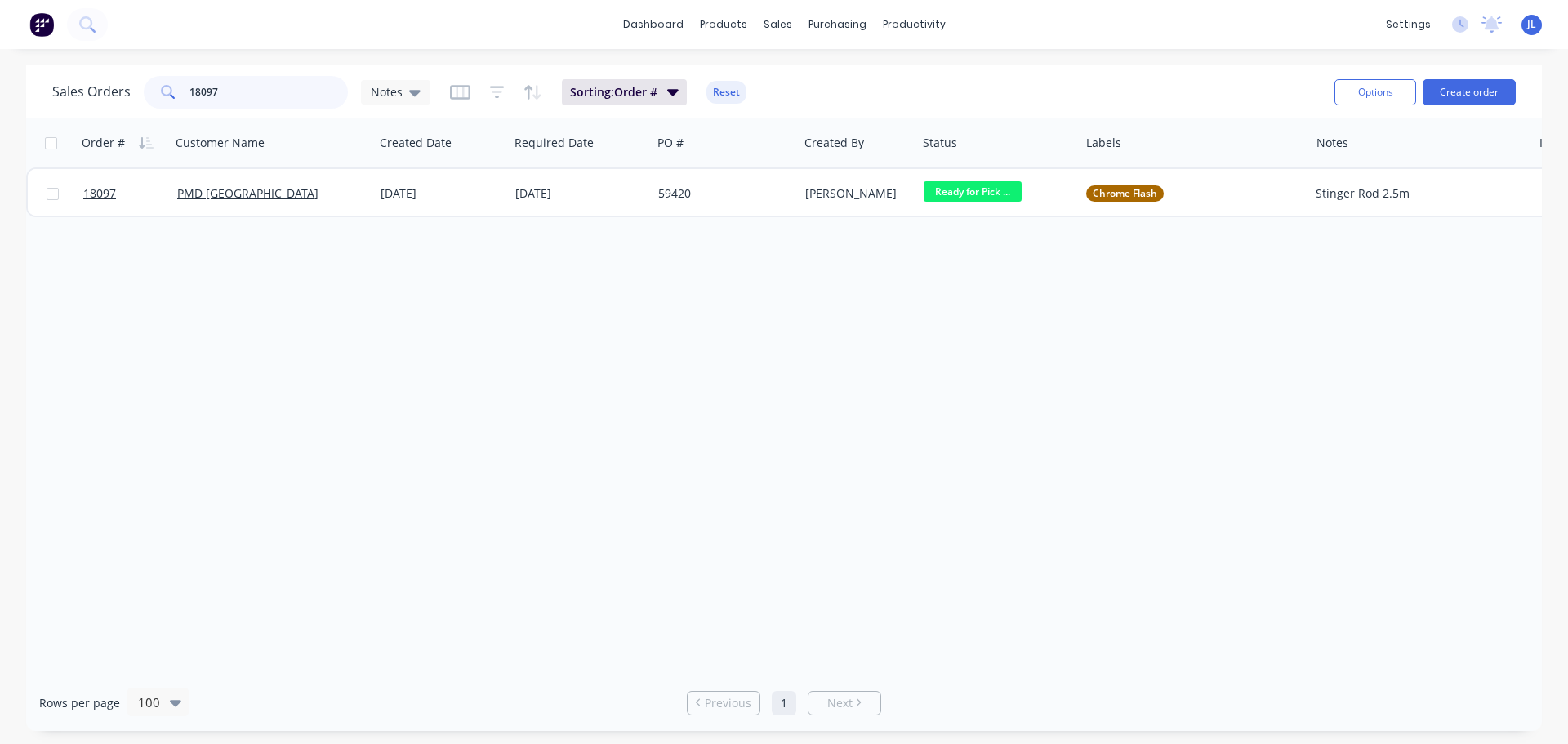
drag, startPoint x: 254, startPoint y: 94, endPoint x: 153, endPoint y: 95, distance: 101.0
click at [153, 95] on div "18097" at bounding box center [246, 93] width 204 height 32
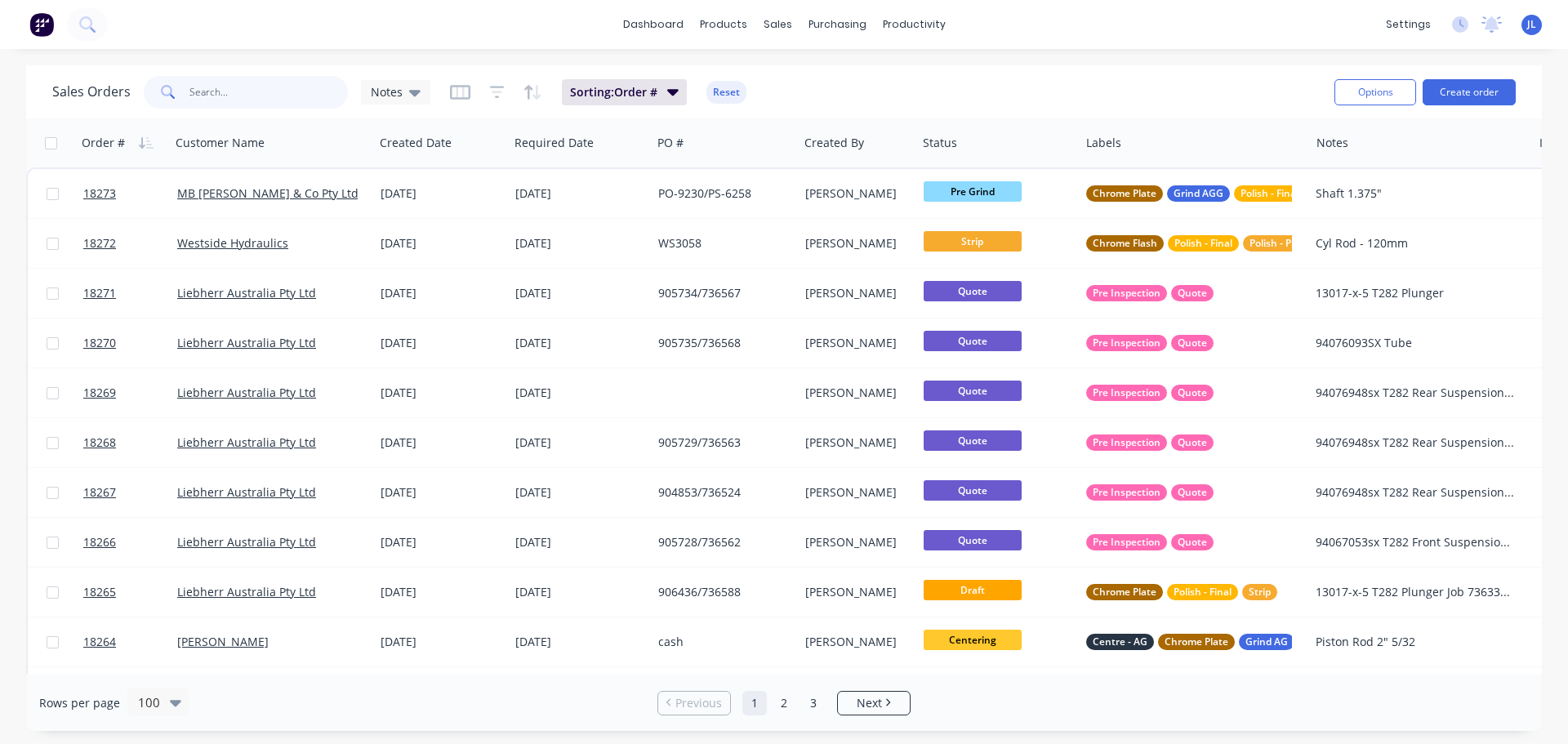
click at [286, 91] on input "text" at bounding box center [268, 93] width 159 height 32
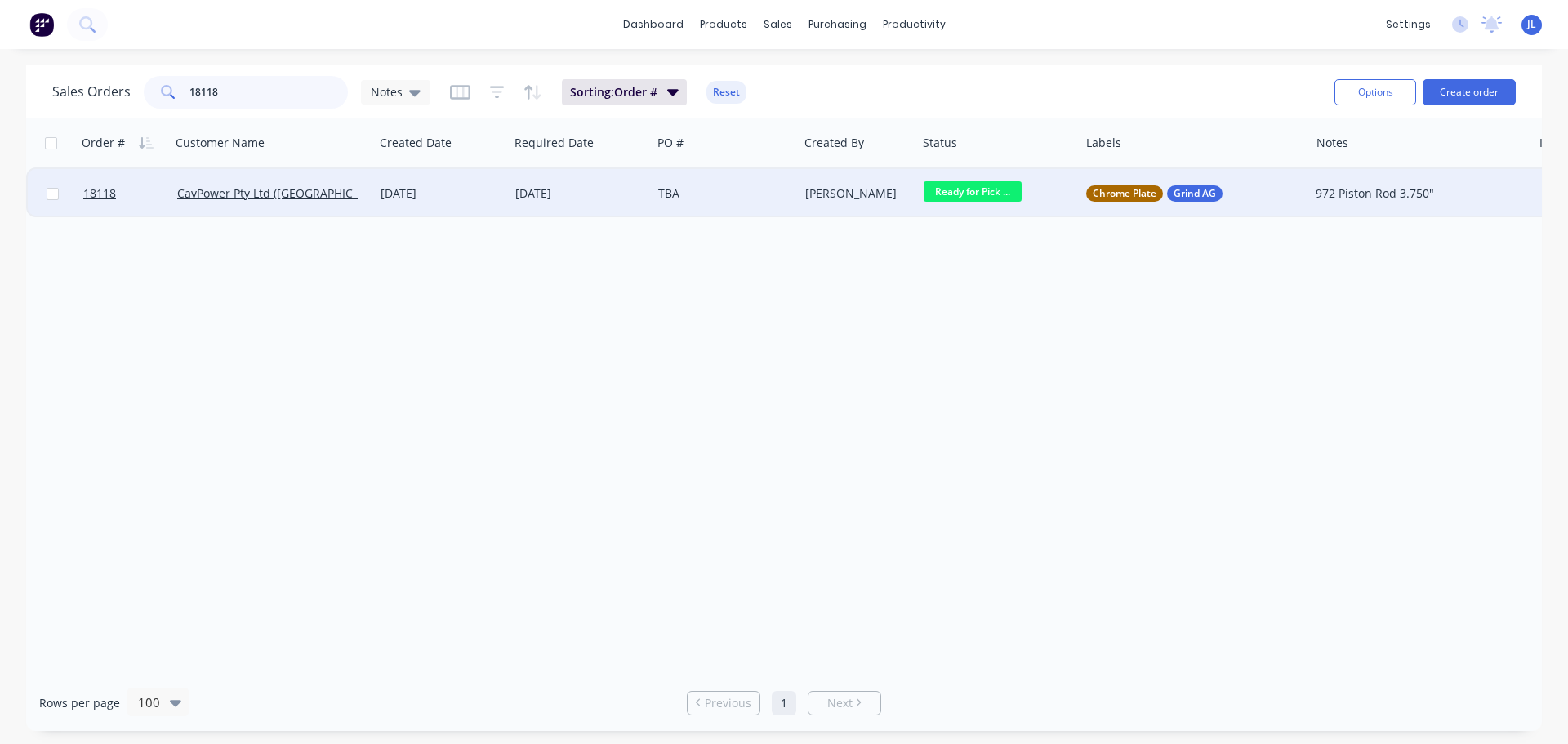
type input "18118"
click at [808, 207] on div "[PERSON_NAME]" at bounding box center [858, 193] width 118 height 49
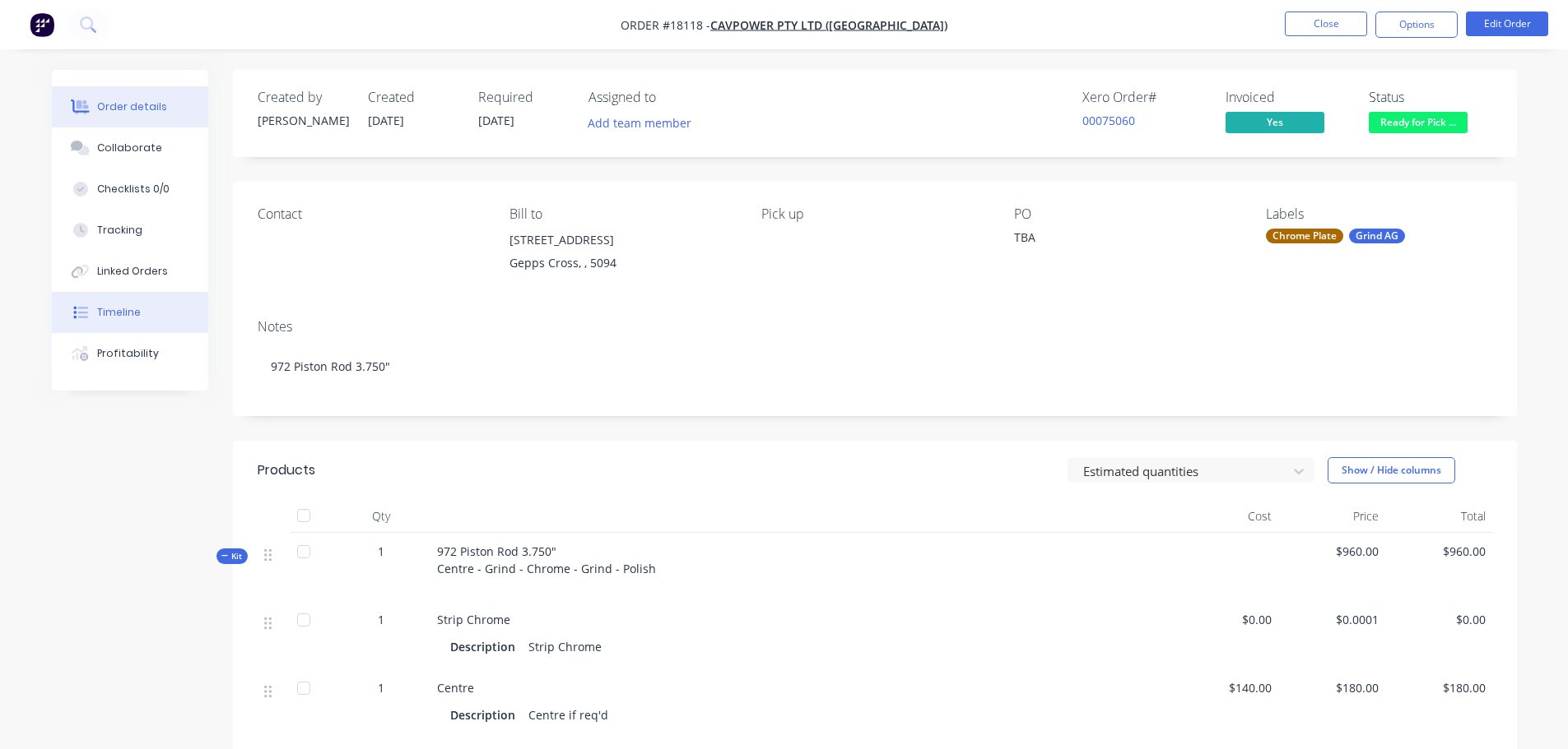
click at [132, 308] on div "Timeline" at bounding box center [118, 312] width 43 height 14
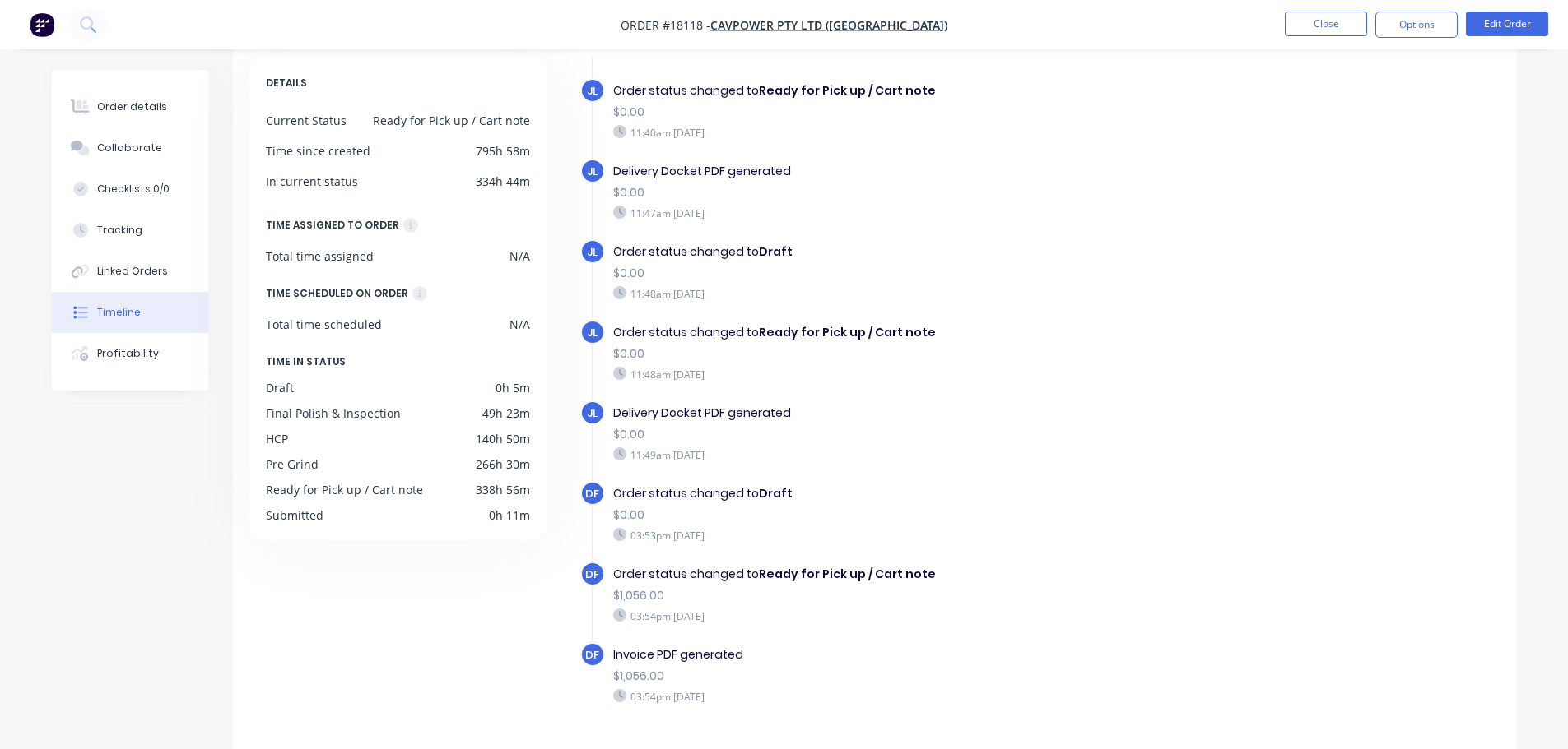
scroll to position [124, 0]
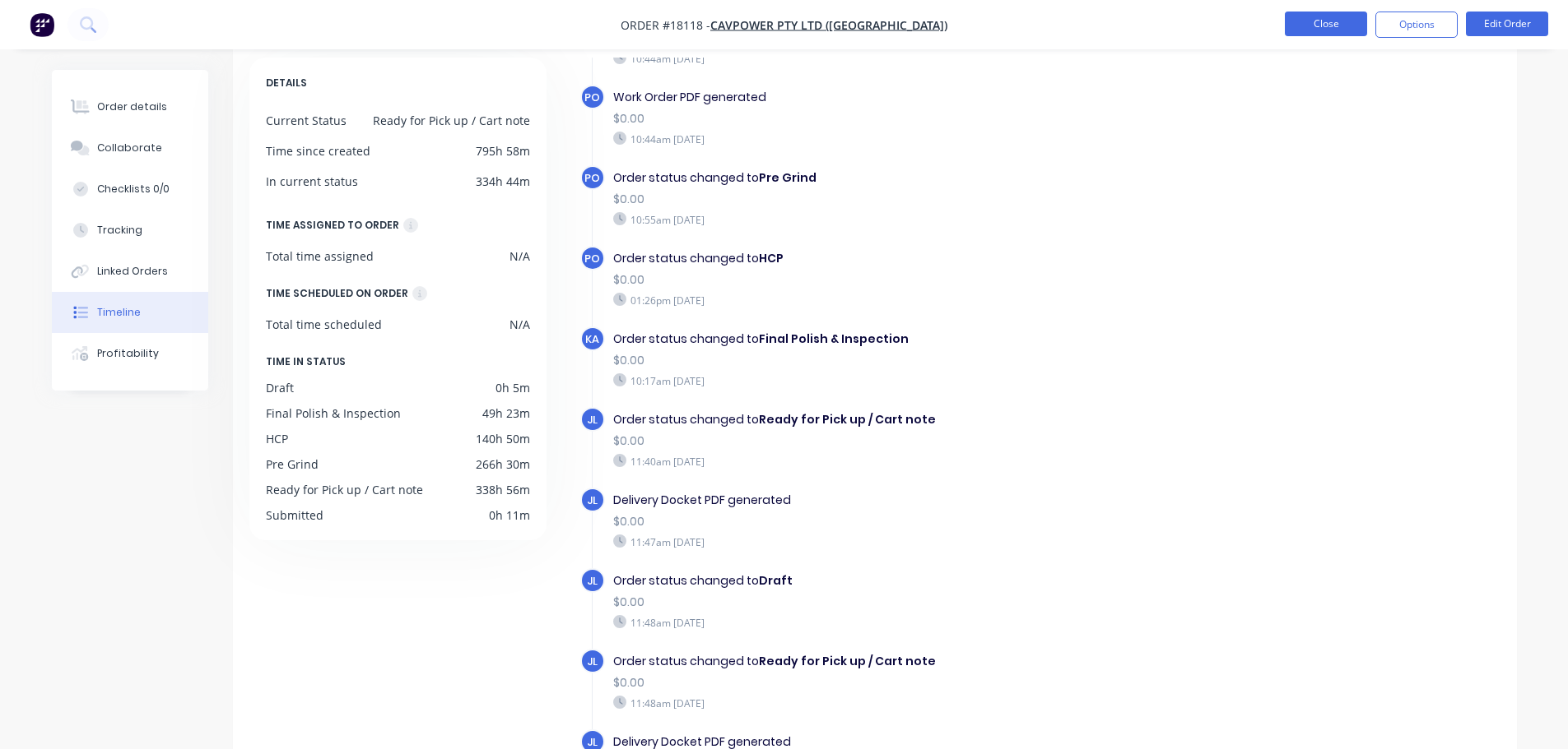
click at [1310, 26] on button "Close" at bounding box center [1326, 24] width 83 height 25
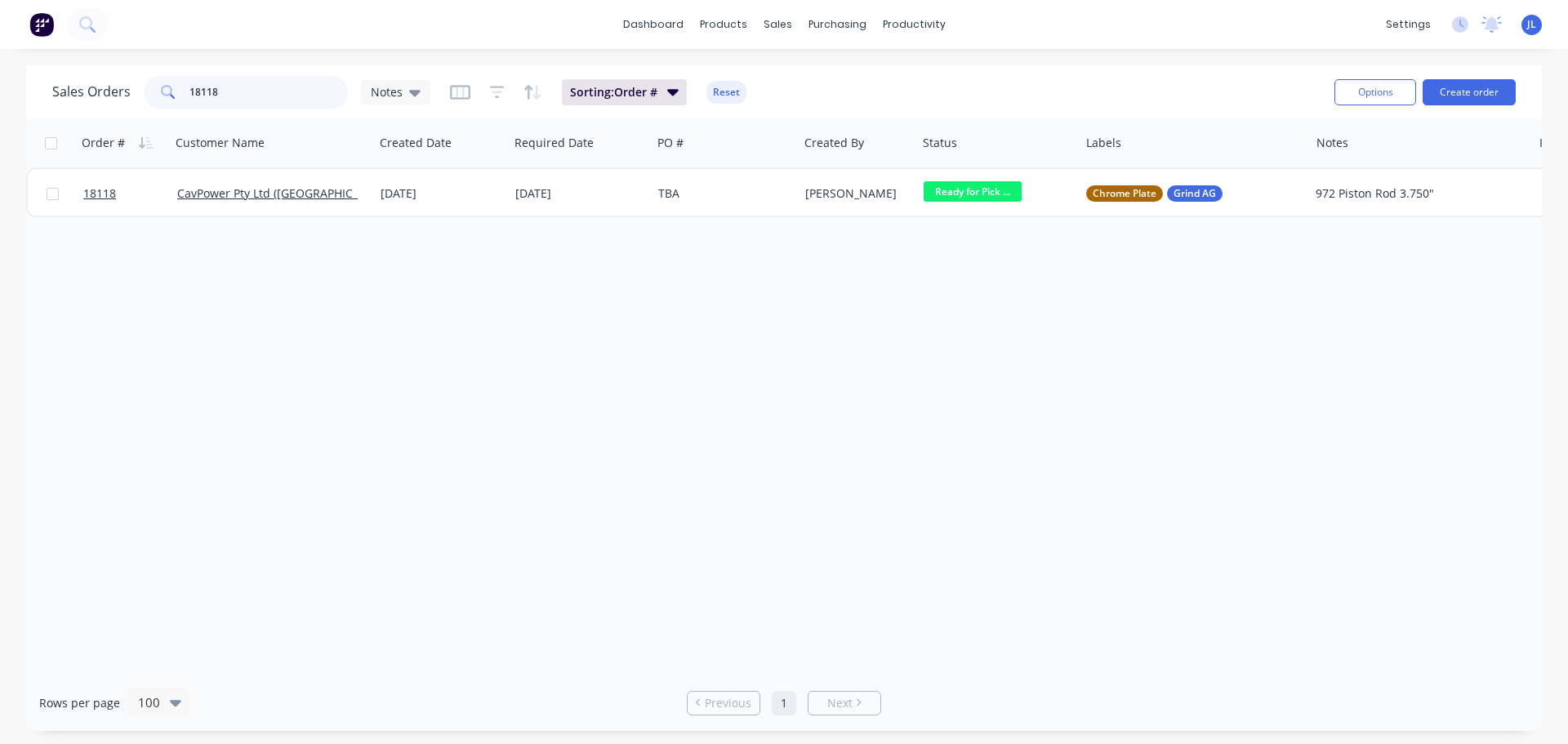
click at [238, 93] on input "18118" at bounding box center [268, 93] width 159 height 32
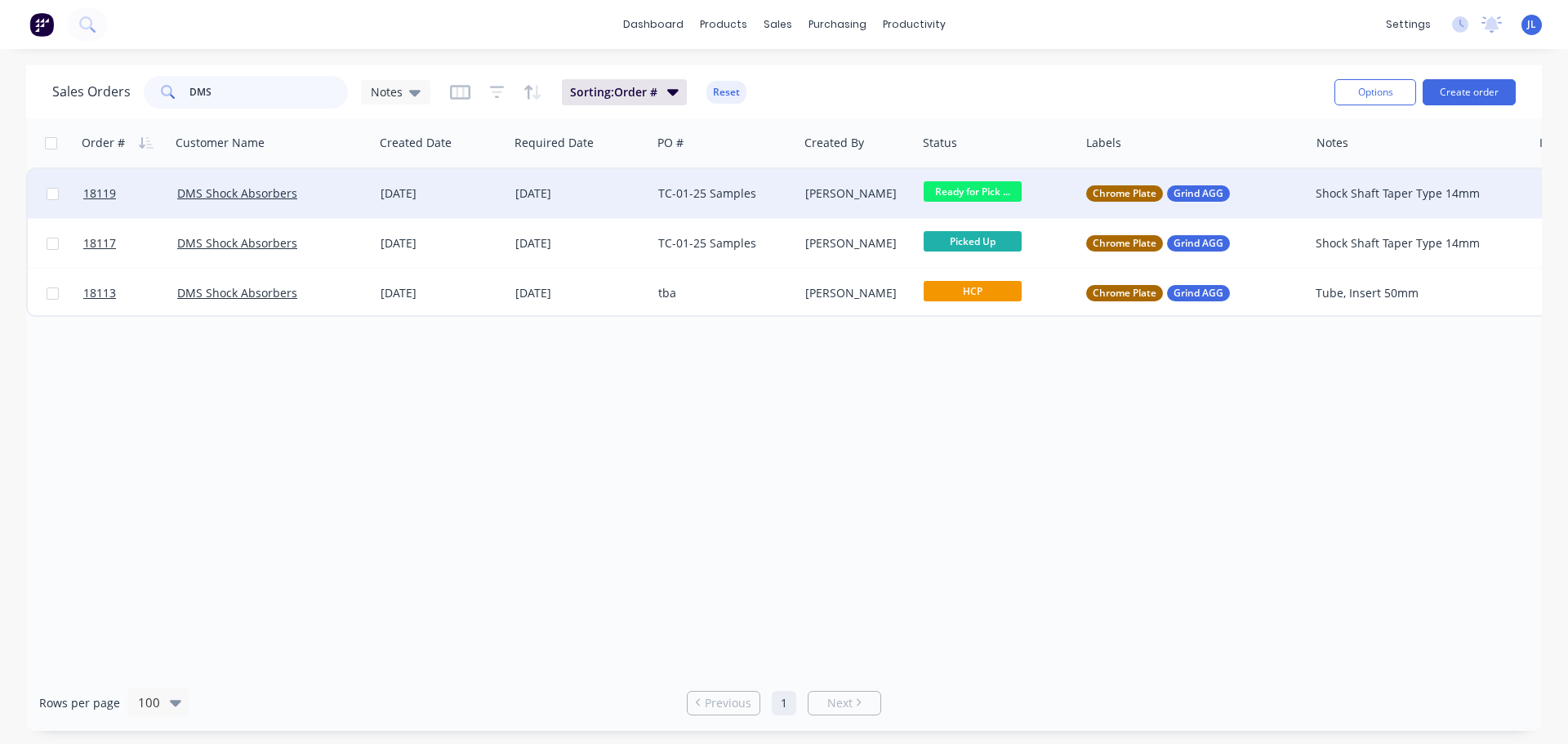
type input "DMS"
click at [342, 178] on div "DMS Shock Absorbers" at bounding box center [272, 193] width 203 height 49
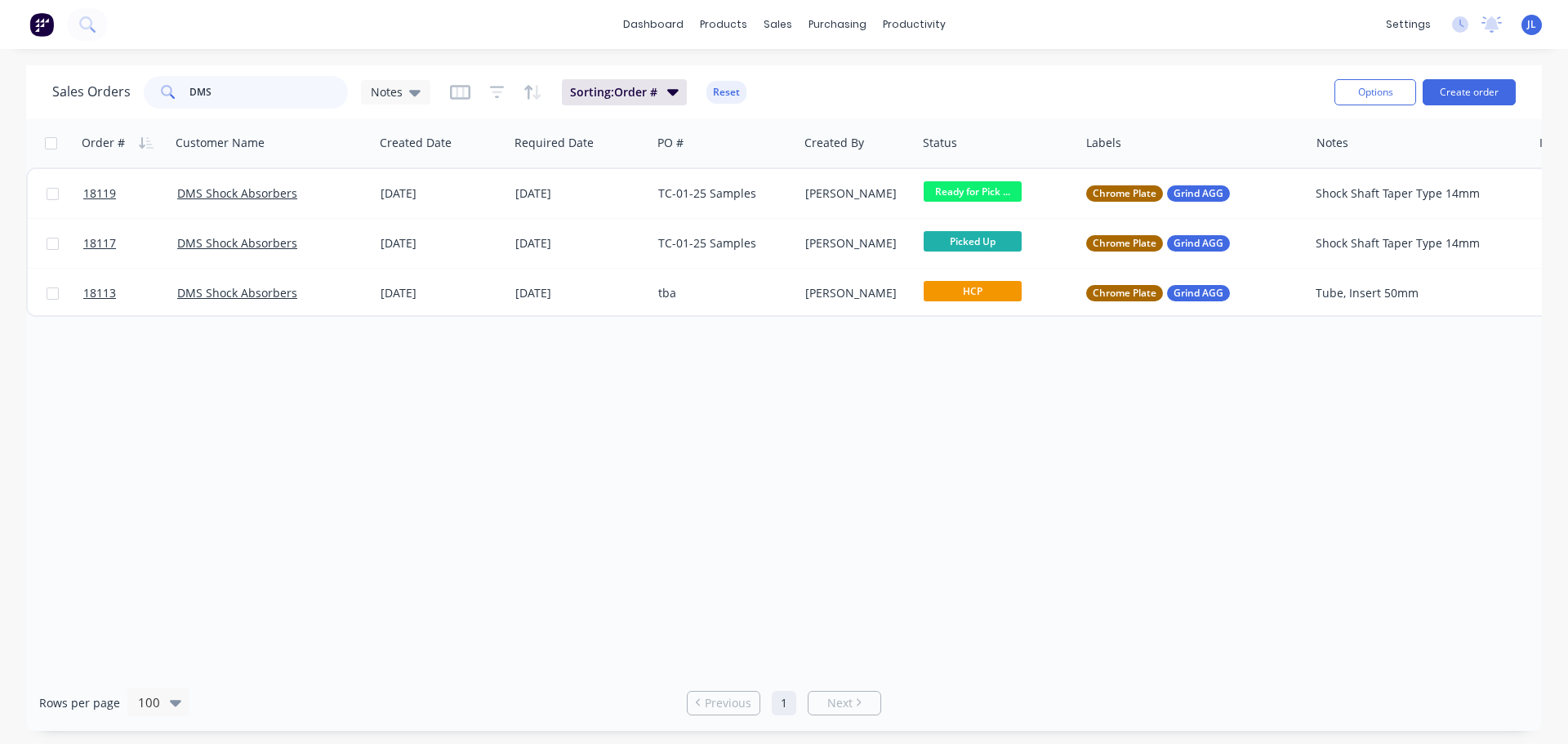
drag, startPoint x: 252, startPoint y: 91, endPoint x: 172, endPoint y: 86, distance: 80.2
click at [172, 86] on div "DMS" at bounding box center [246, 93] width 204 height 32
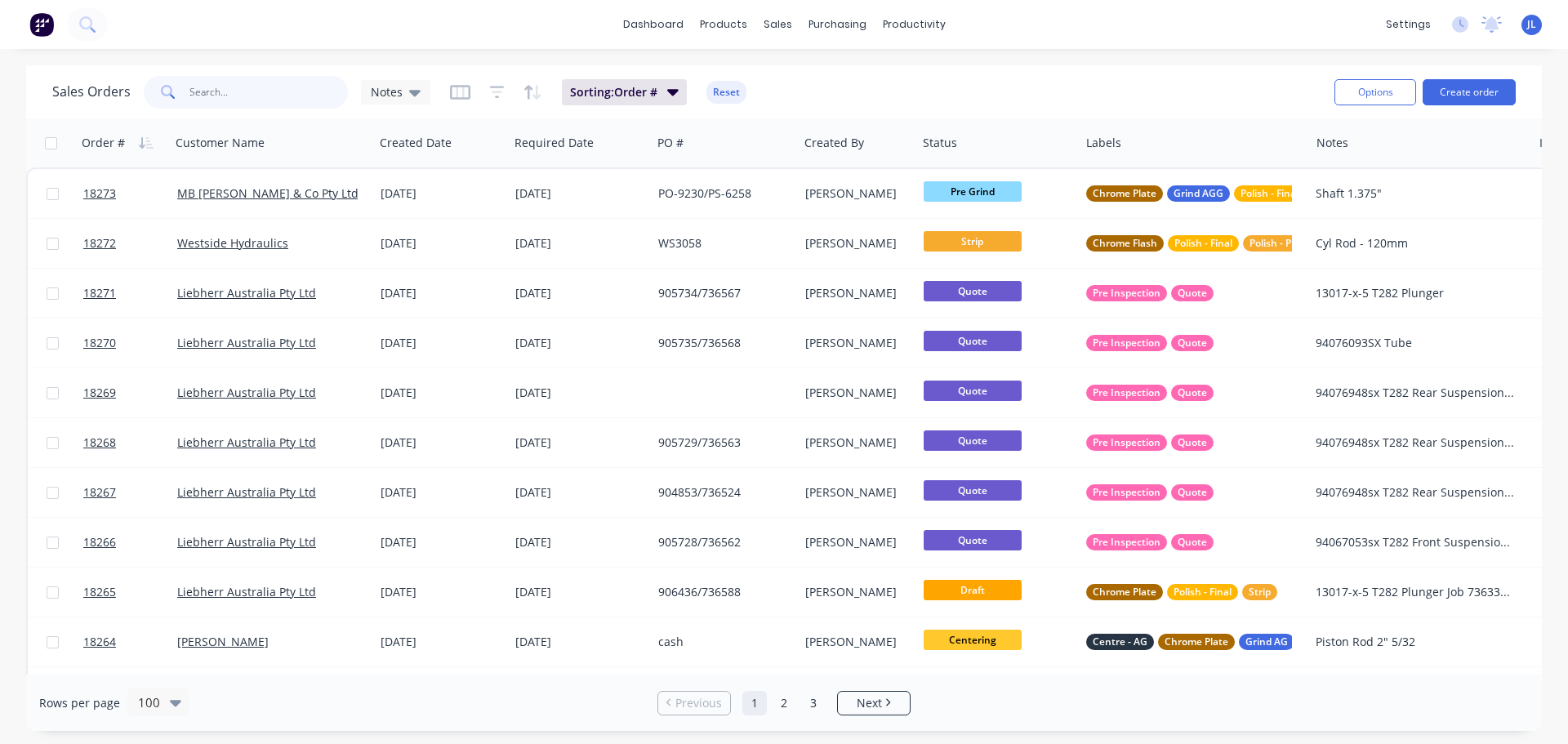
click at [224, 93] on input "text" at bounding box center [268, 93] width 159 height 32
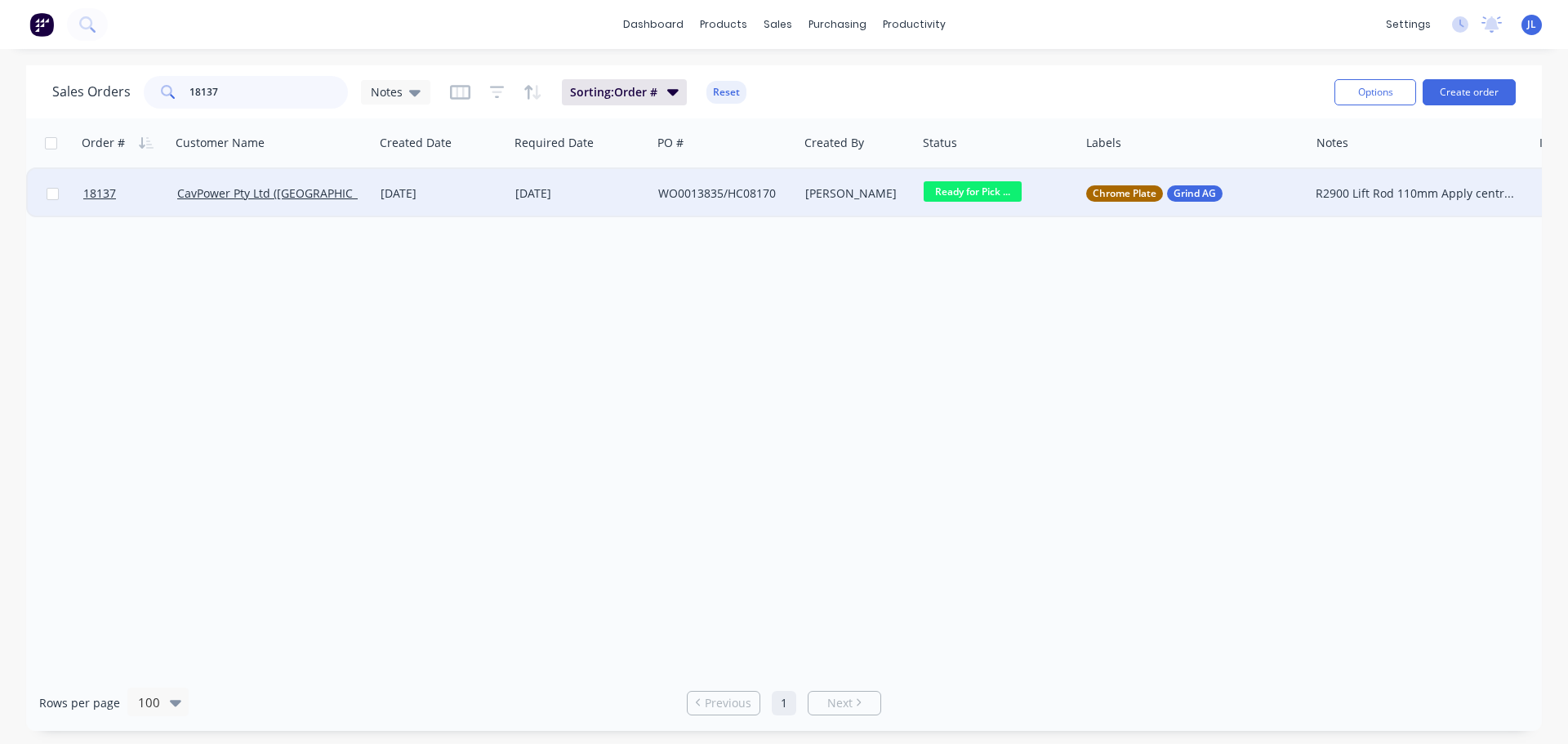
type input "18137"
click at [627, 202] on div "[DATE]" at bounding box center [581, 193] width 143 height 49
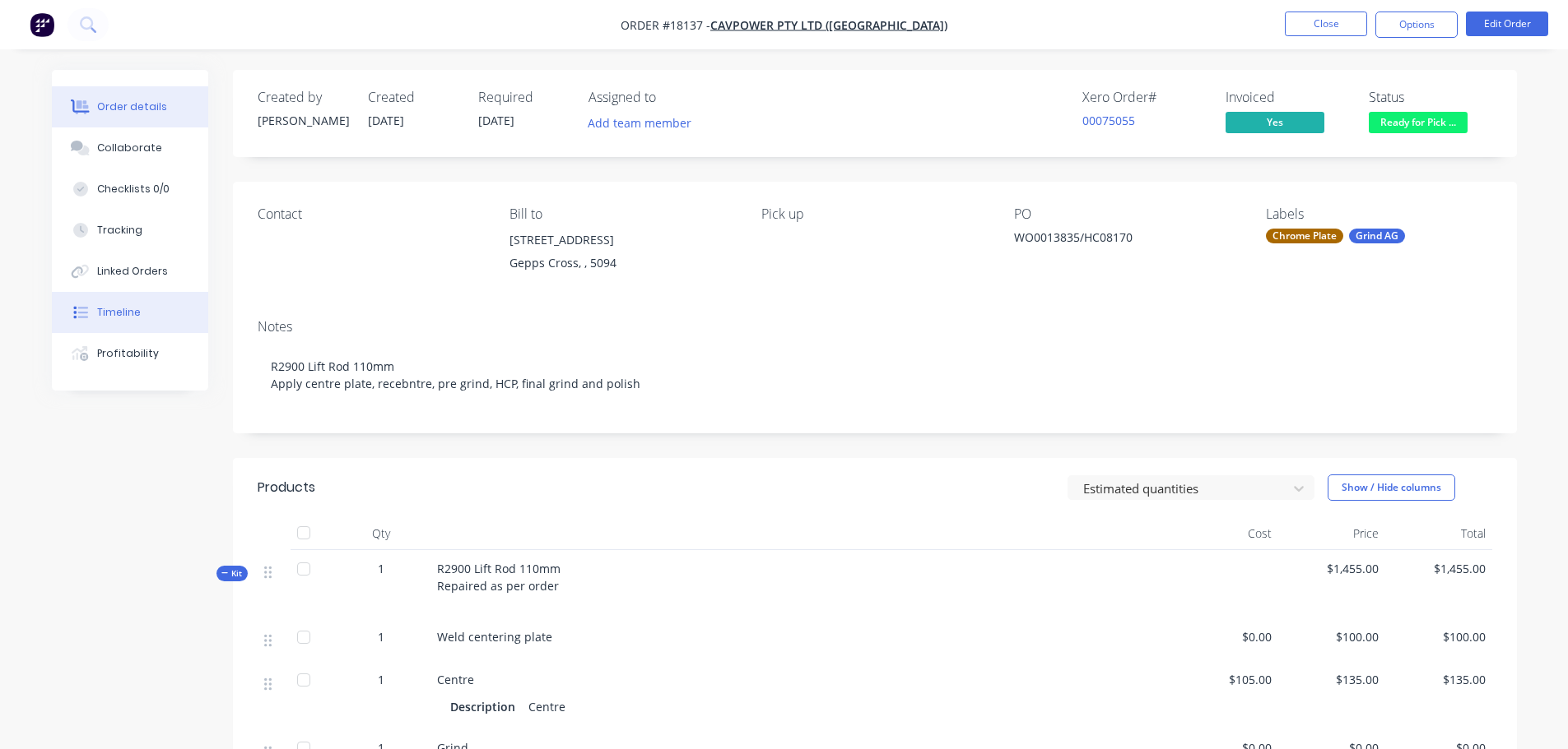
click at [134, 315] on div "Timeline" at bounding box center [118, 312] width 43 height 14
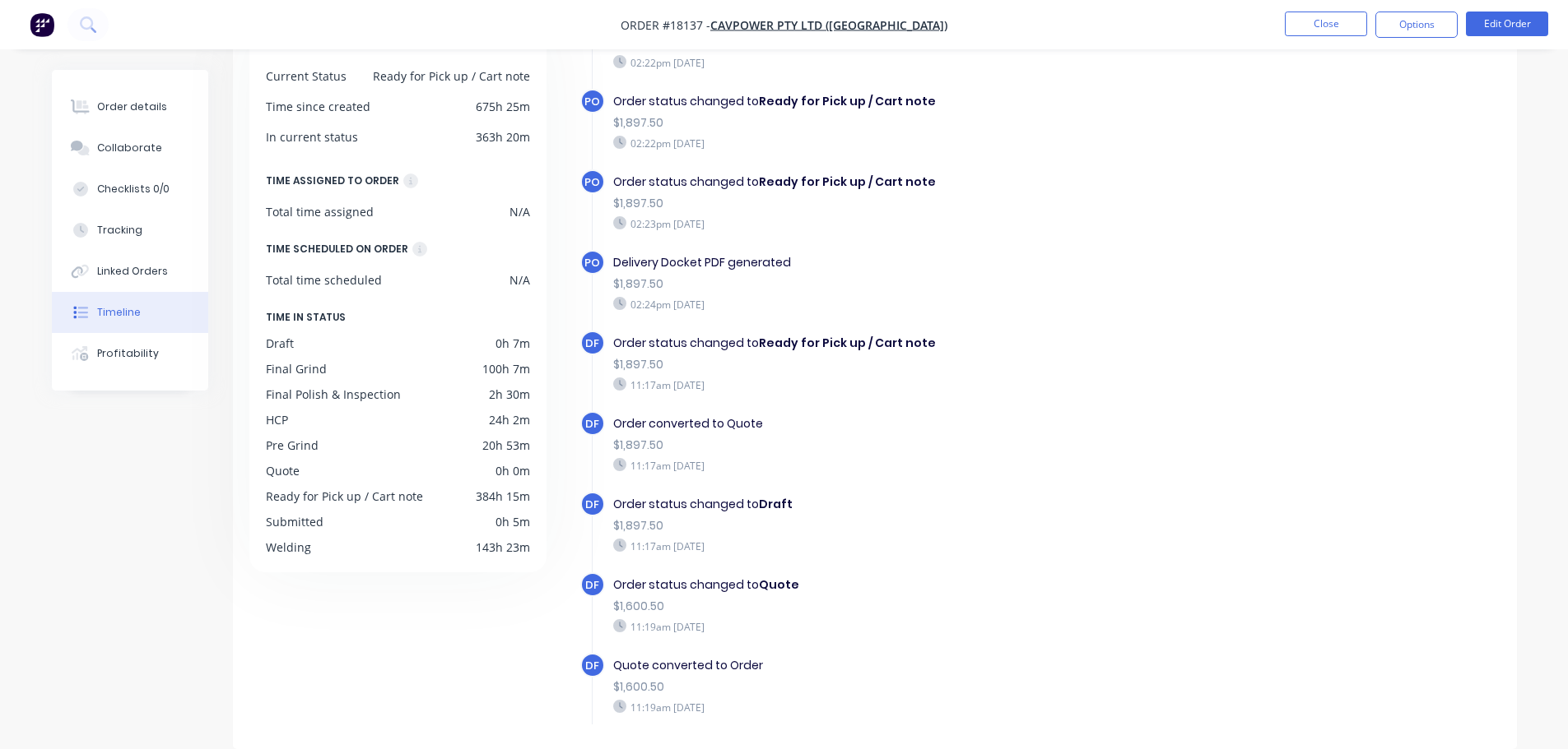
scroll to position [1579, 0]
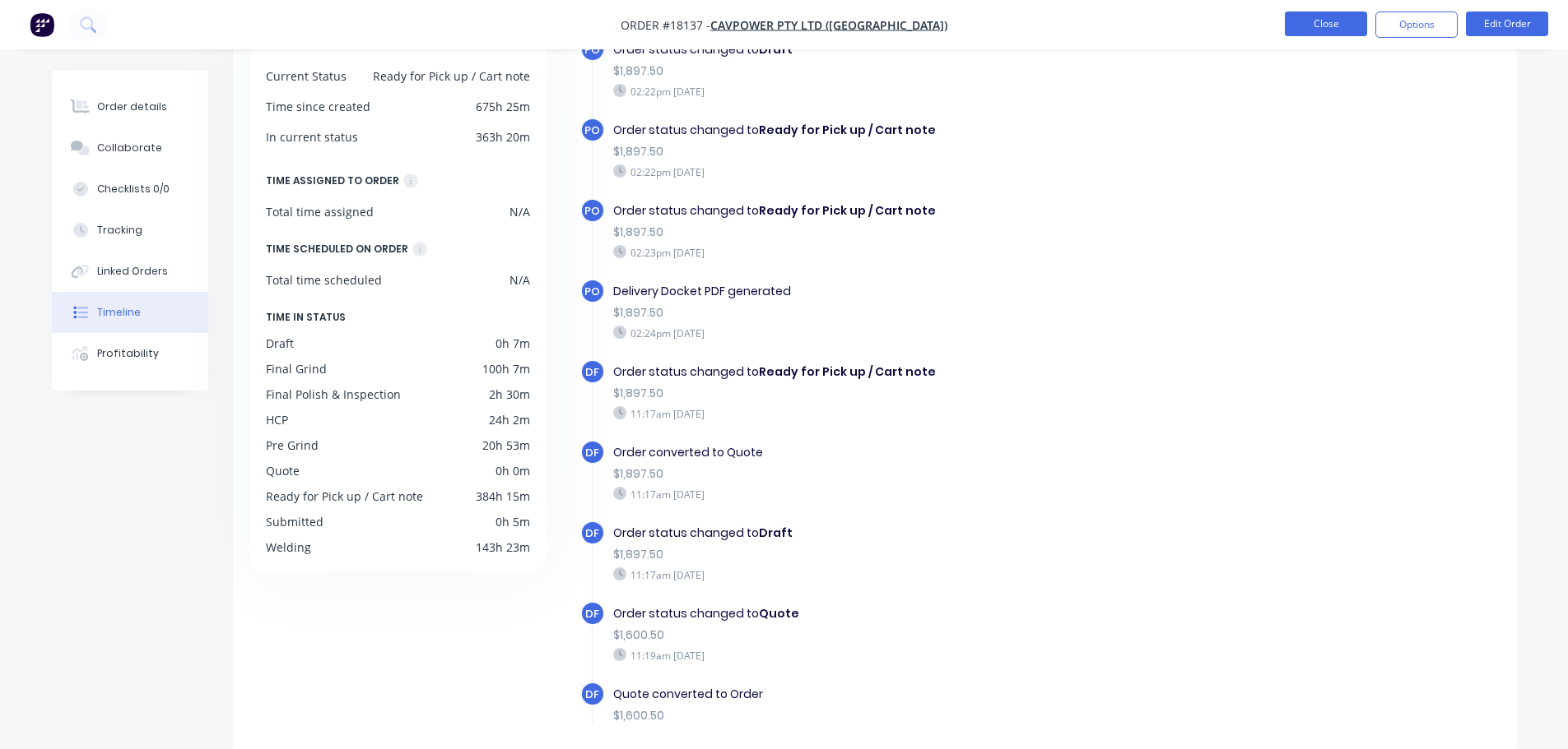
click at [1307, 31] on button "Close" at bounding box center [1326, 24] width 83 height 25
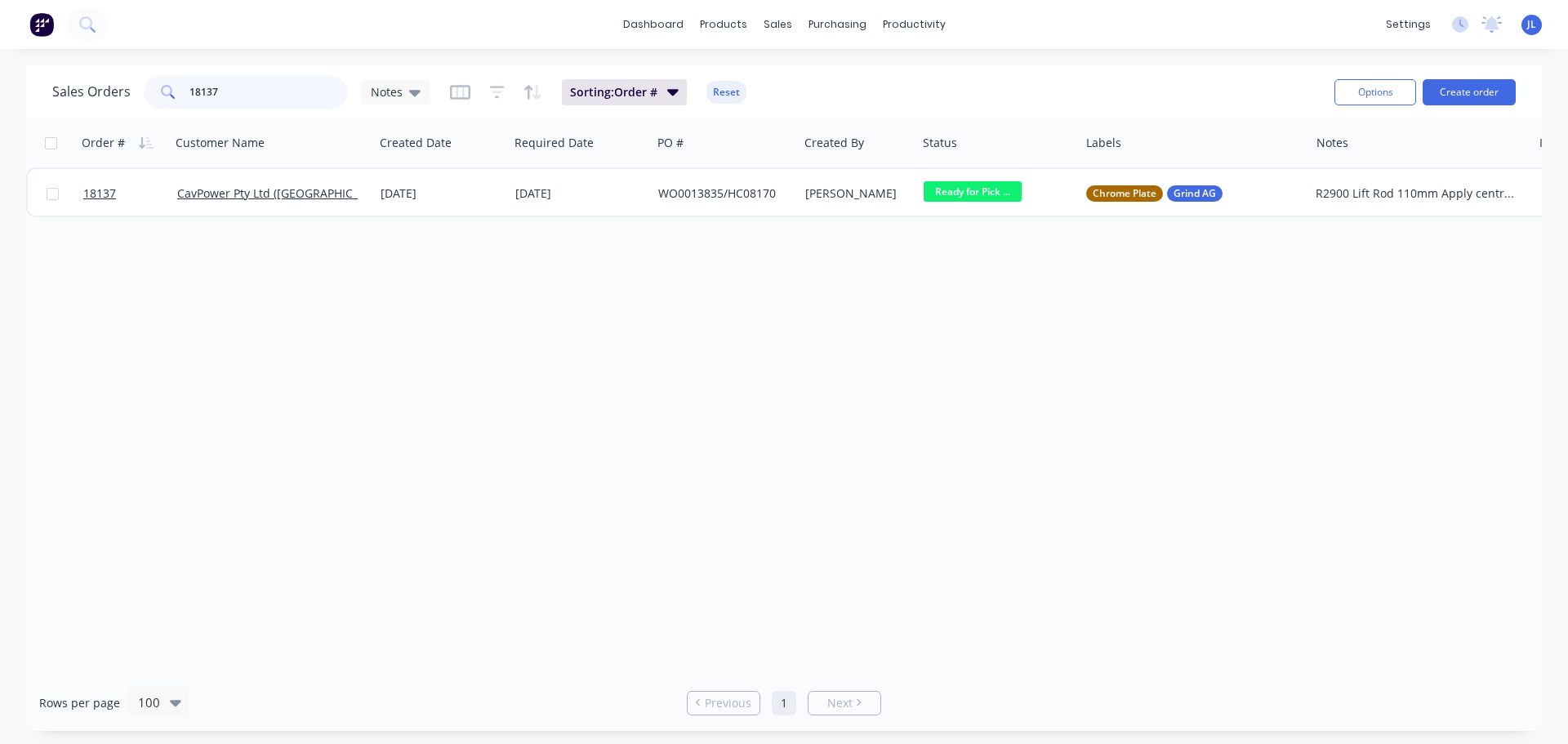
click at [232, 96] on input "18137" at bounding box center [268, 93] width 159 height 32
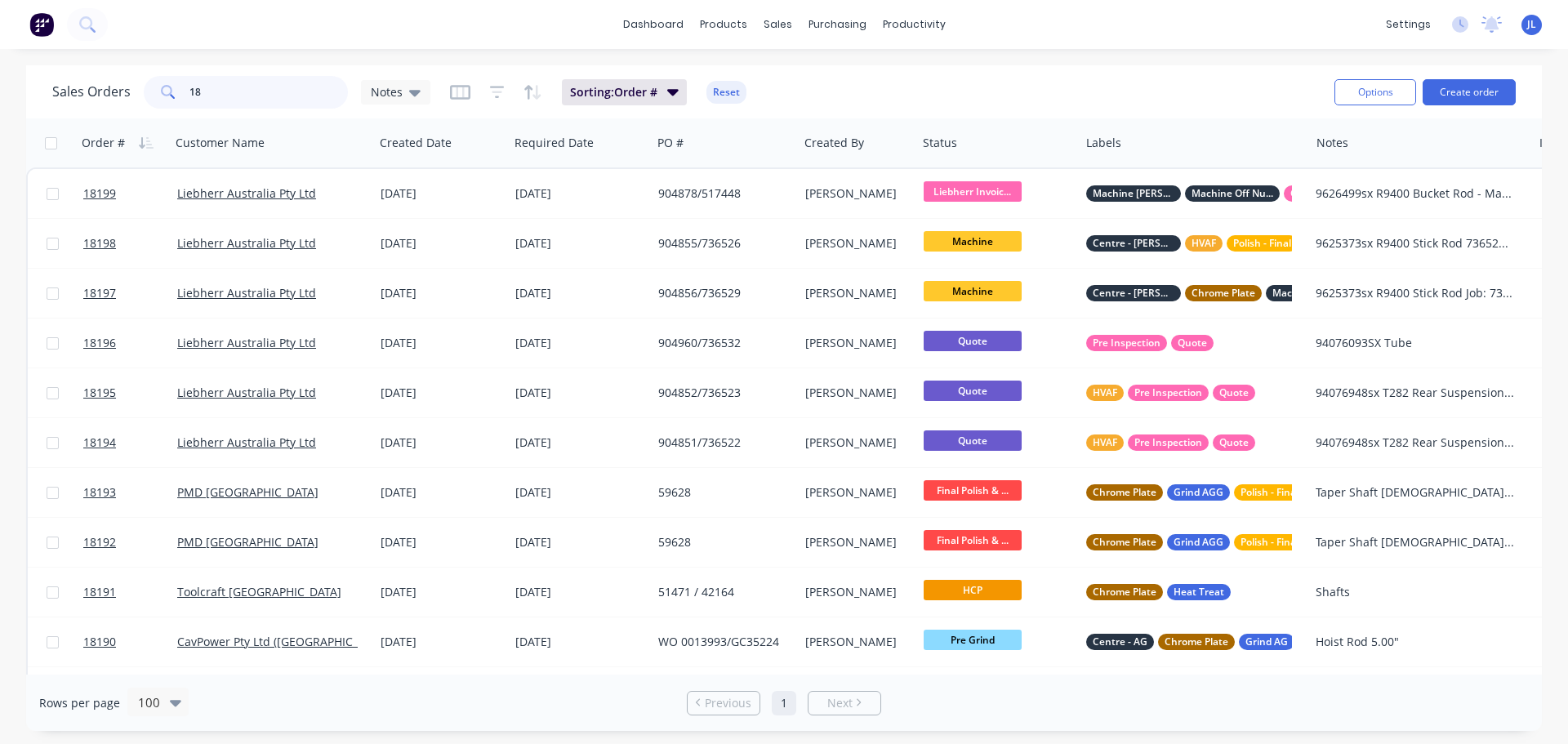
type input "1"
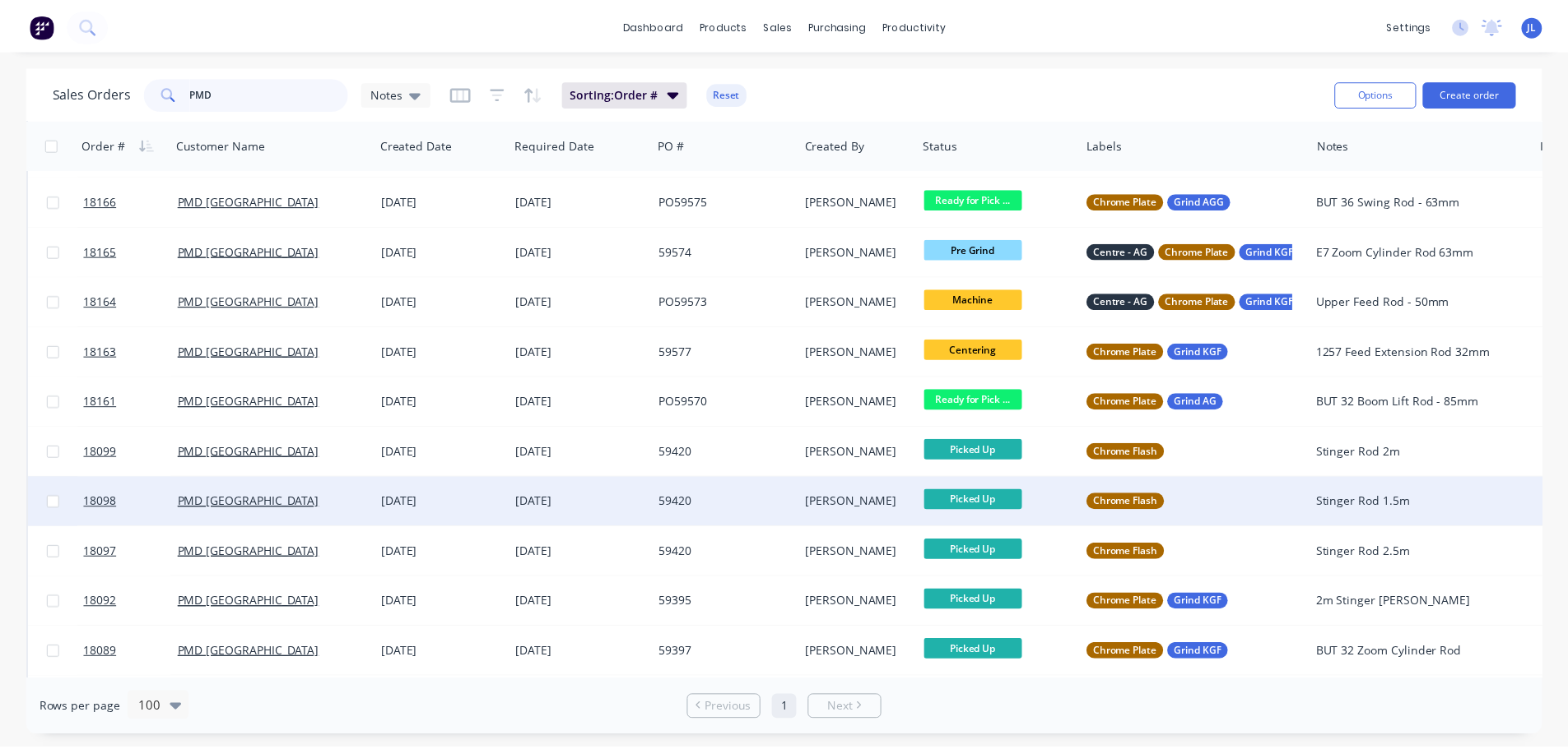
scroll to position [576, 0]
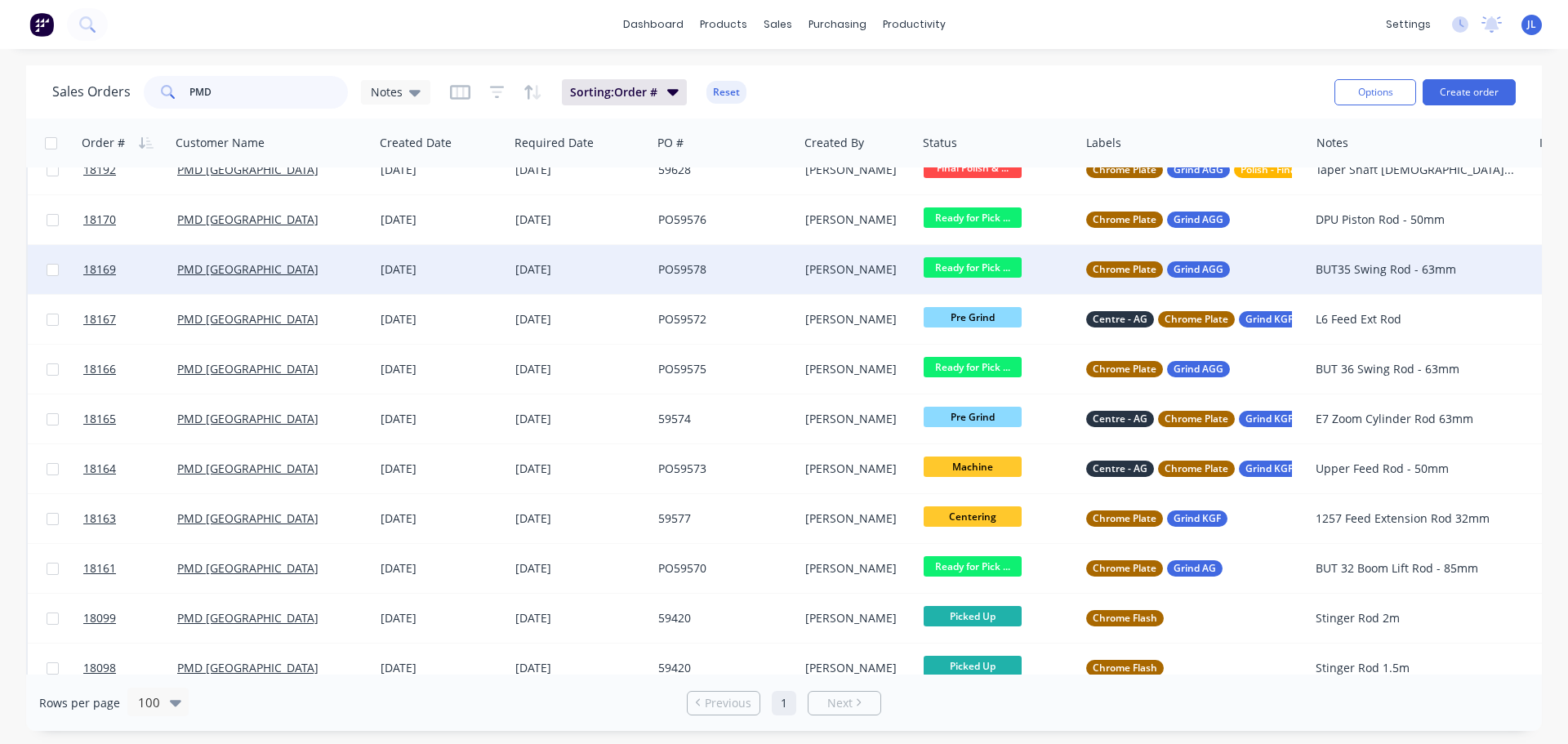
type input "PMD"
click at [607, 266] on div "[DATE]" at bounding box center [581, 269] width 130 height 16
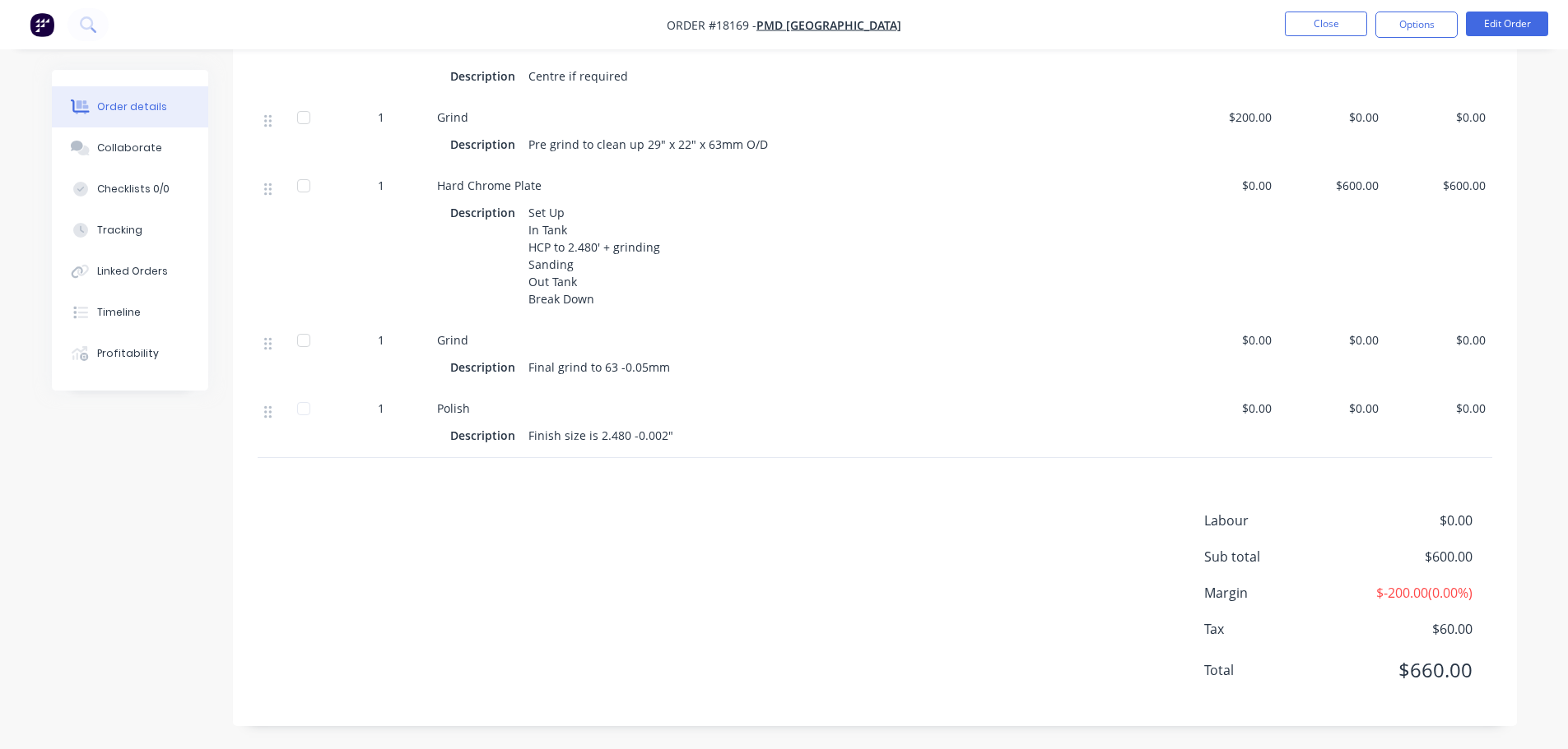
scroll to position [555, 0]
click at [163, 310] on button "Timeline" at bounding box center [130, 312] width 157 height 41
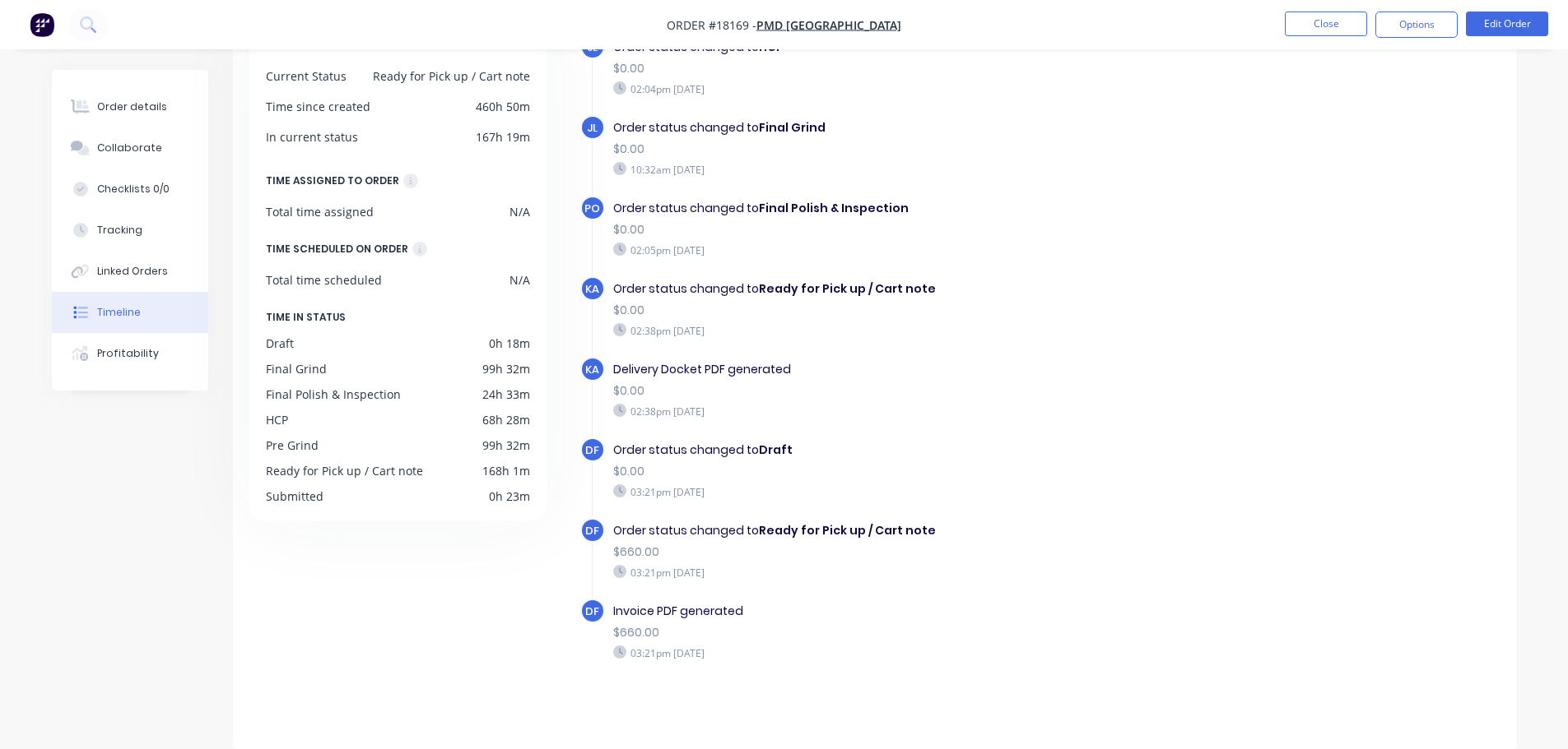
scroll to position [614, 0]
click at [1324, 26] on button "Close" at bounding box center [1326, 24] width 83 height 25
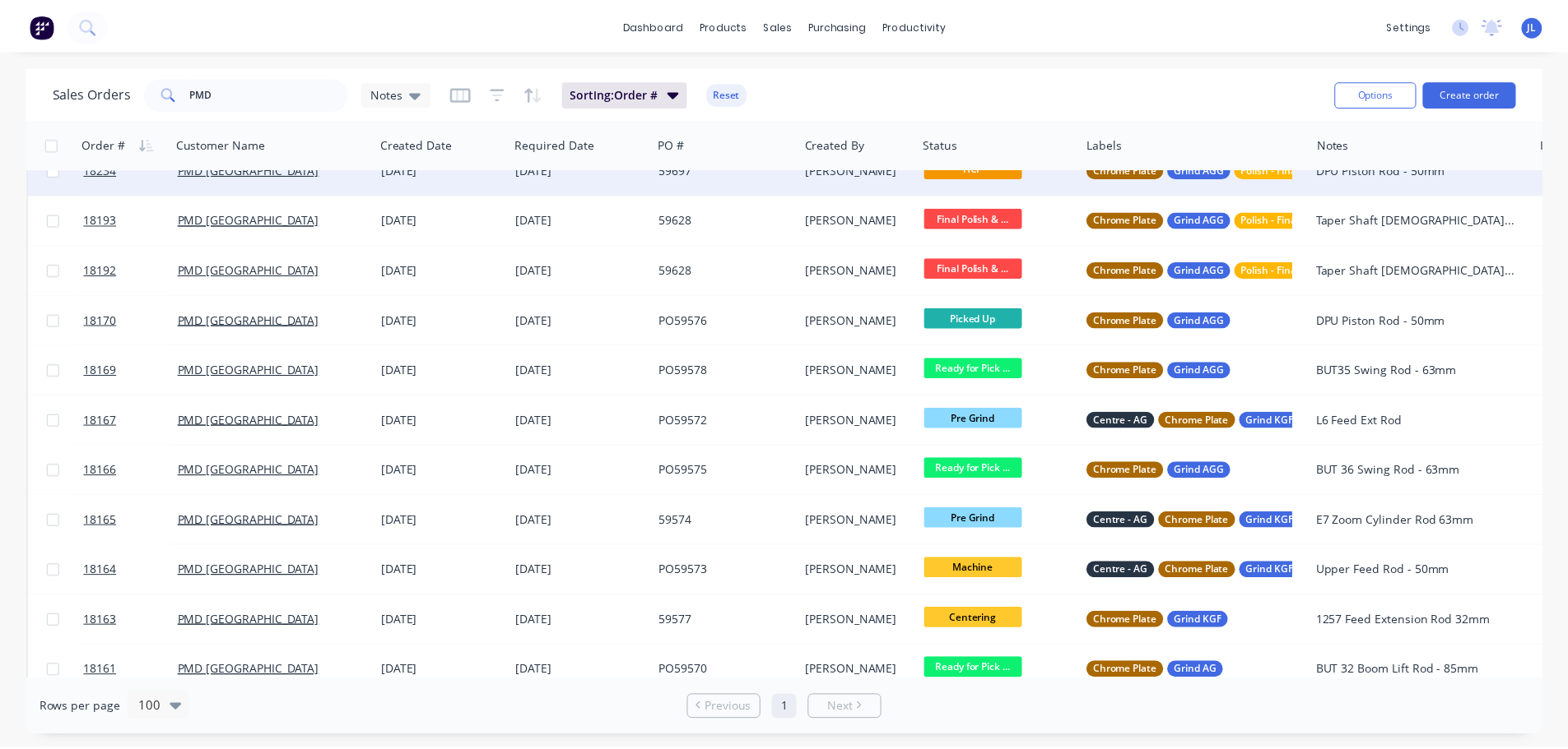
scroll to position [493, 0]
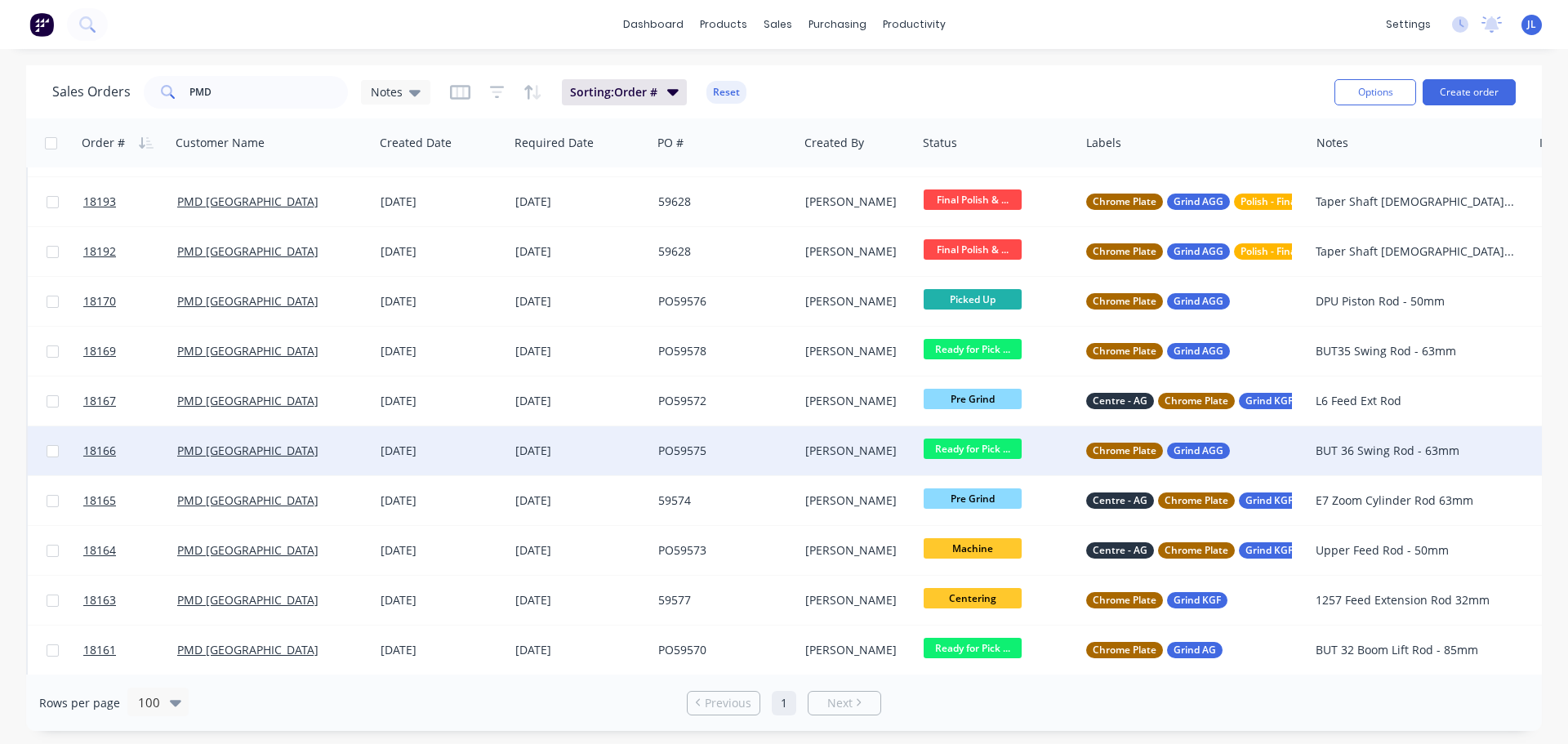
click at [646, 449] on div "[DATE]" at bounding box center [581, 451] width 143 height 49
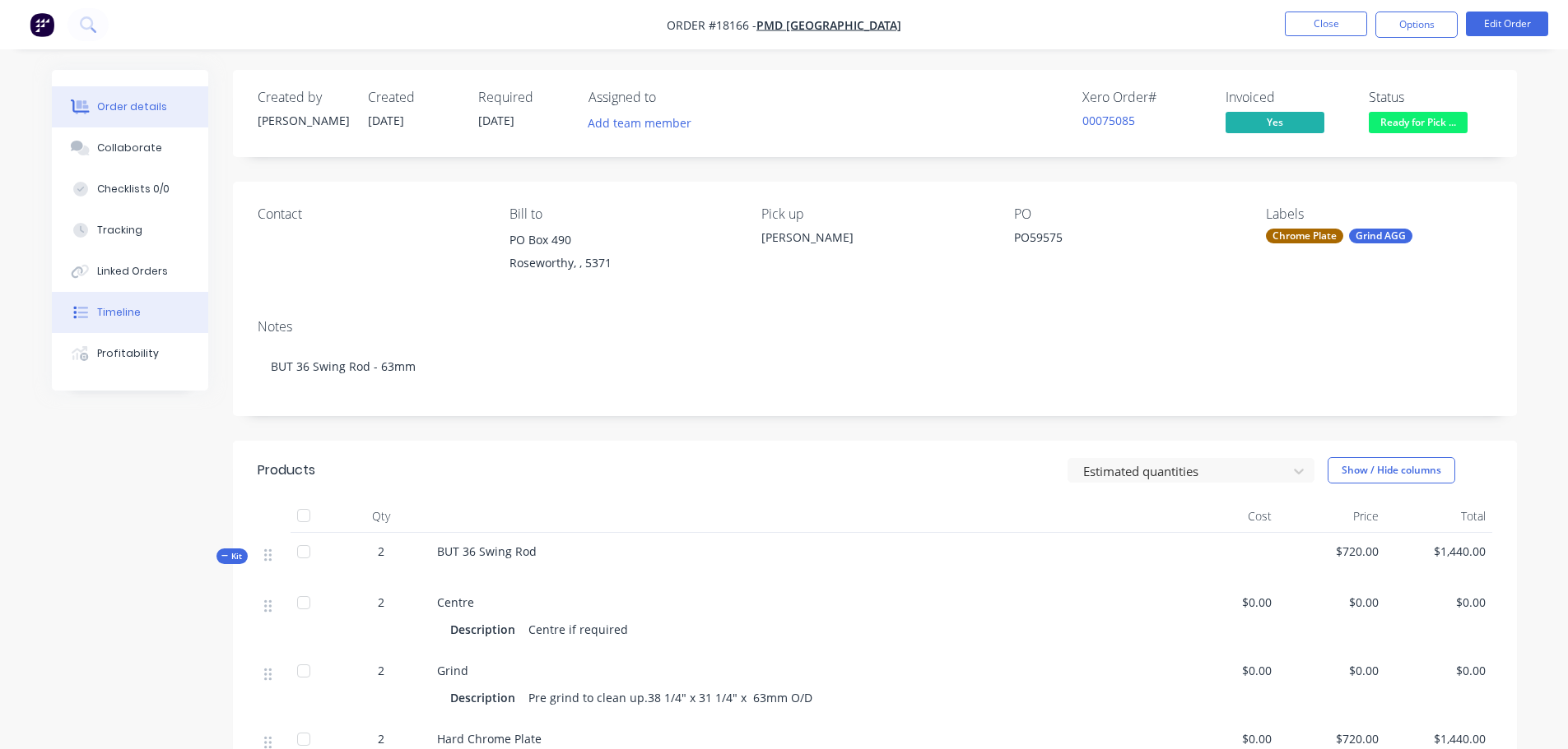
click at [131, 305] on button "Timeline" at bounding box center [130, 312] width 157 height 41
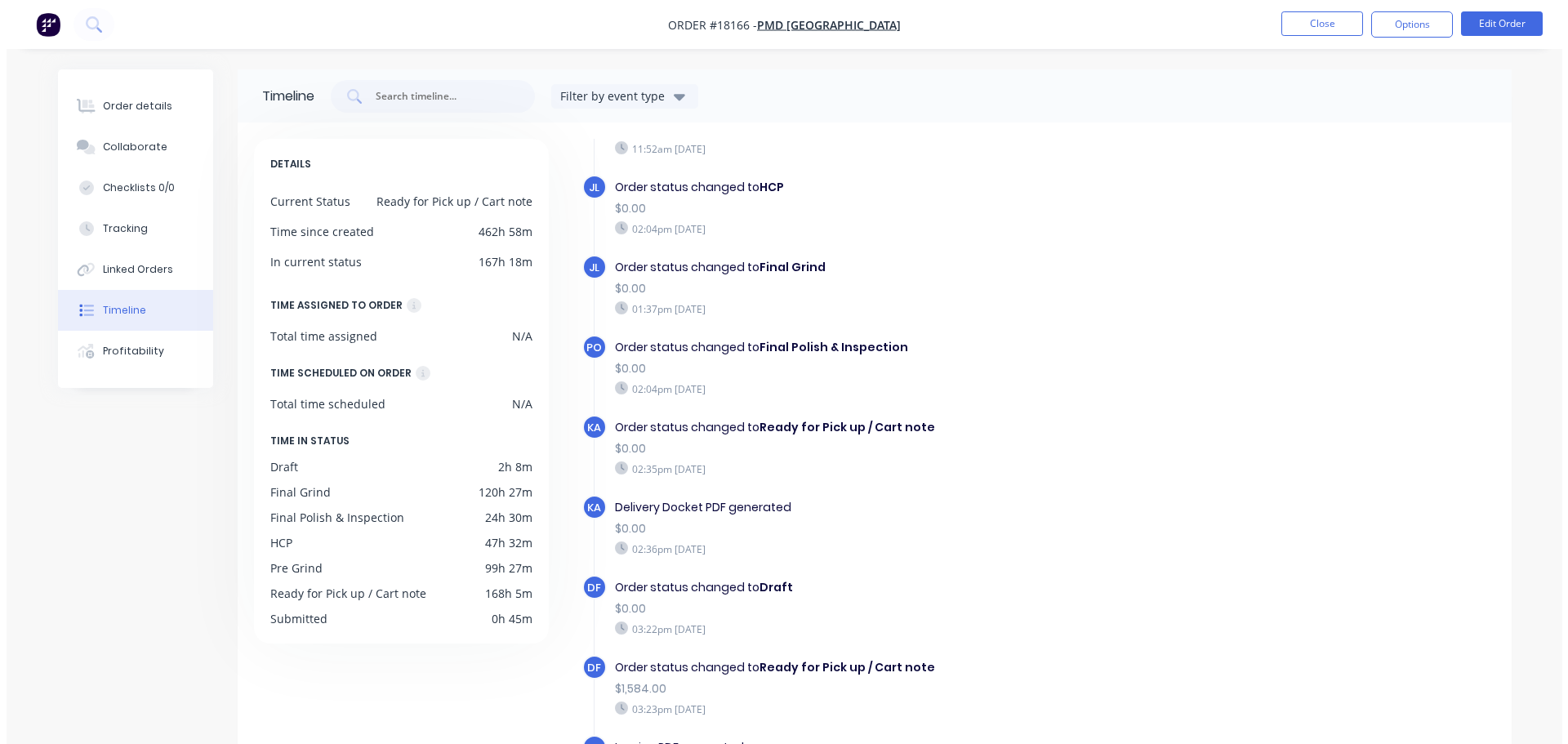
scroll to position [930, 0]
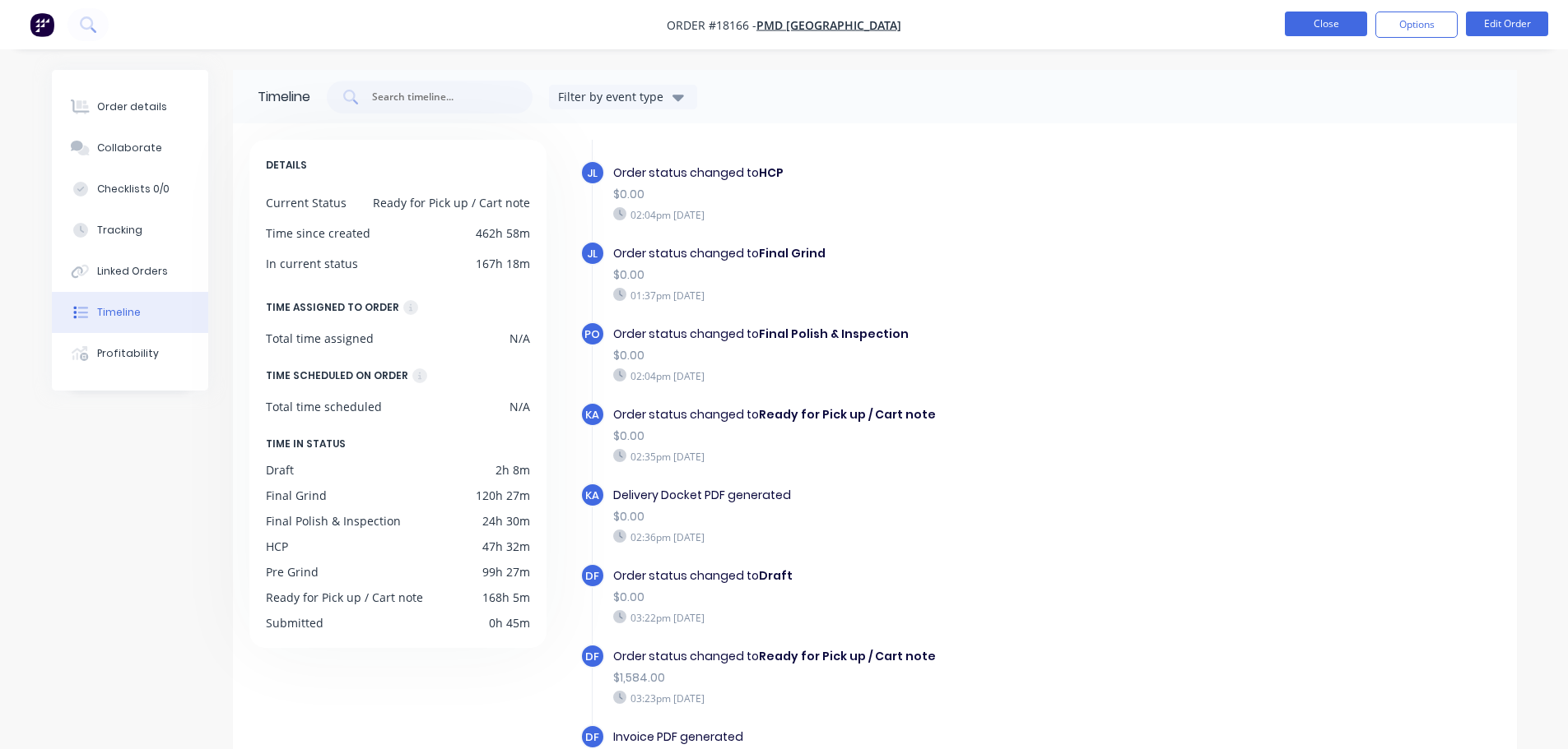
click at [1324, 26] on button "Close" at bounding box center [1326, 24] width 83 height 25
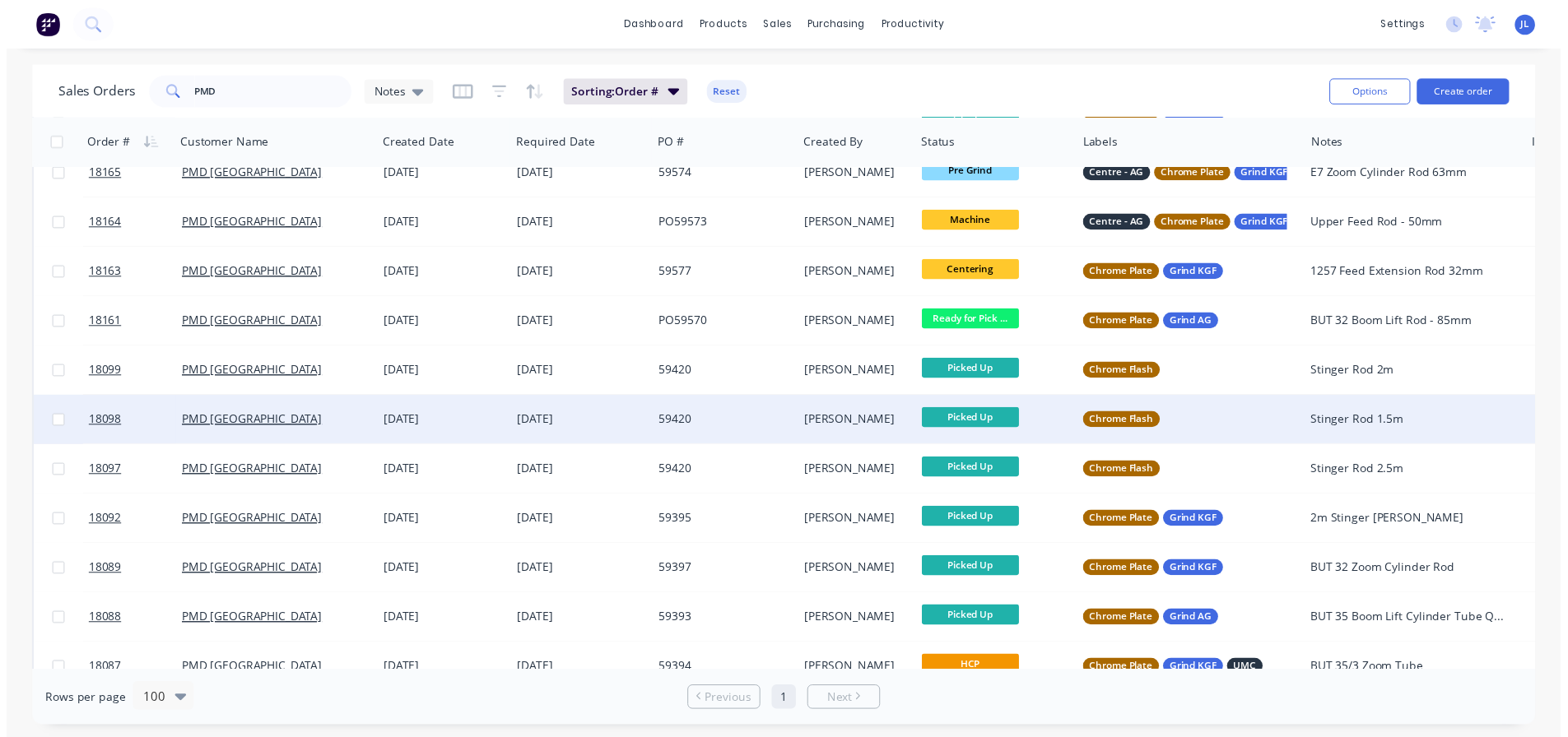
scroll to position [905, 0]
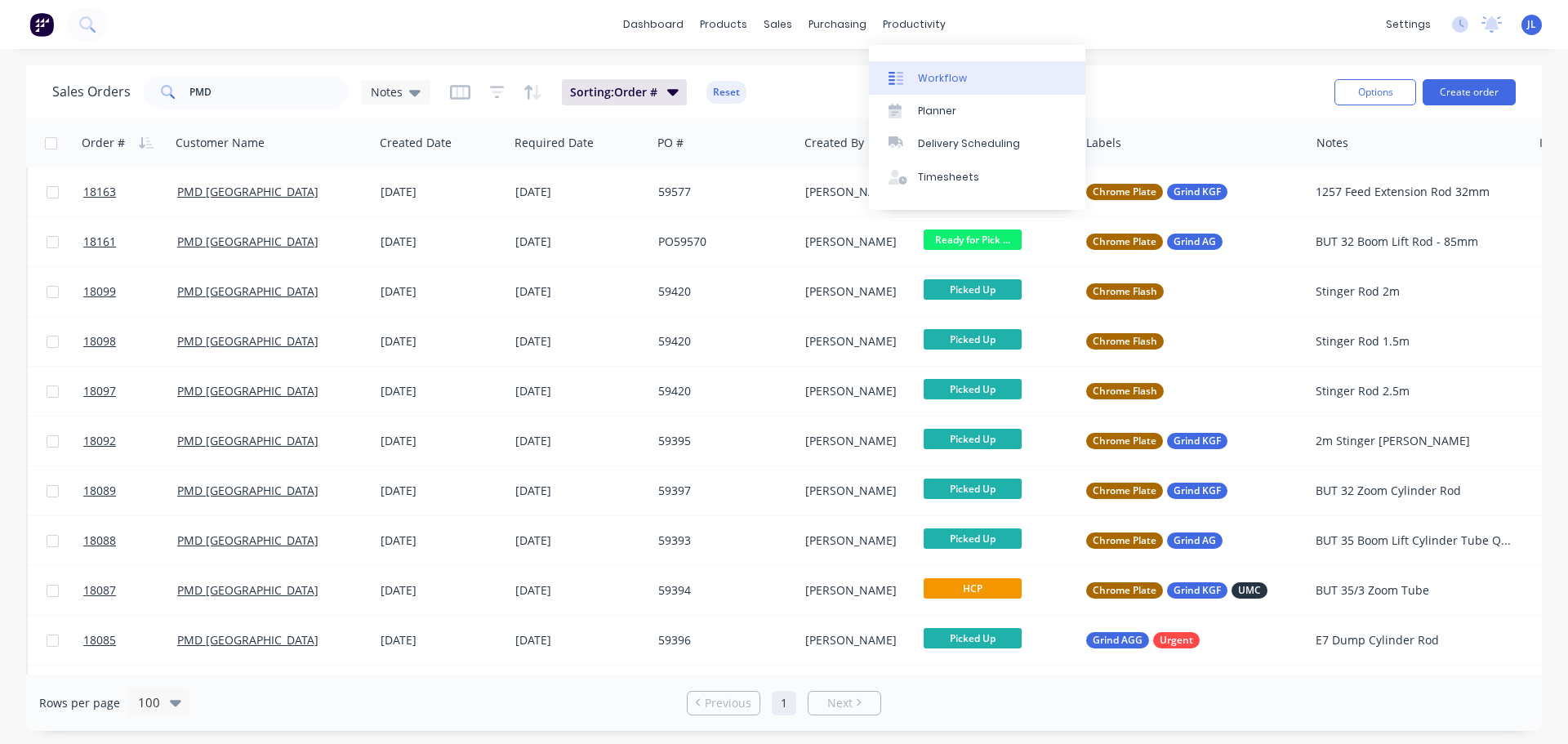
click at [932, 75] on div "Workflow" at bounding box center [942, 77] width 49 height 14
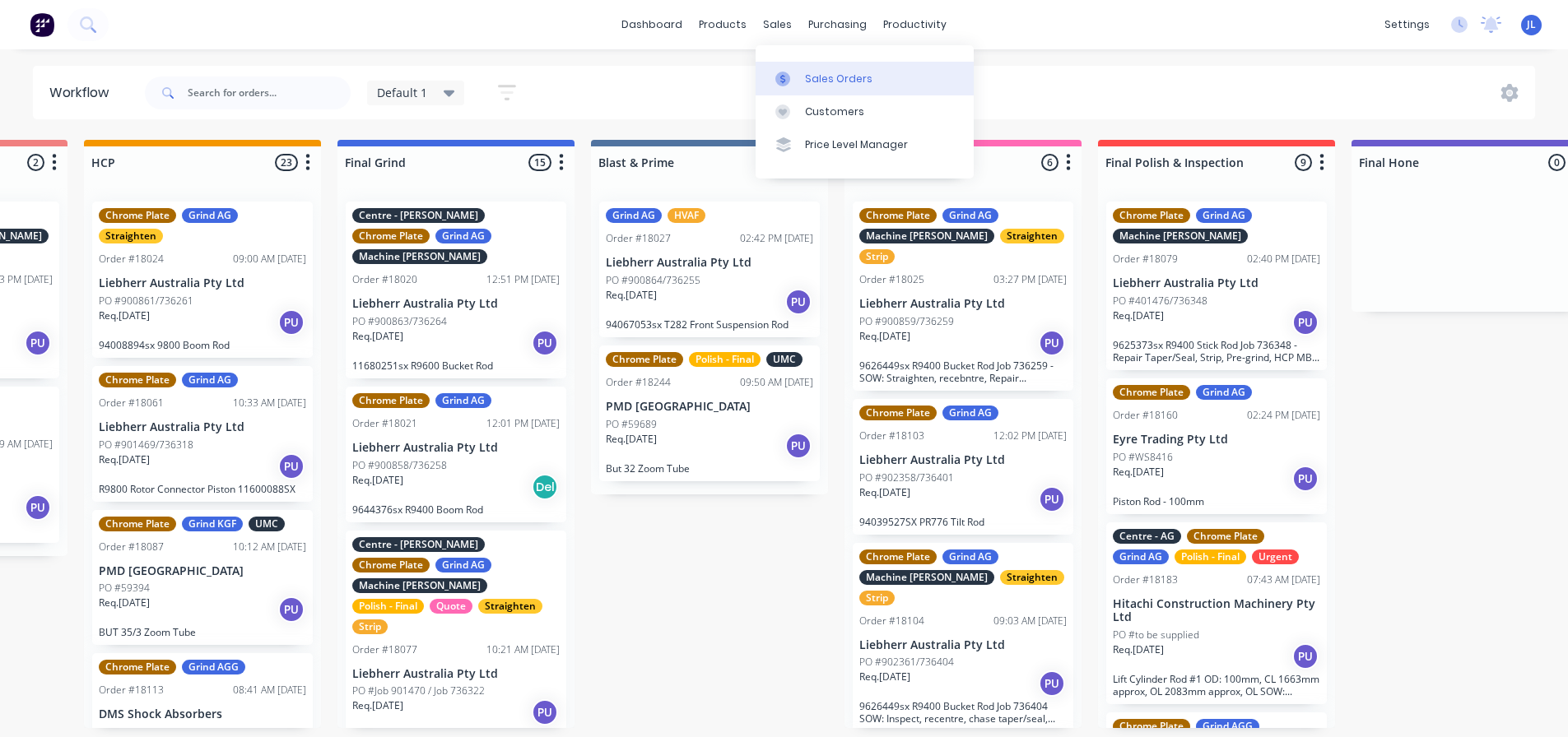
click at [790, 77] on div at bounding box center [788, 78] width 25 height 14
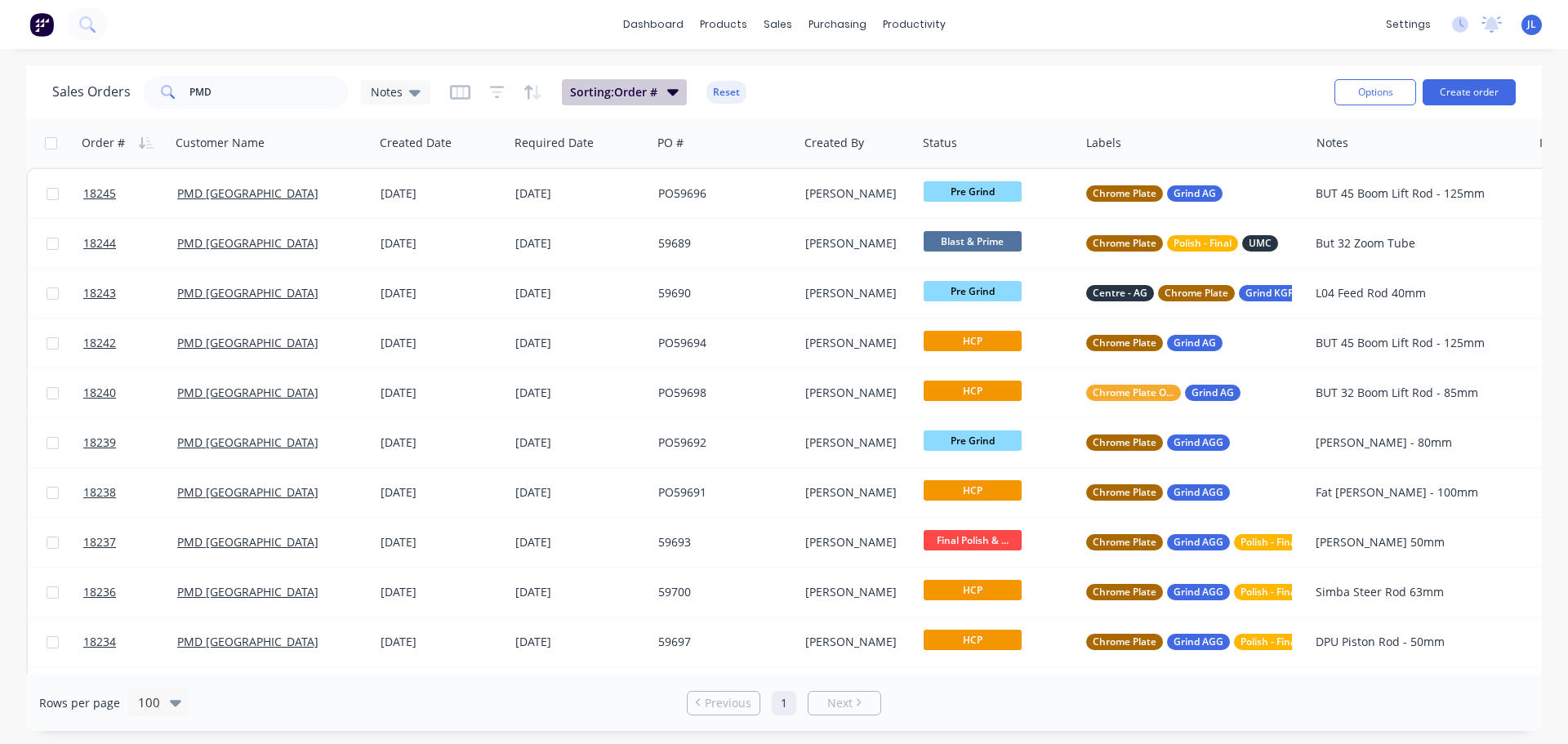
click at [651, 94] on span "Sorting: Order #" at bounding box center [614, 92] width 88 height 16
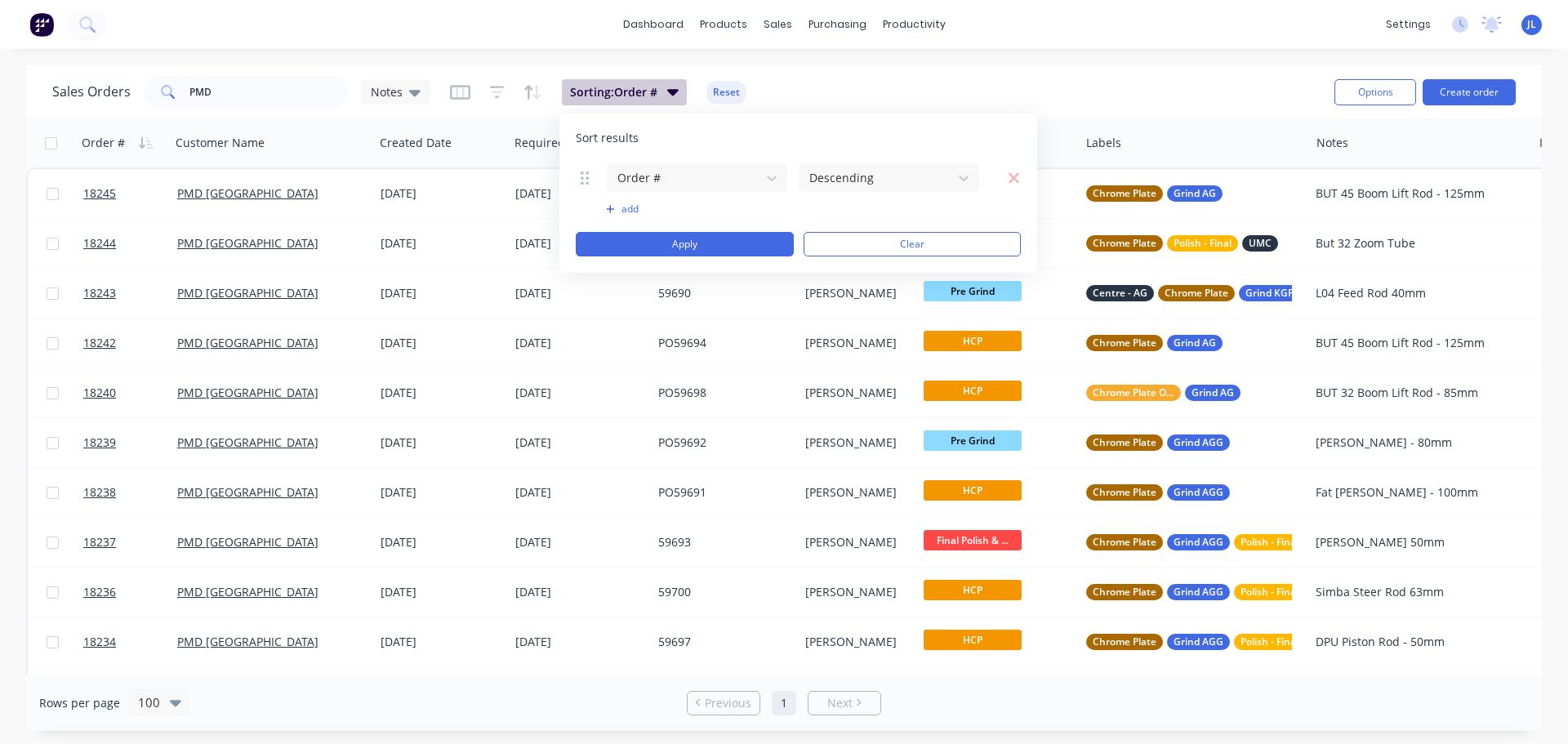
click at [651, 94] on span "Sorting: Order #" at bounding box center [614, 92] width 88 height 16
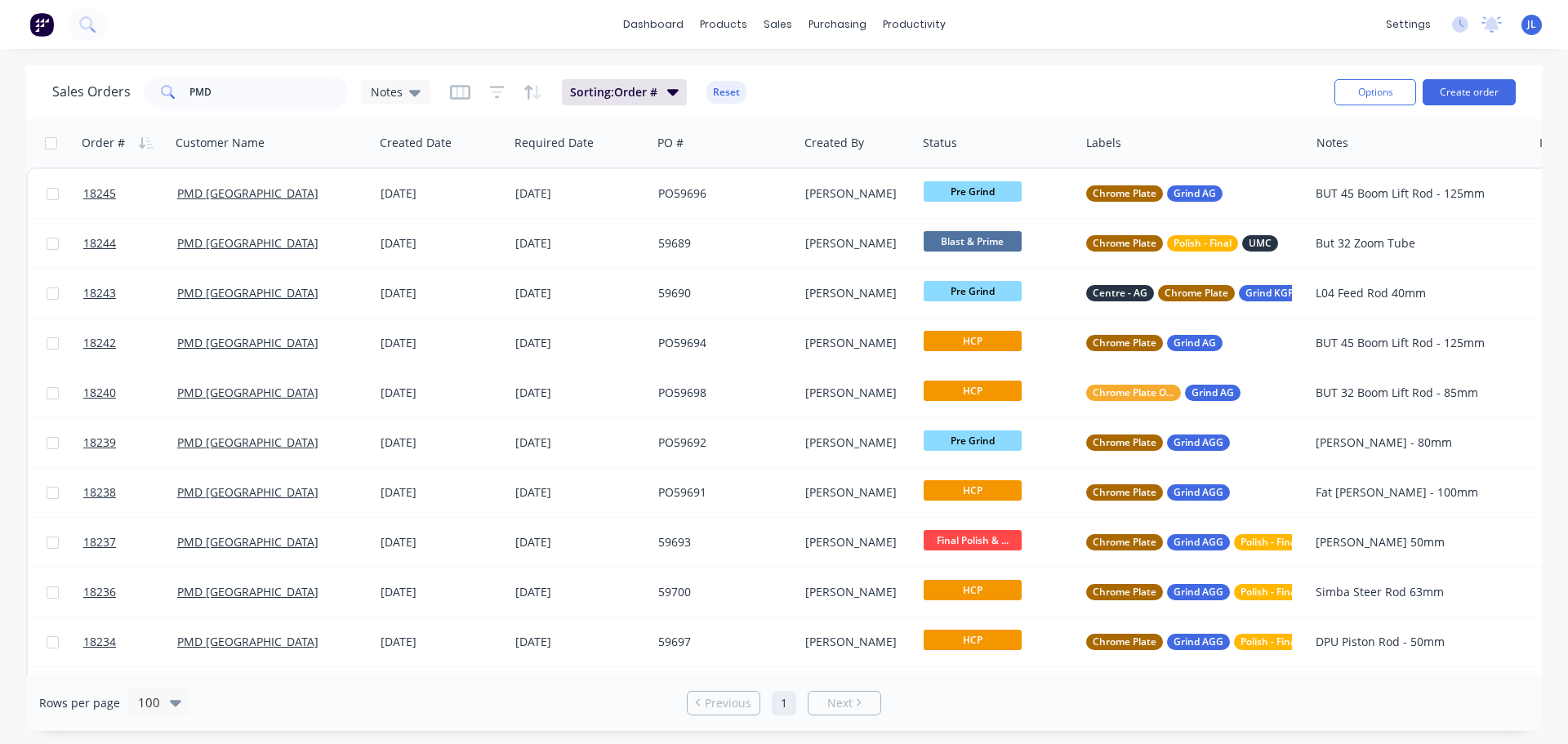
click at [469, 92] on div "Sorting: Order # Reset" at bounding box center [598, 92] width 297 height 26
click at [465, 92] on icon "button" at bounding box center [459, 92] width 20 height 16
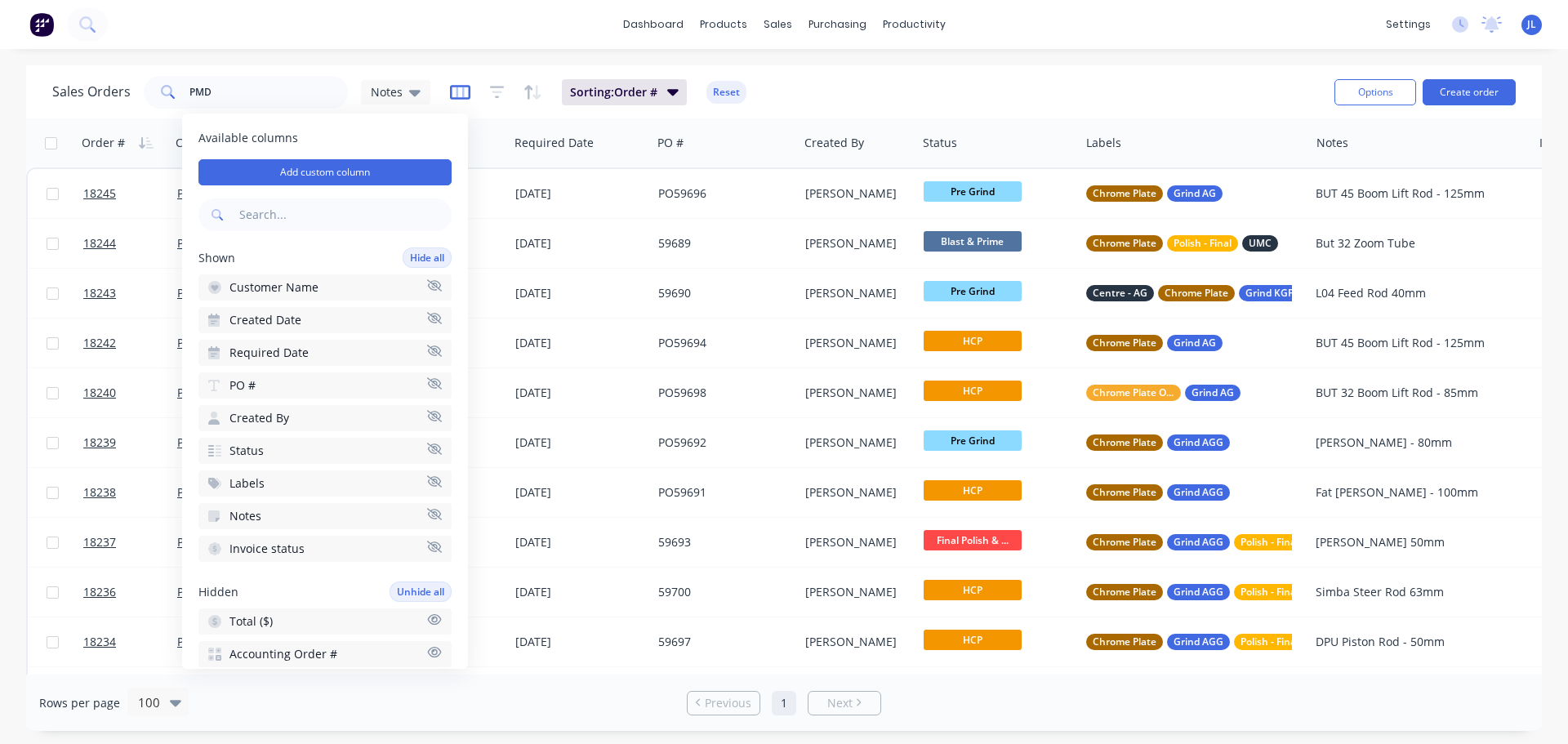
click at [465, 92] on icon "button" at bounding box center [459, 92] width 20 height 16
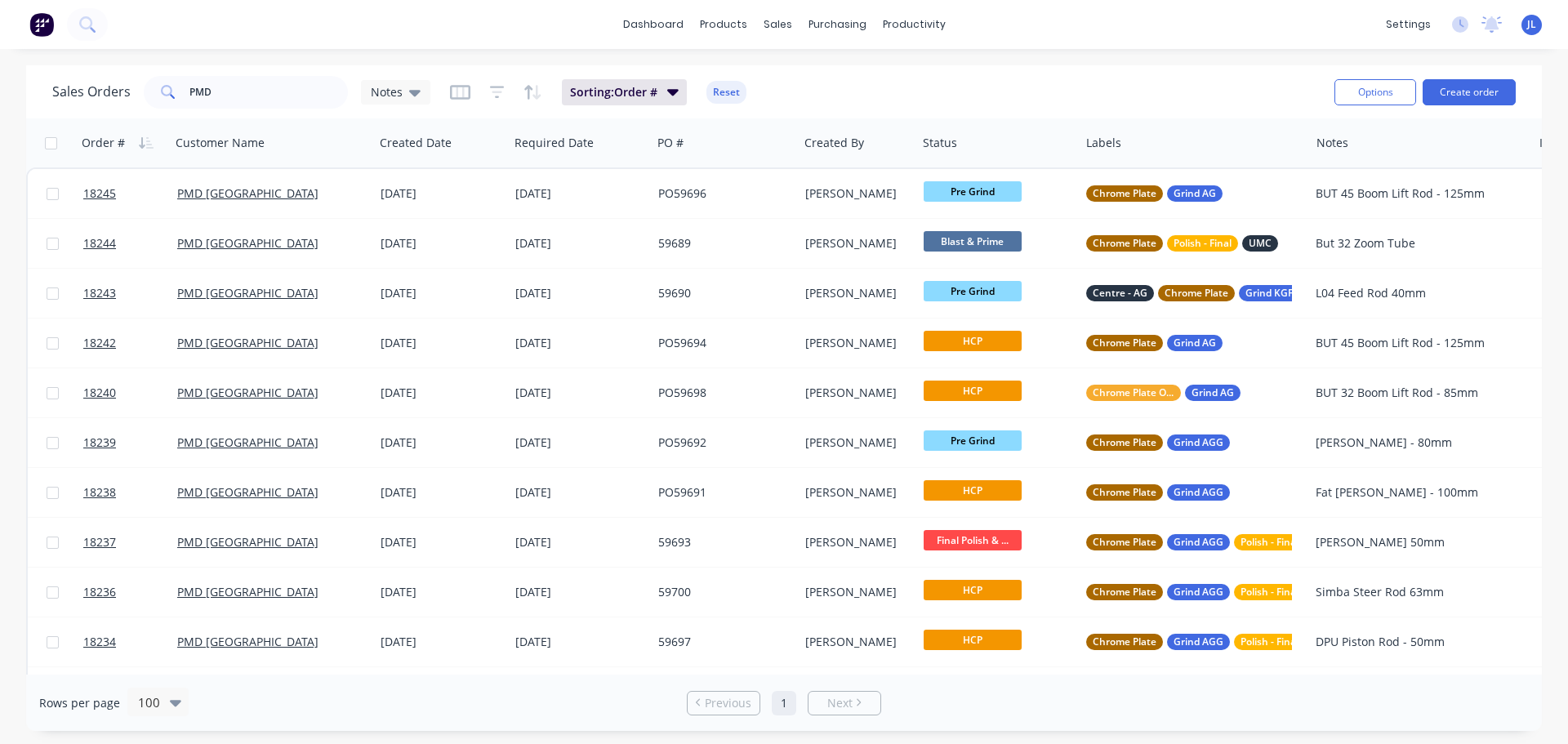
click at [482, 91] on div "Sorting: Order # Reset" at bounding box center [598, 92] width 297 height 26
click at [484, 91] on div "Sorting: Order # Reset" at bounding box center [598, 92] width 297 height 26
click at [498, 89] on icon "button" at bounding box center [497, 92] width 14 height 16
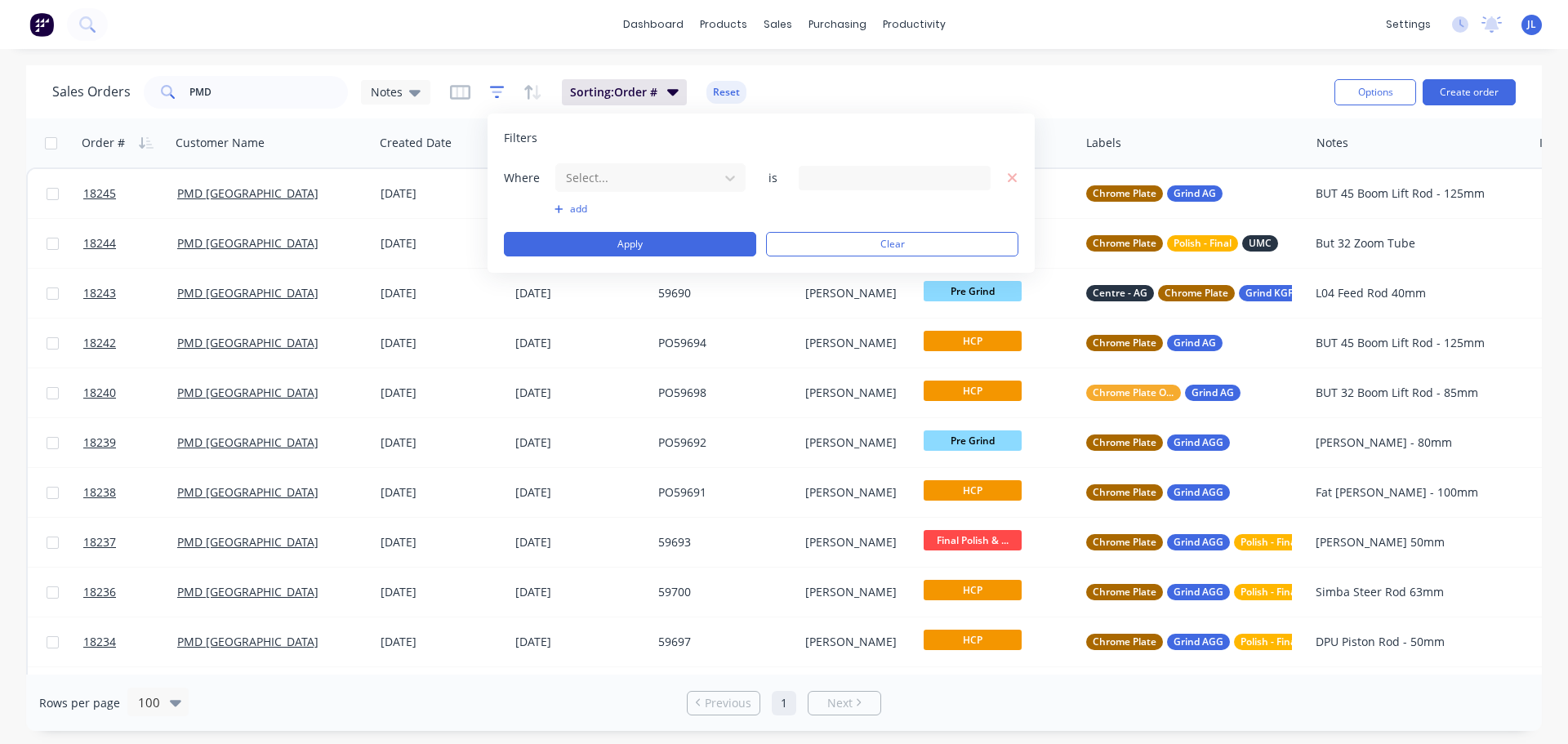
click at [498, 89] on icon "button" at bounding box center [497, 92] width 14 height 16
click at [633, 96] on span "Sorting: Order #" at bounding box center [614, 92] width 88 height 16
click at [698, 178] on div at bounding box center [684, 177] width 137 height 20
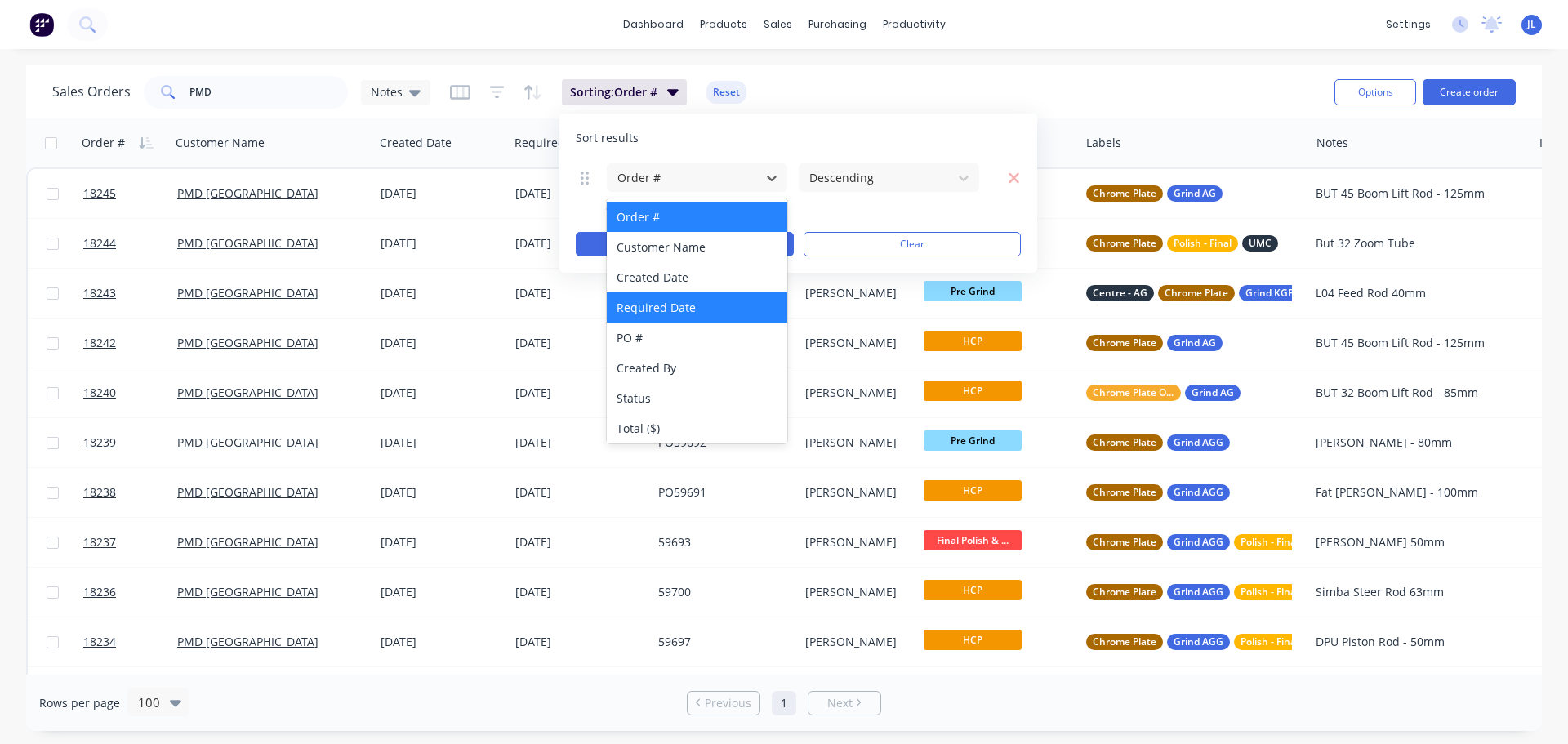
scroll to position [82, 0]
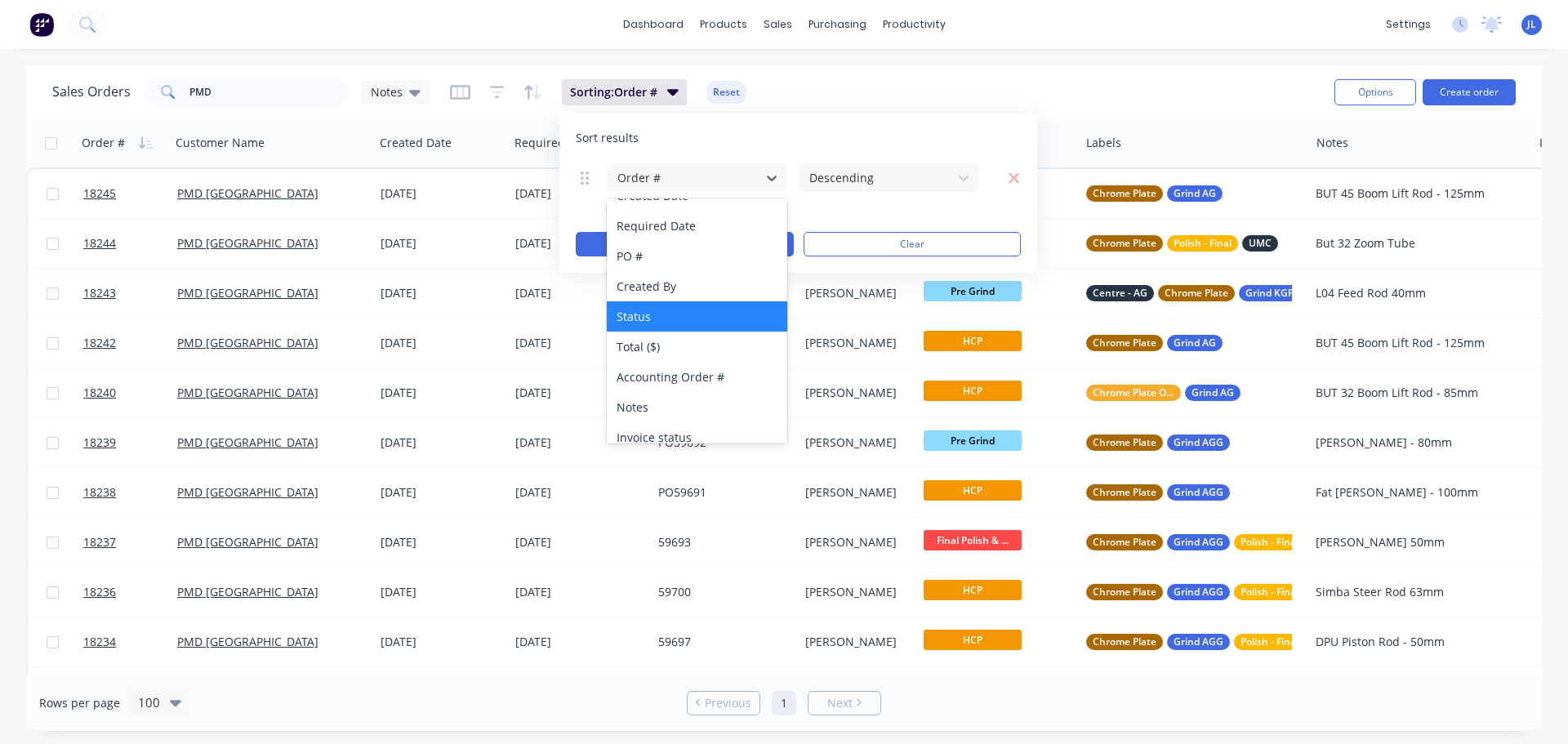
click at [667, 319] on div "Status" at bounding box center [697, 317] width 180 height 31
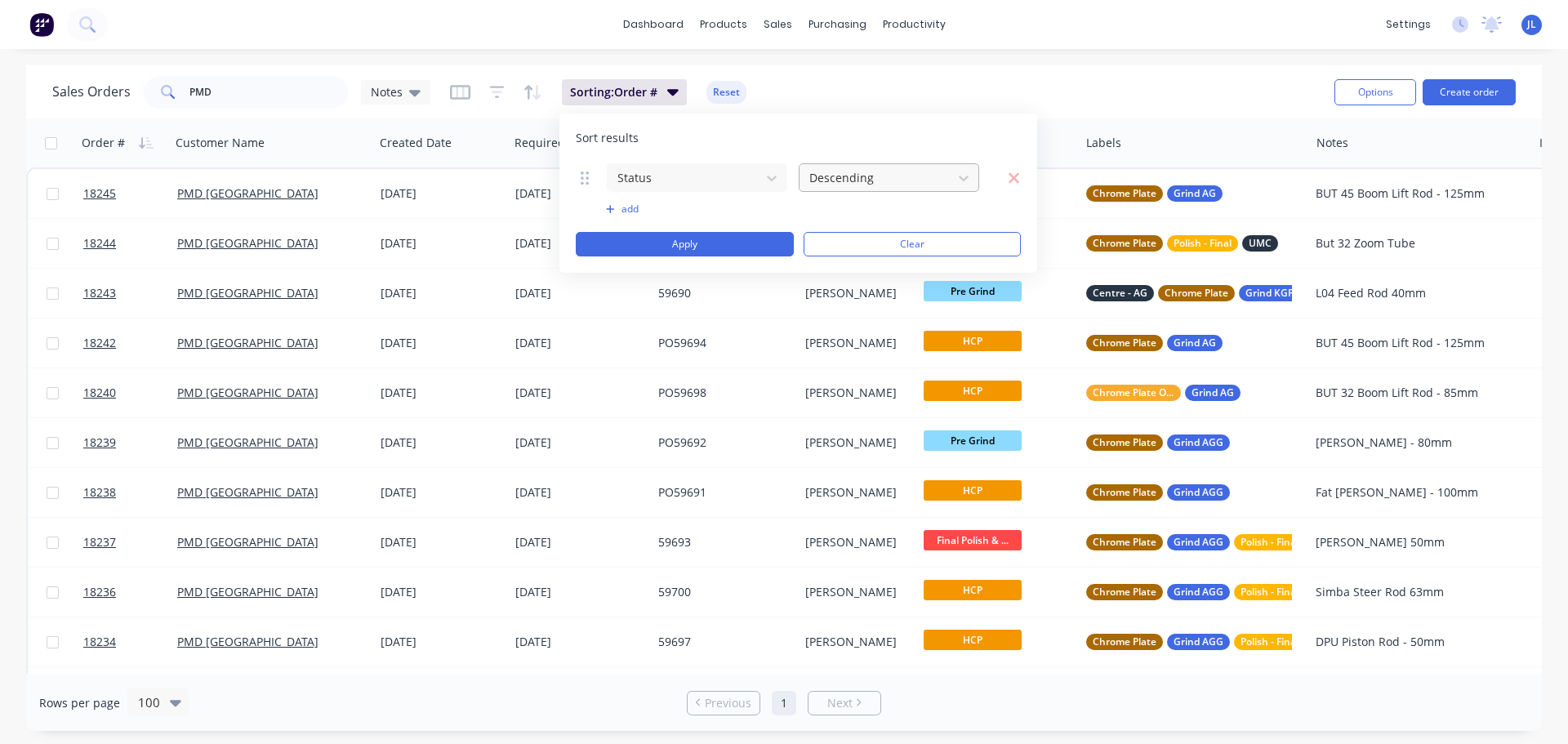
click at [865, 185] on div at bounding box center [876, 177] width 137 height 20
click at [678, 231] on div "Status Descending To pick up a draggable item, press the space bar. While dragg…" at bounding box center [798, 209] width 445 height 94
click at [661, 241] on button "Apply" at bounding box center [685, 244] width 218 height 25
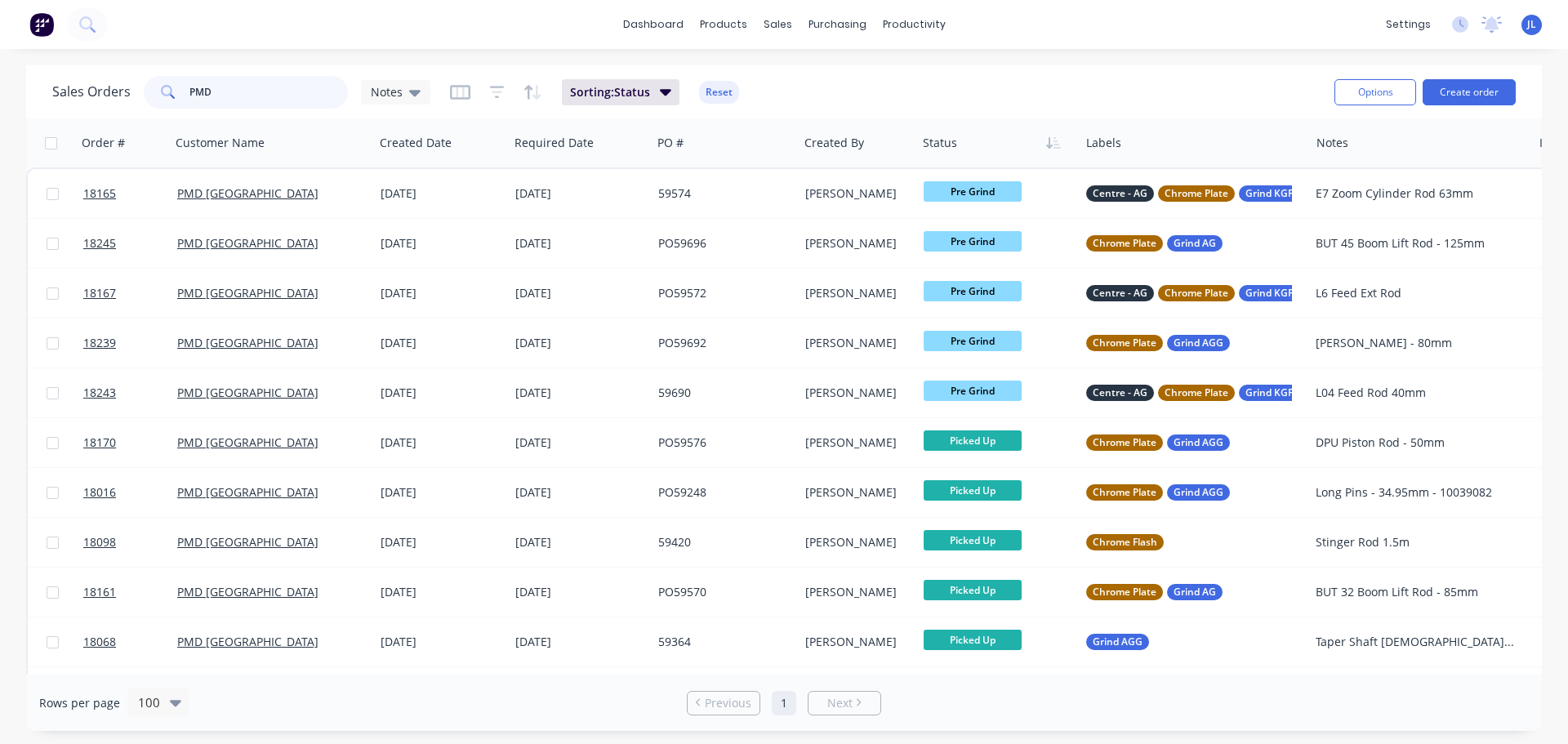
click at [249, 106] on input "PMD" at bounding box center [268, 93] width 159 height 32
type input "lieb"
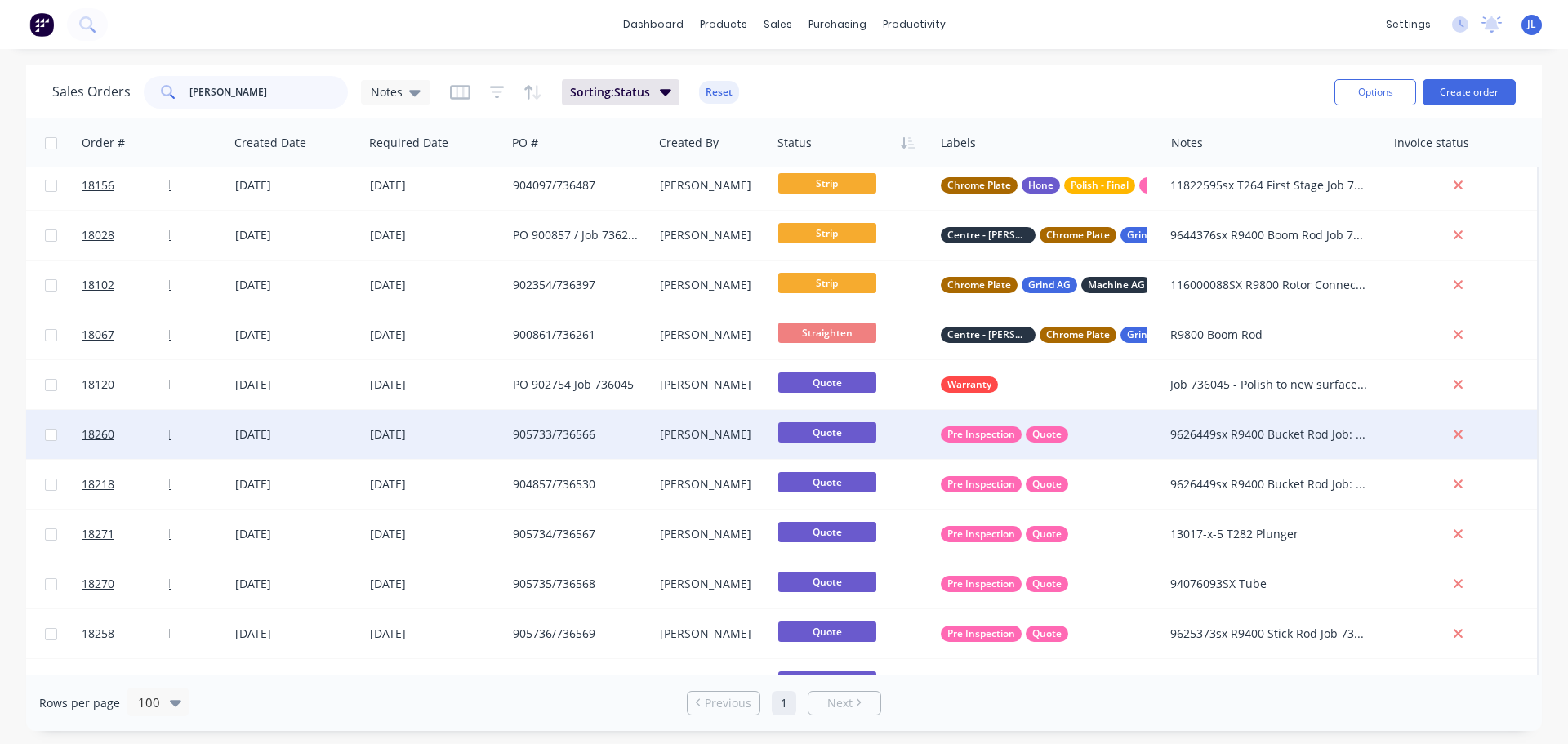
scroll to position [0, 154]
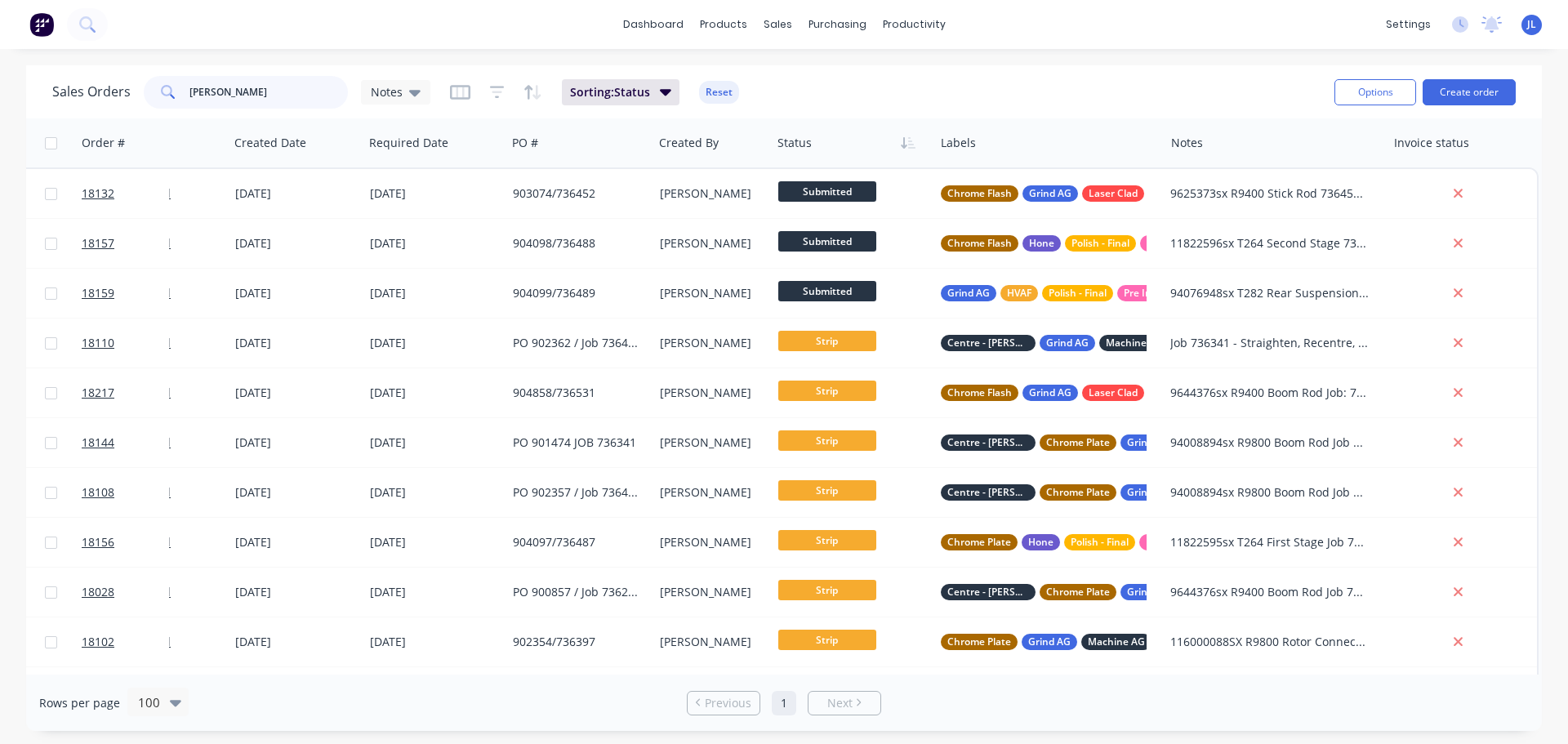
drag, startPoint x: 226, startPoint y: 103, endPoint x: 167, endPoint y: 103, distance: 59.0
click at [167, 103] on div "lieb" at bounding box center [246, 93] width 204 height 32
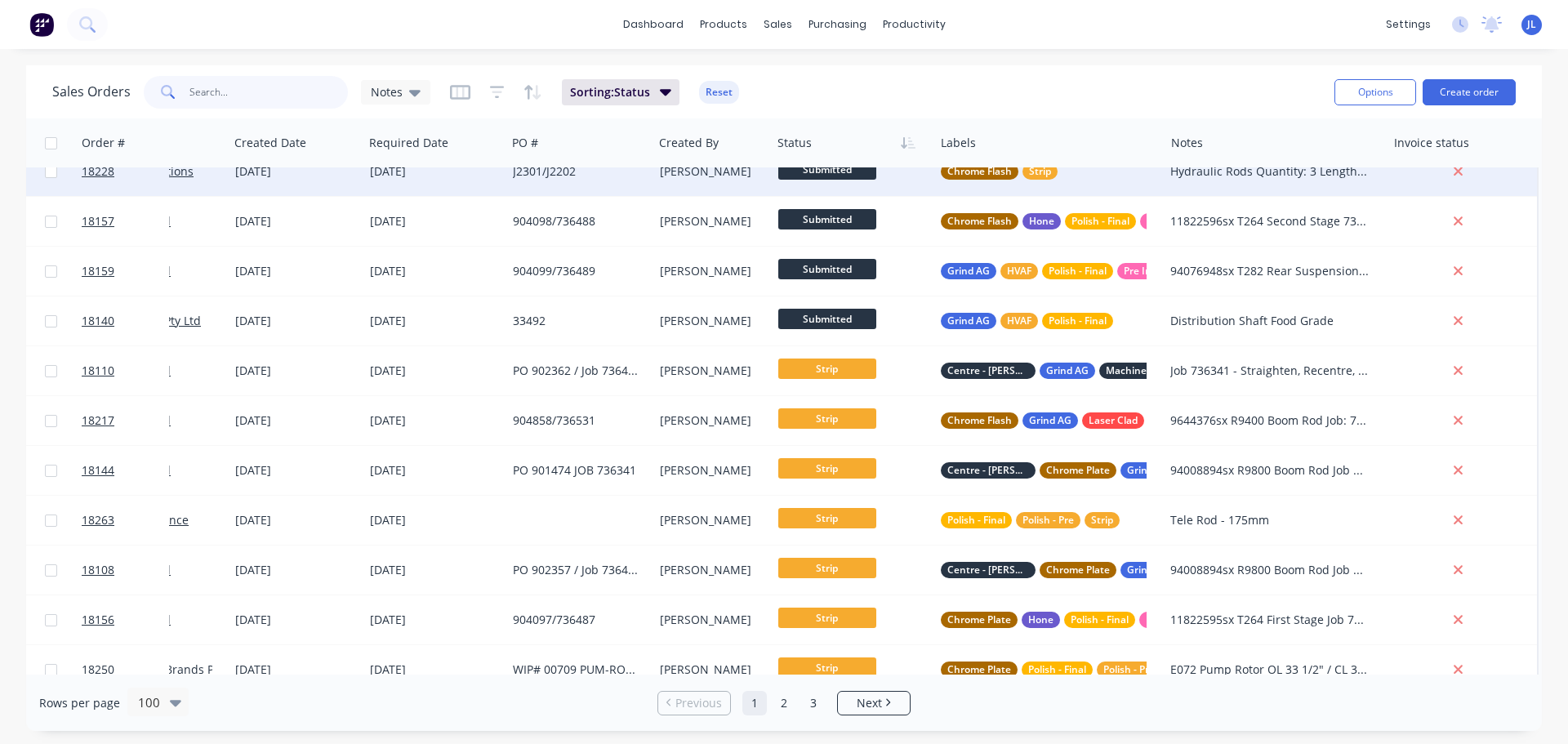
scroll to position [0, 145]
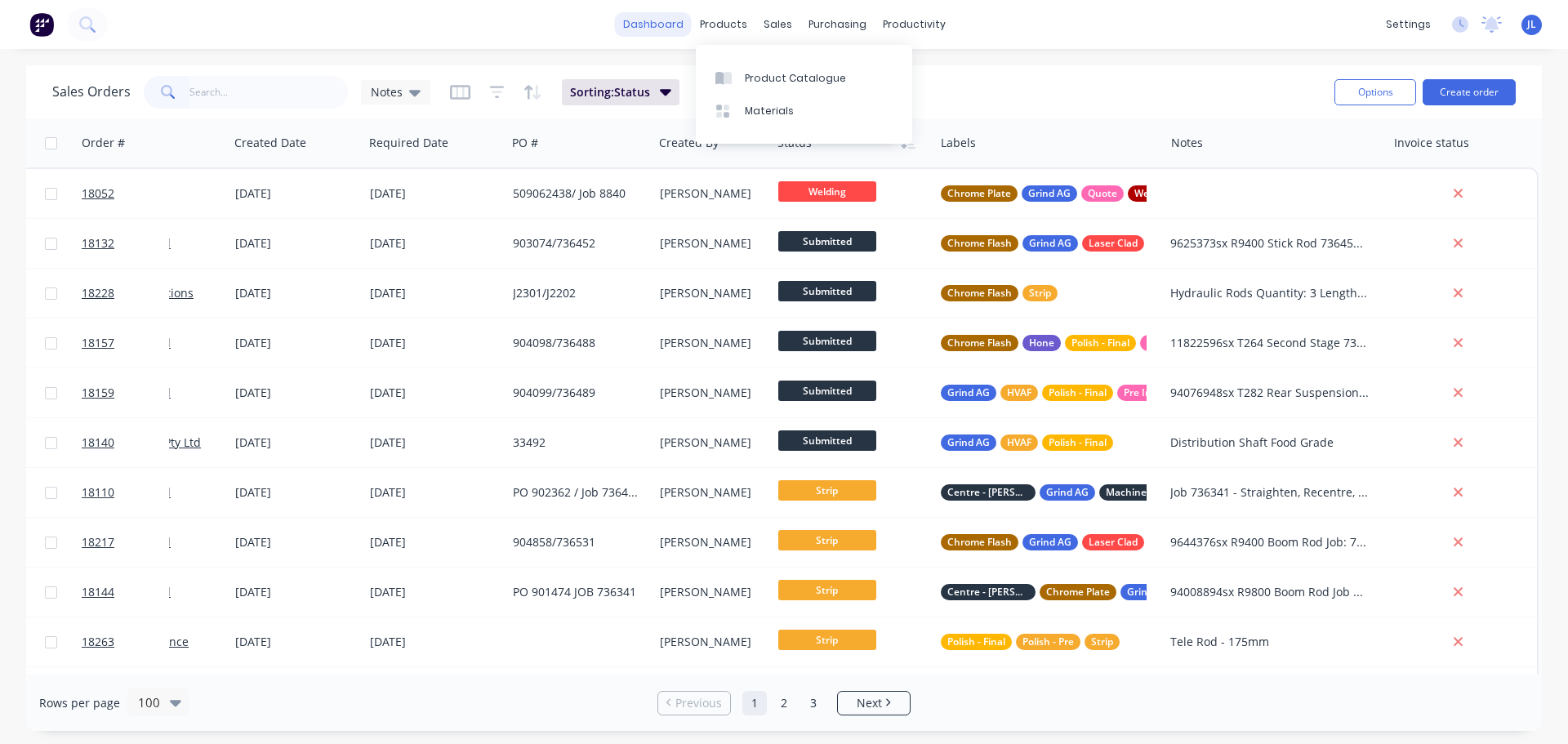
click at [679, 32] on link "dashboard" at bounding box center [653, 25] width 76 height 25
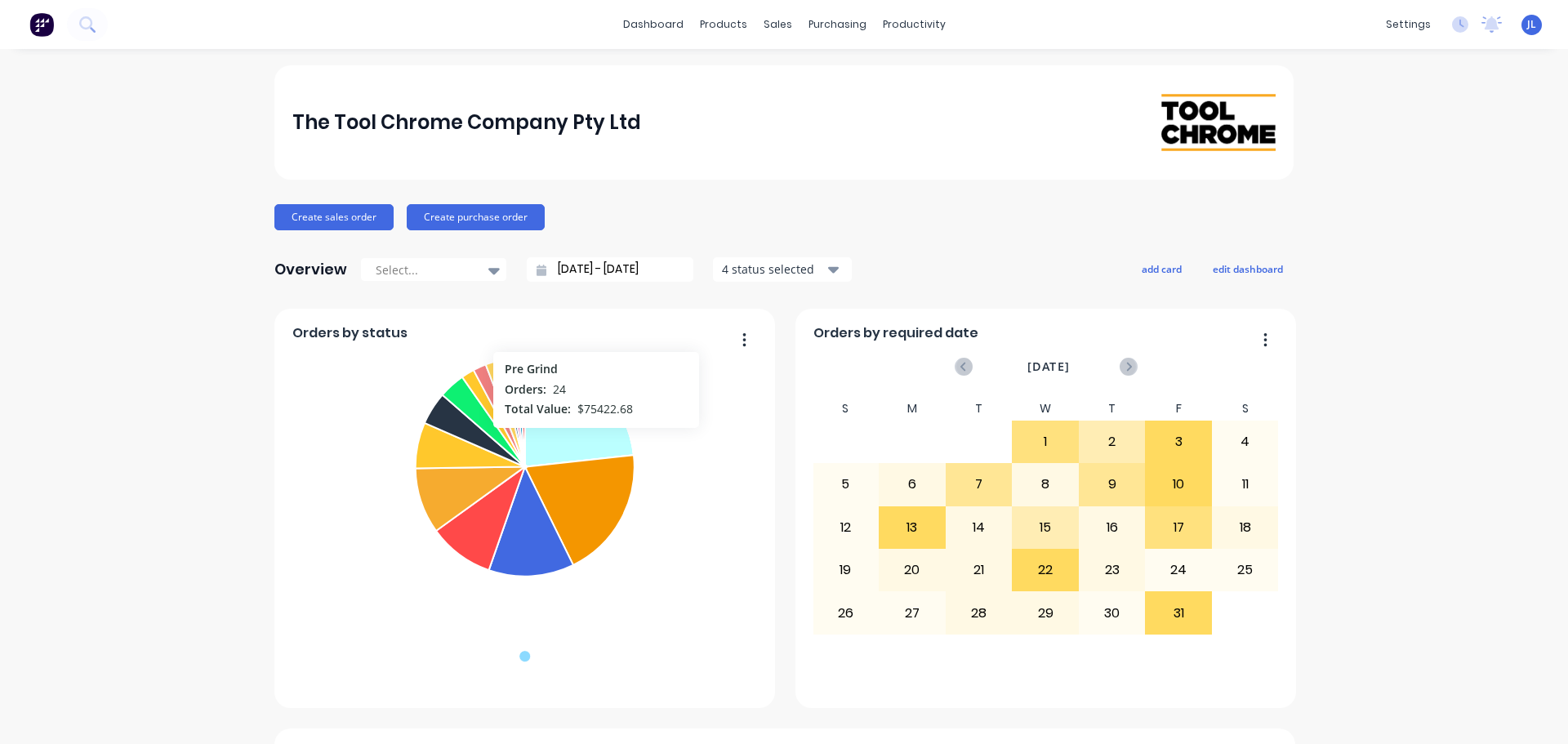
click at [590, 436] on icon at bounding box center [580, 412] width 109 height 110
click at [590, 436] on icon at bounding box center [581, 410] width 112 height 113
click at [590, 436] on icon at bounding box center [580, 412] width 109 height 110
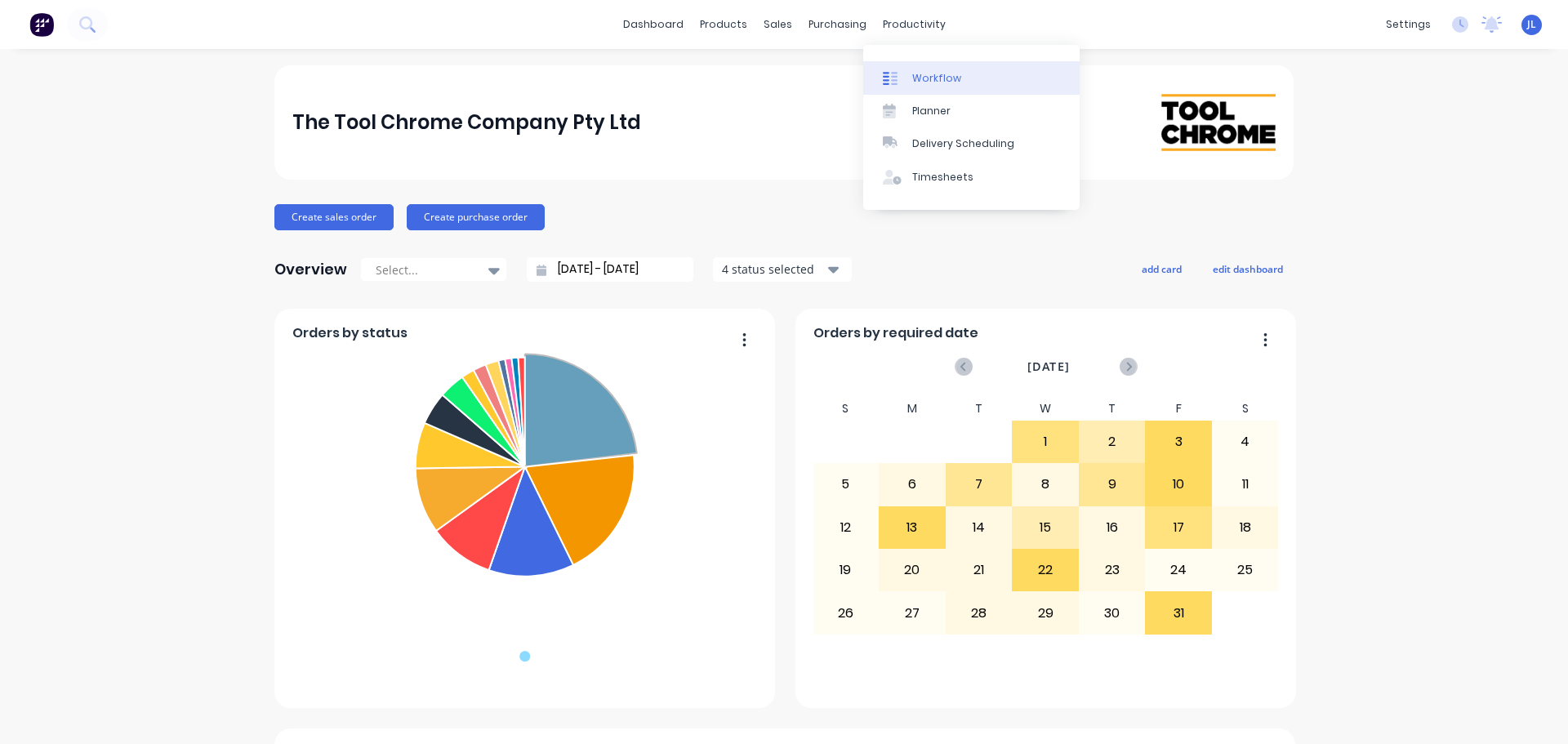
click at [911, 65] on link "Workflow" at bounding box center [971, 77] width 217 height 32
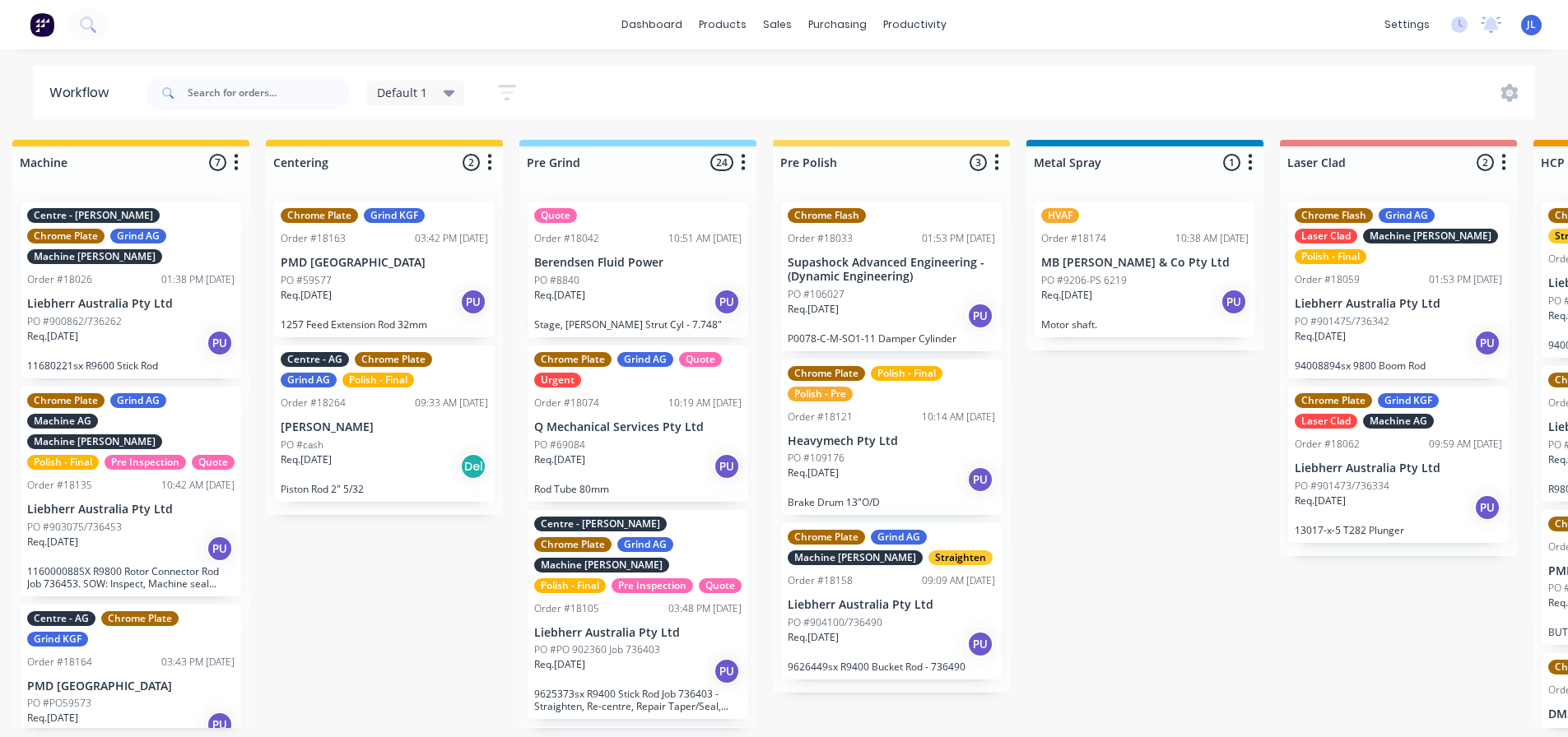
scroll to position [0, 1282]
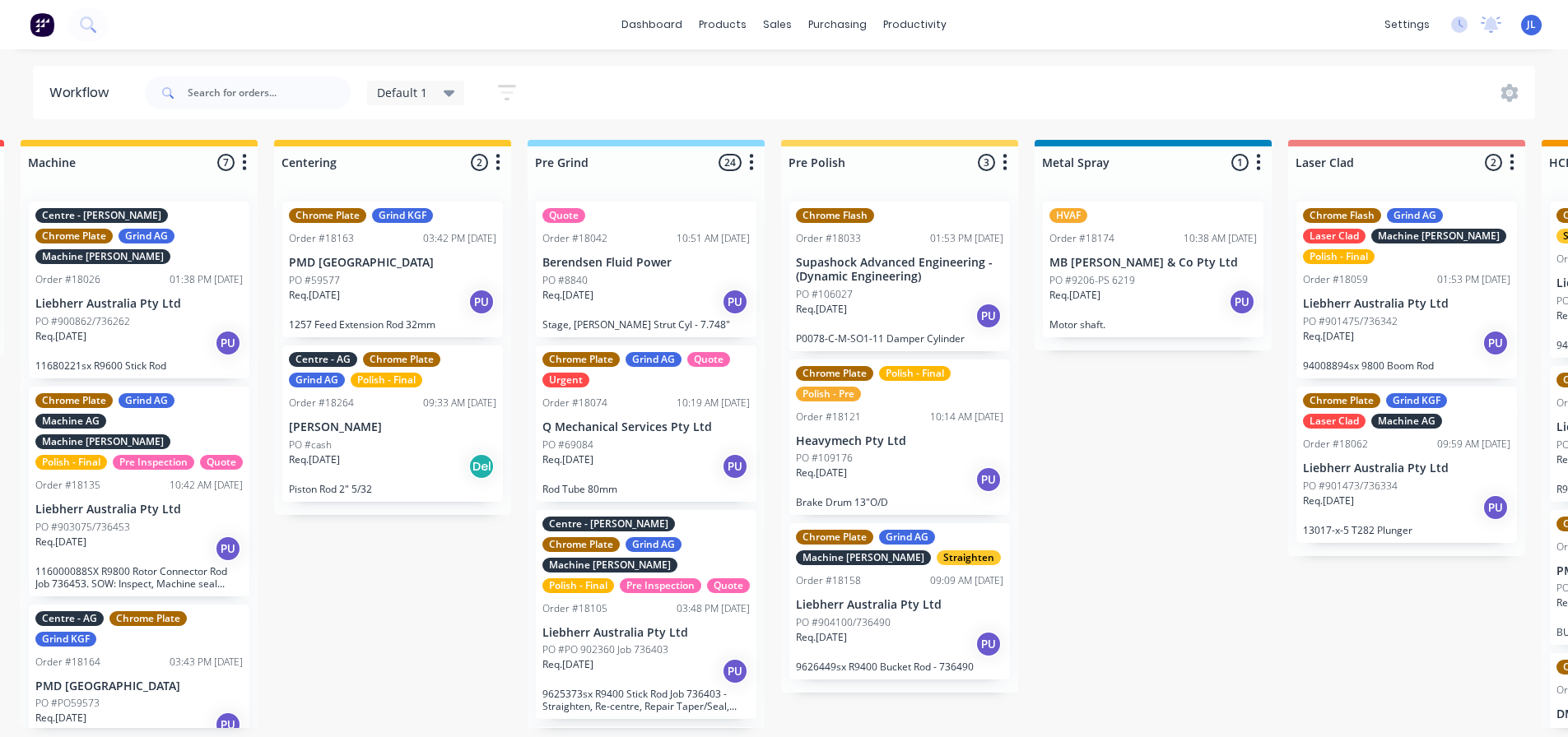
click at [649, 236] on div "Order #18042 10:51 AM 26/09/25" at bounding box center [646, 238] width 208 height 14
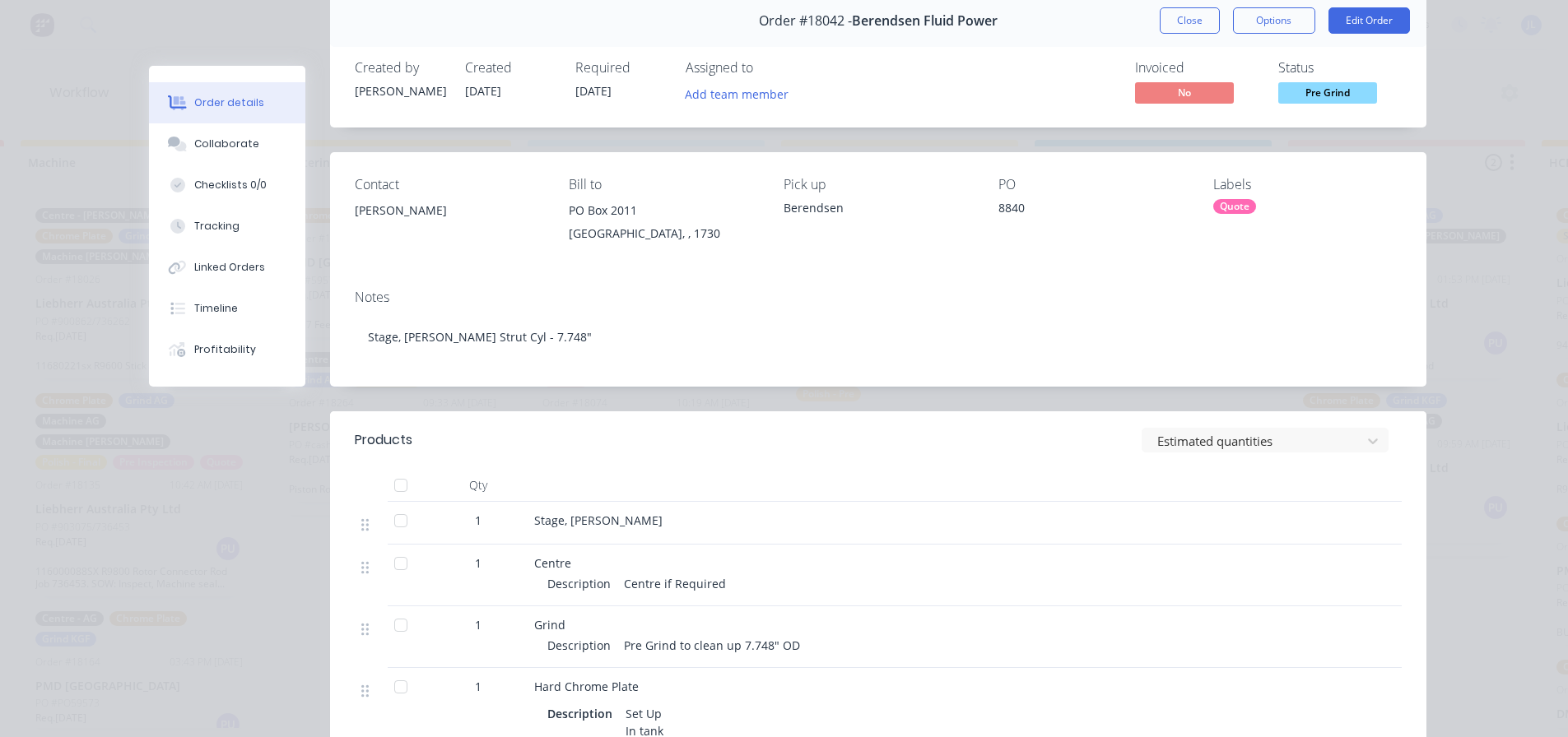
scroll to position [0, 0]
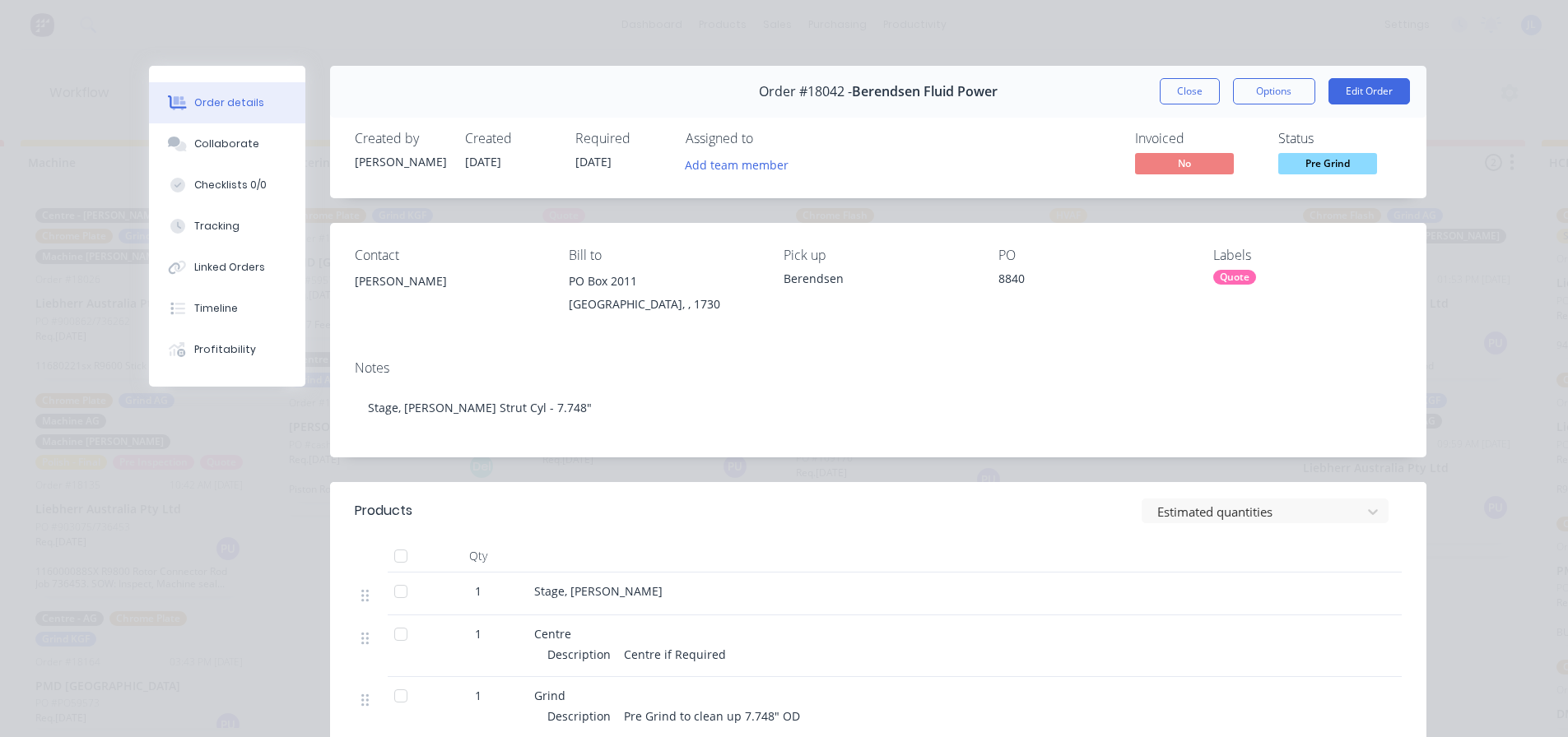
click at [1278, 278] on div "Quote" at bounding box center [1307, 277] width 189 height 14
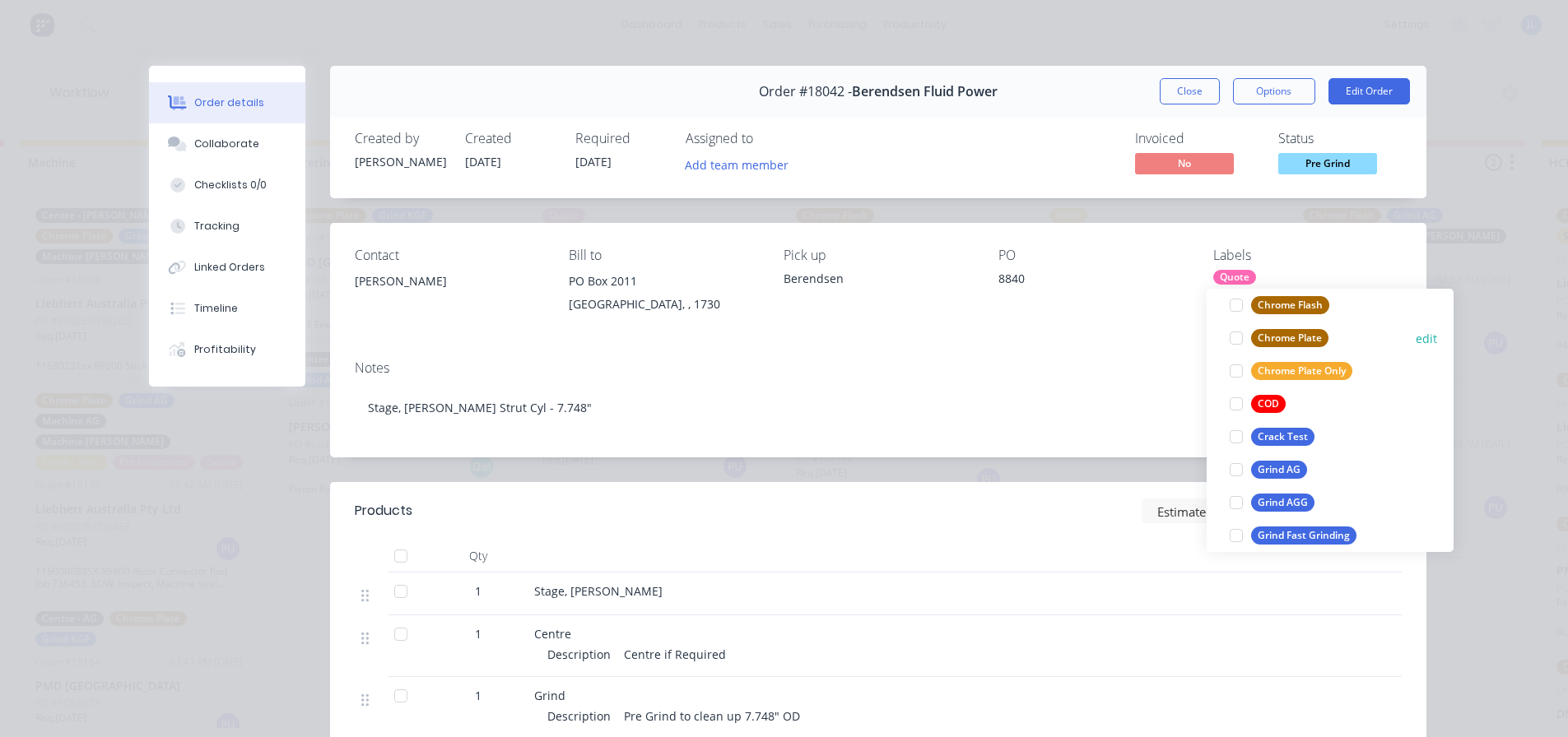
click at [1231, 338] on div at bounding box center [1236, 338] width 33 height 33
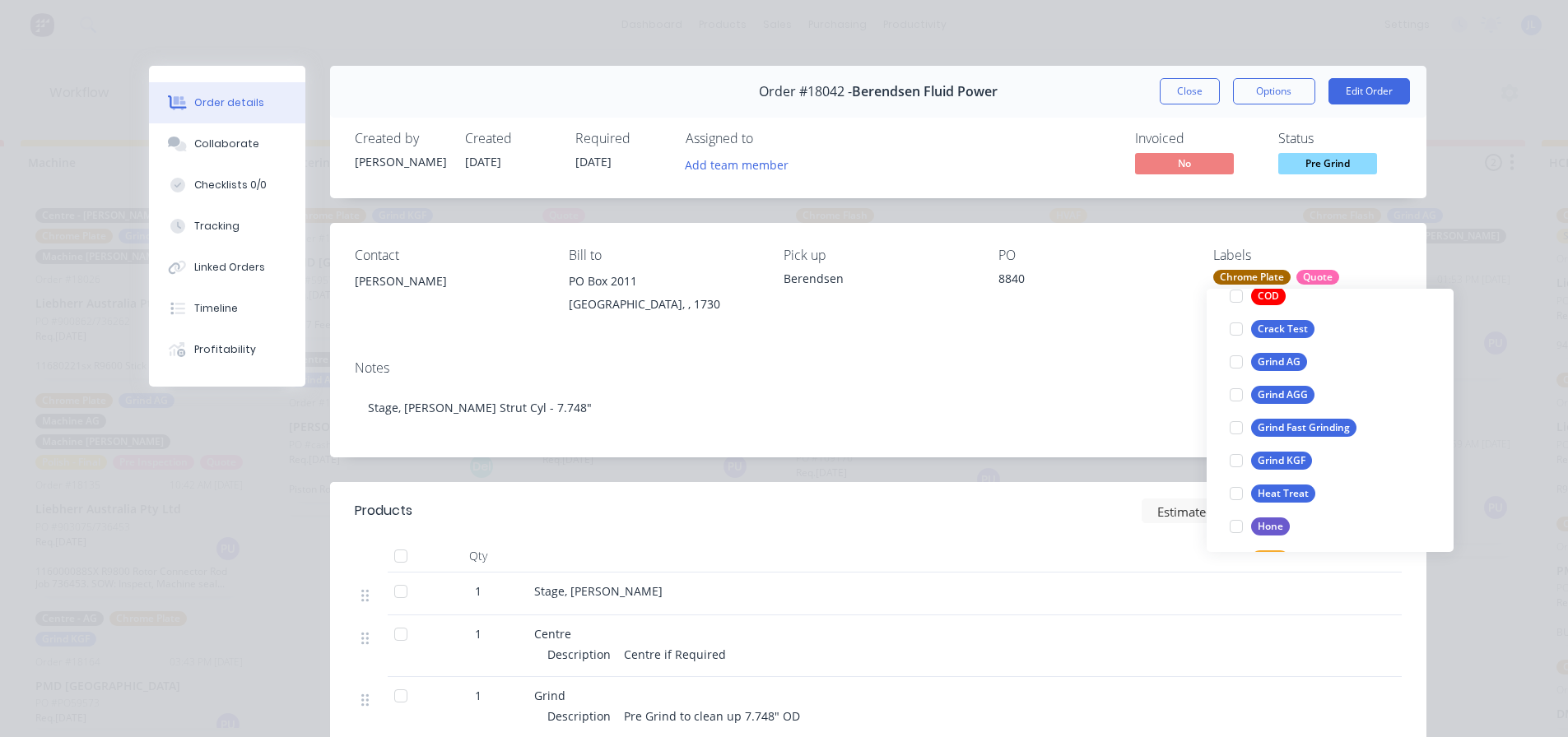
scroll to position [412, 0]
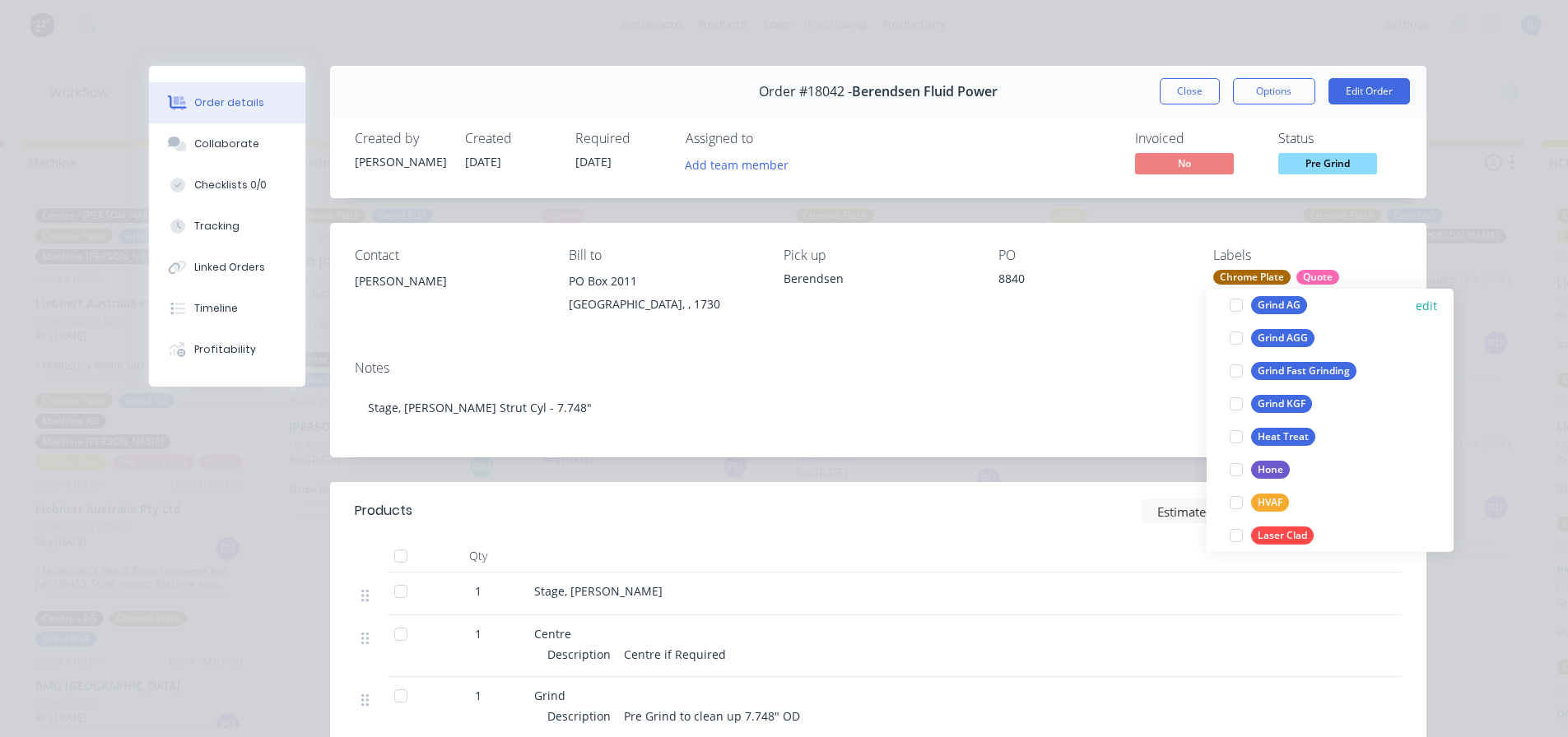
click at [1235, 305] on div at bounding box center [1236, 305] width 33 height 33
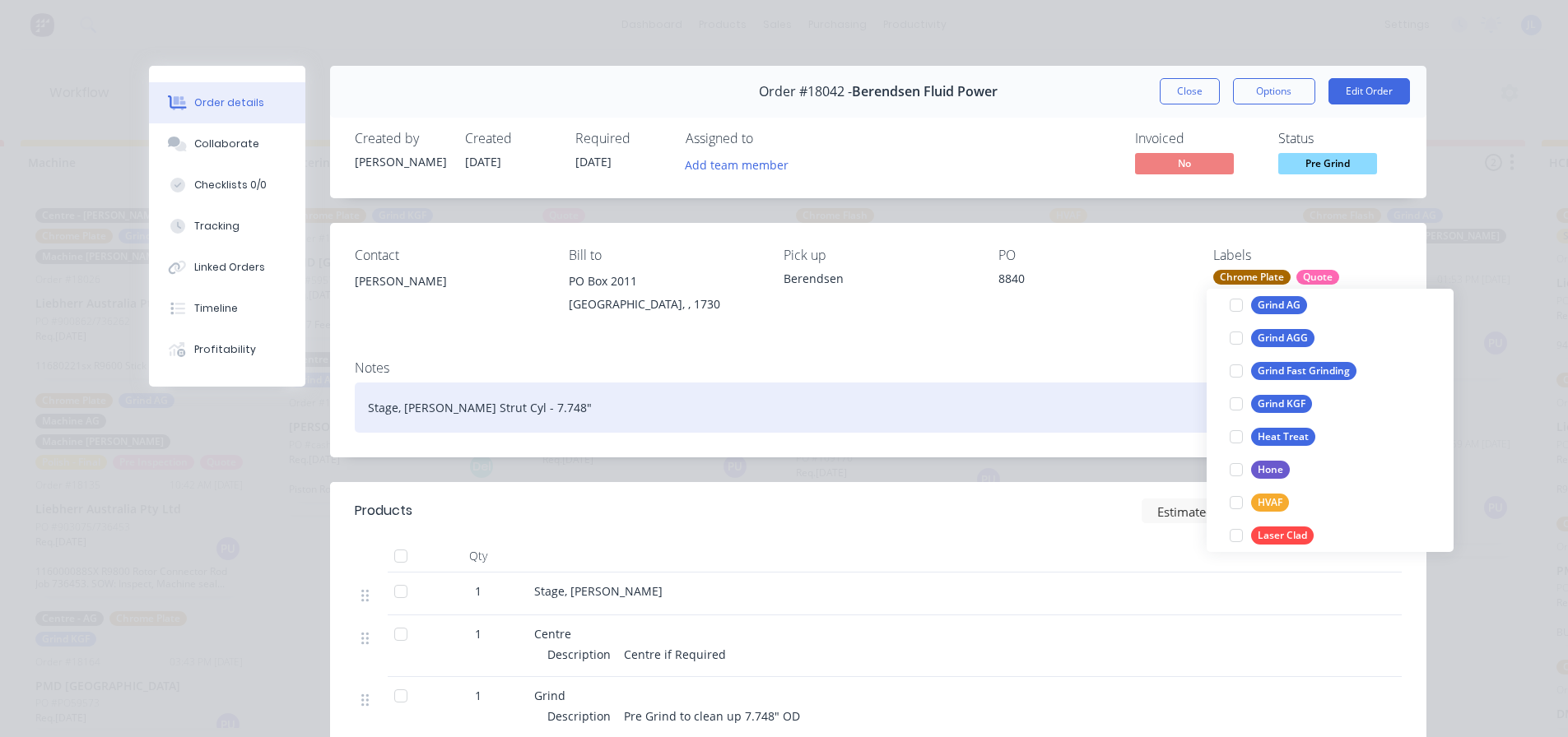
scroll to position [148, 0]
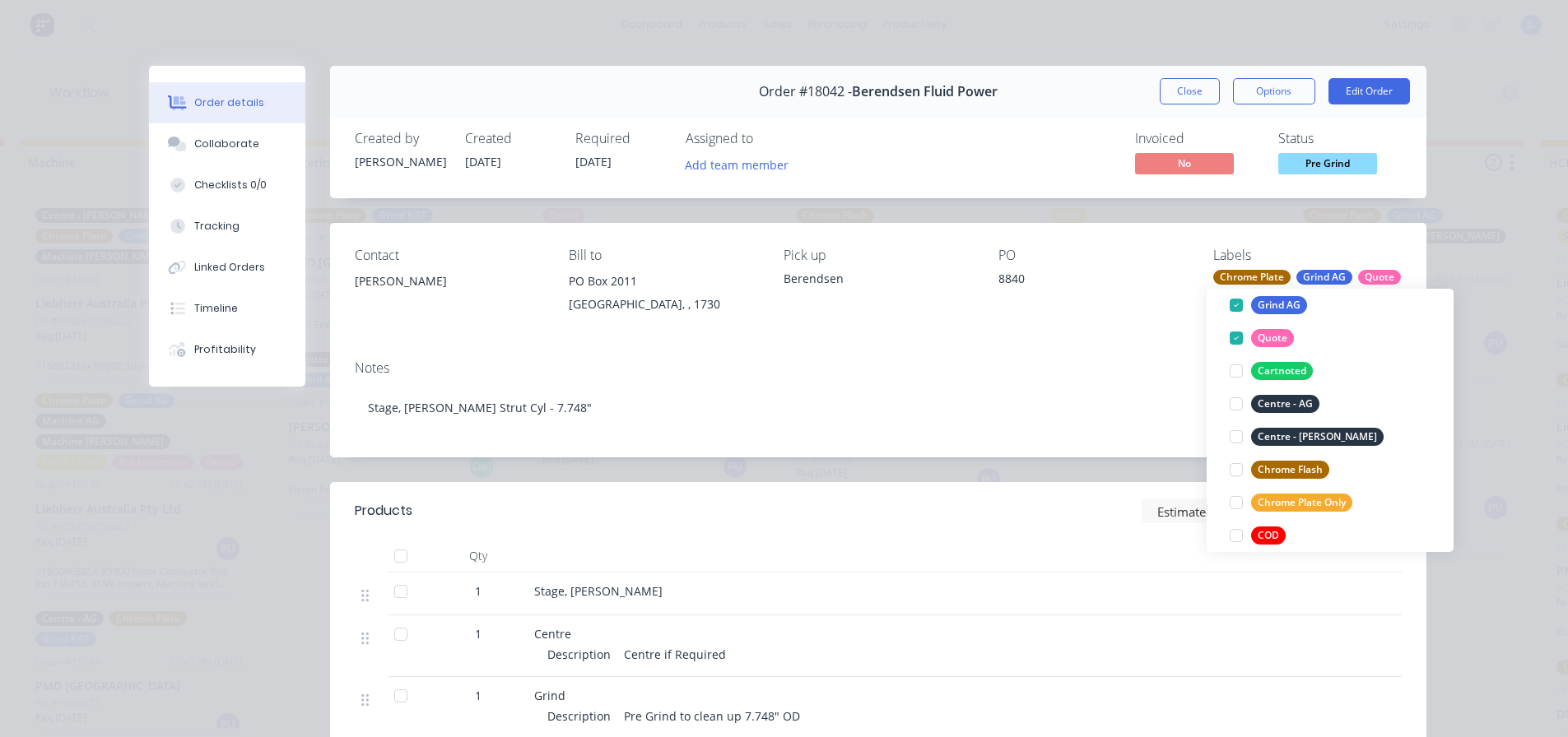
click at [257, 531] on div "Order #18042 - Berendsen Fluid Power Close Options Edit Order Created by Paul C…" at bounding box center [788, 702] width 1277 height 1275
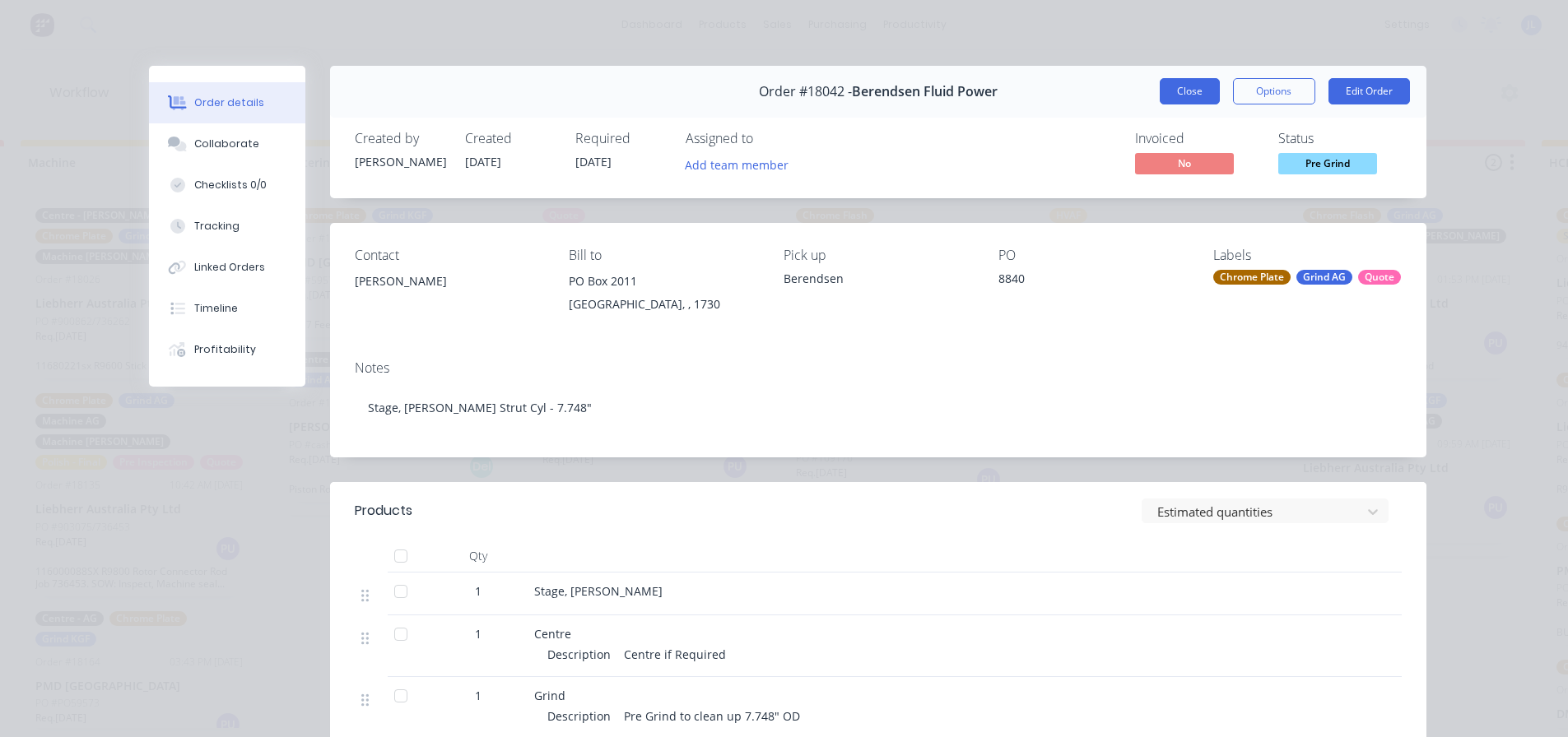
click at [1159, 94] on button "Close" at bounding box center [1189, 90] width 60 height 26
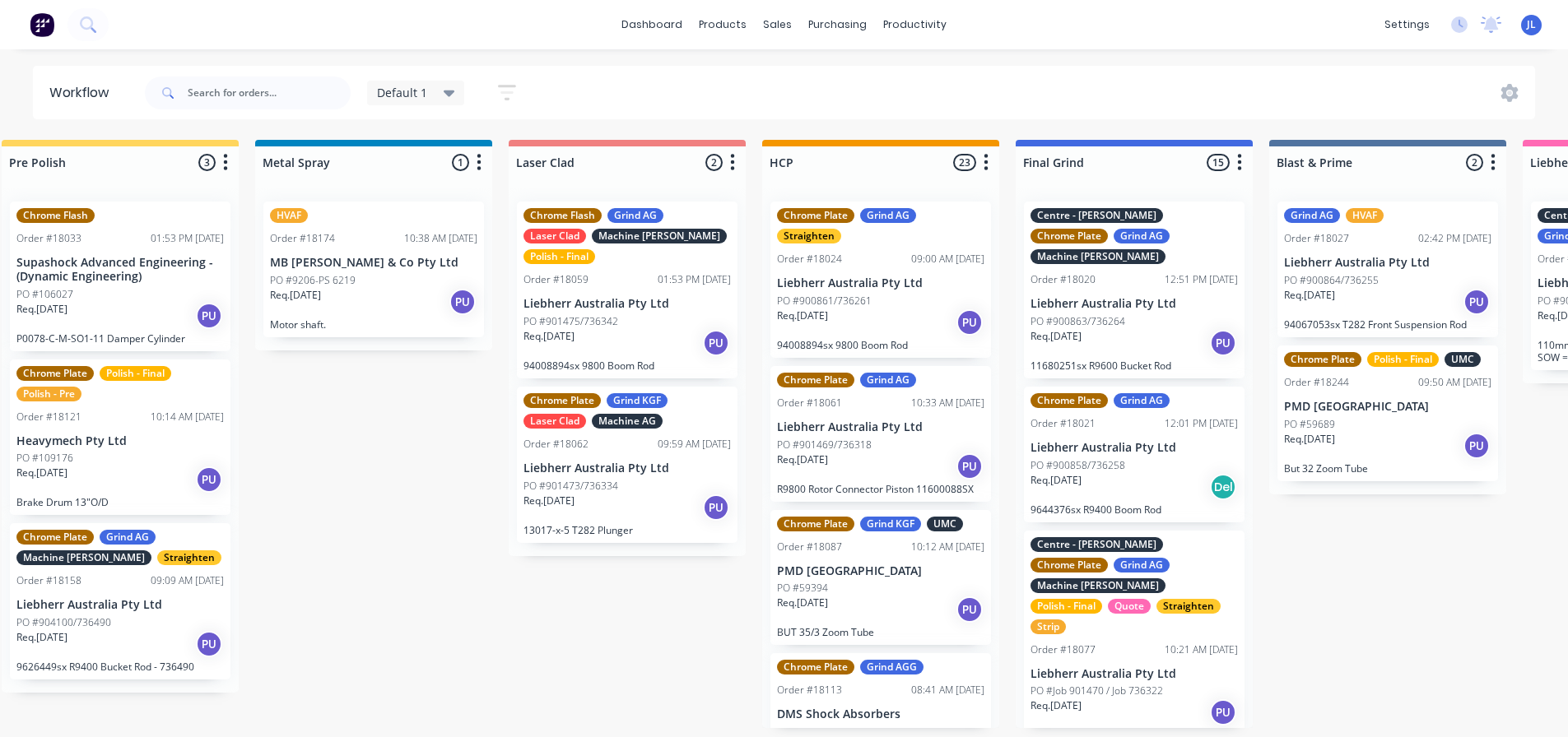
scroll to position [0, 2143]
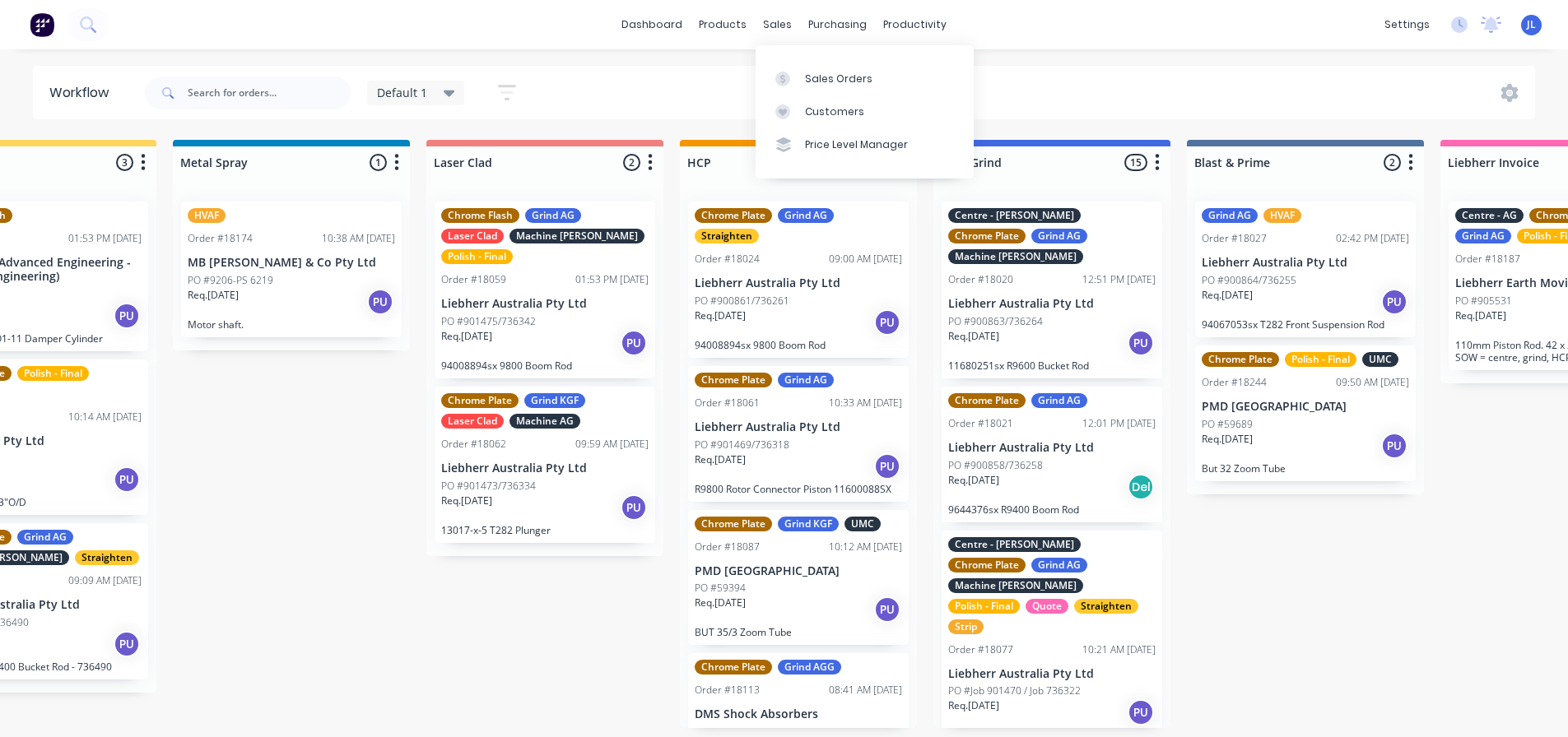
click at [784, 77] on icon at bounding box center [782, 78] width 5 height 9
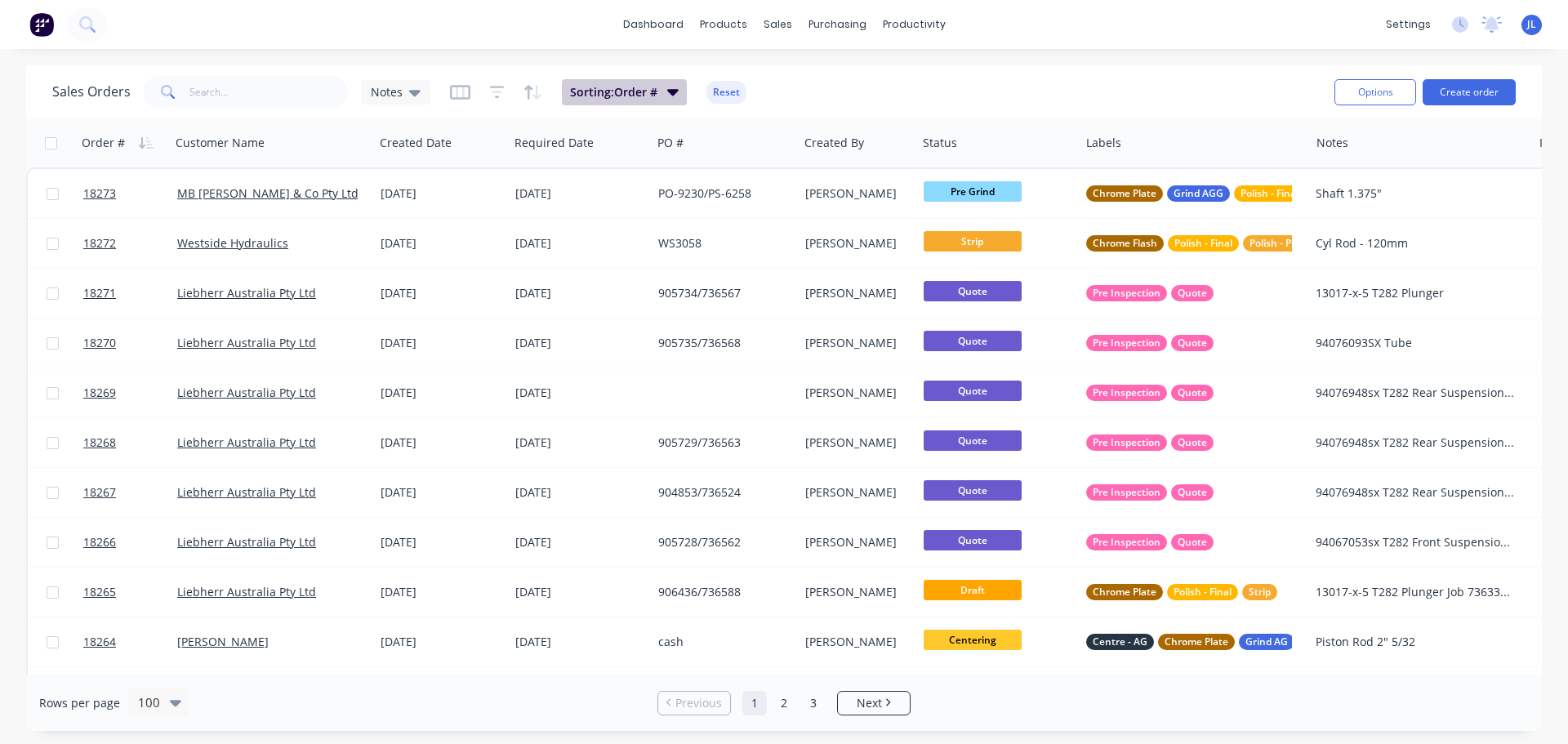
click at [651, 88] on span "Sorting: Order #" at bounding box center [614, 92] width 88 height 16
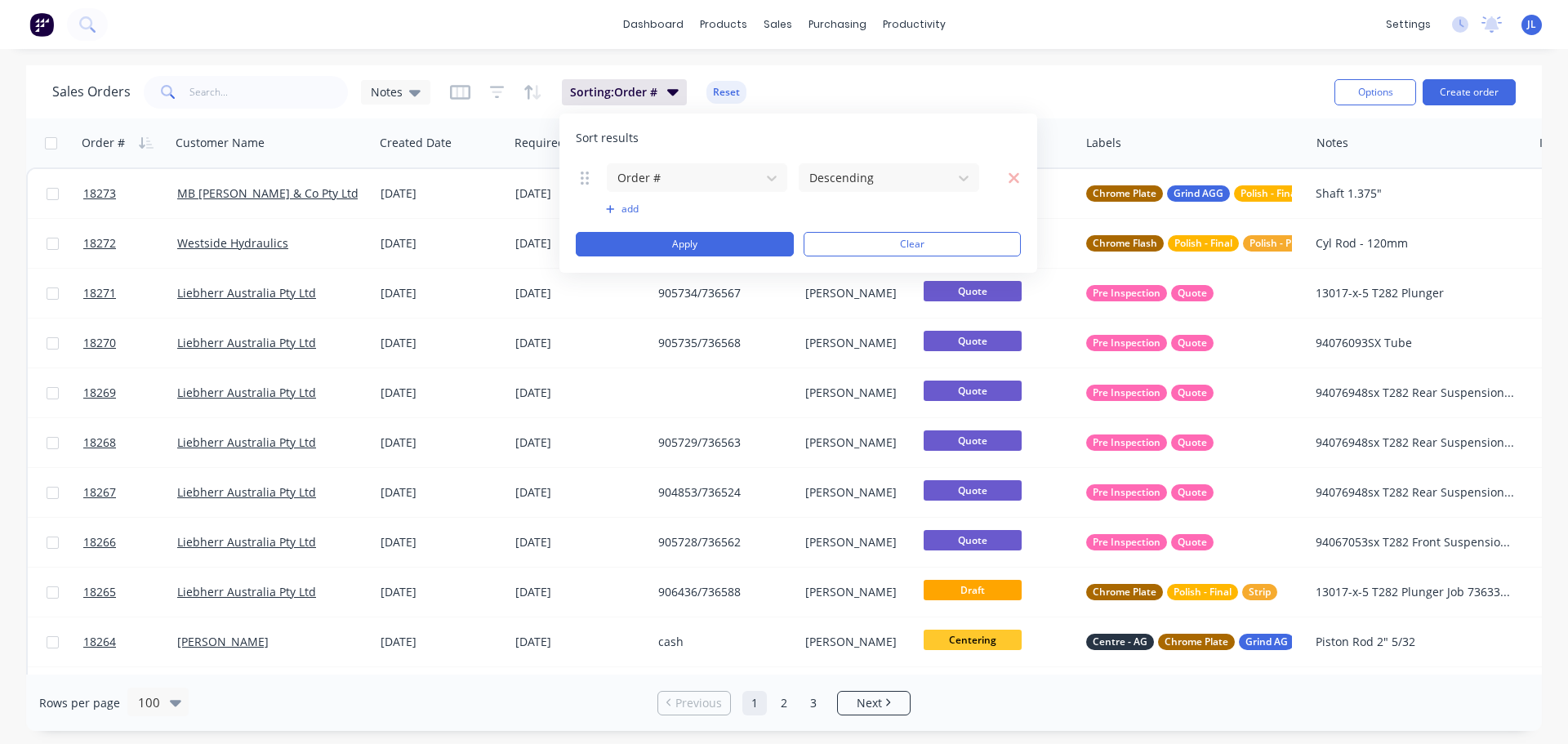
click at [625, 211] on button "add" at bounding box center [697, 209] width 182 height 13
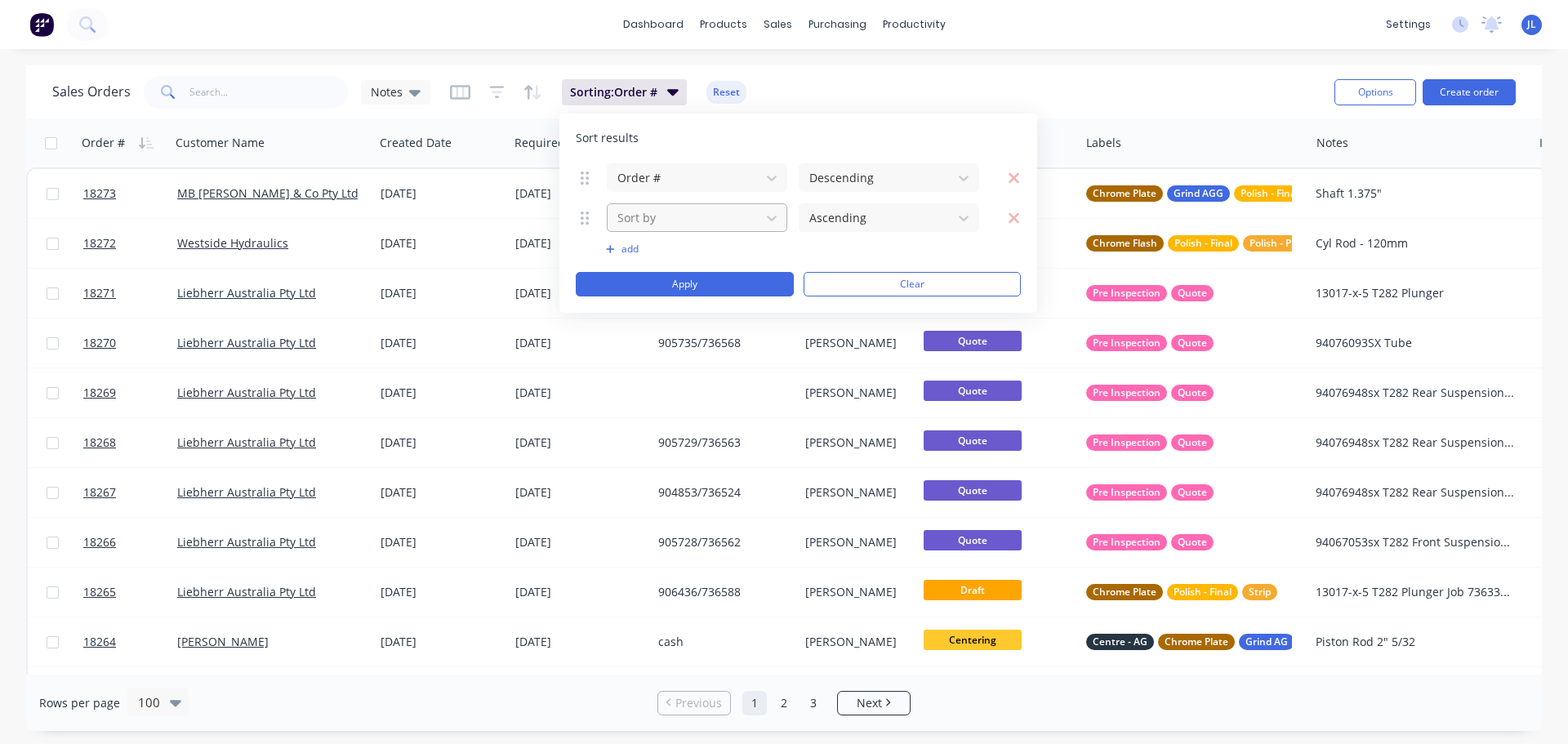
click at [700, 214] on div at bounding box center [684, 217] width 137 height 20
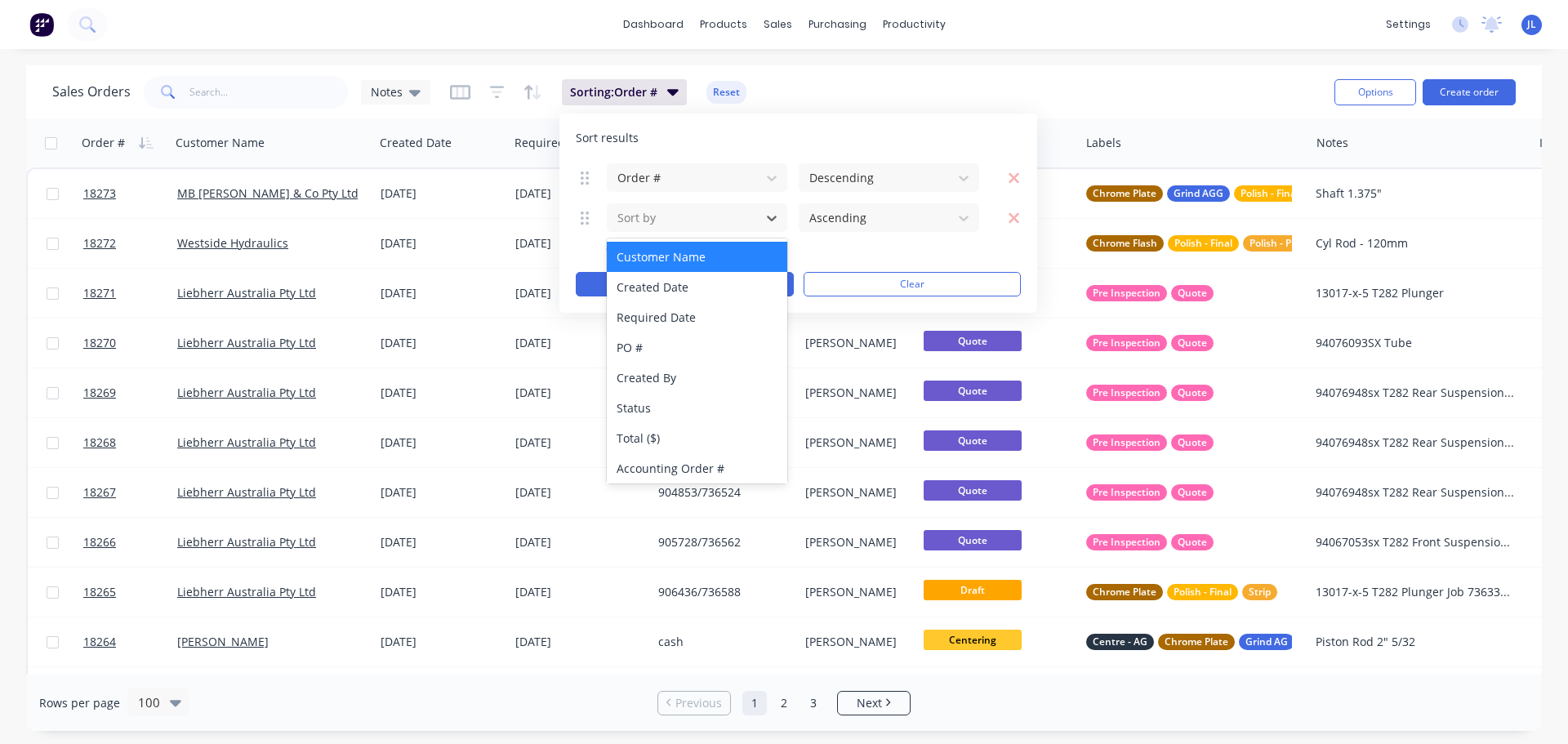
click at [698, 266] on div "Customer Name" at bounding box center [697, 257] width 180 height 31
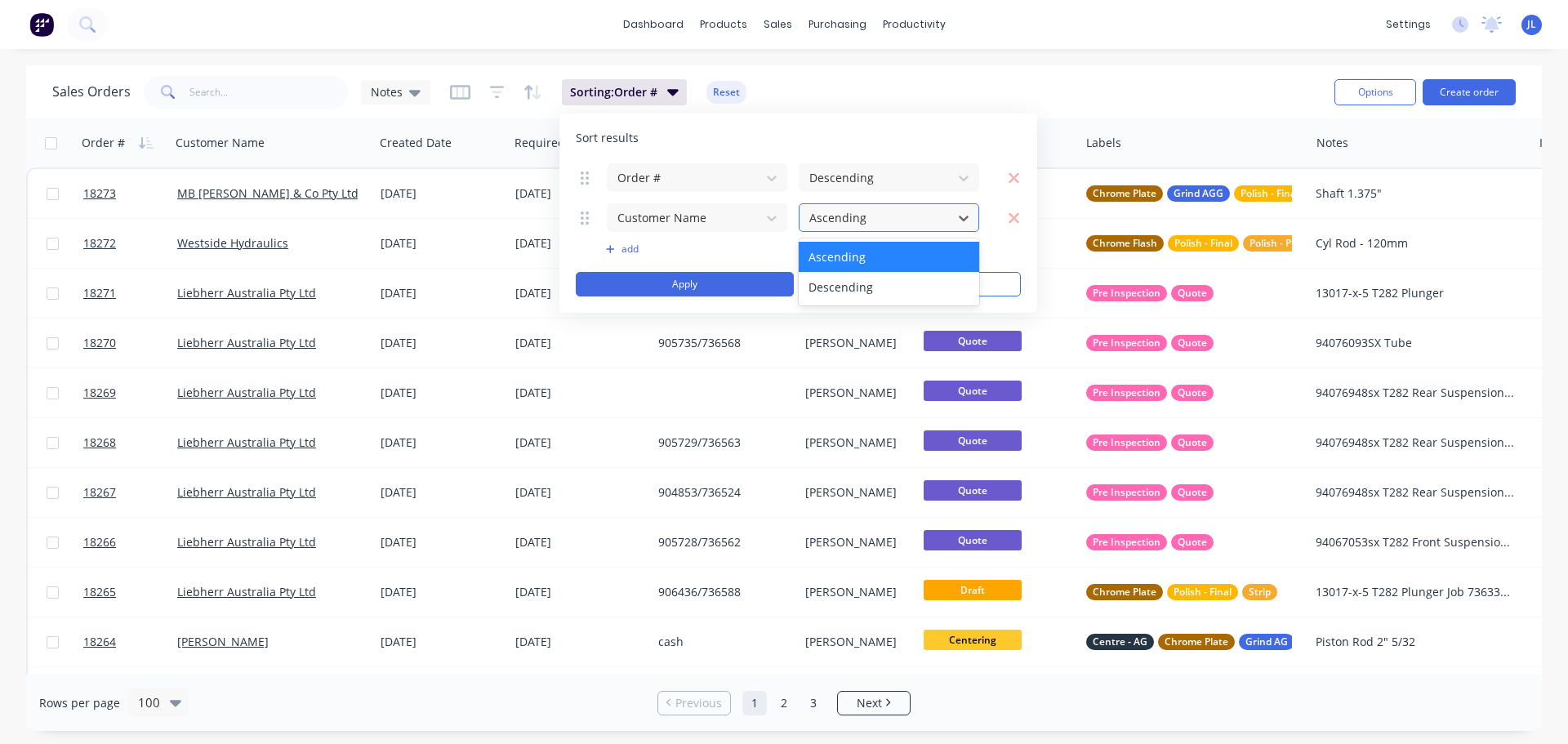
click at [878, 226] on div at bounding box center [876, 217] width 137 height 20
click at [879, 222] on div at bounding box center [876, 217] width 137 height 20
click at [1014, 218] on icon "button" at bounding box center [1013, 217] width 11 height 11
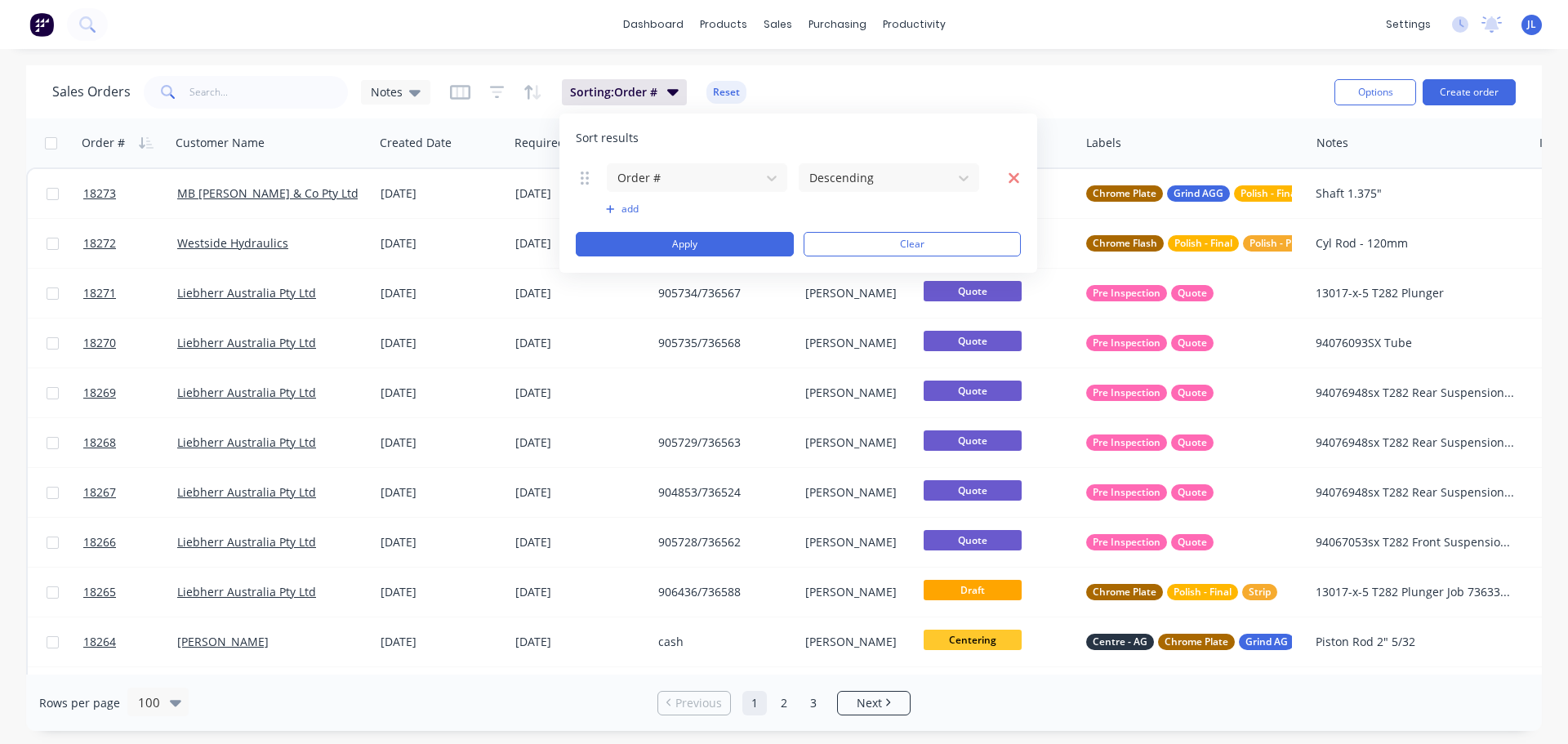
click at [1016, 179] on icon "button" at bounding box center [1013, 177] width 11 height 11
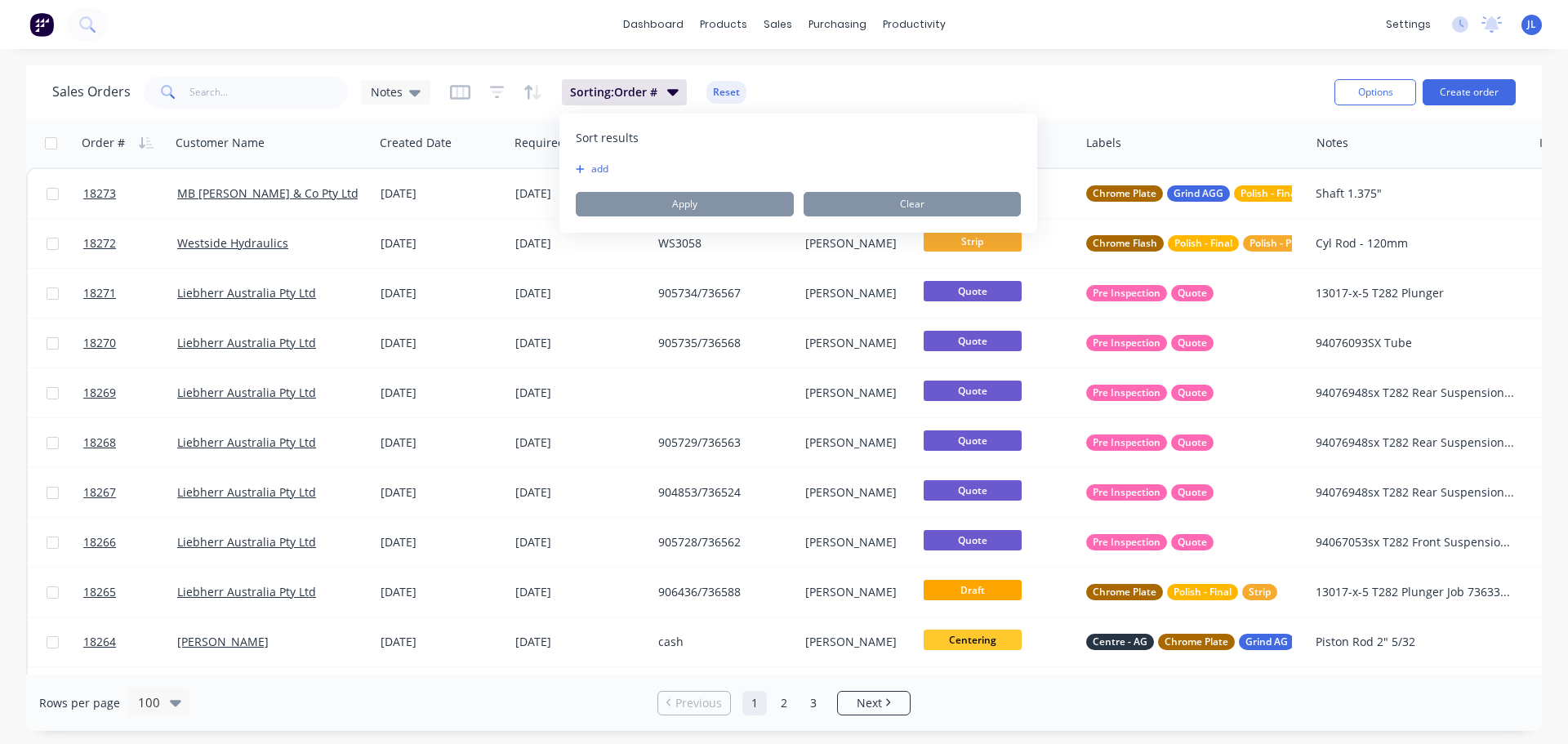
click at [1016, 179] on div "To pick up a draggable item, press the space bar. While dragging, use the arrow…" at bounding box center [798, 189] width 445 height 53
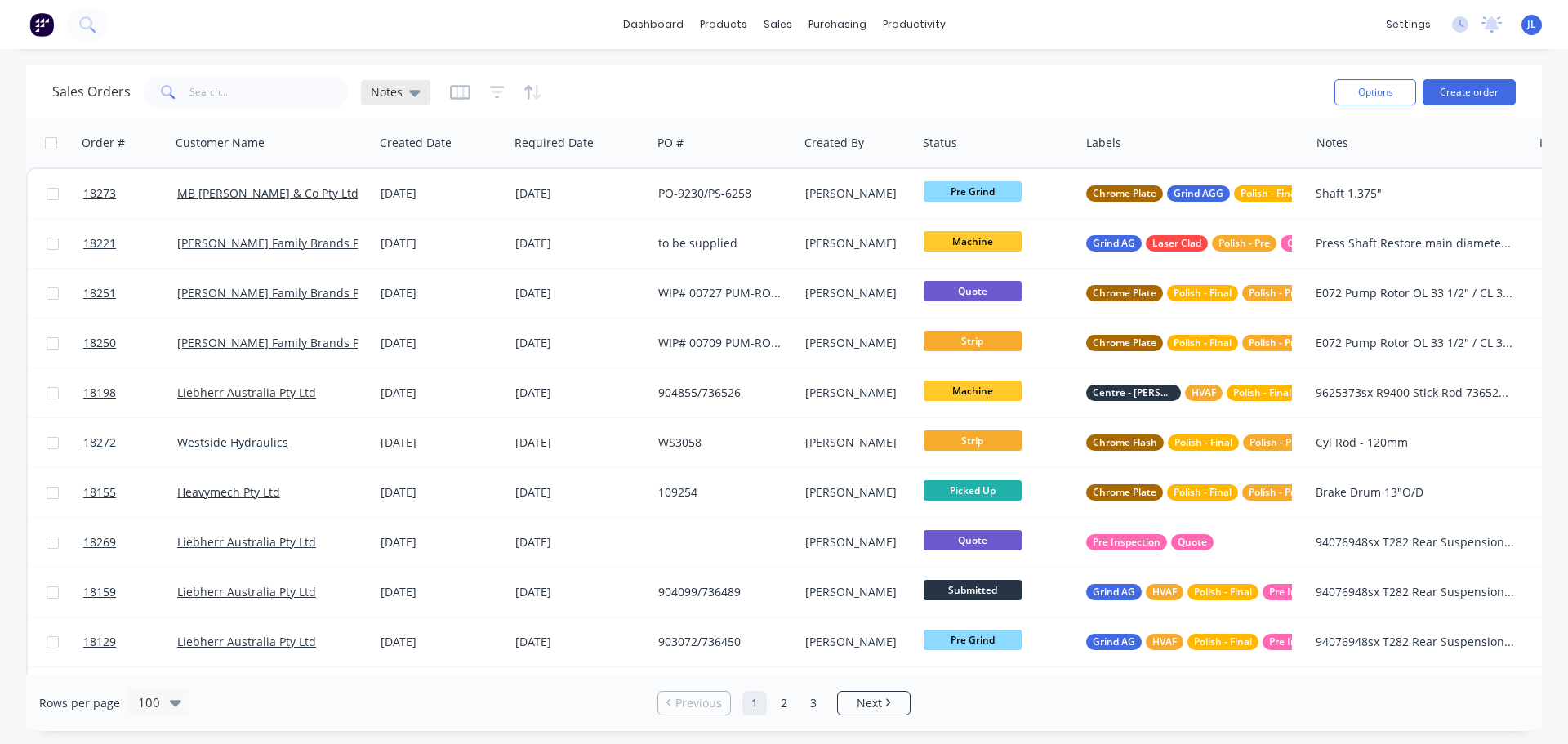
click at [403, 90] on div "Notes" at bounding box center [395, 92] width 50 height 14
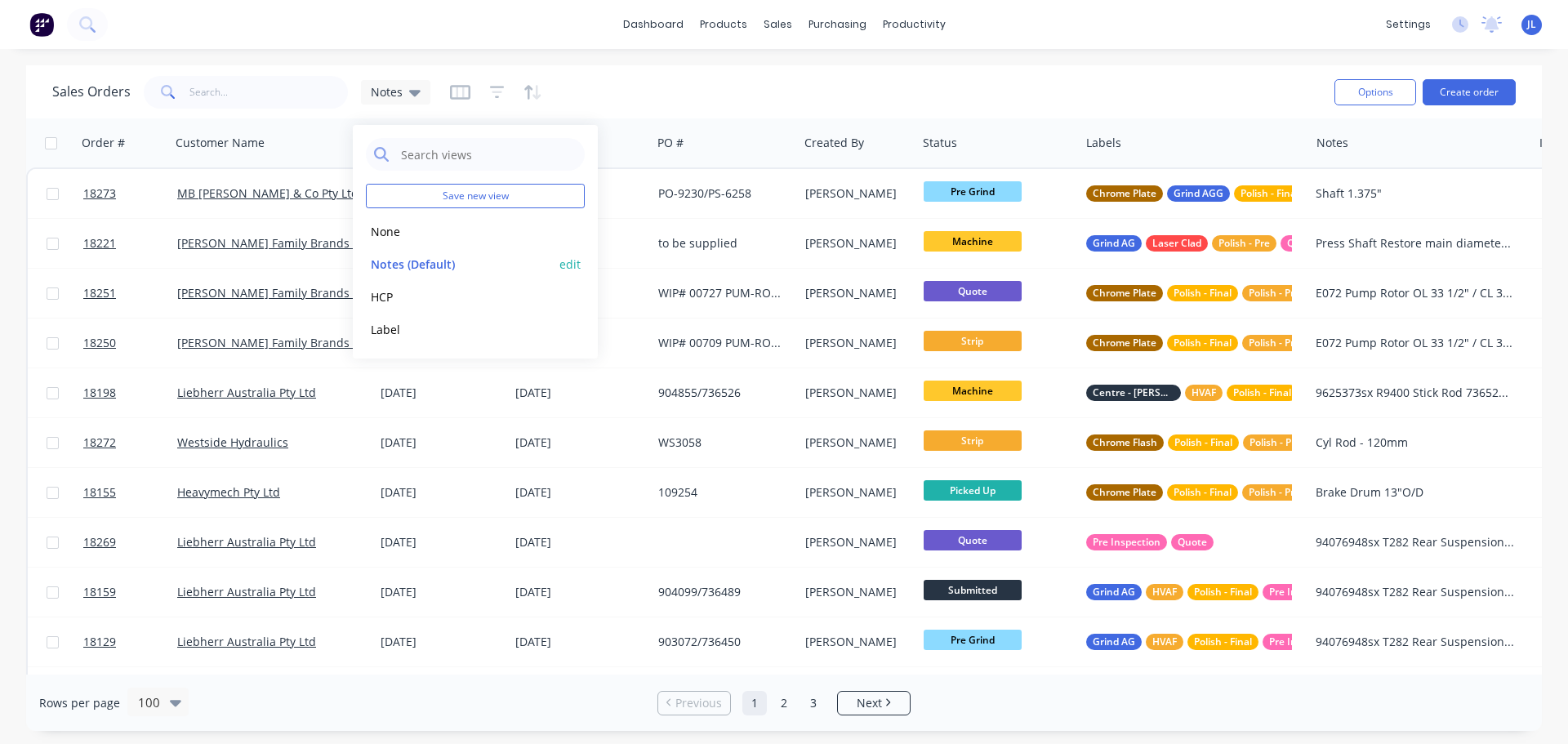
click at [568, 266] on button "edit" at bounding box center [570, 265] width 21 height 17
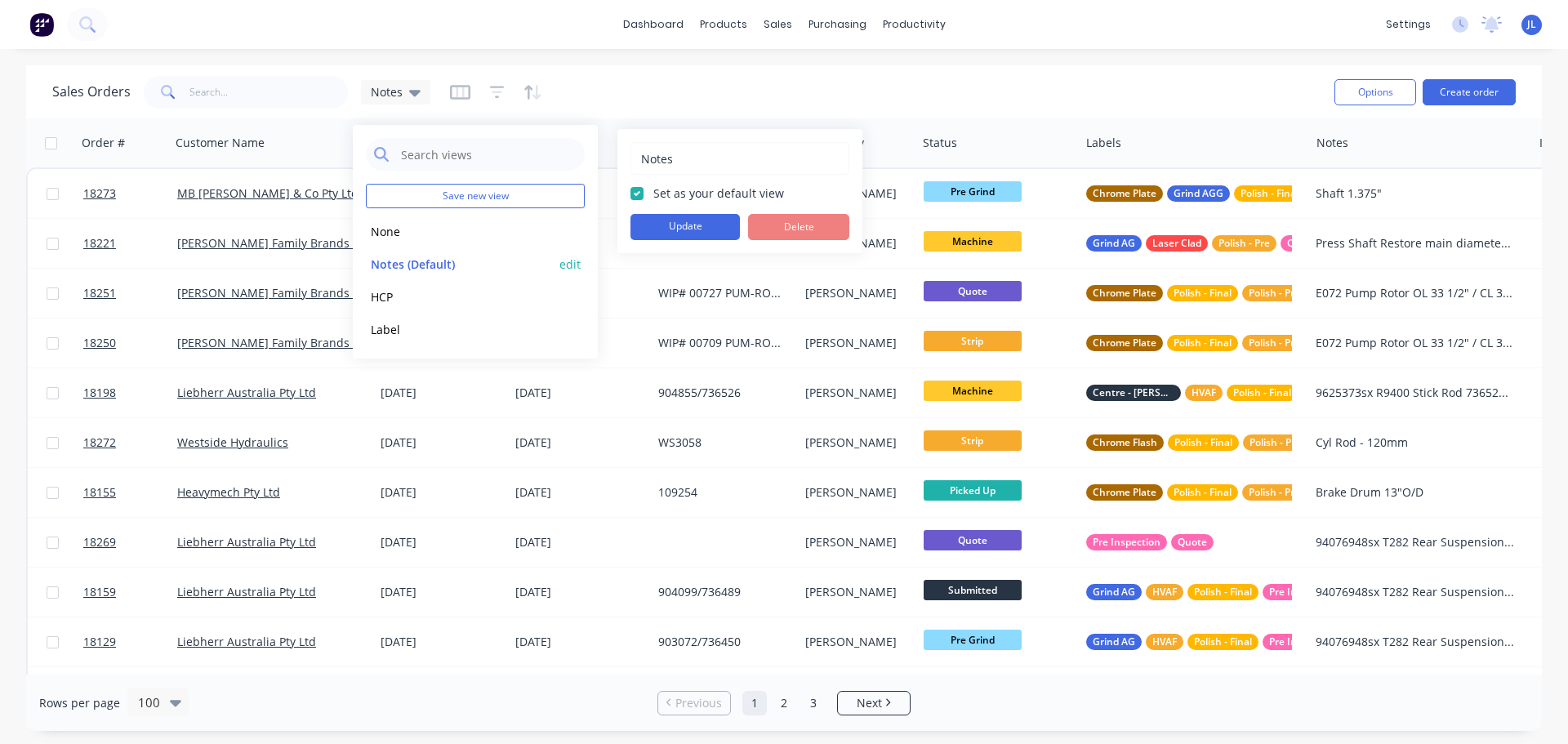
click at [568, 266] on button "edit" at bounding box center [570, 265] width 21 height 17
click at [659, 82] on div "Sales Orders Notes" at bounding box center [687, 92] width 1269 height 40
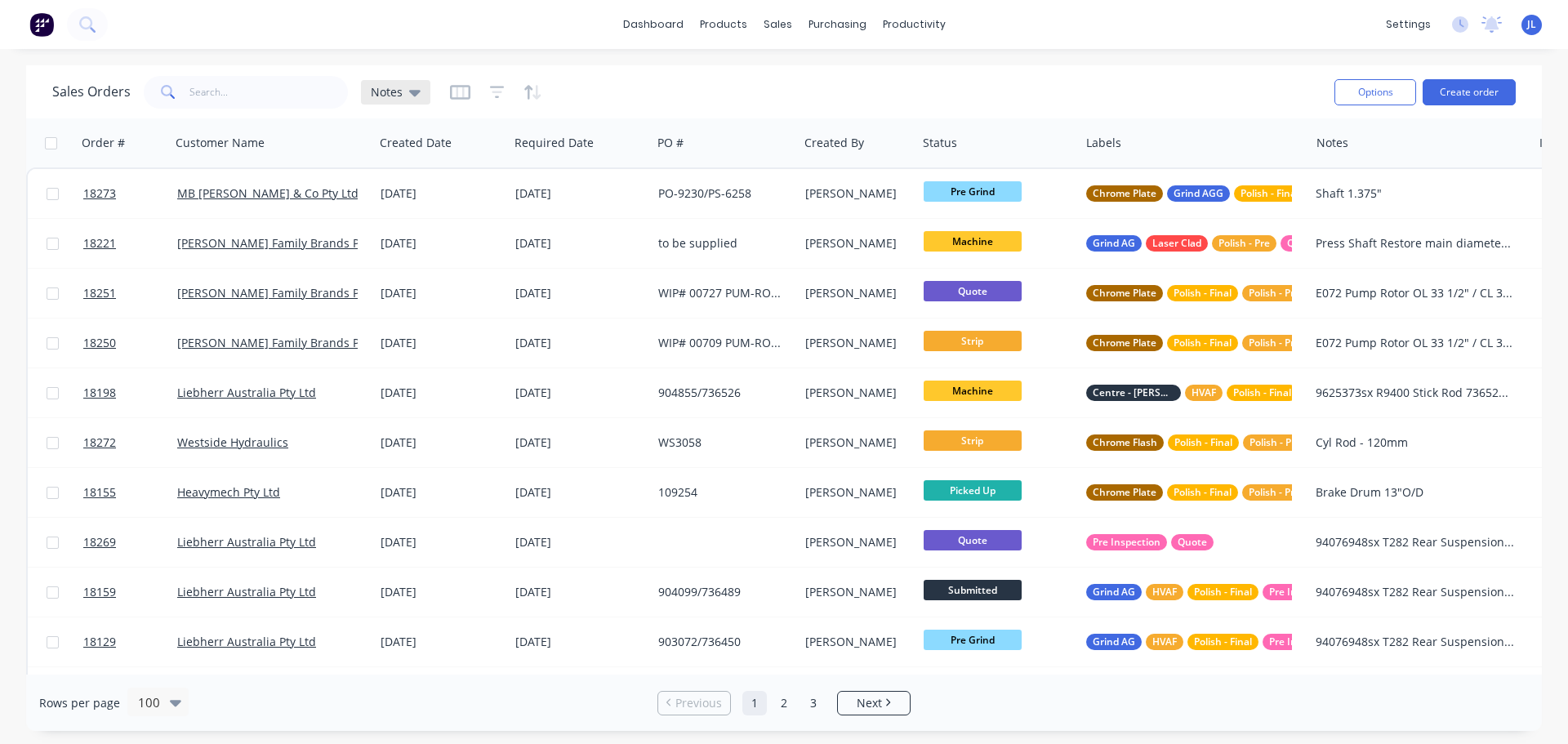
click at [416, 94] on icon at bounding box center [415, 93] width 11 height 7
click at [667, 102] on div "Sales Orders Notes" at bounding box center [687, 92] width 1269 height 40
click at [214, 96] on input "text" at bounding box center [268, 93] width 159 height 32
type input "PMD"
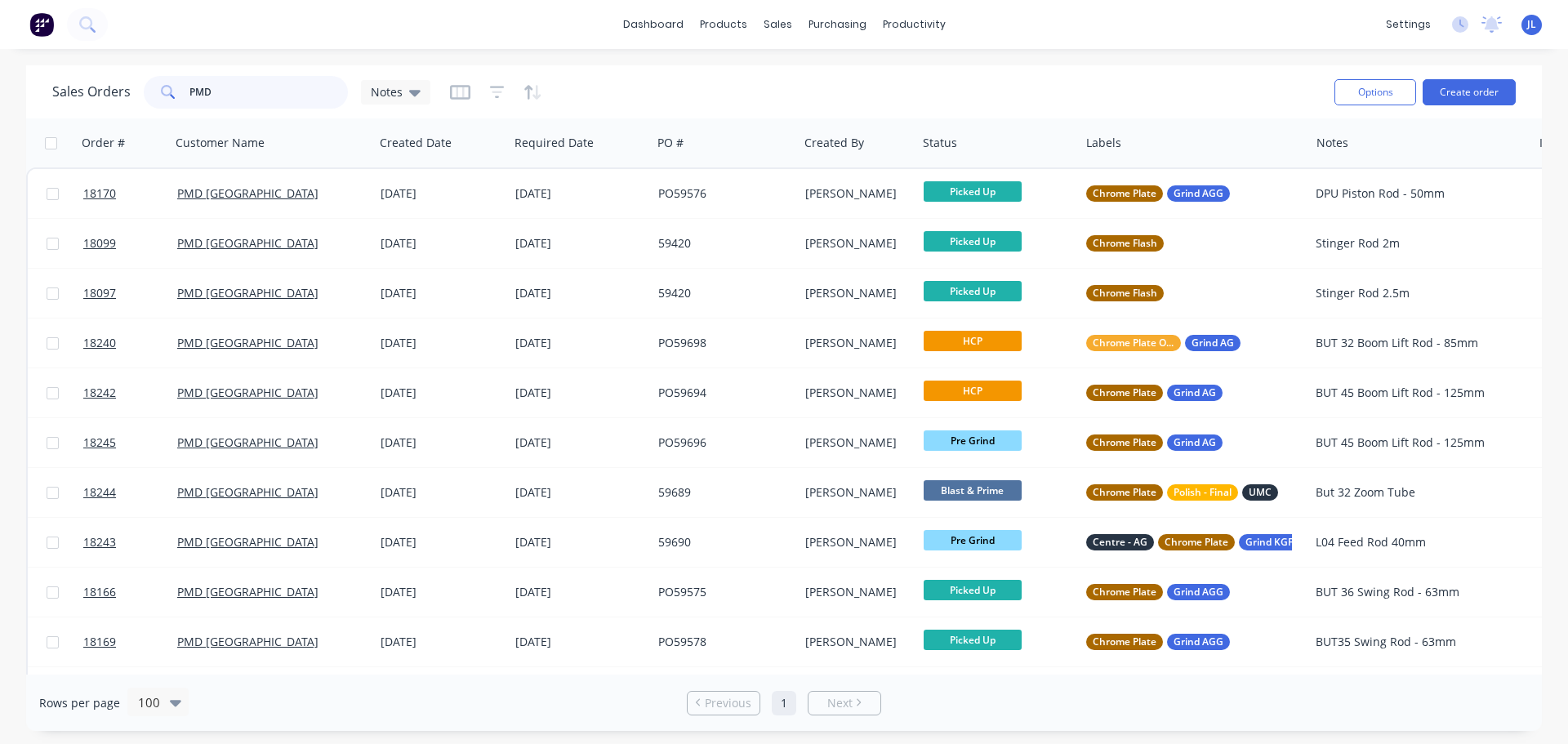
drag, startPoint x: 237, startPoint y: 99, endPoint x: 133, endPoint y: 110, distance: 104.6
click at [133, 110] on div "Sales Orders PMD Notes" at bounding box center [687, 92] width 1269 height 40
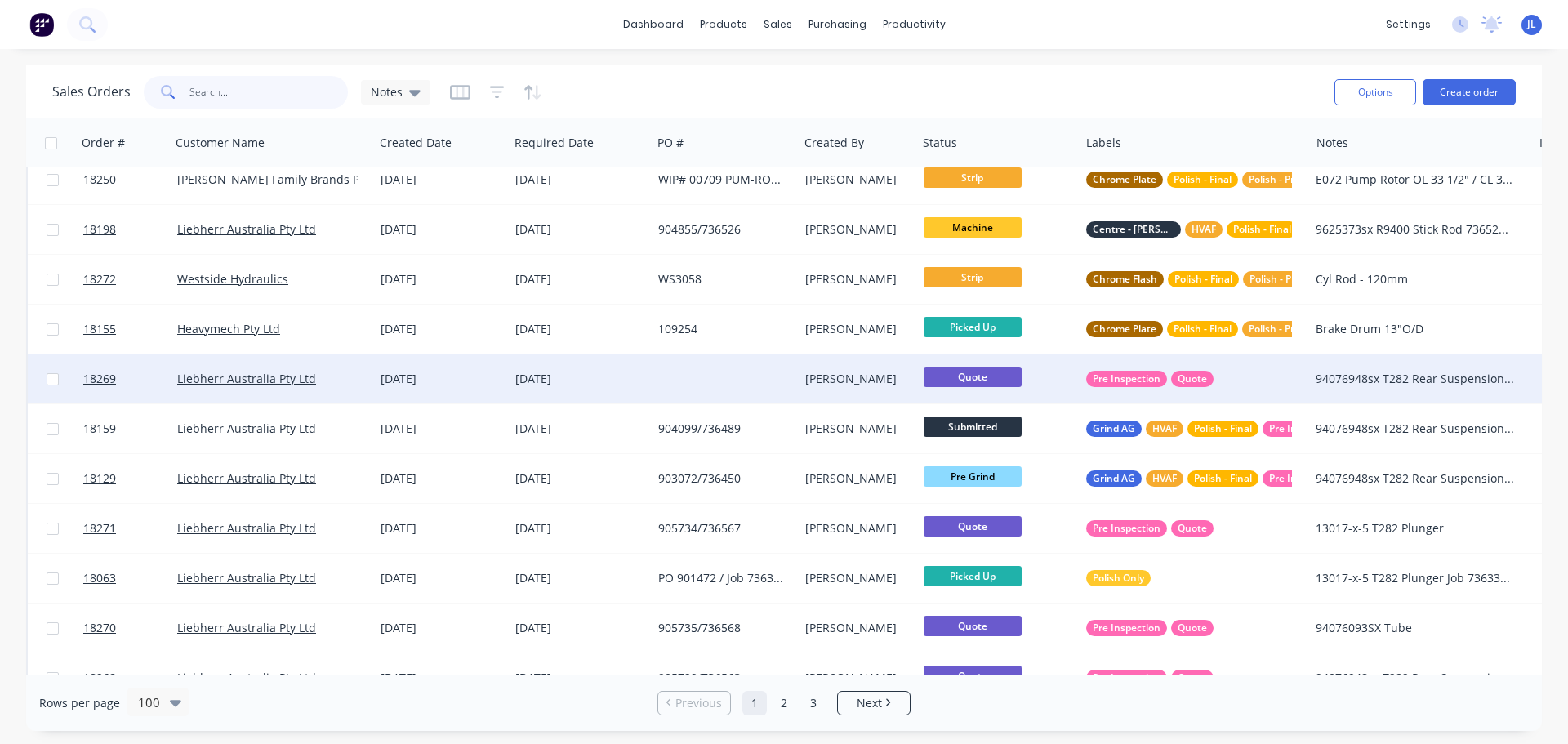
scroll to position [82, 0]
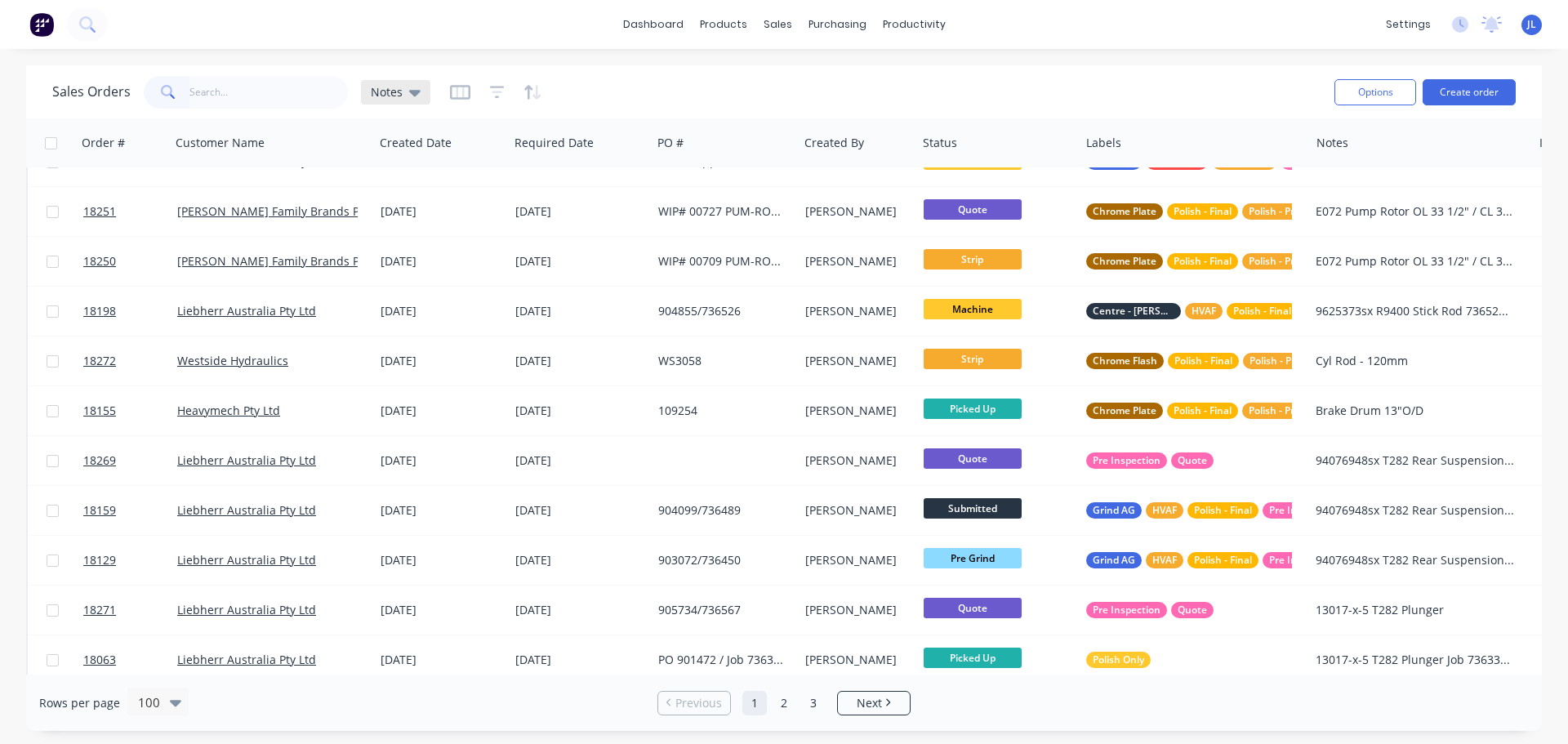
click at [392, 95] on span "Notes" at bounding box center [386, 92] width 32 height 17
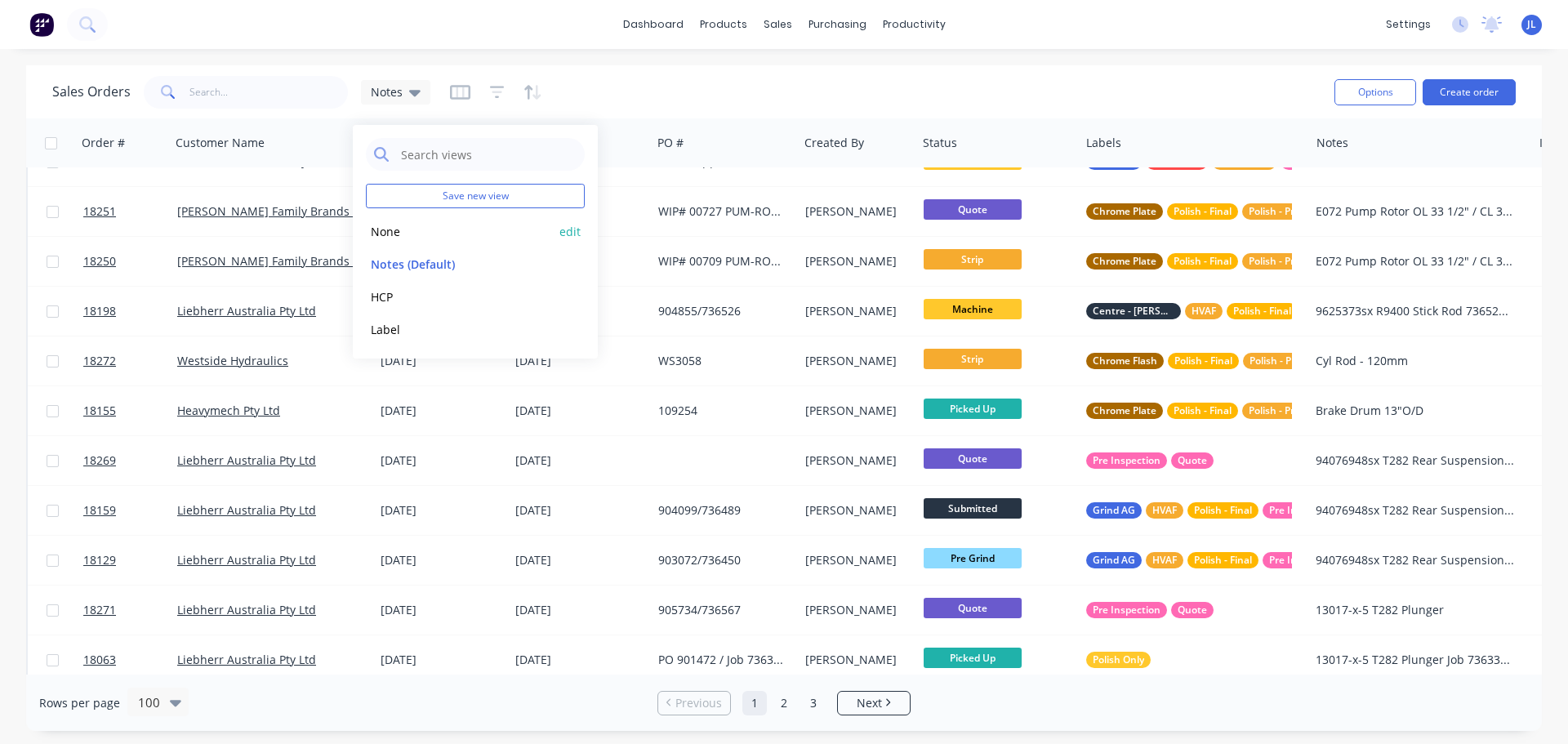
click at [392, 225] on button "None" at bounding box center [458, 232] width 186 height 19
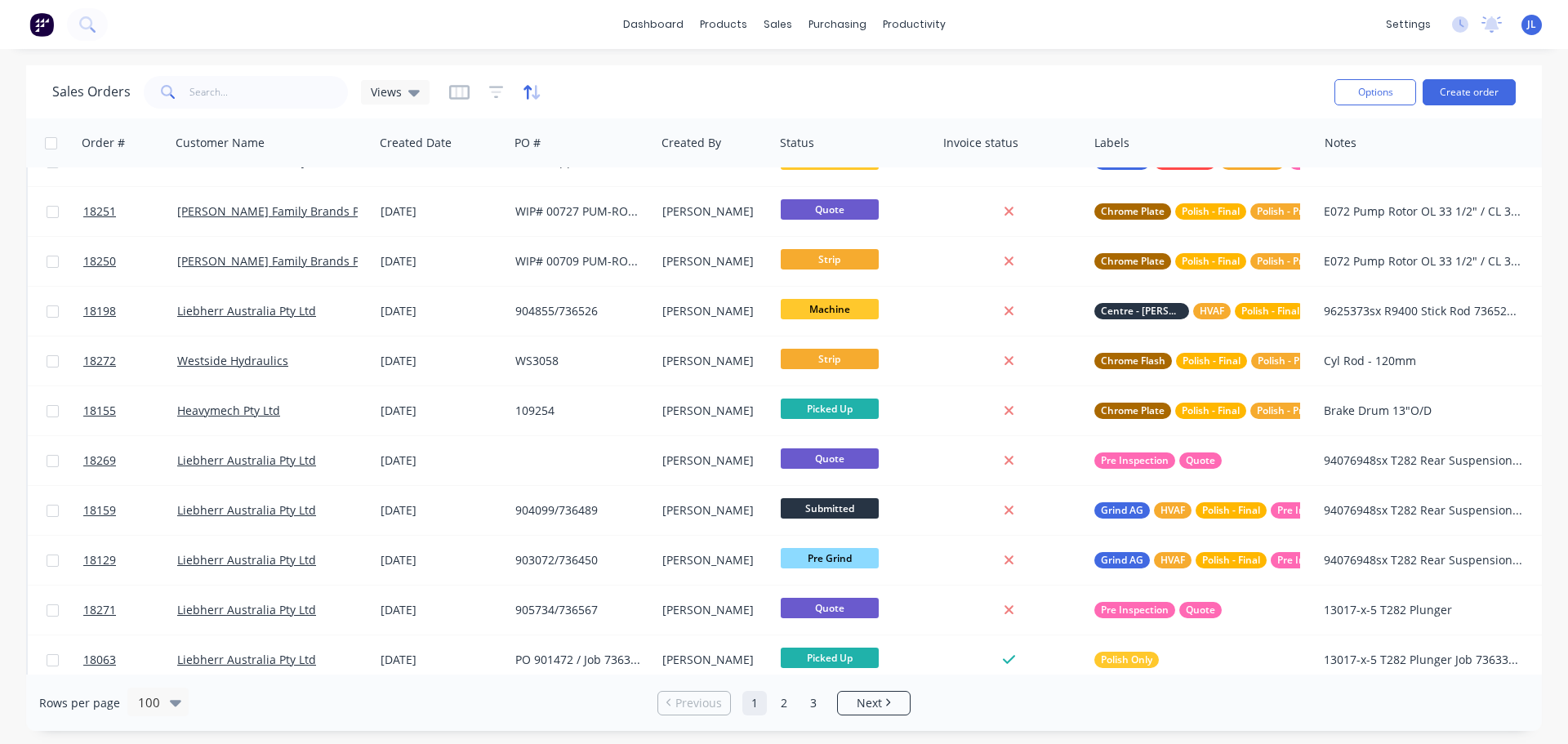
click at [530, 98] on icon "button" at bounding box center [532, 92] width 19 height 16
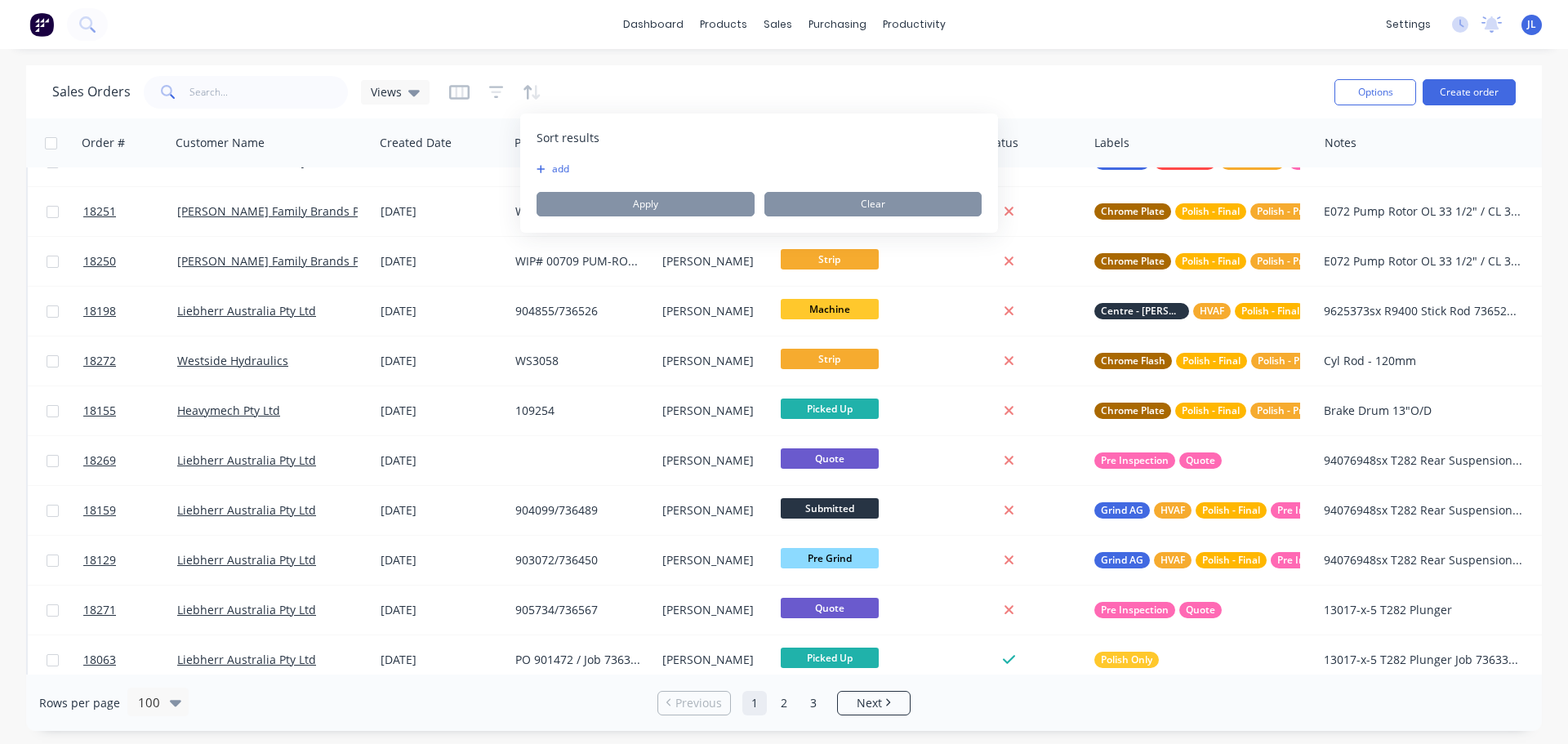
click at [548, 169] on button "add" at bounding box center [546, 169] width 20 height 13
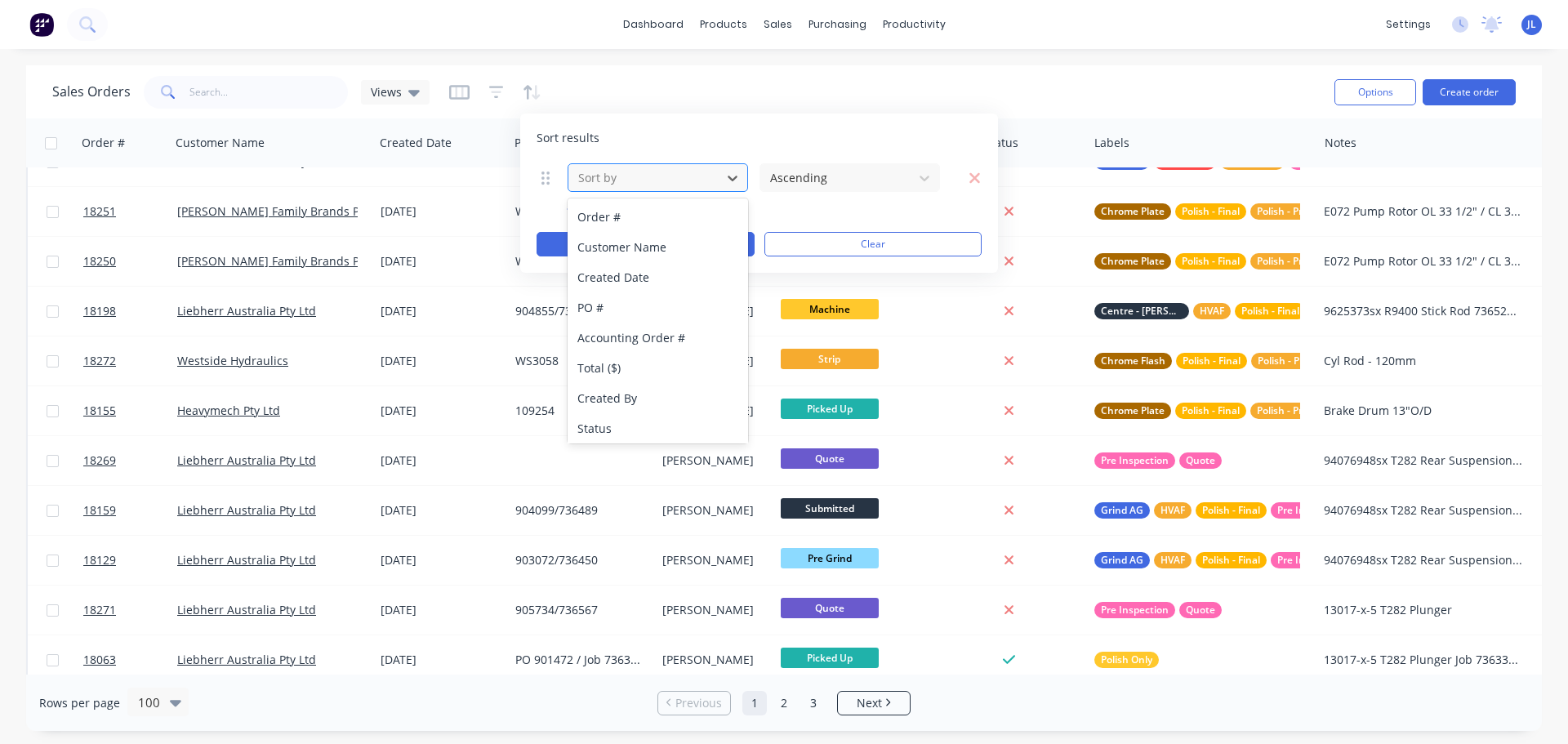
click at [706, 187] on div at bounding box center [645, 177] width 137 height 20
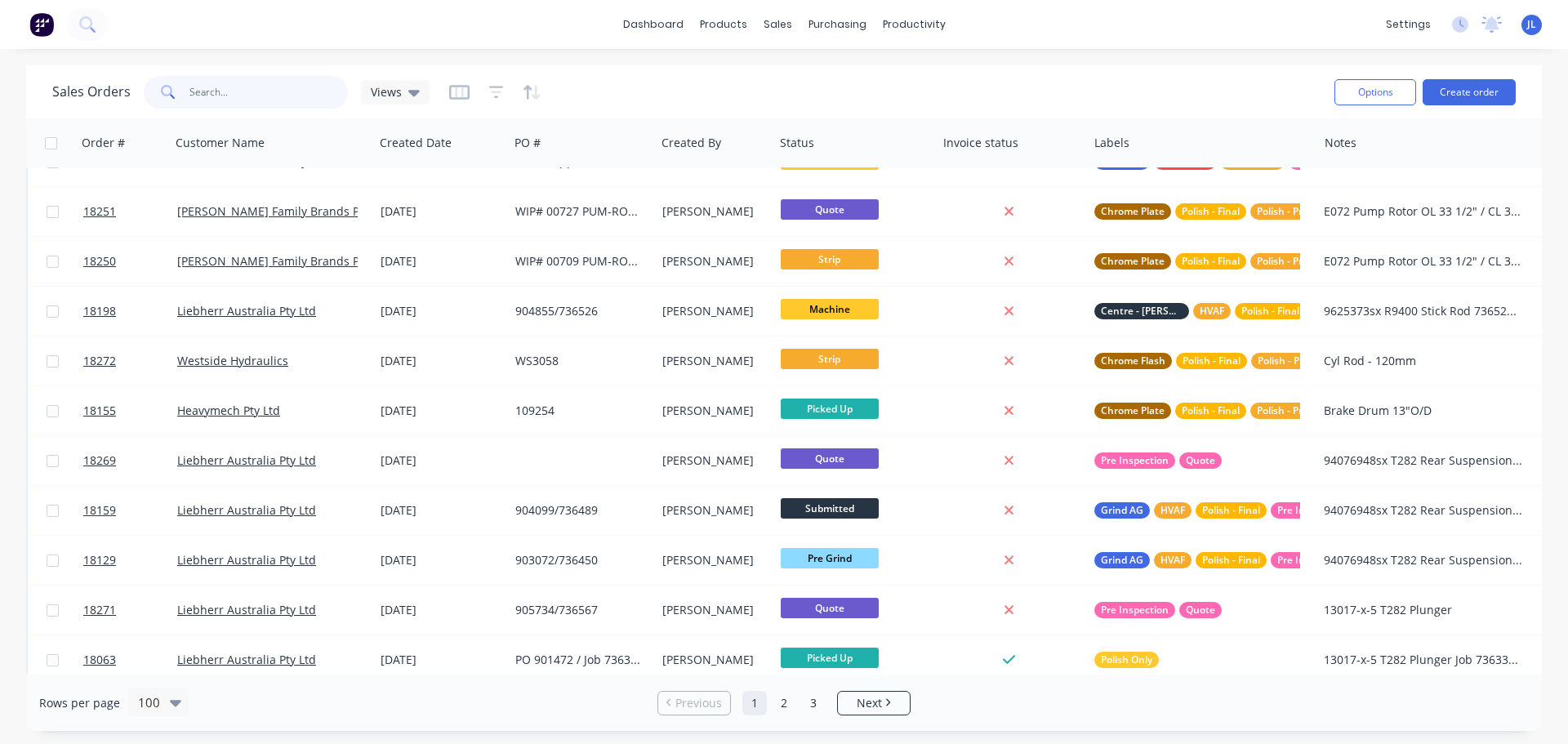
click at [274, 79] on input "text" at bounding box center [268, 93] width 159 height 32
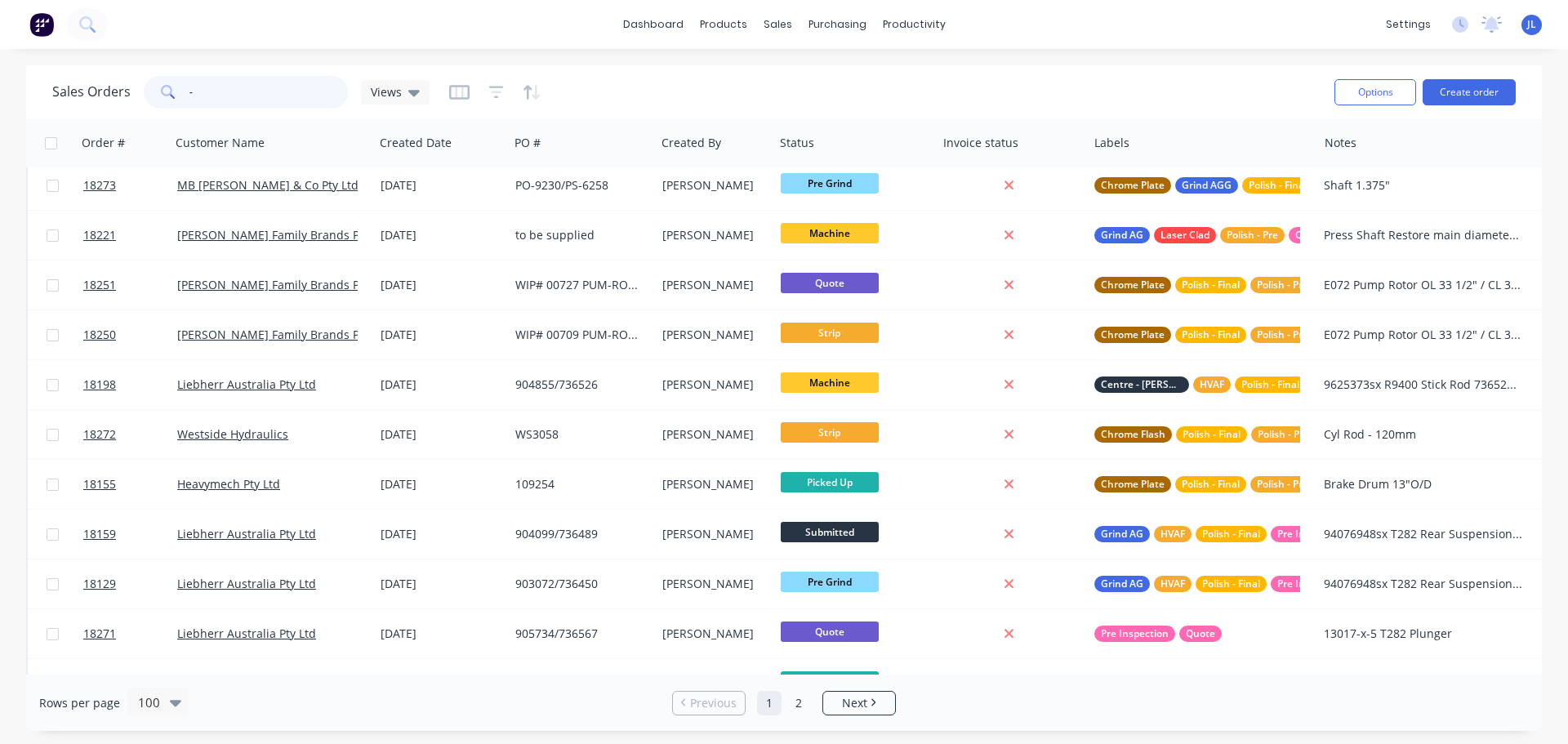
scroll to position [0, 0]
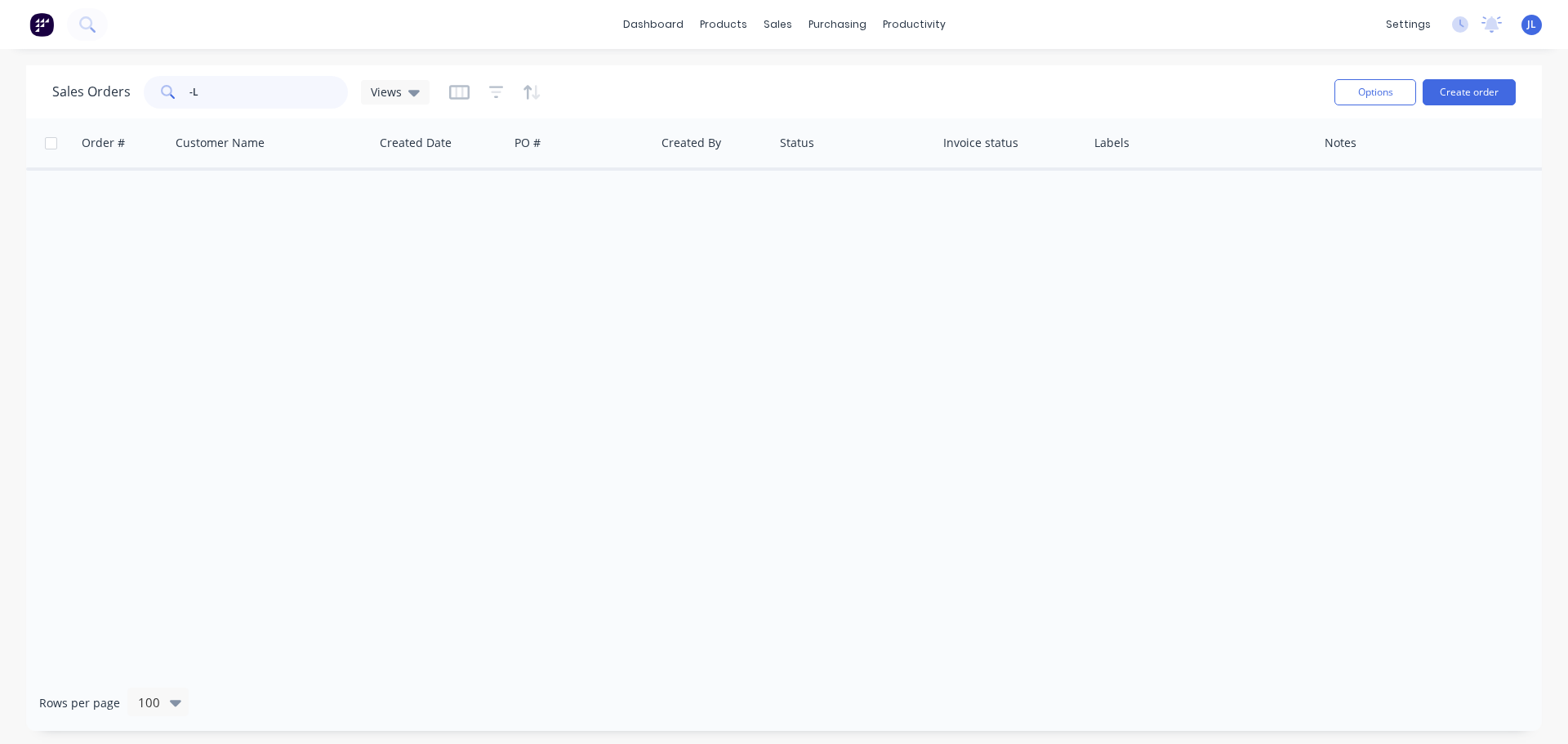
type input "-"
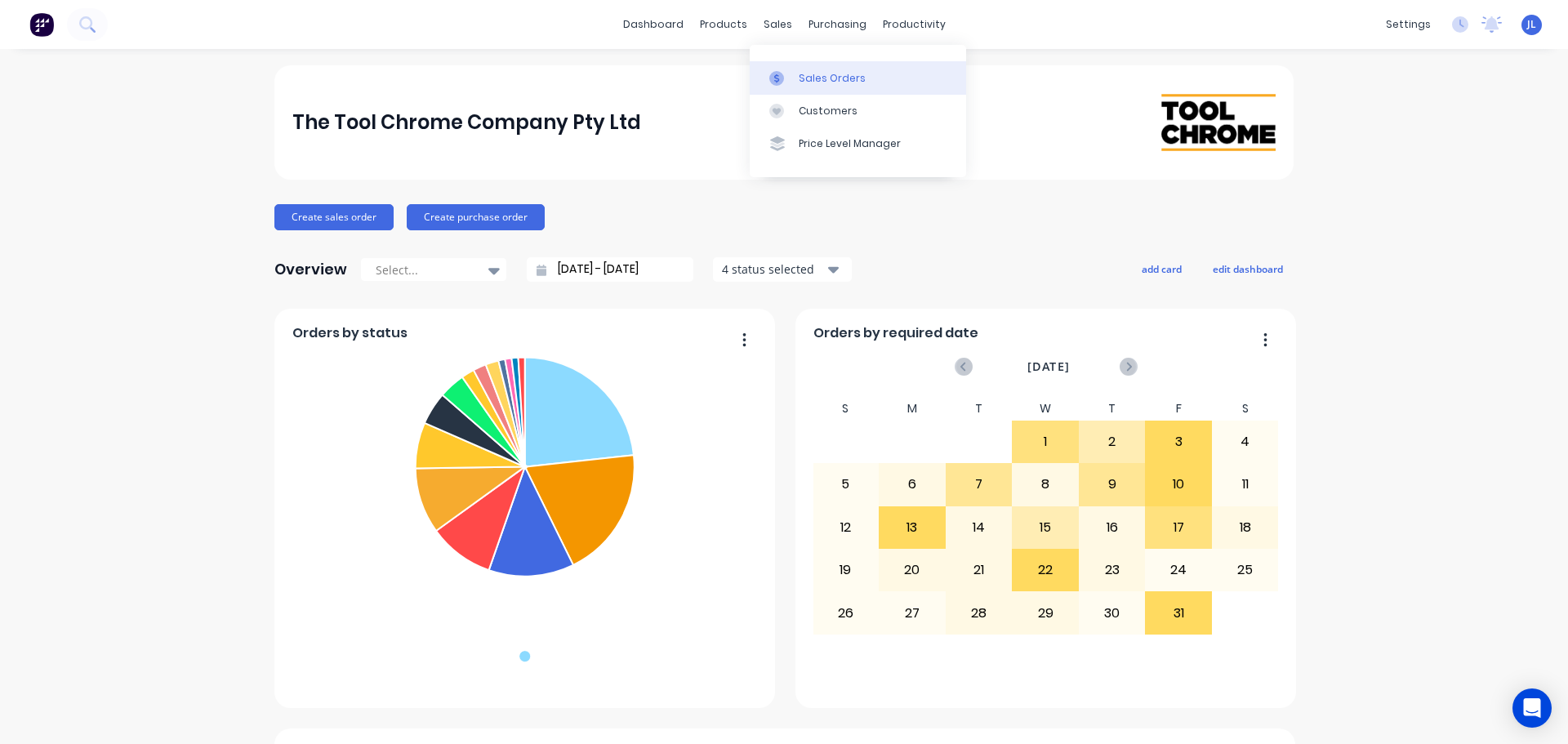
click at [794, 69] on link "Sales Orders" at bounding box center [858, 77] width 217 height 32
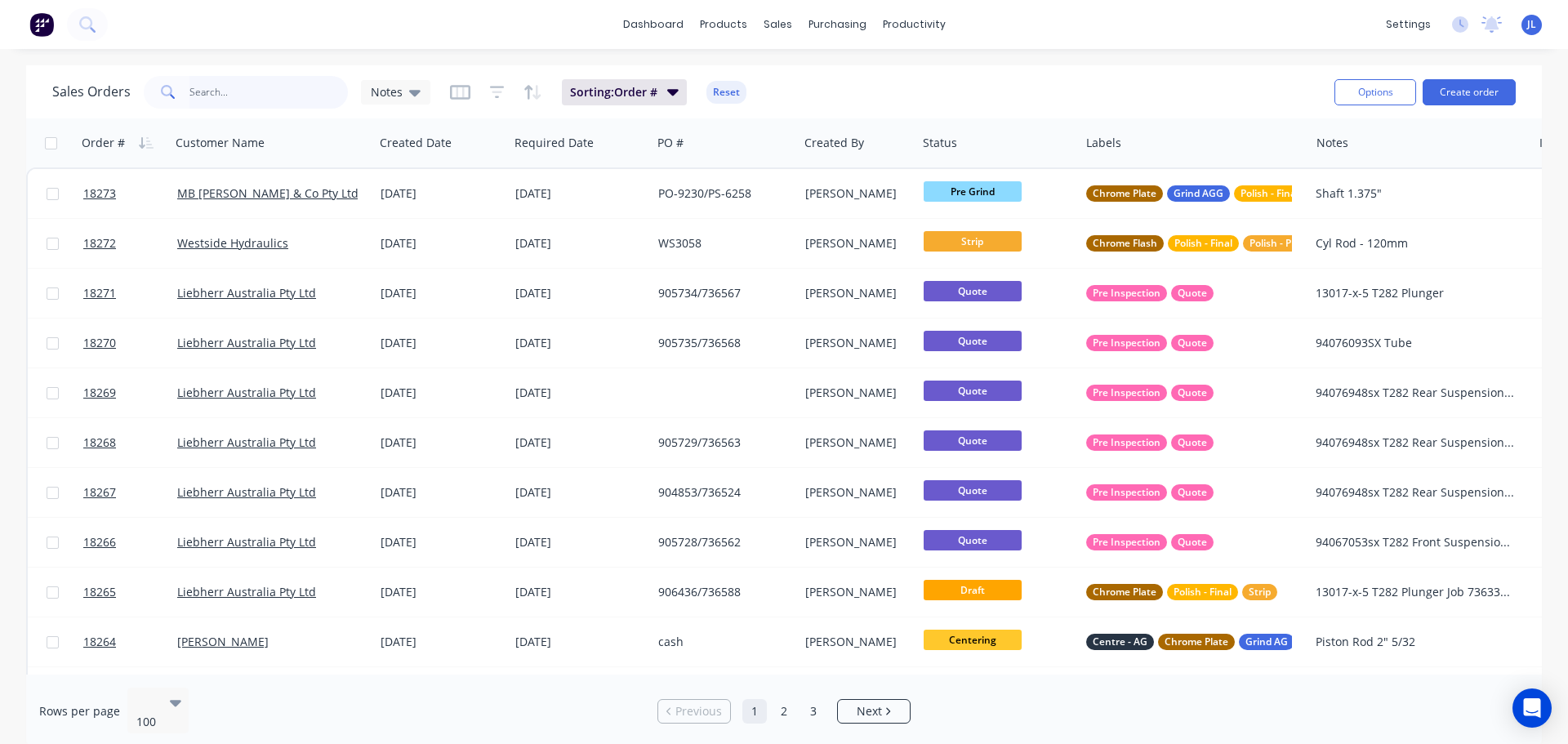
click at [247, 94] on input "text" at bounding box center [268, 93] width 159 height 32
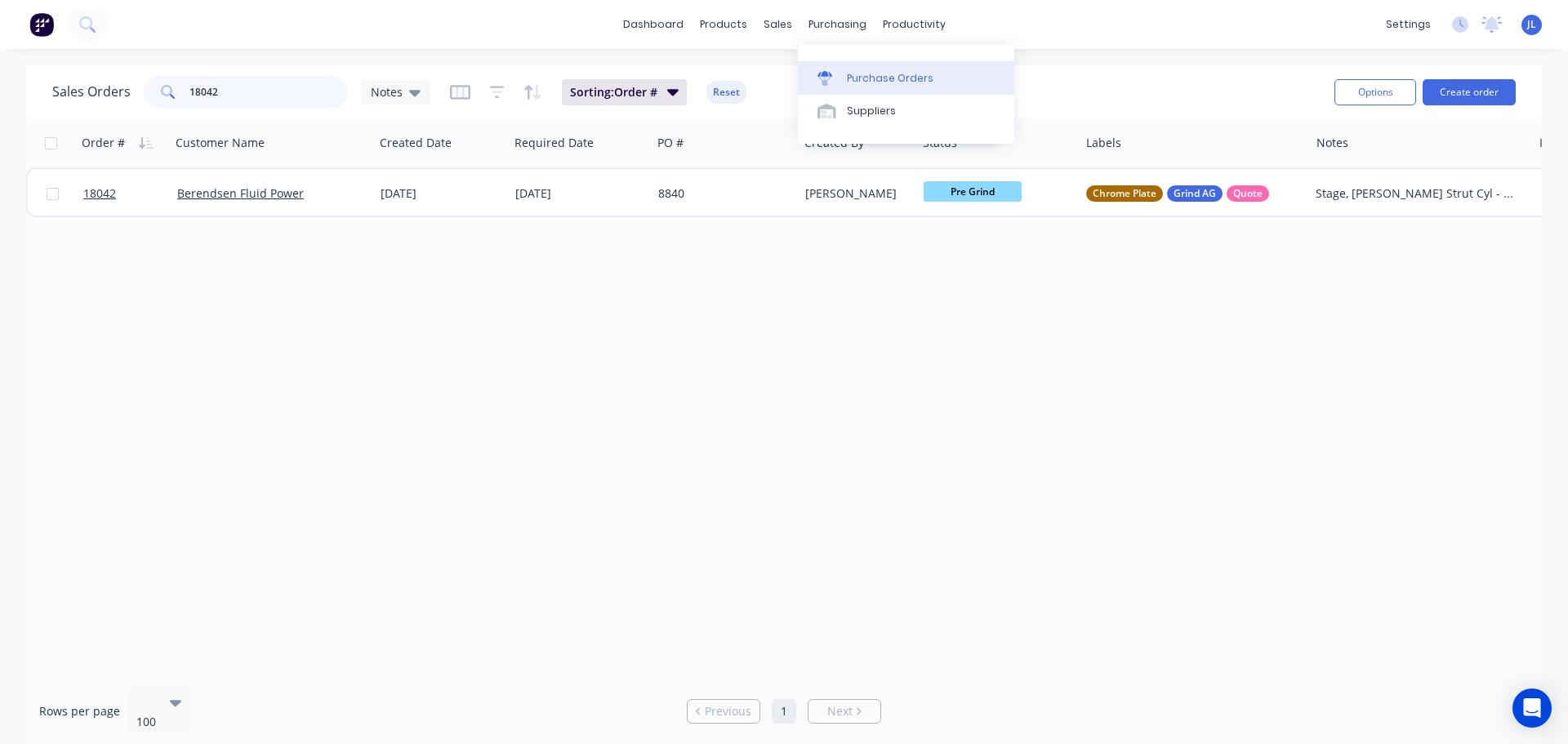
type input "18042"
click at [841, 68] on link "Purchase Orders" at bounding box center [906, 77] width 217 height 32
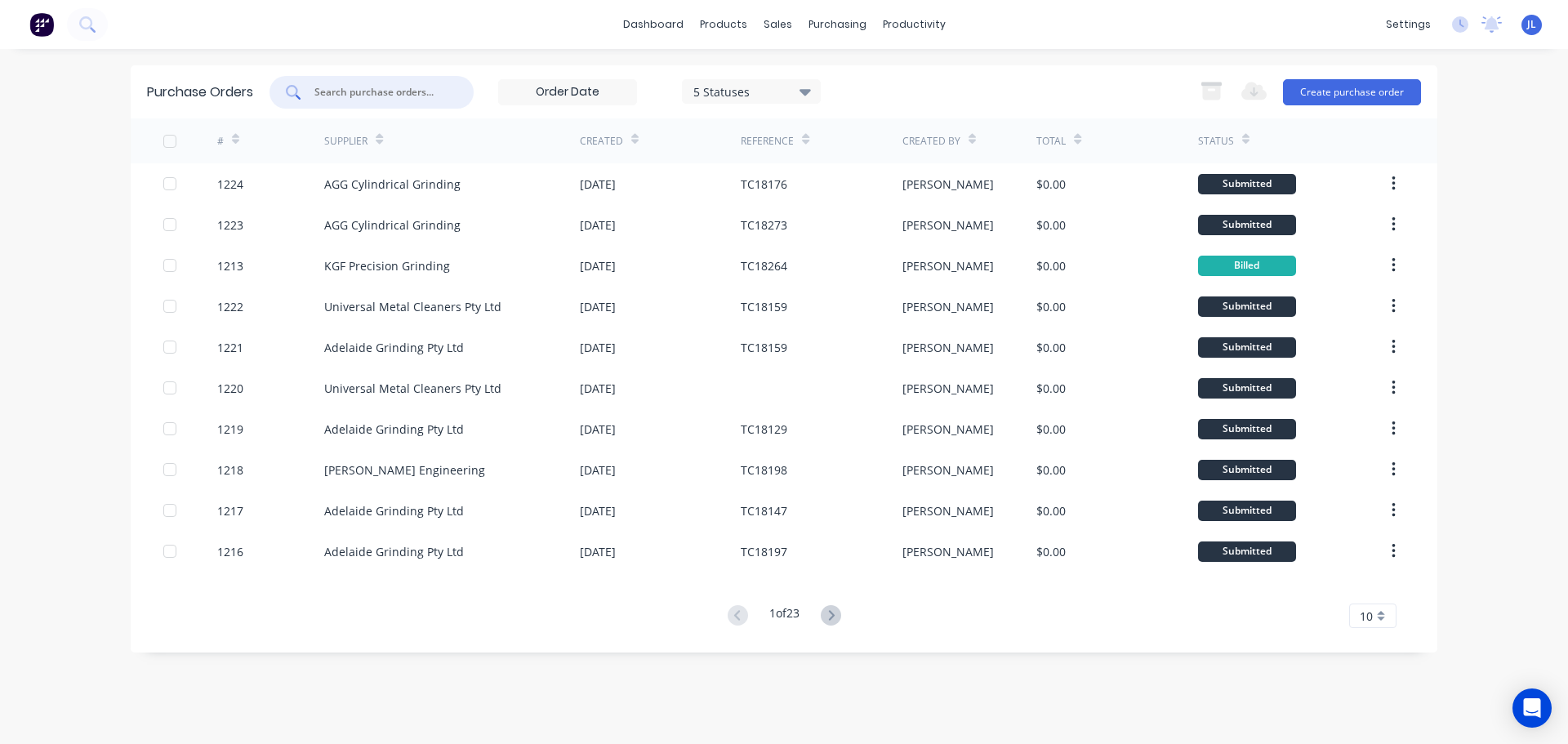
click at [368, 98] on input "text" at bounding box center [381, 92] width 136 height 16
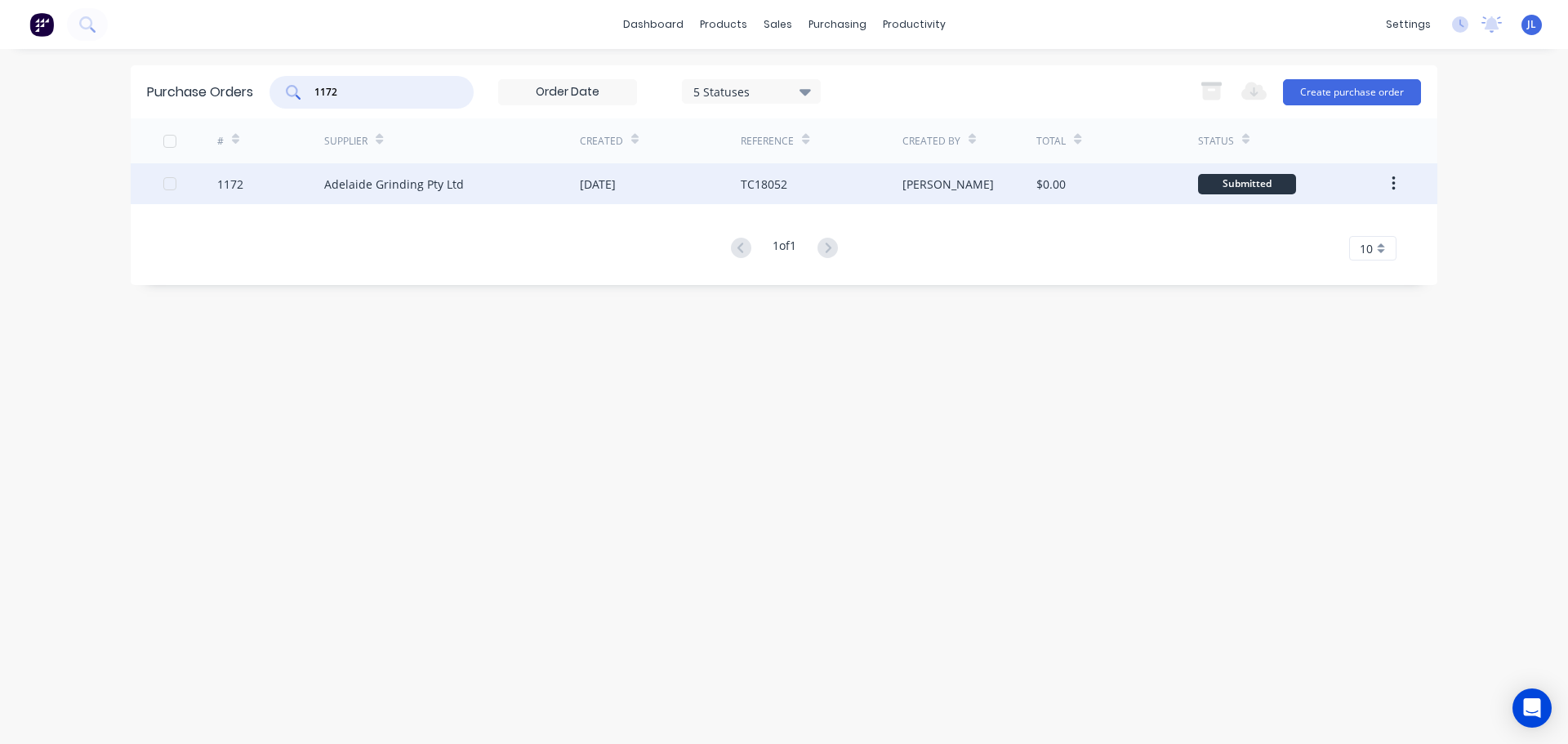
type input "1172"
click at [386, 193] on div "Adelaide Grinding Pty Ltd" at bounding box center [453, 183] width 256 height 41
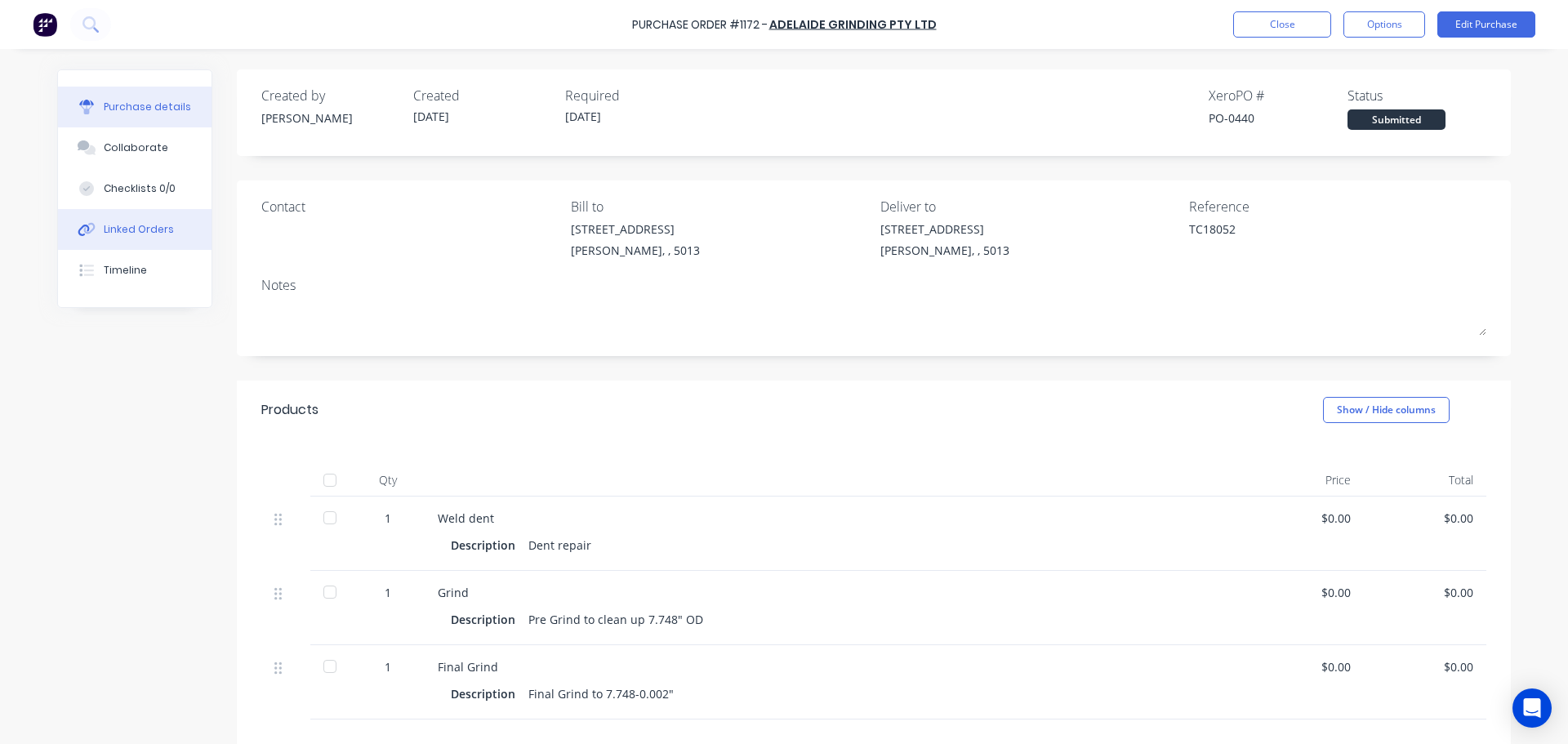
click at [149, 221] on button "Linked Orders" at bounding box center [135, 229] width 154 height 41
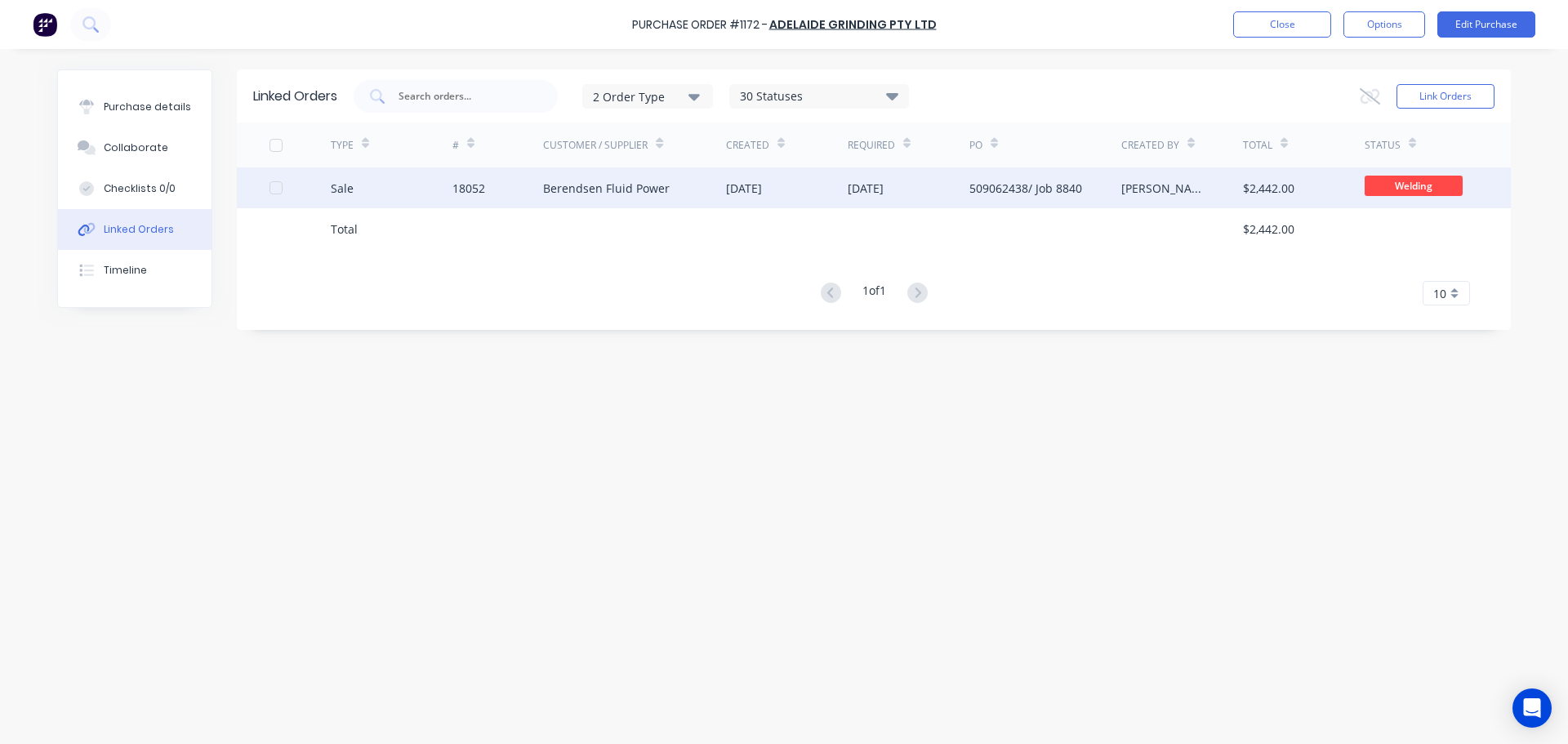
click at [550, 196] on div "Berendsen Fluid Power" at bounding box center [606, 188] width 127 height 17
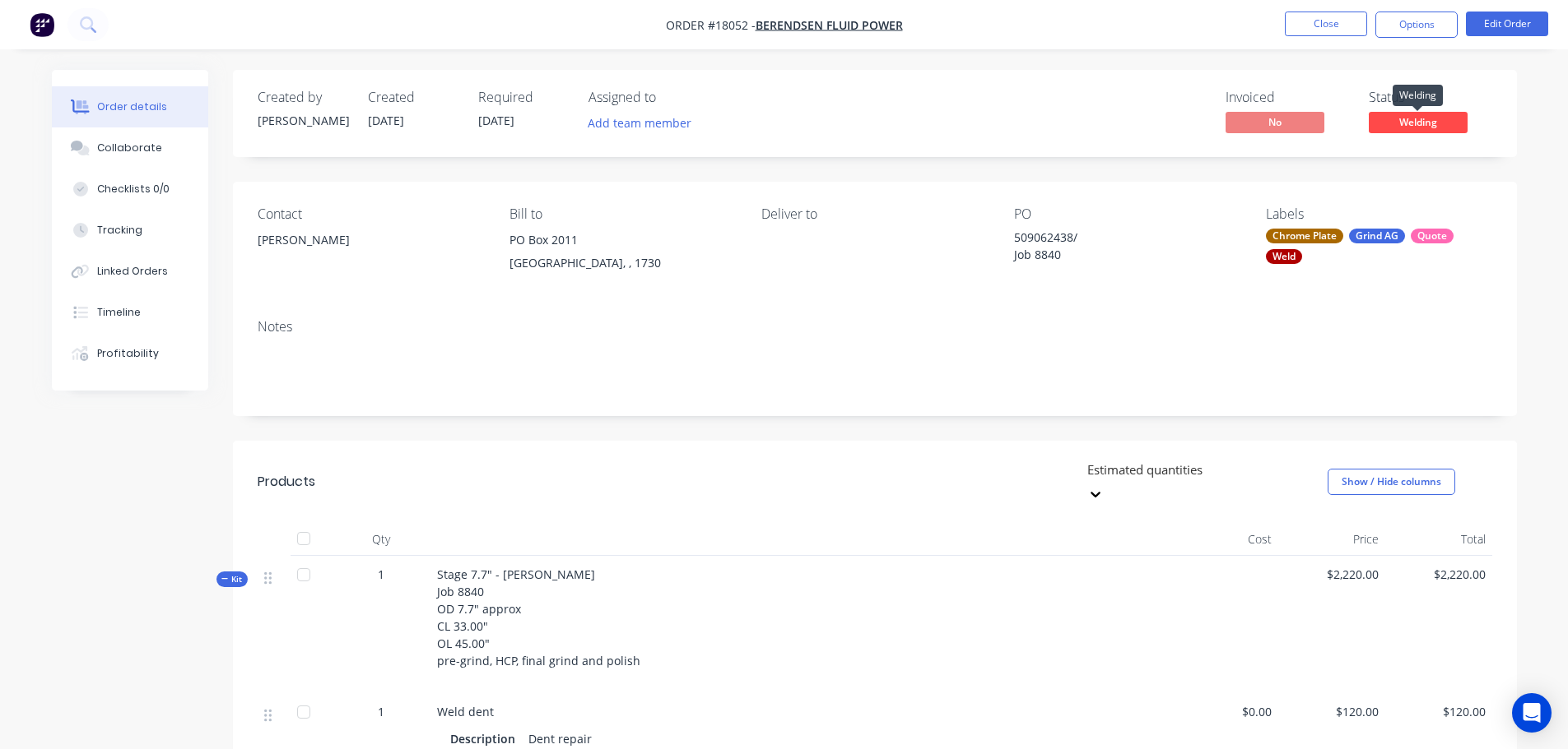
click at [1406, 128] on span "Welding" at bounding box center [1418, 121] width 99 height 20
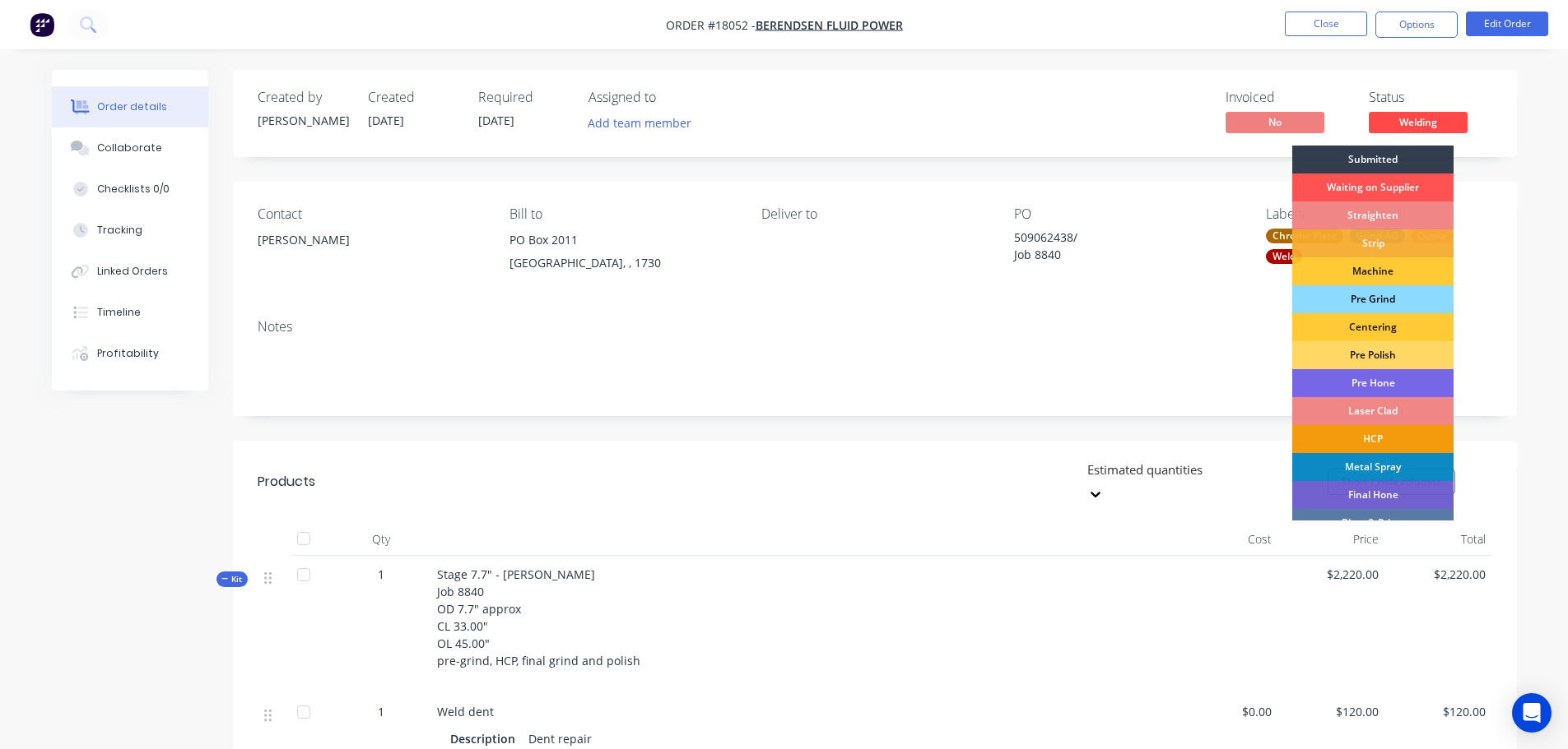
click at [1387, 299] on div "Pre Grind" at bounding box center [1373, 299] width 162 height 28
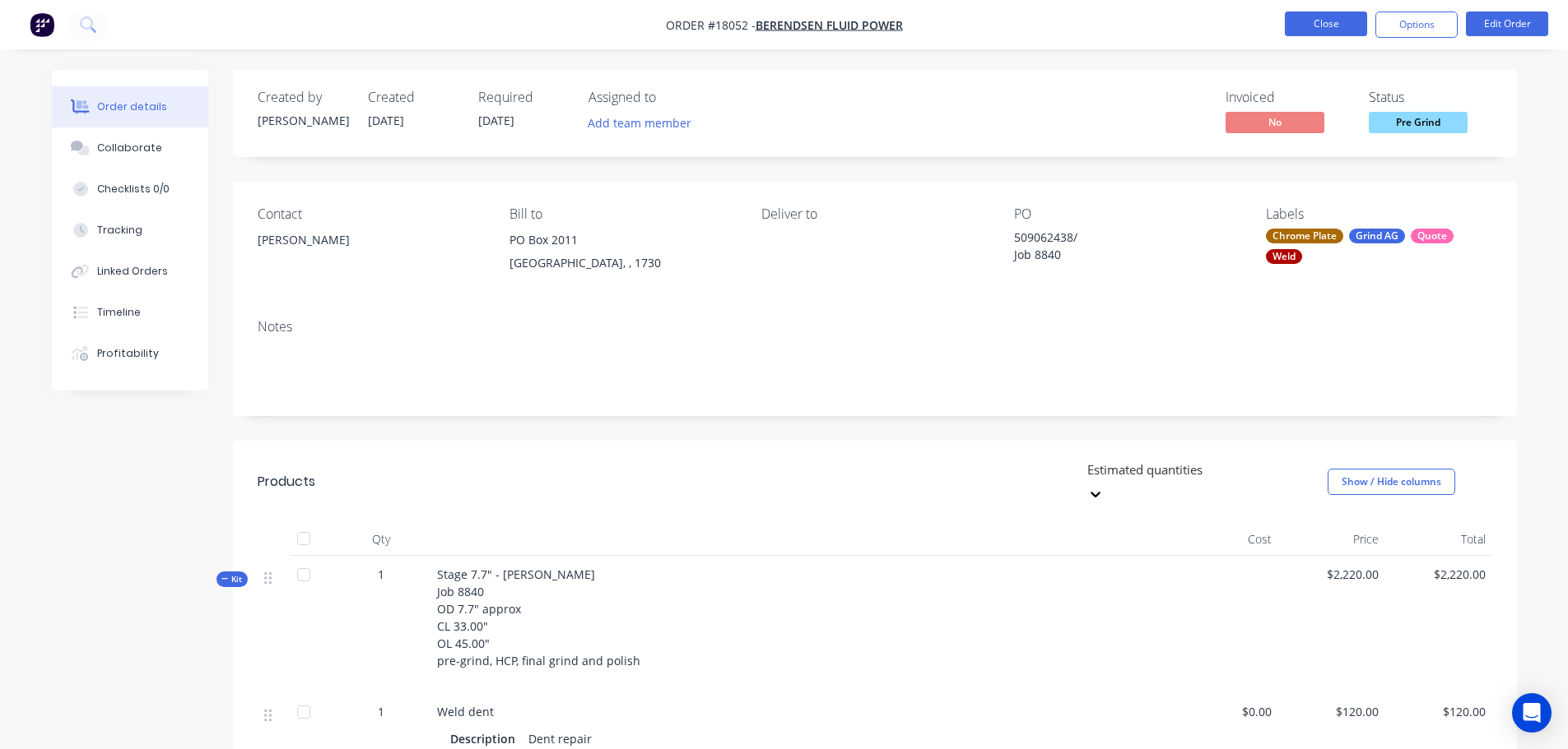
click at [1295, 32] on button "Close" at bounding box center [1326, 24] width 83 height 25
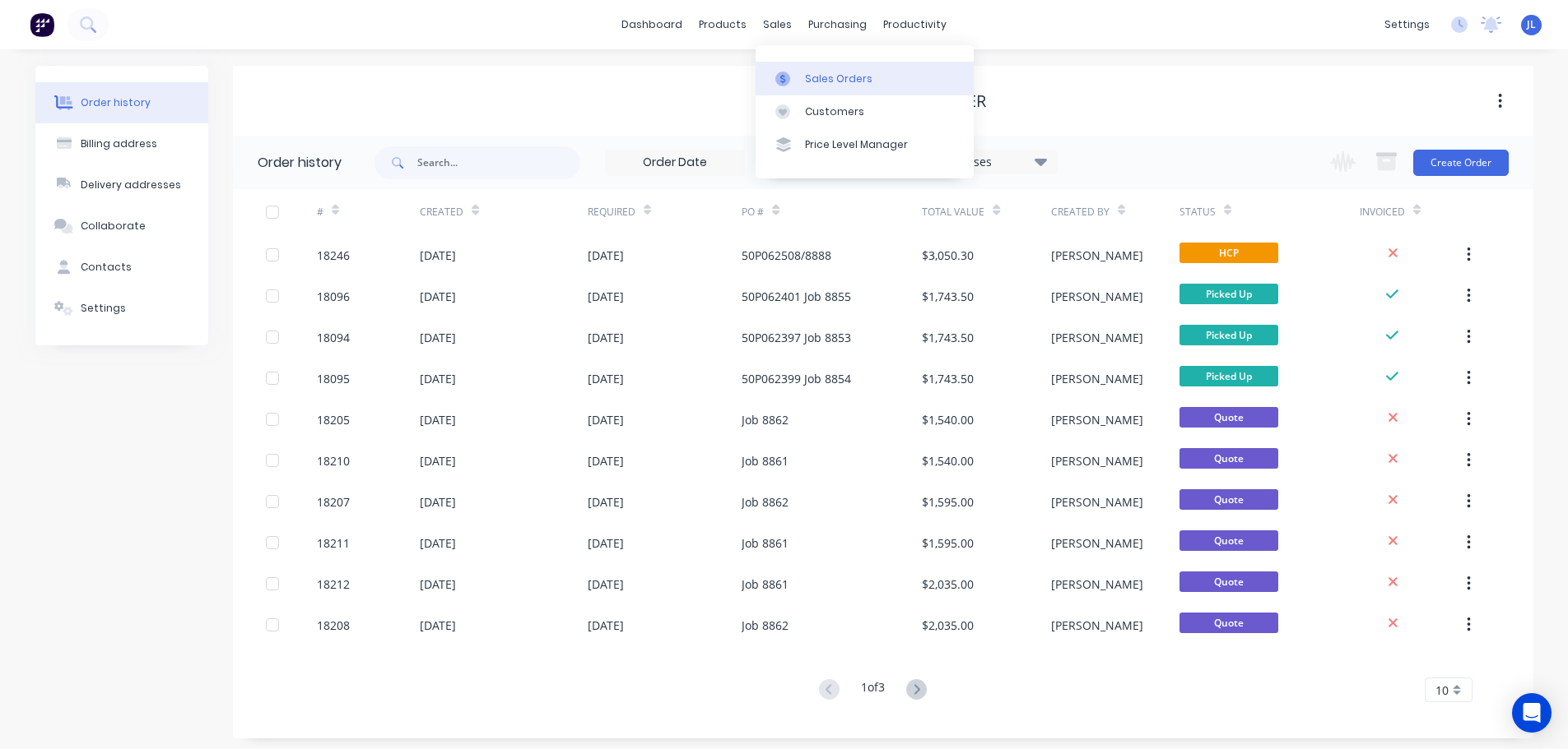
click at [803, 76] on link "Sales Orders" at bounding box center [864, 78] width 218 height 33
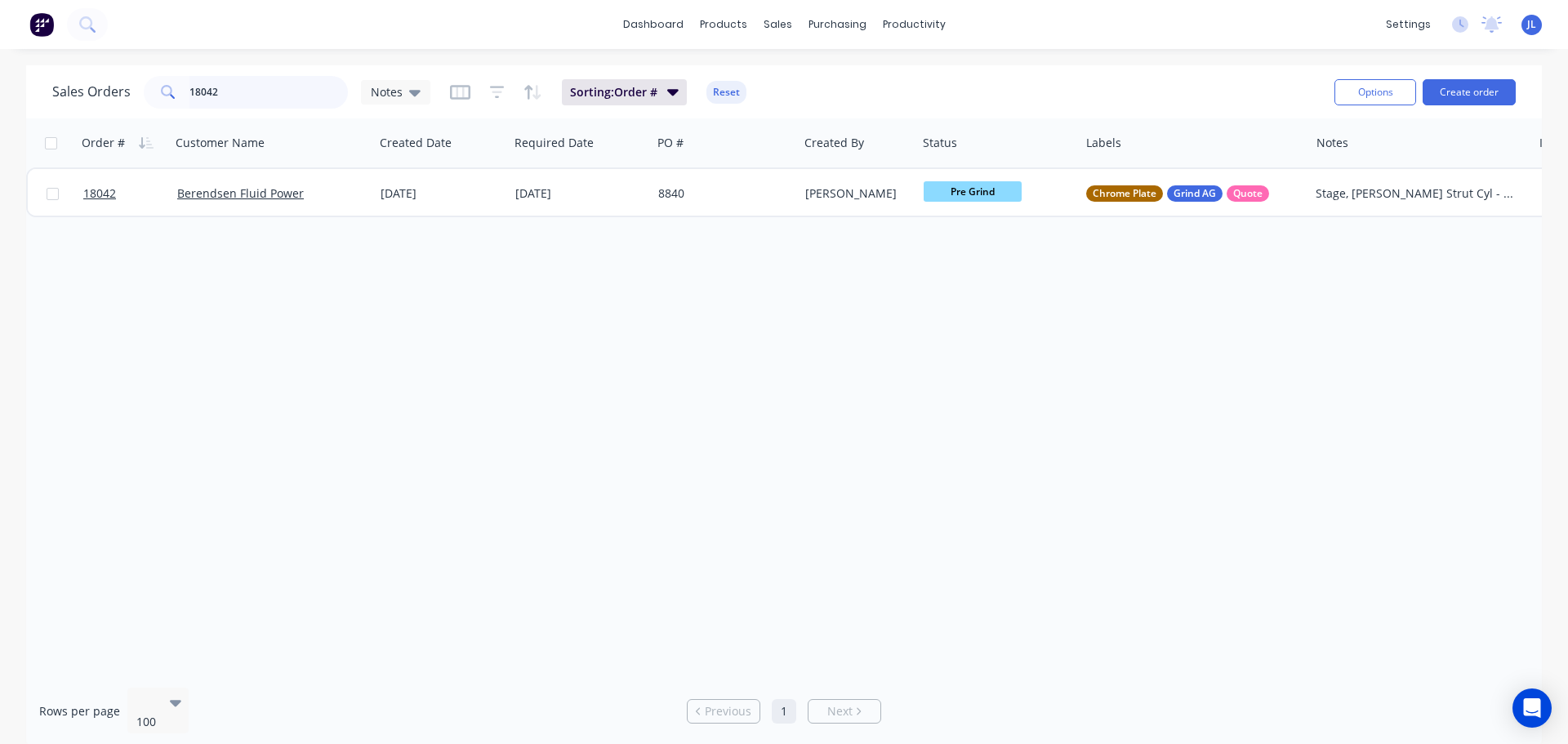
click at [254, 92] on input "18042" at bounding box center [268, 93] width 159 height 32
click at [256, 91] on input "18042" at bounding box center [268, 93] width 159 height 32
type input "[PERSON_NAME]"
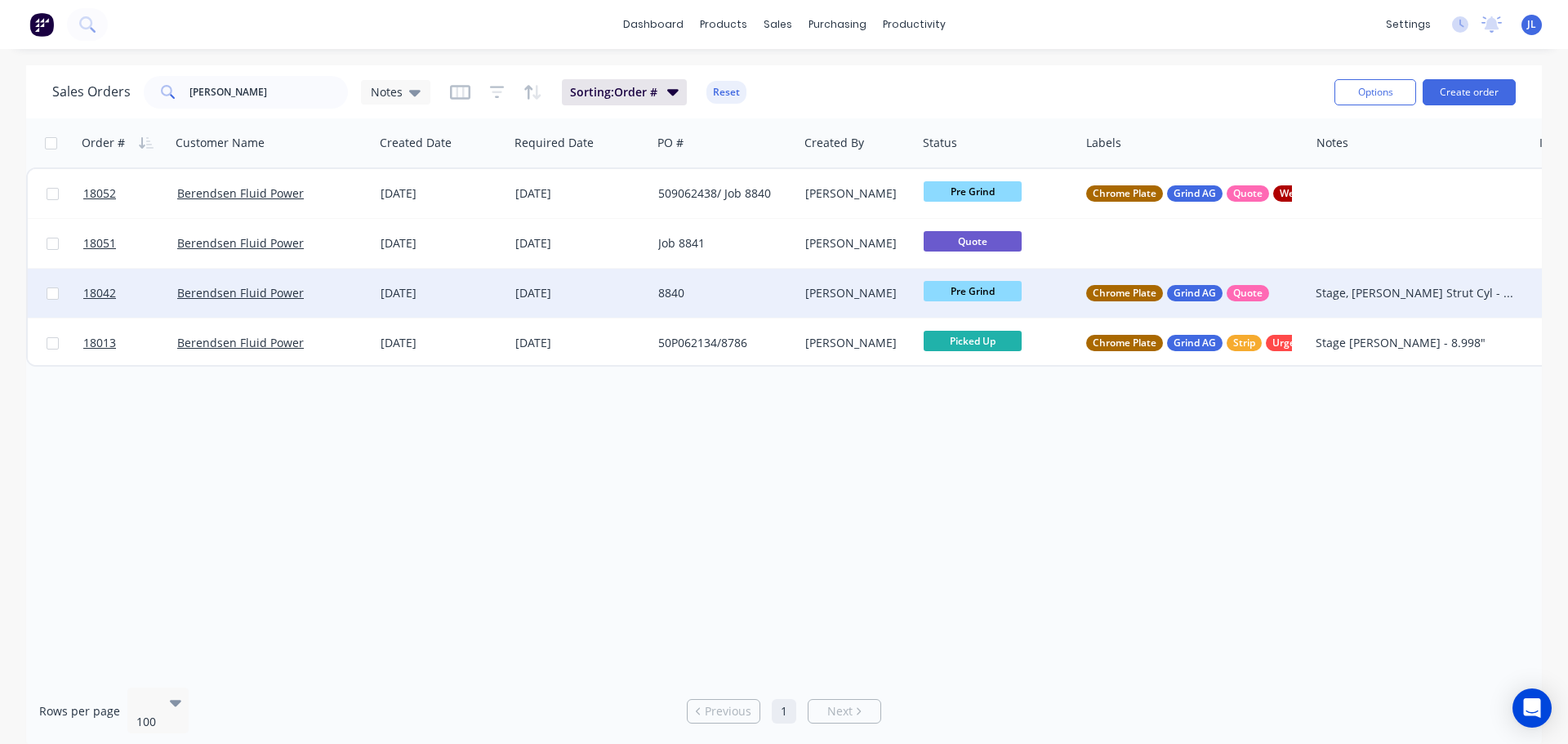
click at [722, 298] on div "8840" at bounding box center [721, 293] width 127 height 16
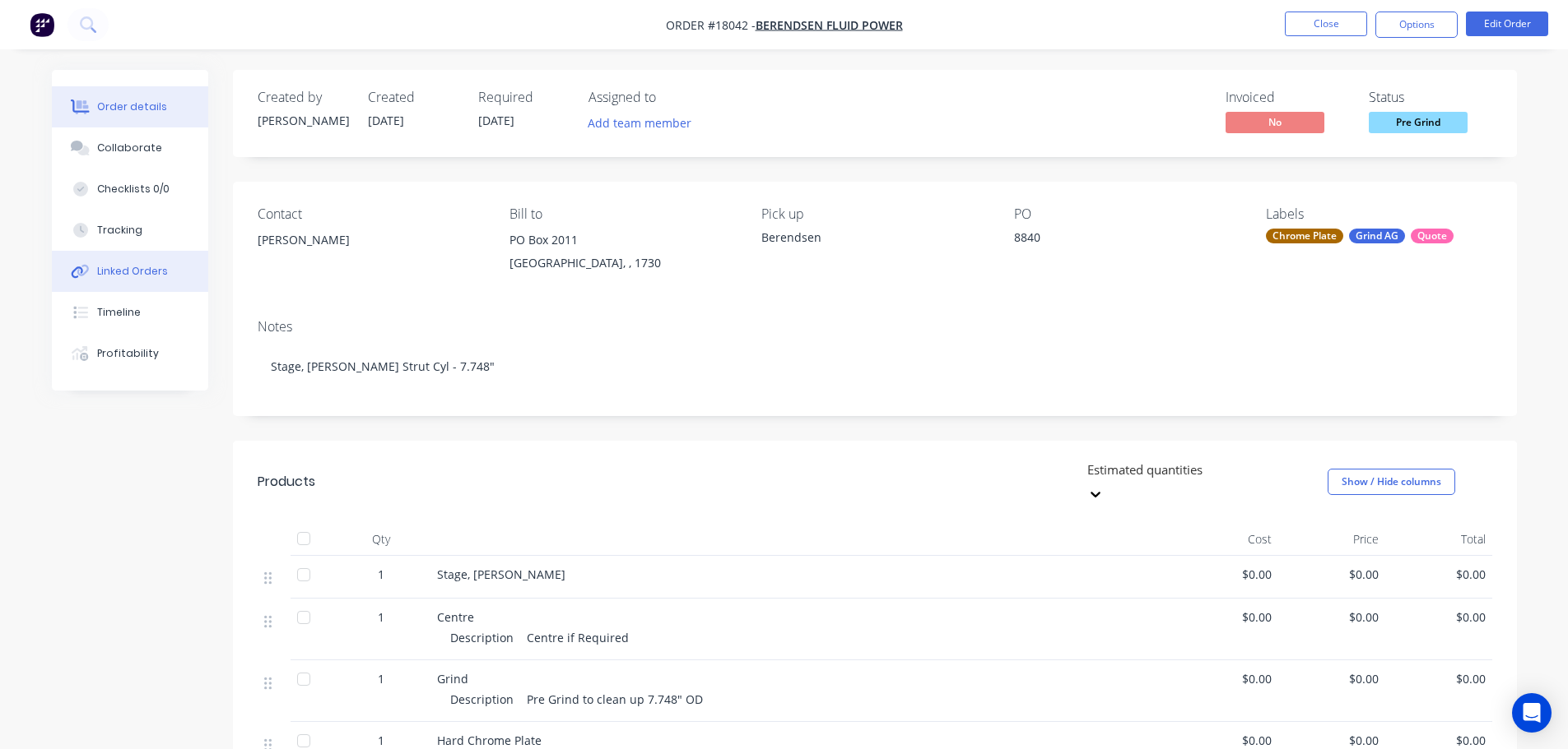
click at [118, 272] on div "Linked Orders" at bounding box center [133, 271] width 71 height 14
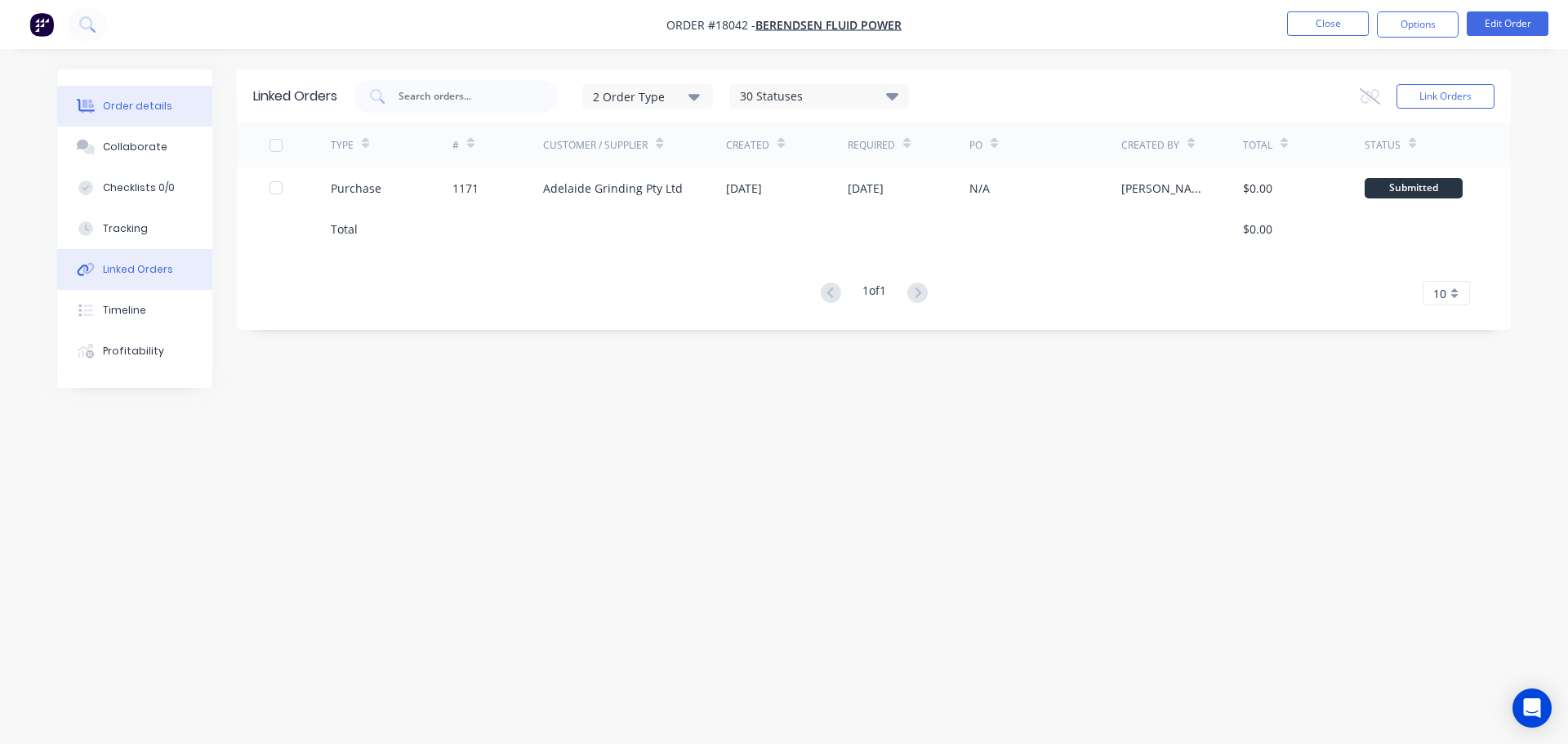
click at [137, 116] on button "Order details" at bounding box center [135, 106] width 156 height 41
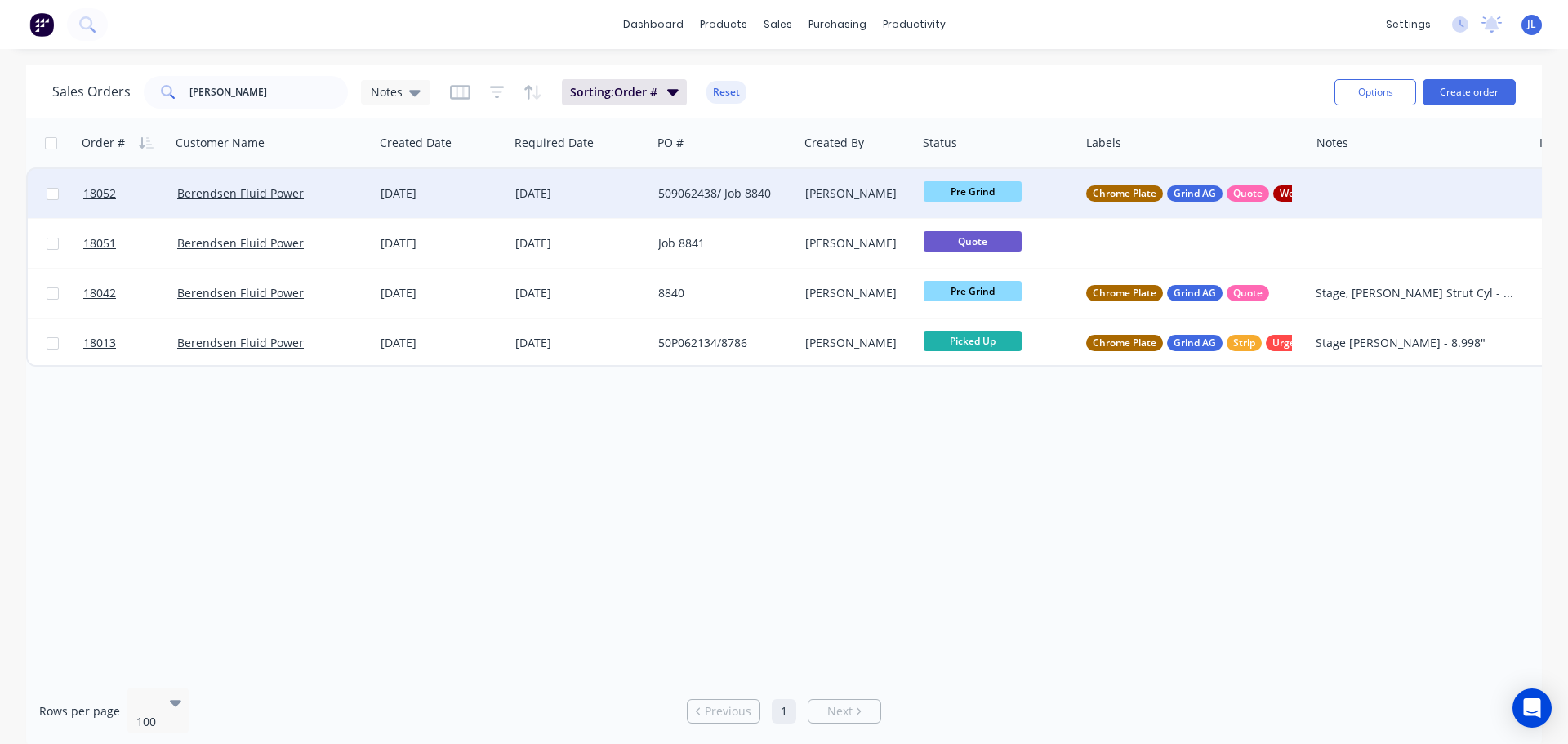
click at [770, 192] on div "509062438/ Job 8840" at bounding box center [721, 193] width 127 height 16
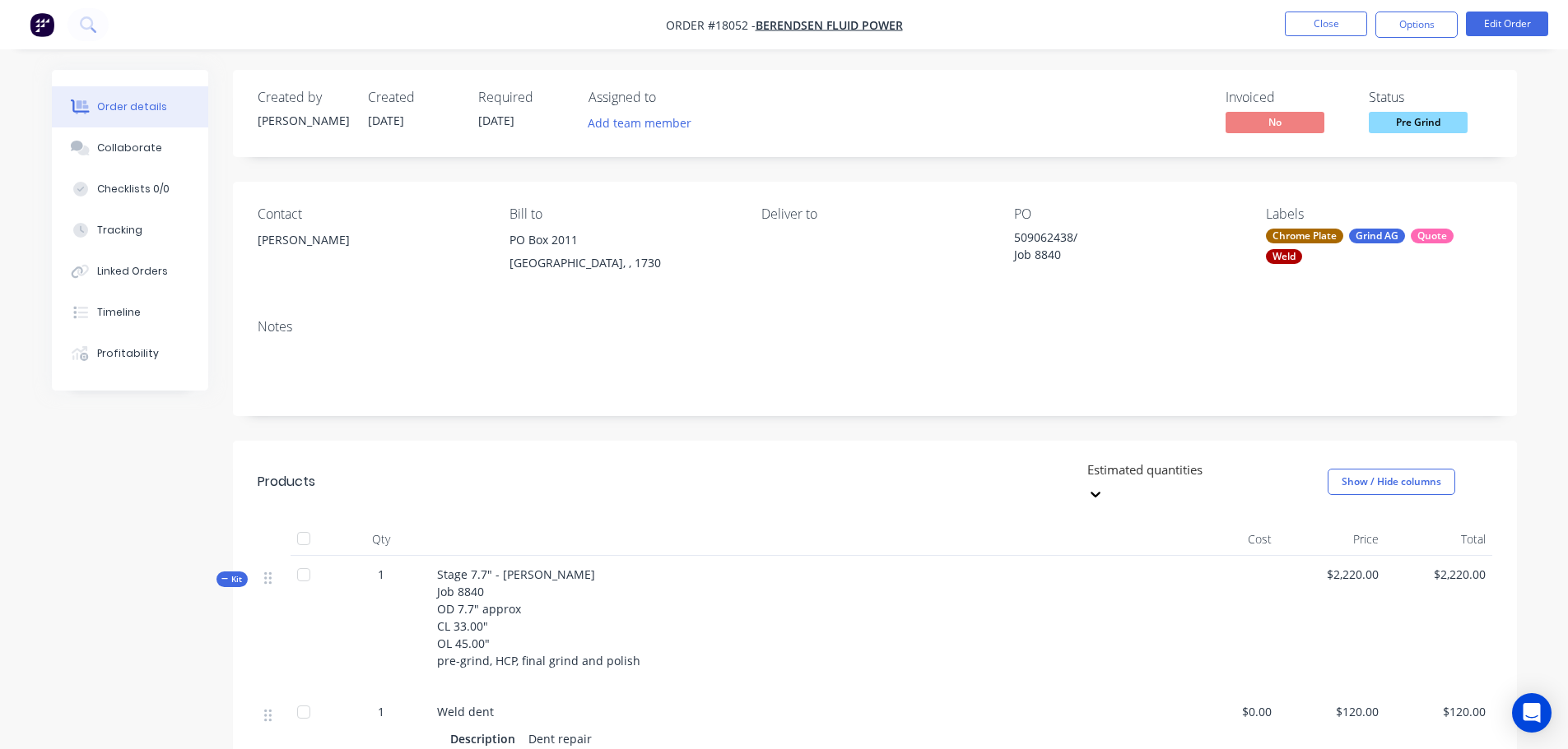
click at [1282, 32] on ul "Close Options Edit Order" at bounding box center [1416, 24] width 303 height 26
click at [1288, 36] on button "Close" at bounding box center [1326, 24] width 83 height 25
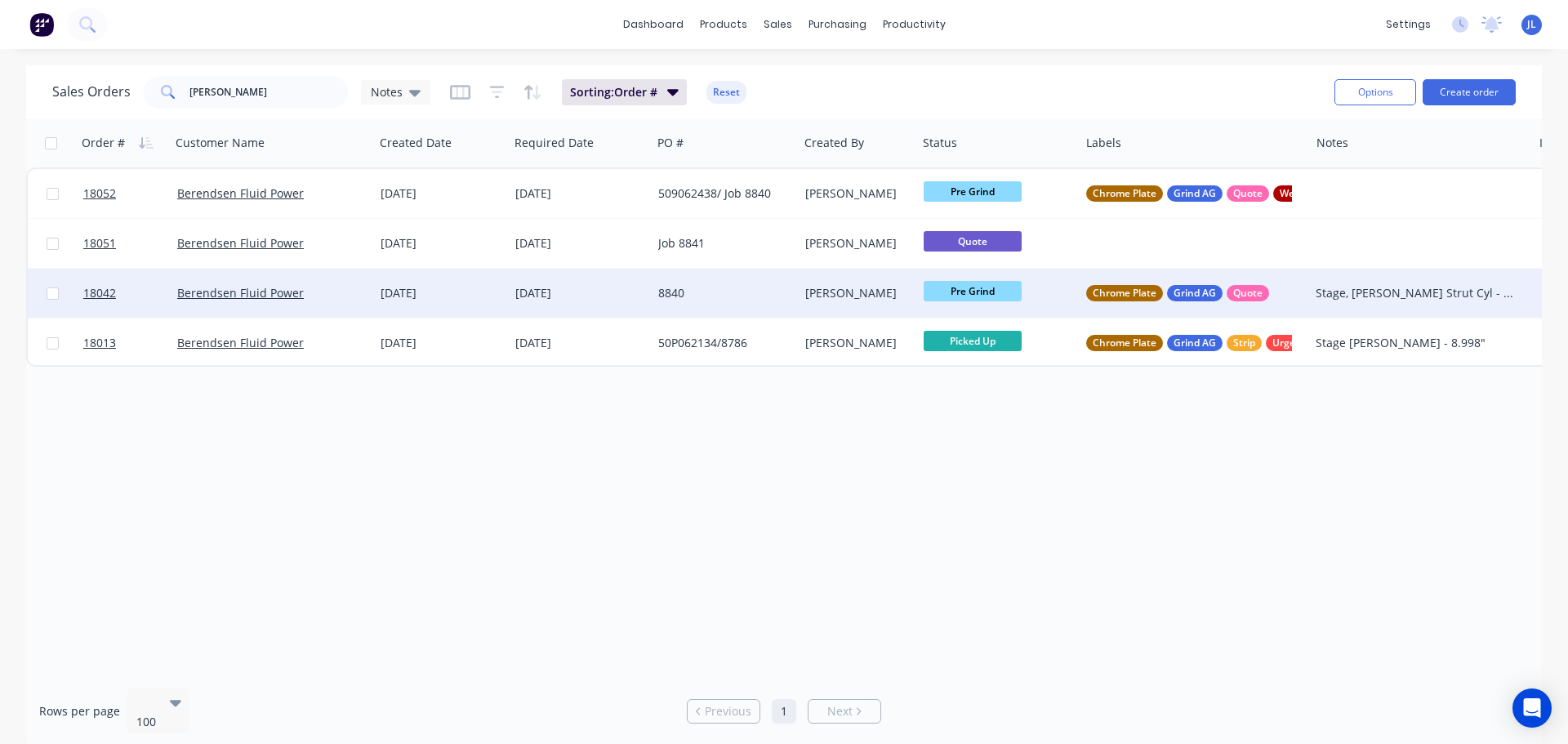
click at [1481, 287] on div "Stage, [PERSON_NAME] Strut Cyl - 7.748"" at bounding box center [1415, 293] width 199 height 16
drag, startPoint x: 1487, startPoint y: 277, endPoint x: 1296, endPoint y: 283, distance: 191.1
click at [1296, 283] on div "18042 Berendsen Fluid Power [DATE] [DATE] 8840 [PERSON_NAME] Grind Chrome Plate…" at bounding box center [855, 293] width 1655 height 50
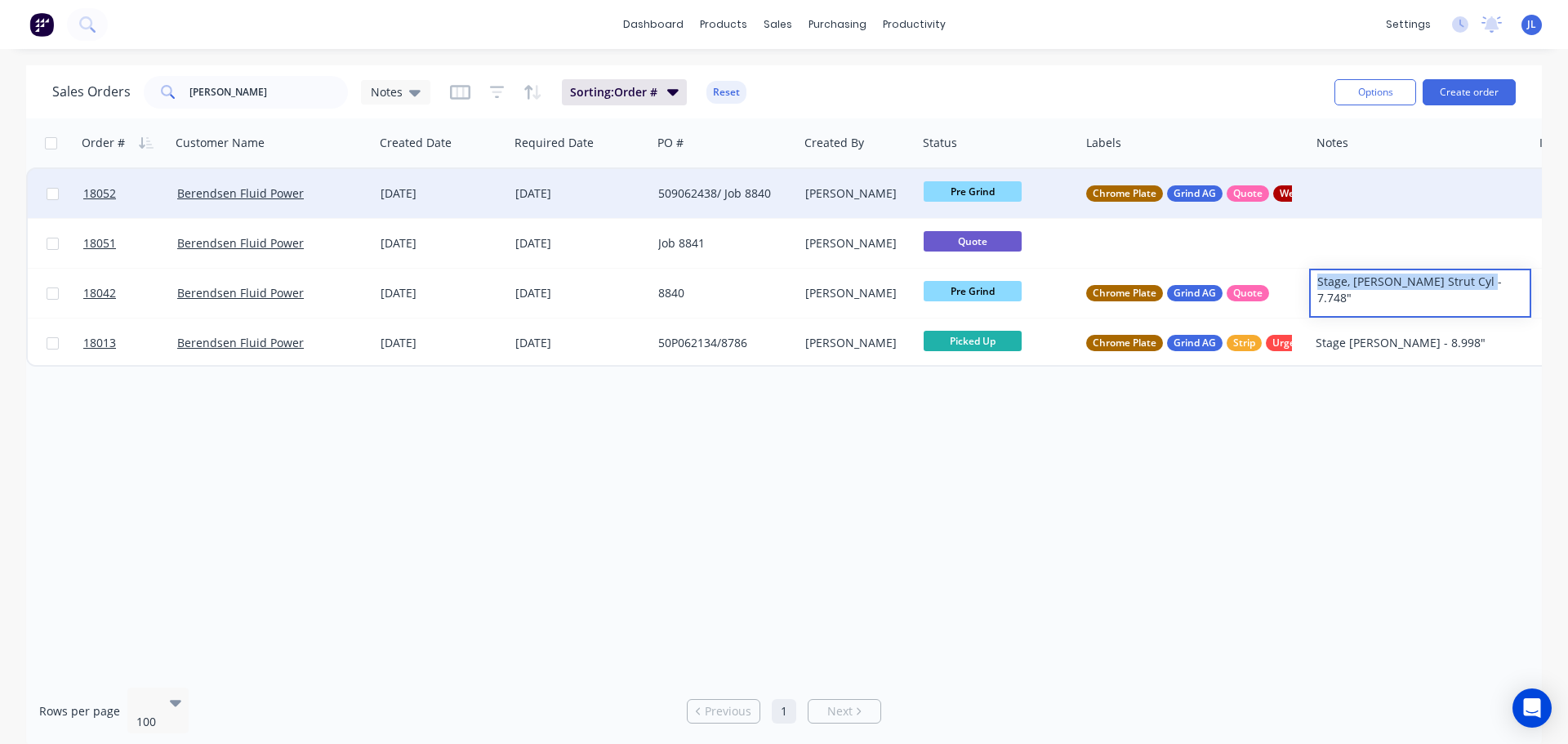
copy div "Stage, [PERSON_NAME] Strut Cyl - 7.748""
click at [1380, 192] on div at bounding box center [1420, 193] width 222 height 49
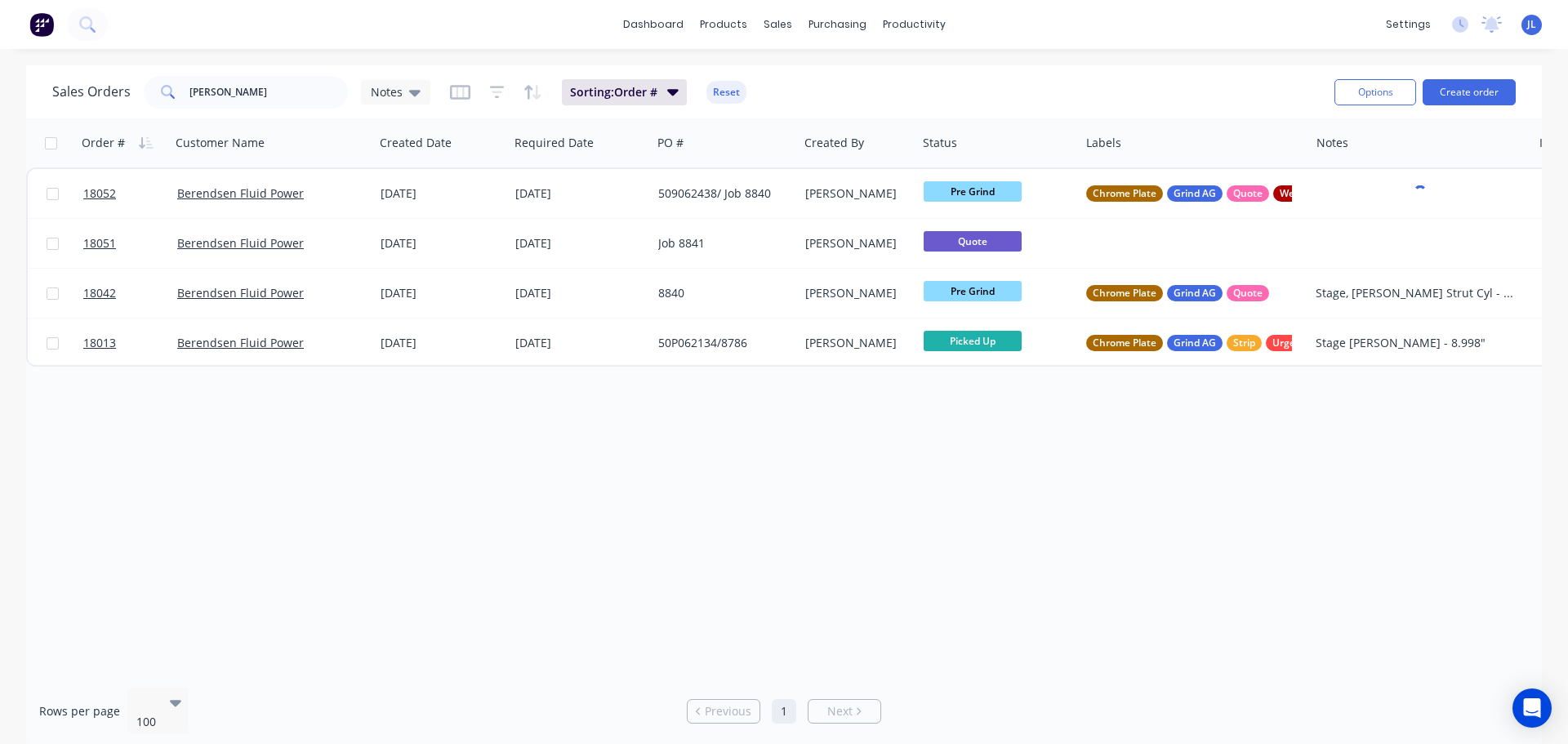
click at [1278, 517] on div "Order # Customer Name Created Date Required Date PO # Created By Status Labels …" at bounding box center [784, 396] width 1516 height 557
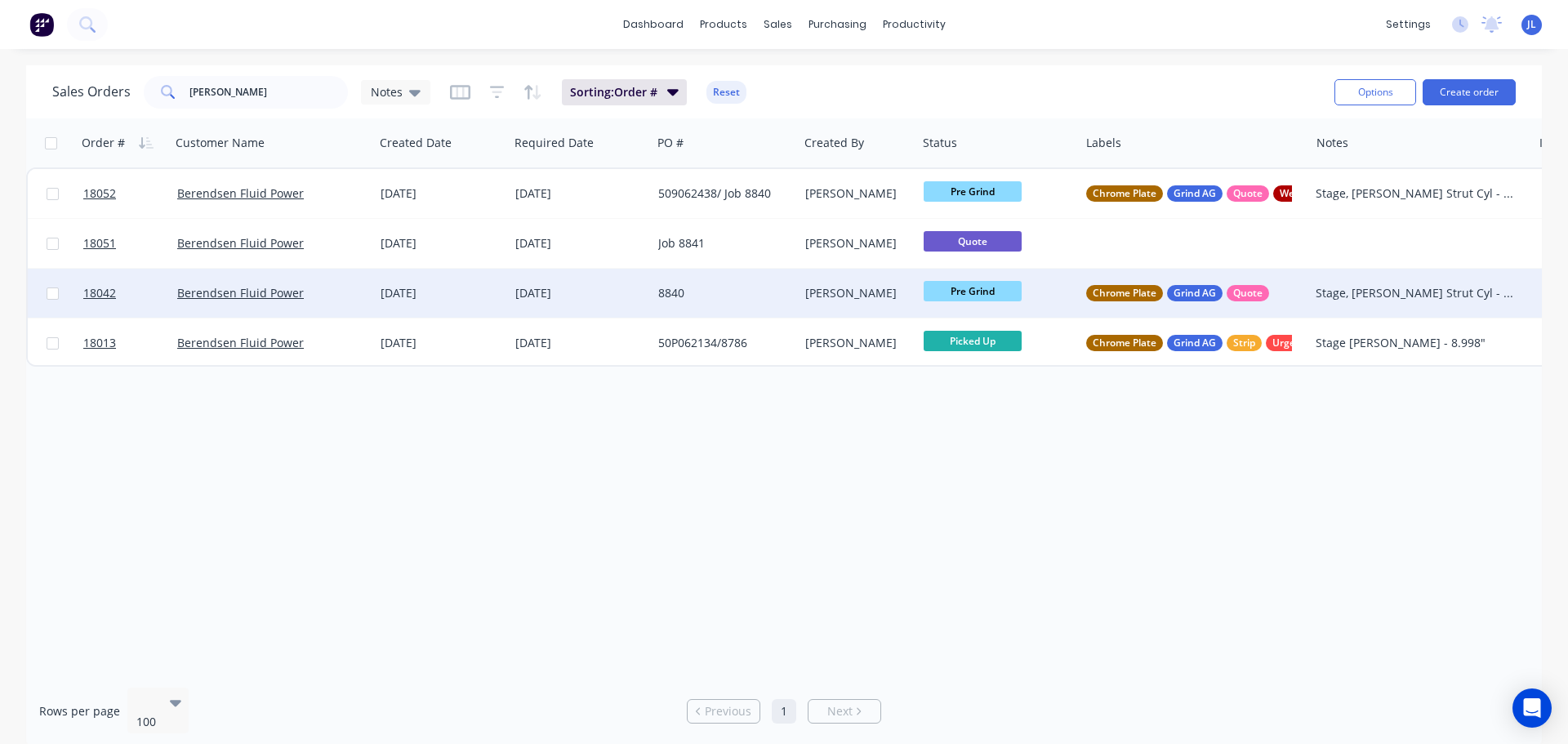
click at [721, 297] on div "8840" at bounding box center [721, 293] width 127 height 16
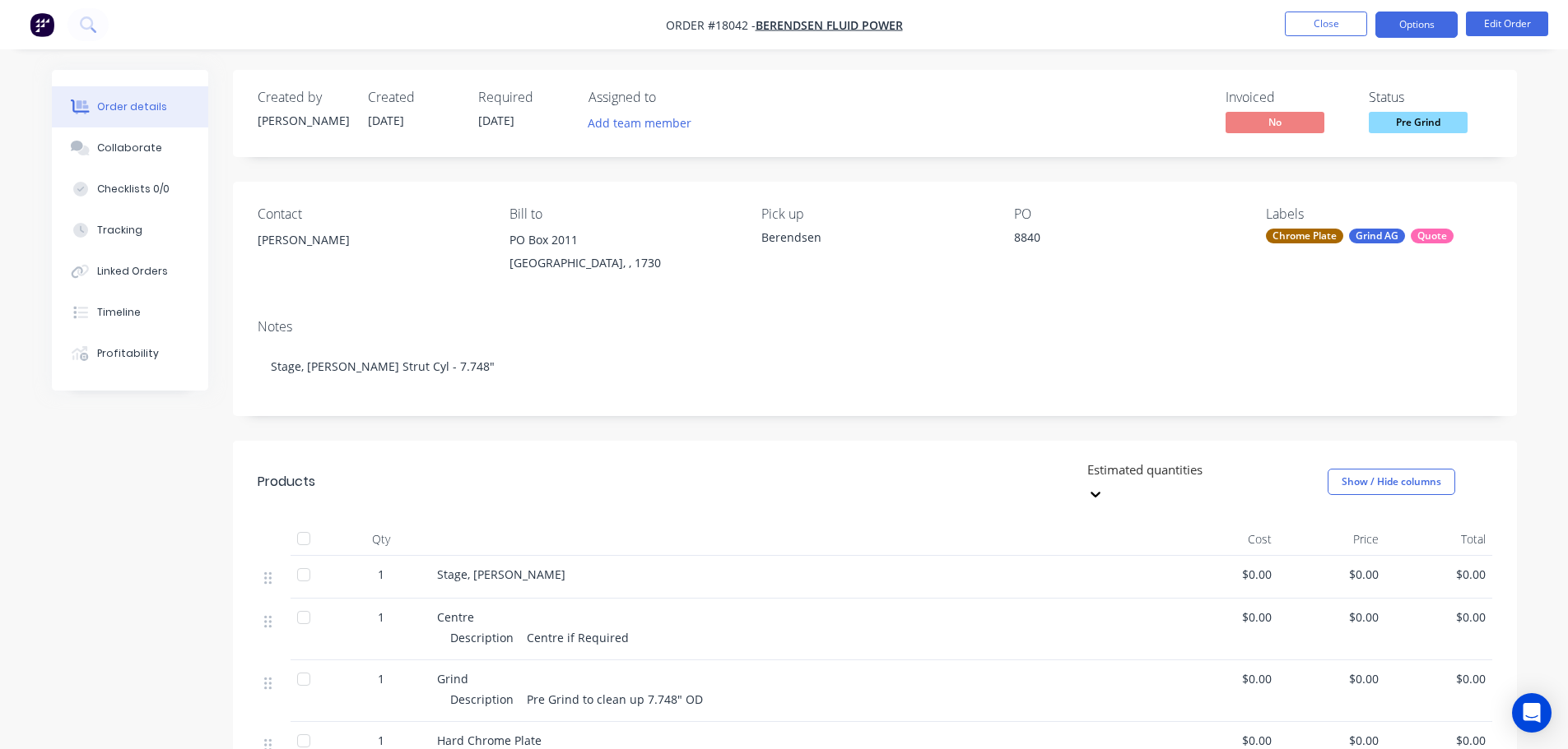
click at [1413, 33] on button "Options" at bounding box center [1416, 24] width 83 height 26
